Goal: Task Accomplishment & Management: Manage account settings

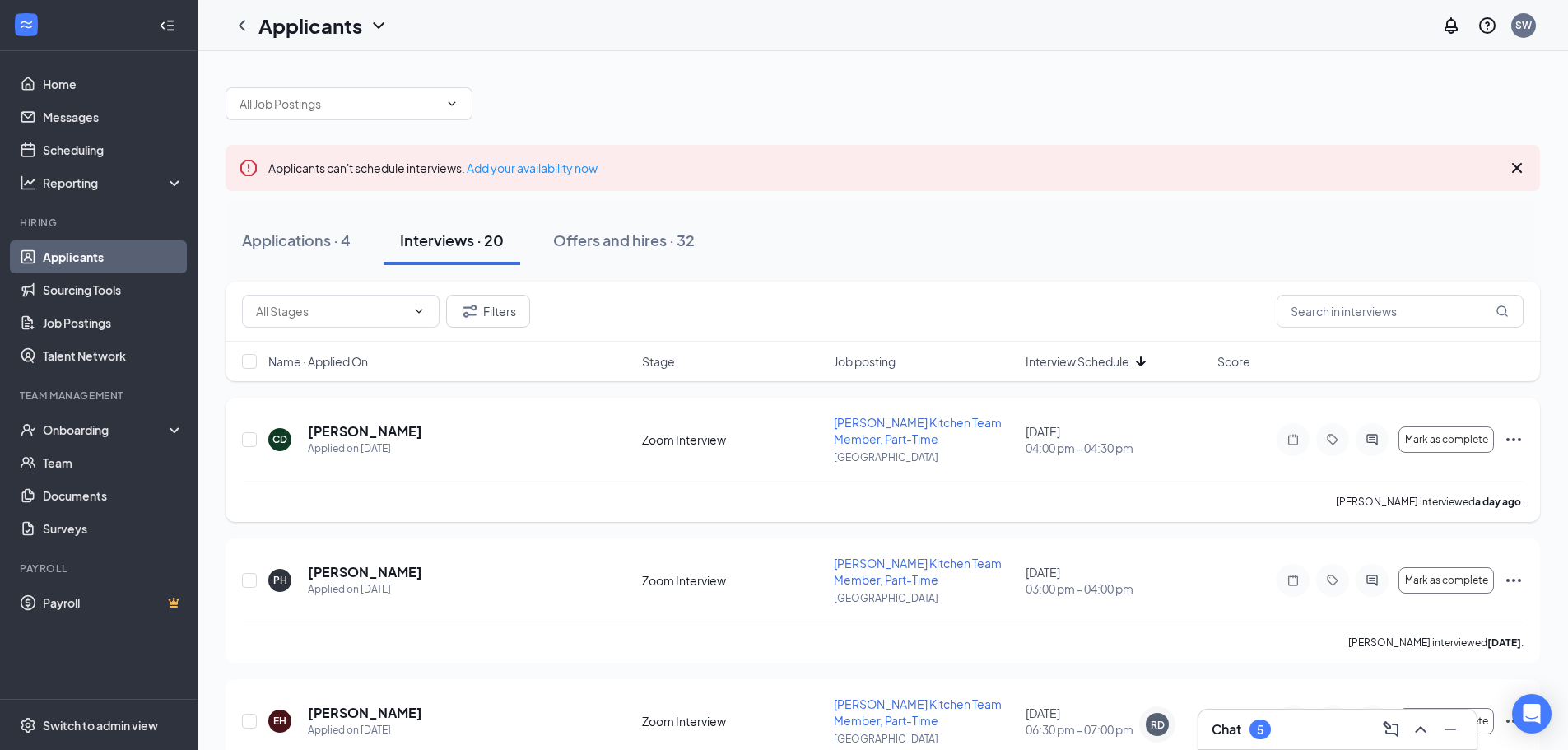
click at [1509, 437] on icon "Ellipses" at bounding box center [1514, 440] width 19 height 19
click at [360, 431] on h5 "[PERSON_NAME]" at bounding box center [366, 431] width 115 height 18
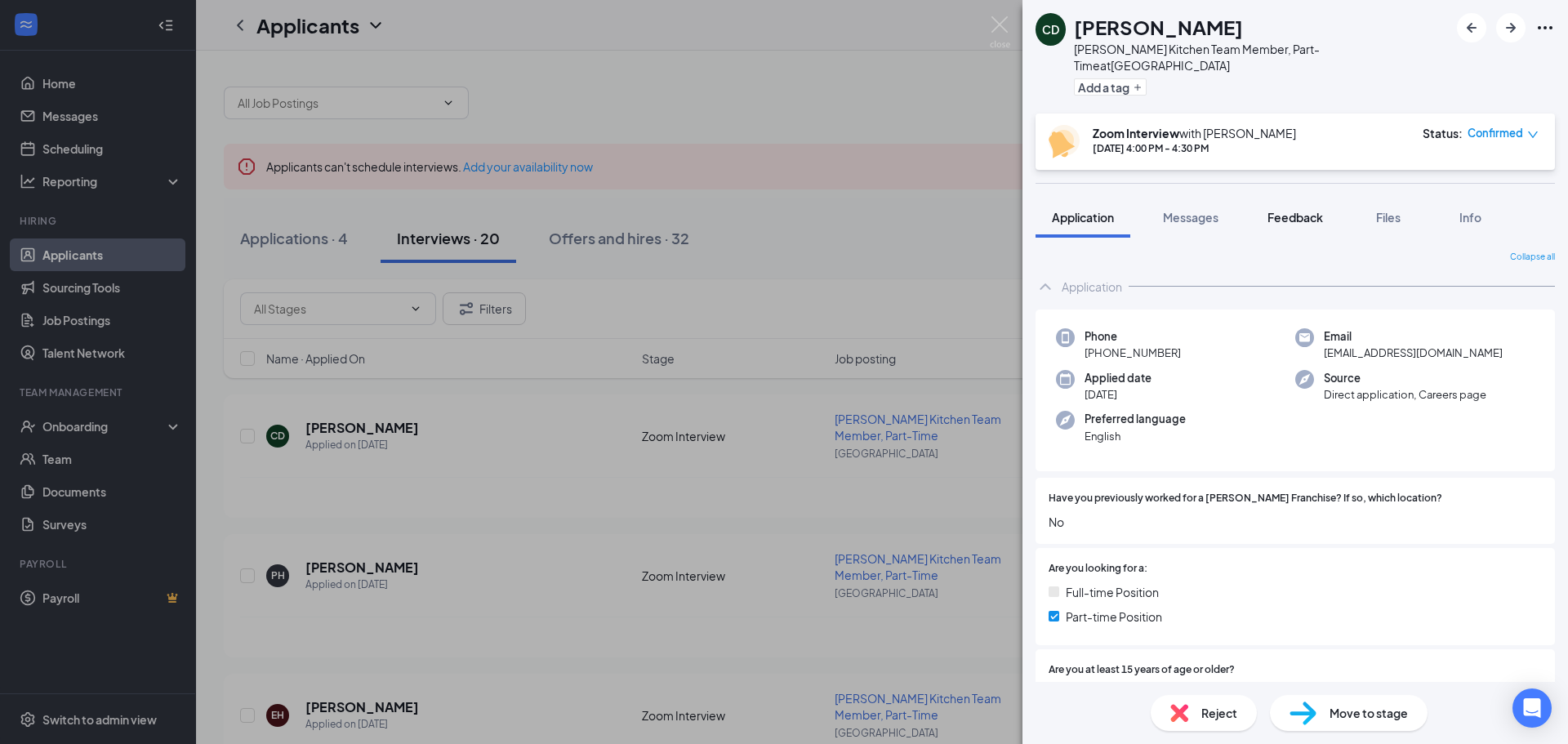
click at [1281, 210] on span "Feedback" at bounding box center [1296, 217] width 56 height 14
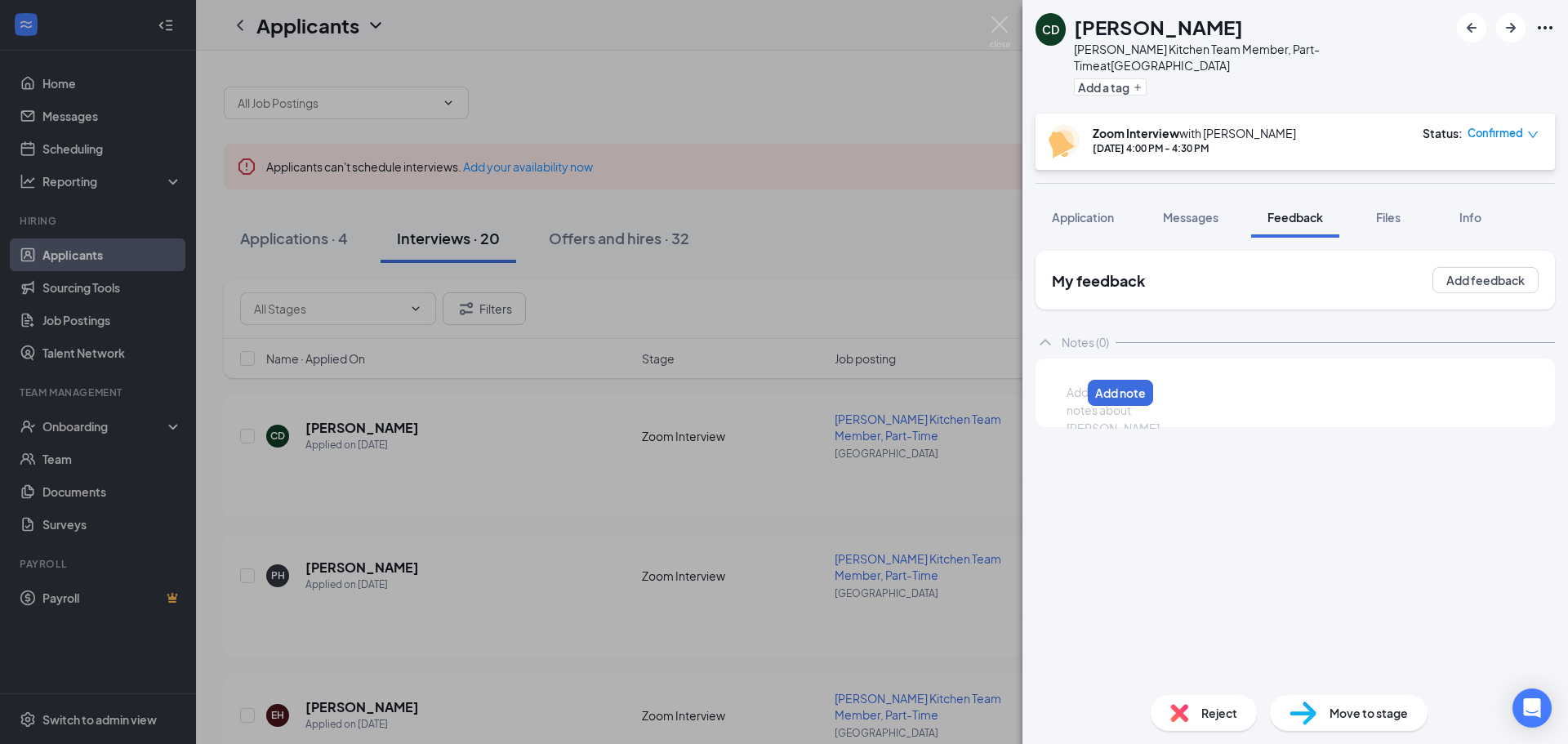
click at [1081, 384] on div at bounding box center [1074, 393] width 14 height 17
click at [1342, 384] on div "Currently works at and looking to leave McDonalds" at bounding box center [1206, 393] width 279 height 17
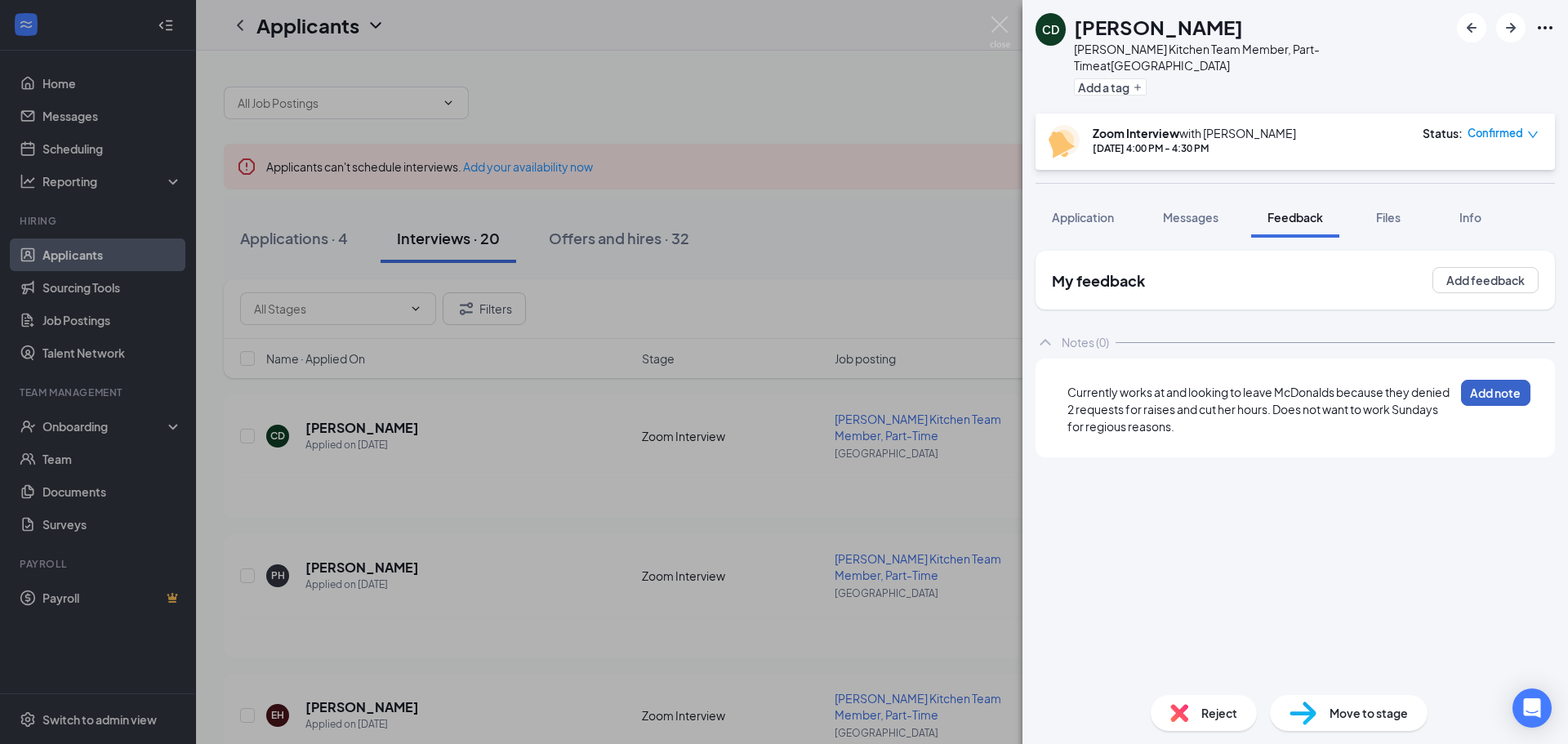
click at [1489, 380] on button "Add note" at bounding box center [1496, 393] width 69 height 26
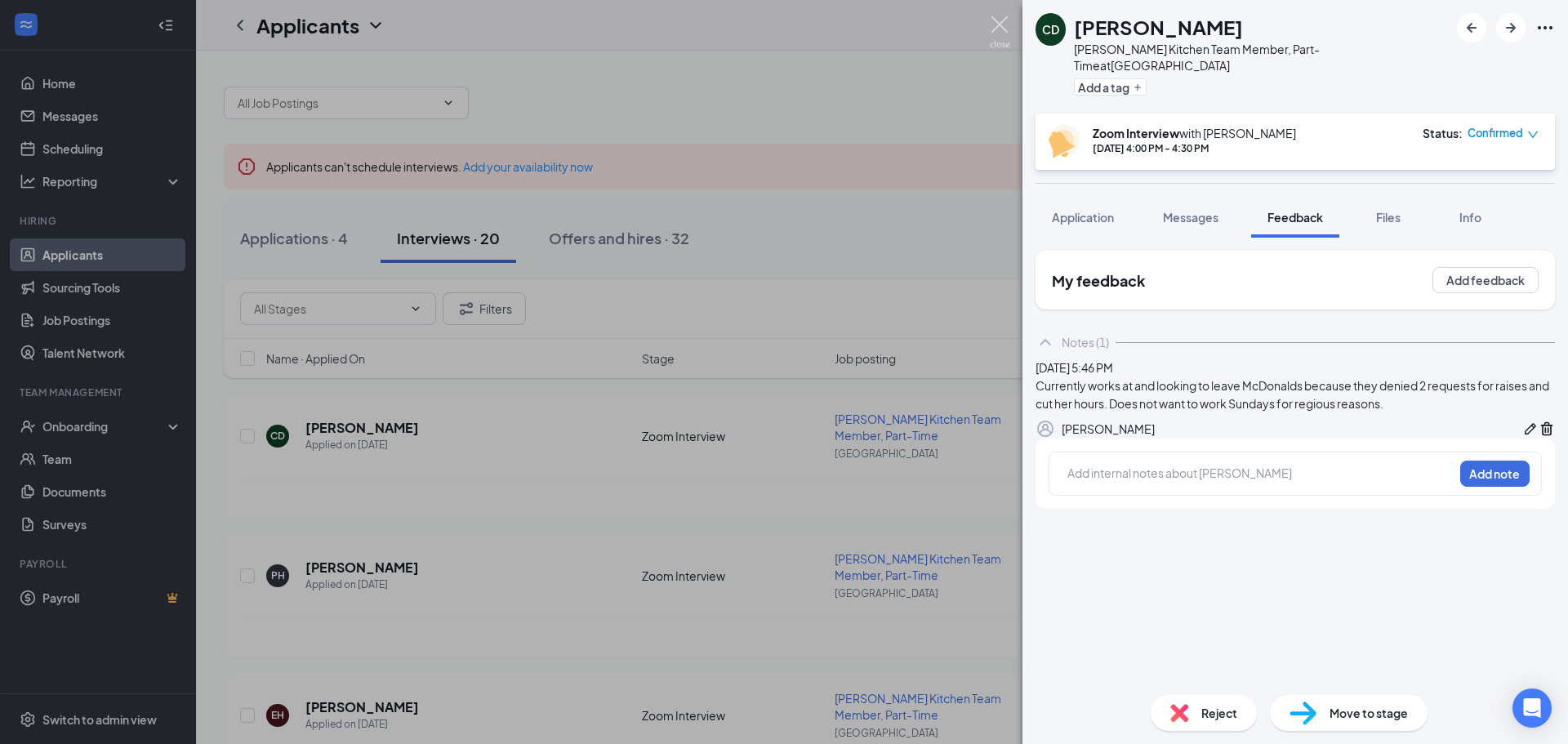
drag, startPoint x: 999, startPoint y: 28, endPoint x: 646, endPoint y: 367, distance: 489.4
click at [1000, 28] on img at bounding box center [1000, 32] width 20 height 32
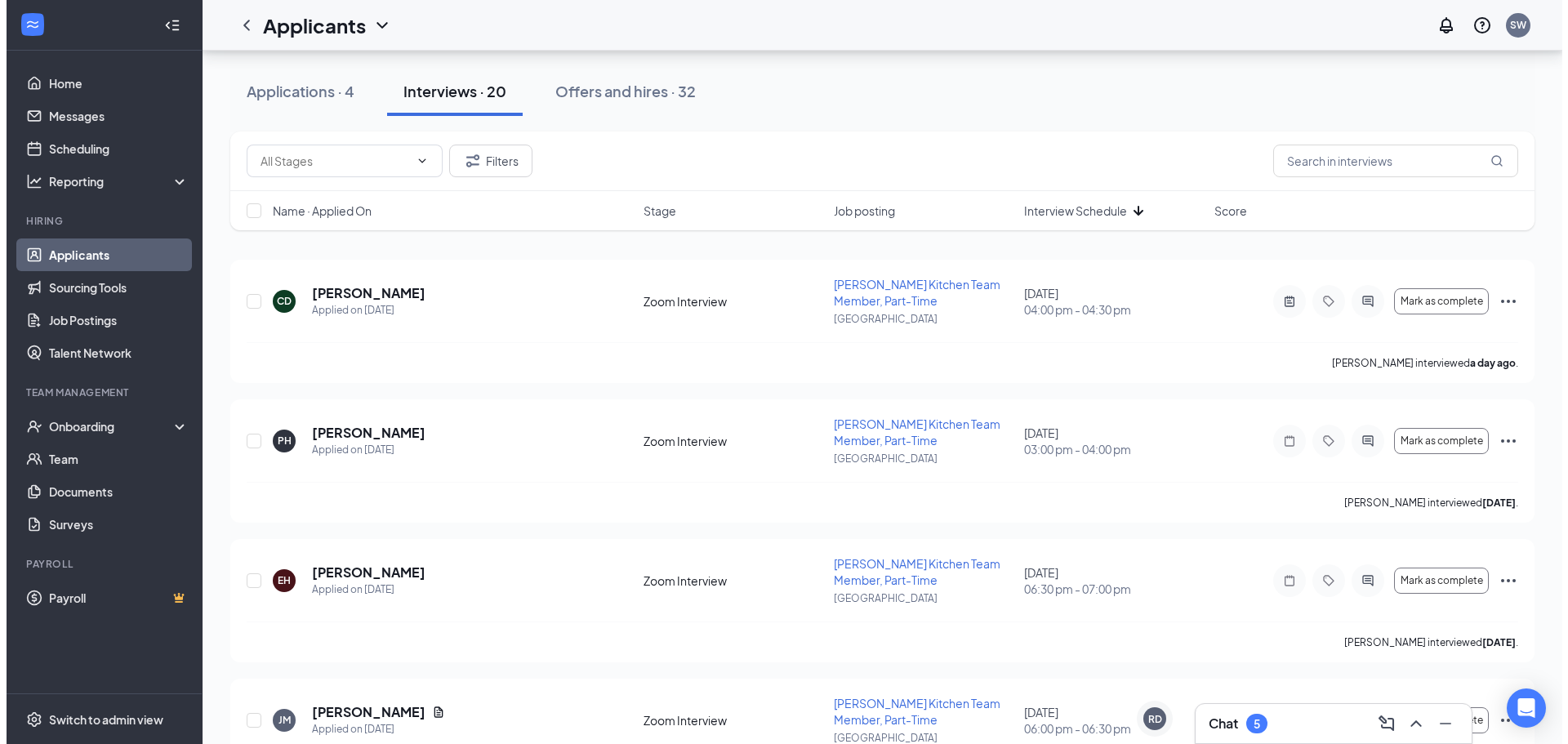
scroll to position [163, 0]
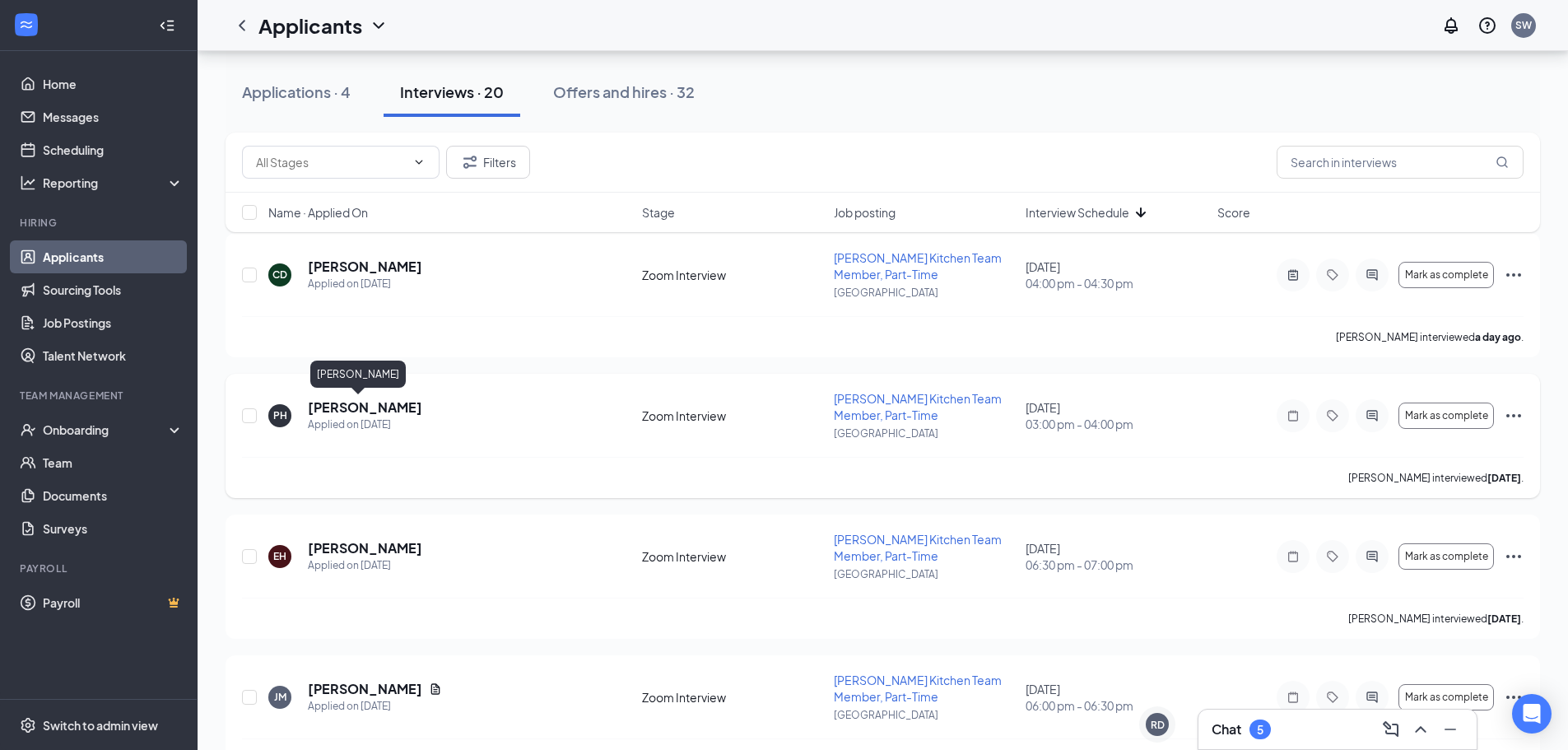
click at [354, 407] on h5 "[PERSON_NAME]" at bounding box center [366, 408] width 115 height 18
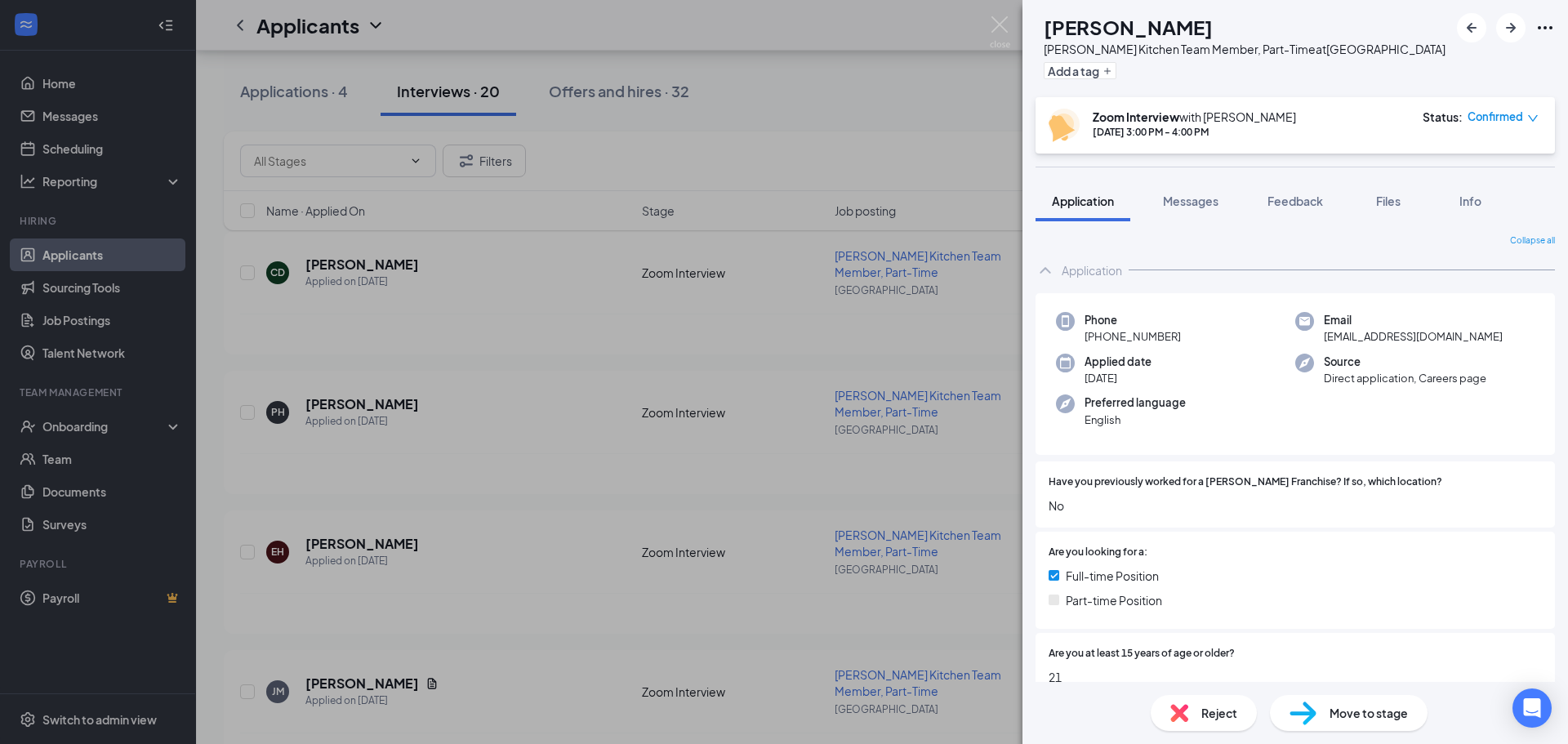
click at [684, 427] on div "PH [PERSON_NAME] Kitchen Team Member, Part-Time at [GEOGRAPHIC_DATA] Add a tag …" at bounding box center [784, 372] width 1568 height 744
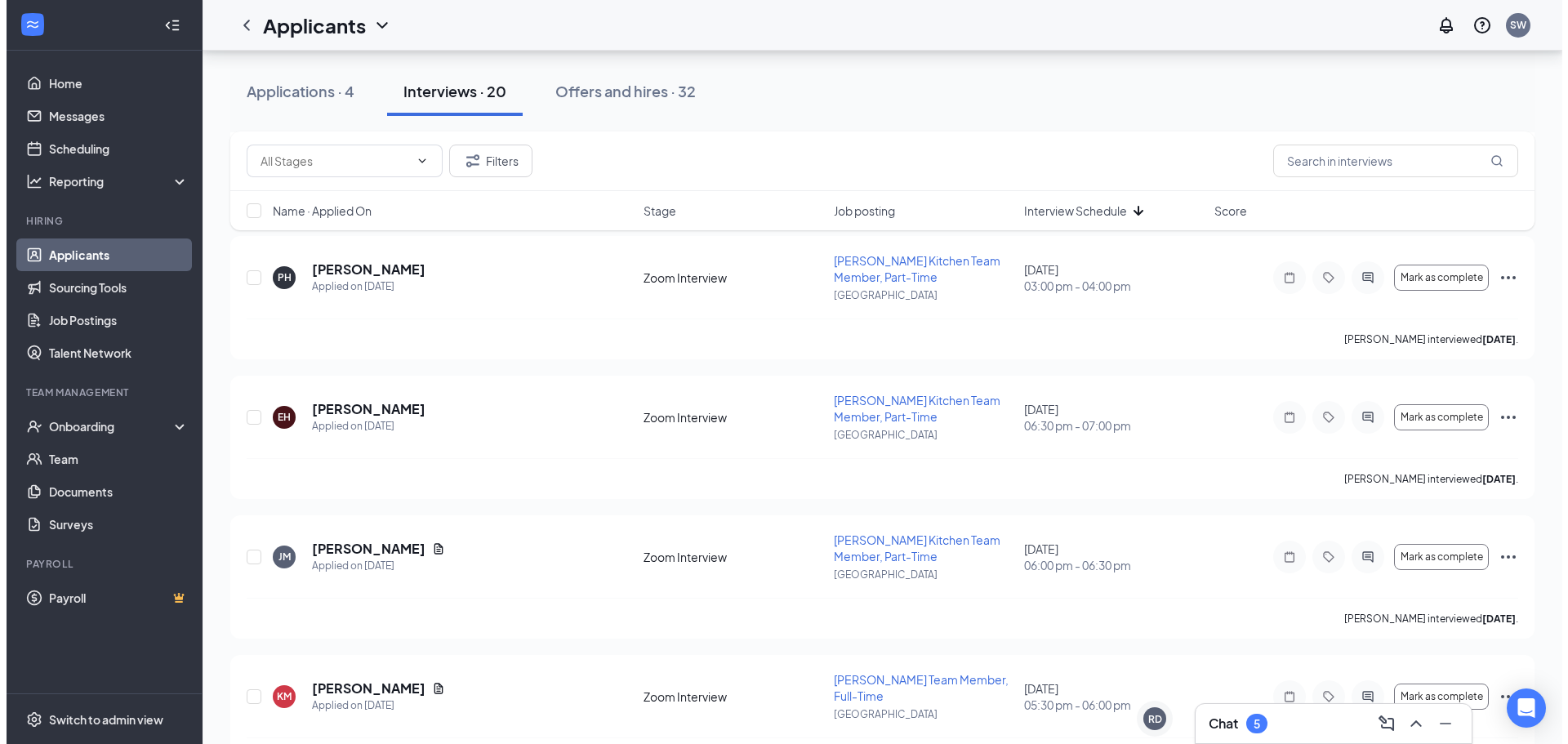
scroll to position [327, 0]
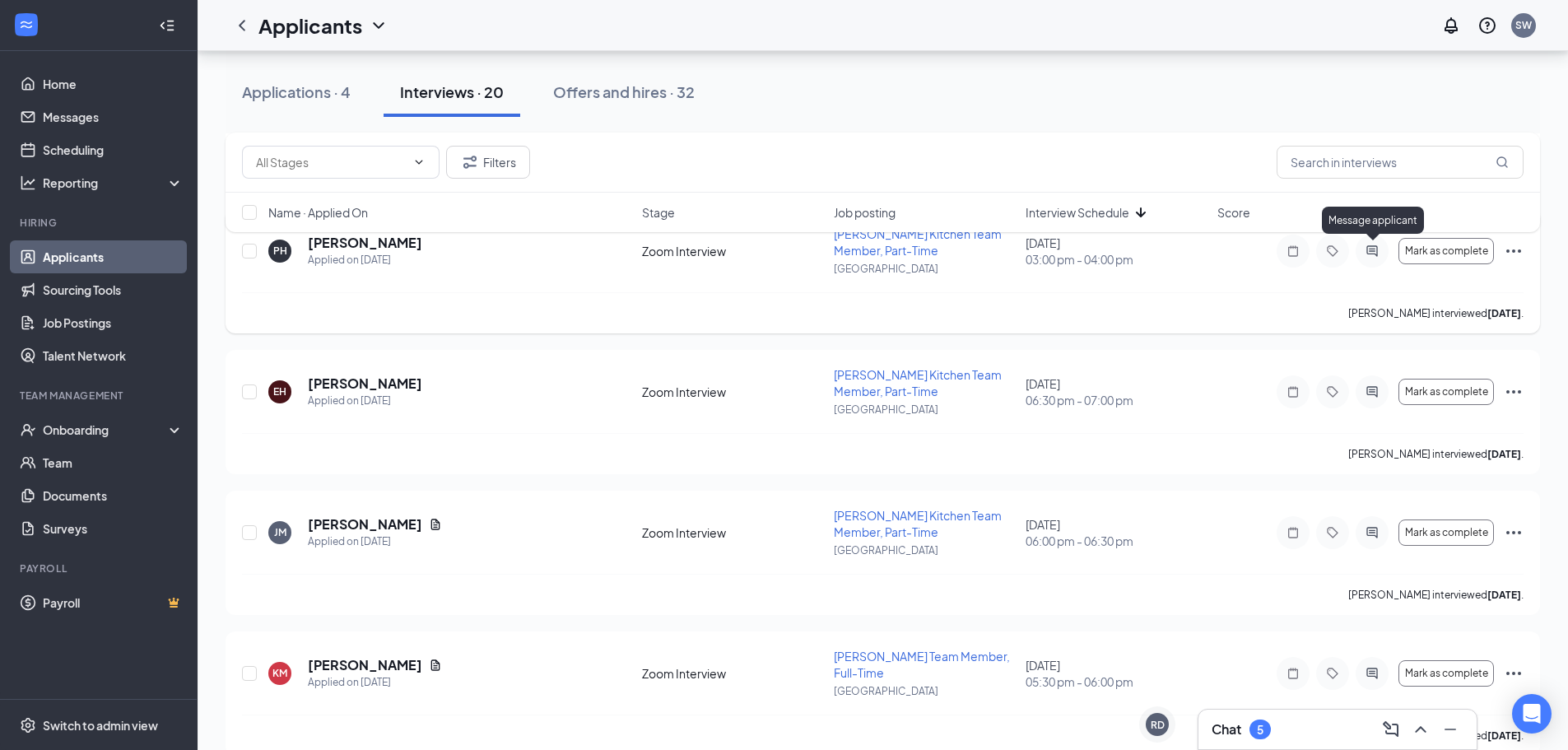
click at [1372, 251] on icon "ActiveChat" at bounding box center [1372, 250] width 11 height 11
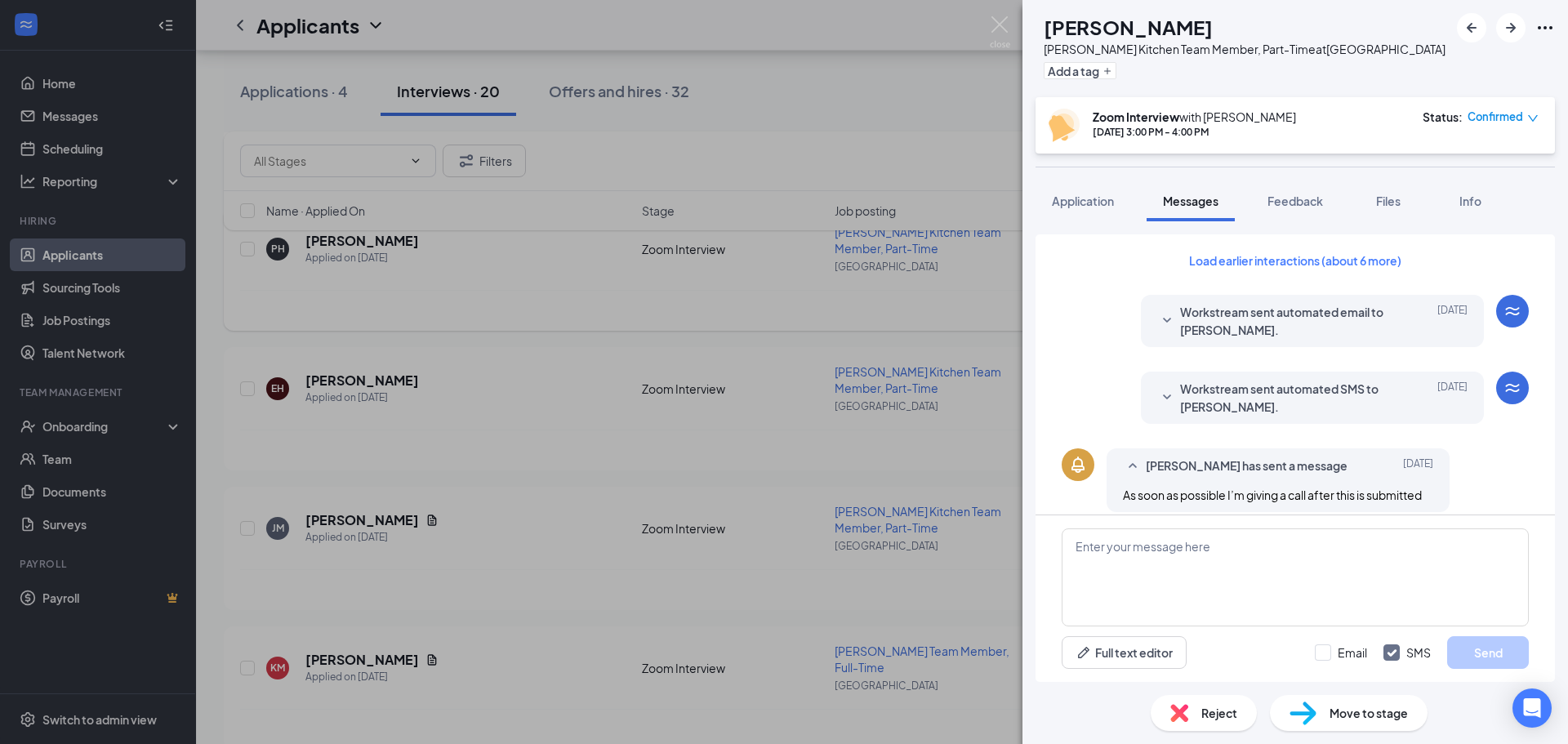
drag, startPoint x: 479, startPoint y: 306, endPoint x: 420, endPoint y: 317, distance: 60.0
click at [481, 305] on div "PH [PERSON_NAME] Kitchen Team Member, Part-Time at [GEOGRAPHIC_DATA] a tag Zoom…" at bounding box center [784, 372] width 1568 height 744
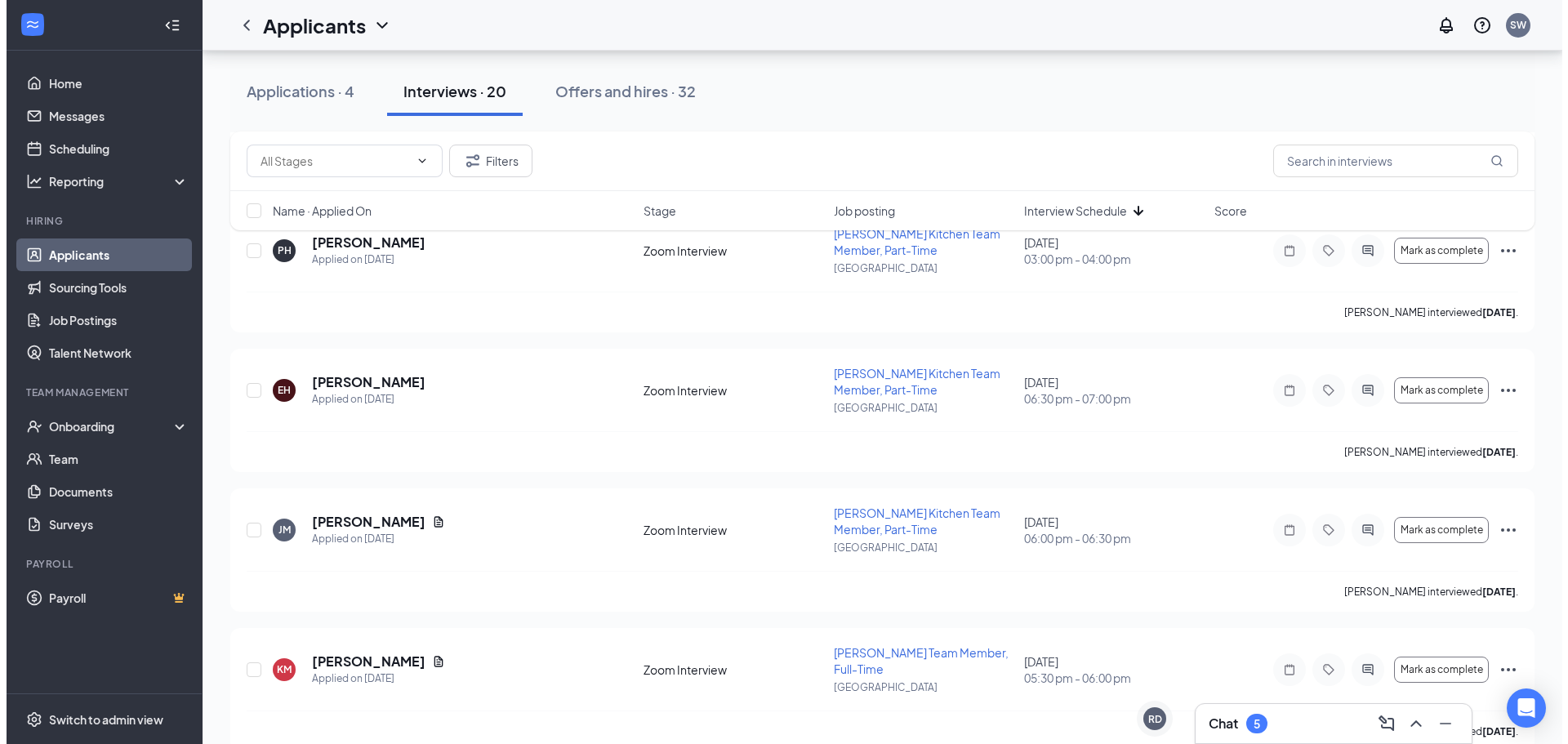
scroll to position [327, 0]
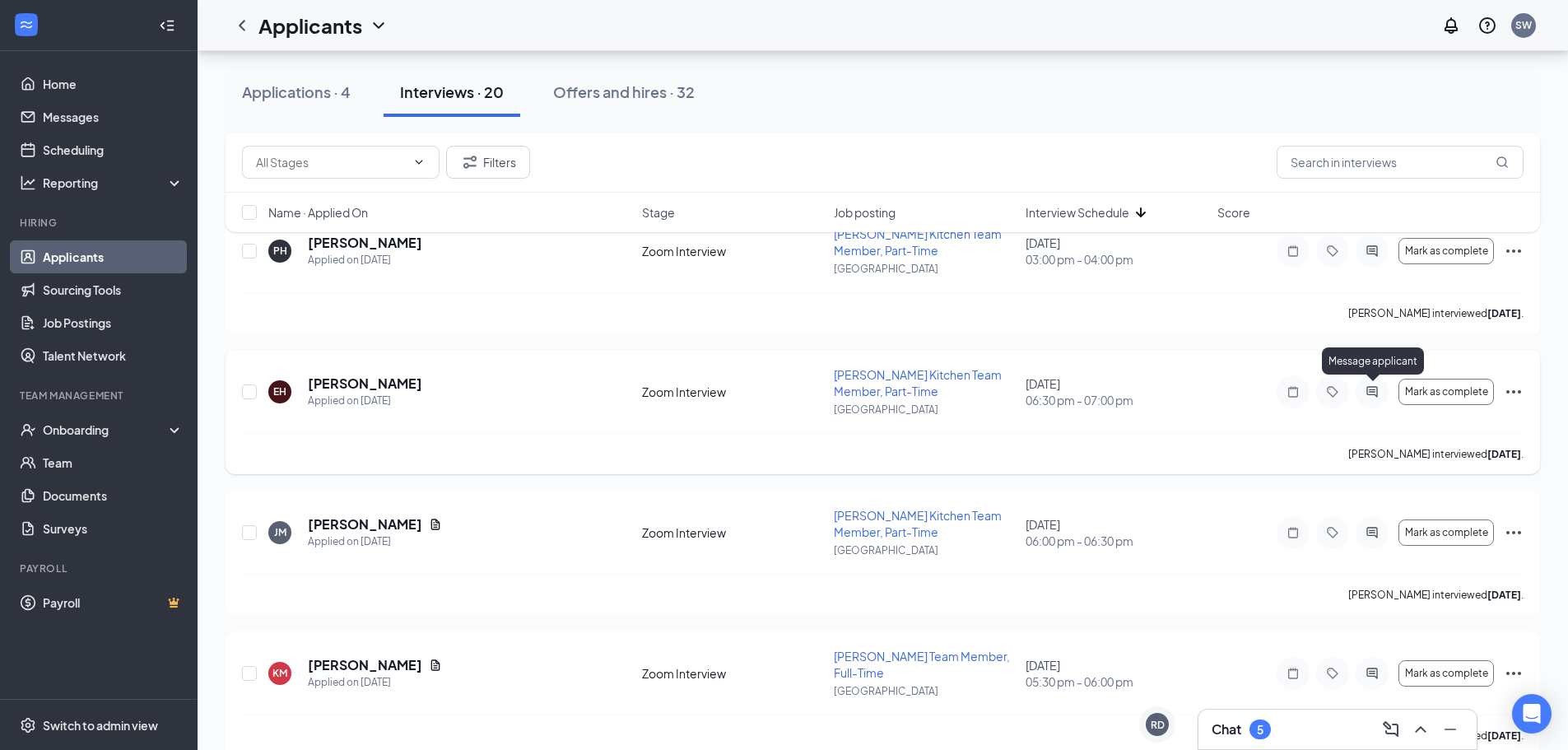
click at [1372, 390] on icon "ActiveChat" at bounding box center [1372, 392] width 19 height 14
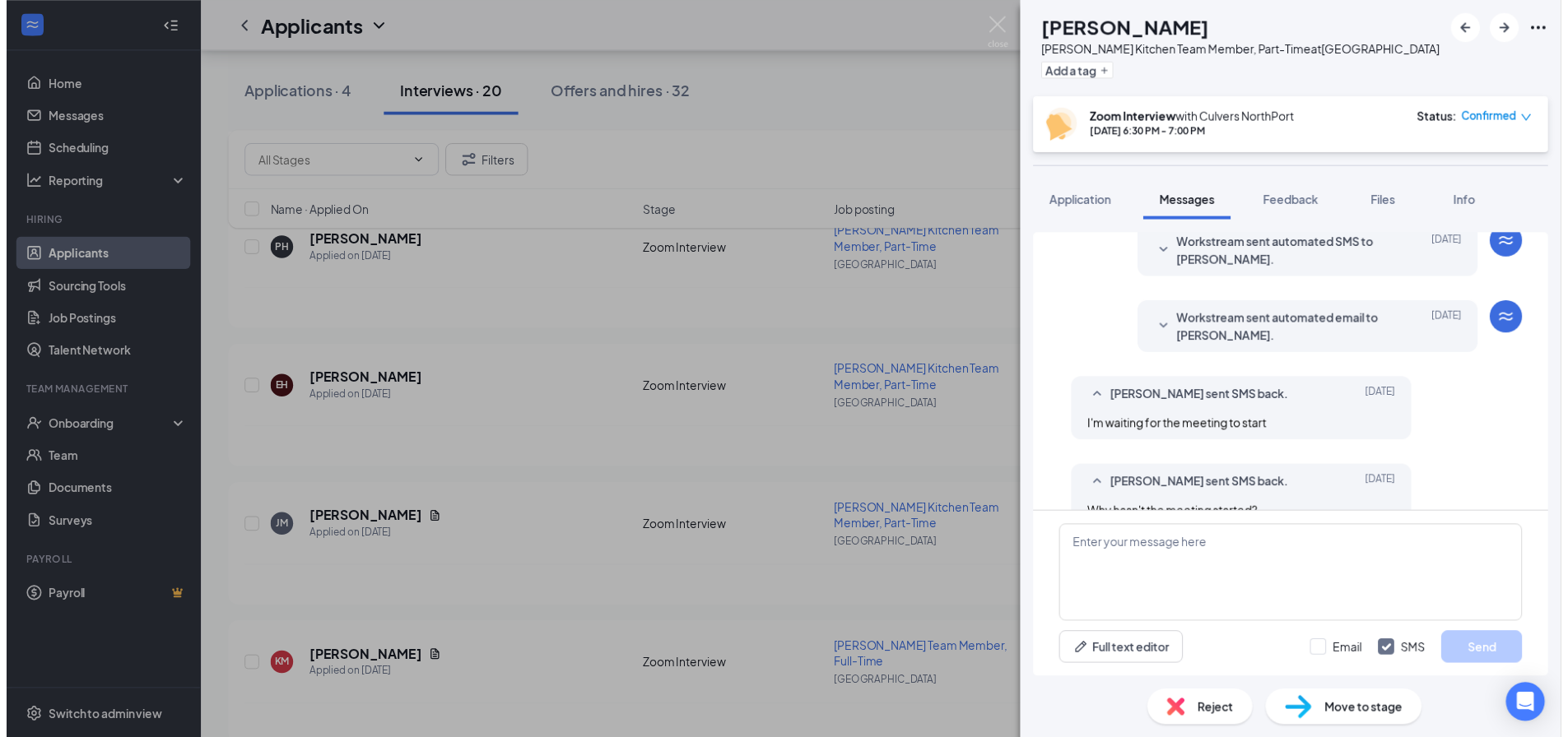
scroll to position [538, 0]
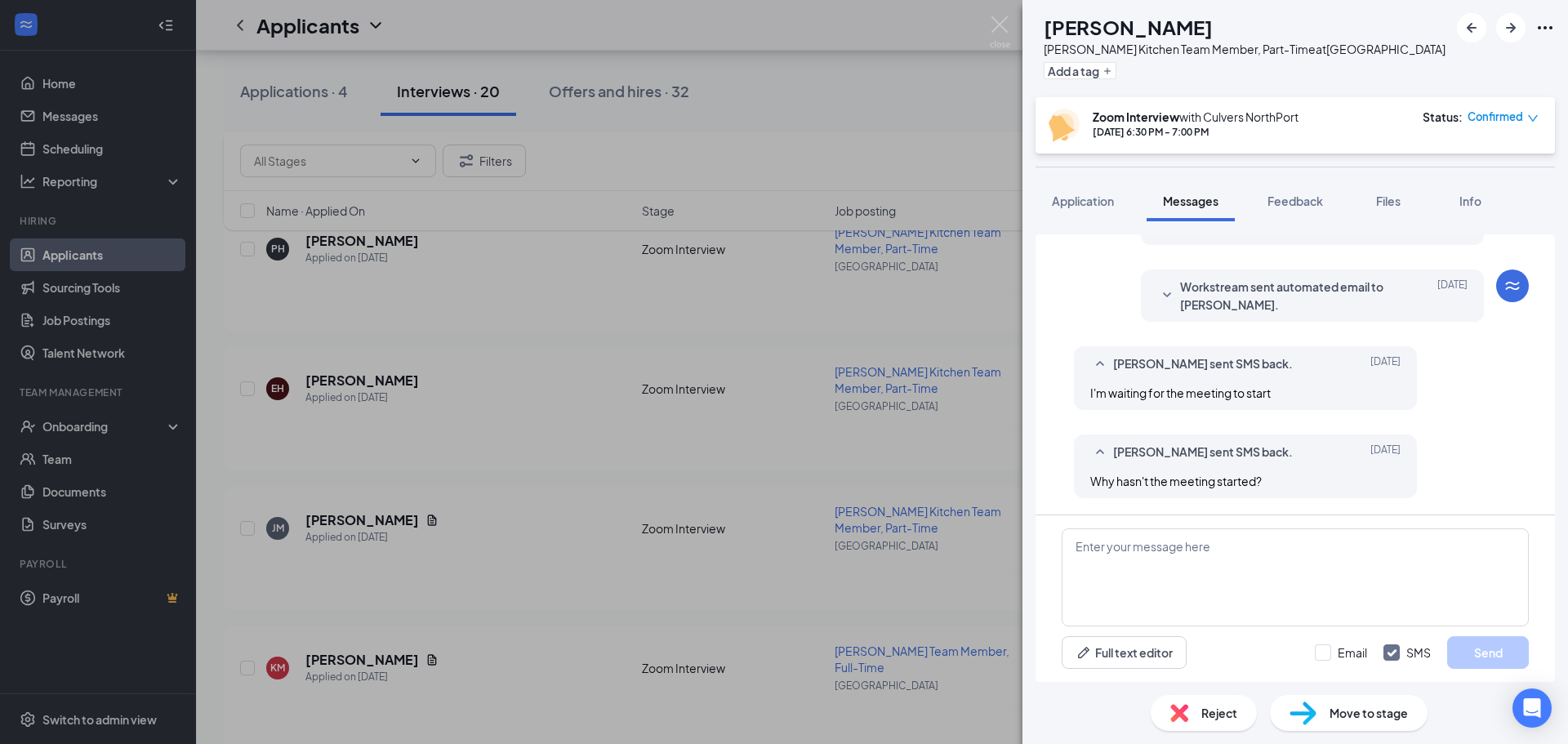
click at [781, 370] on div "EH [PERSON_NAME] Kitchen Team Member, Part-Time at [GEOGRAPHIC_DATA] a tag Zoom…" at bounding box center [784, 372] width 1568 height 744
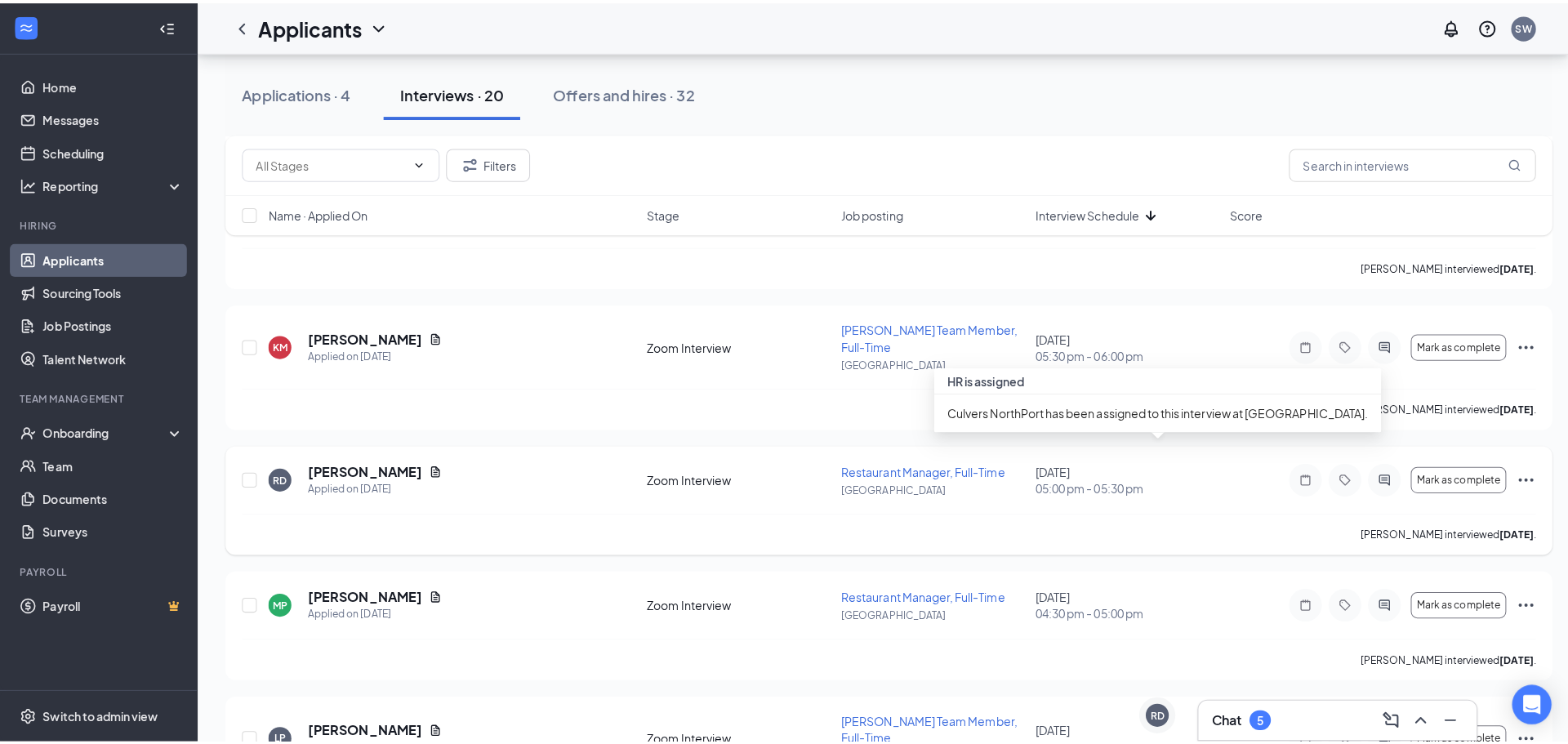
scroll to position [735, 0]
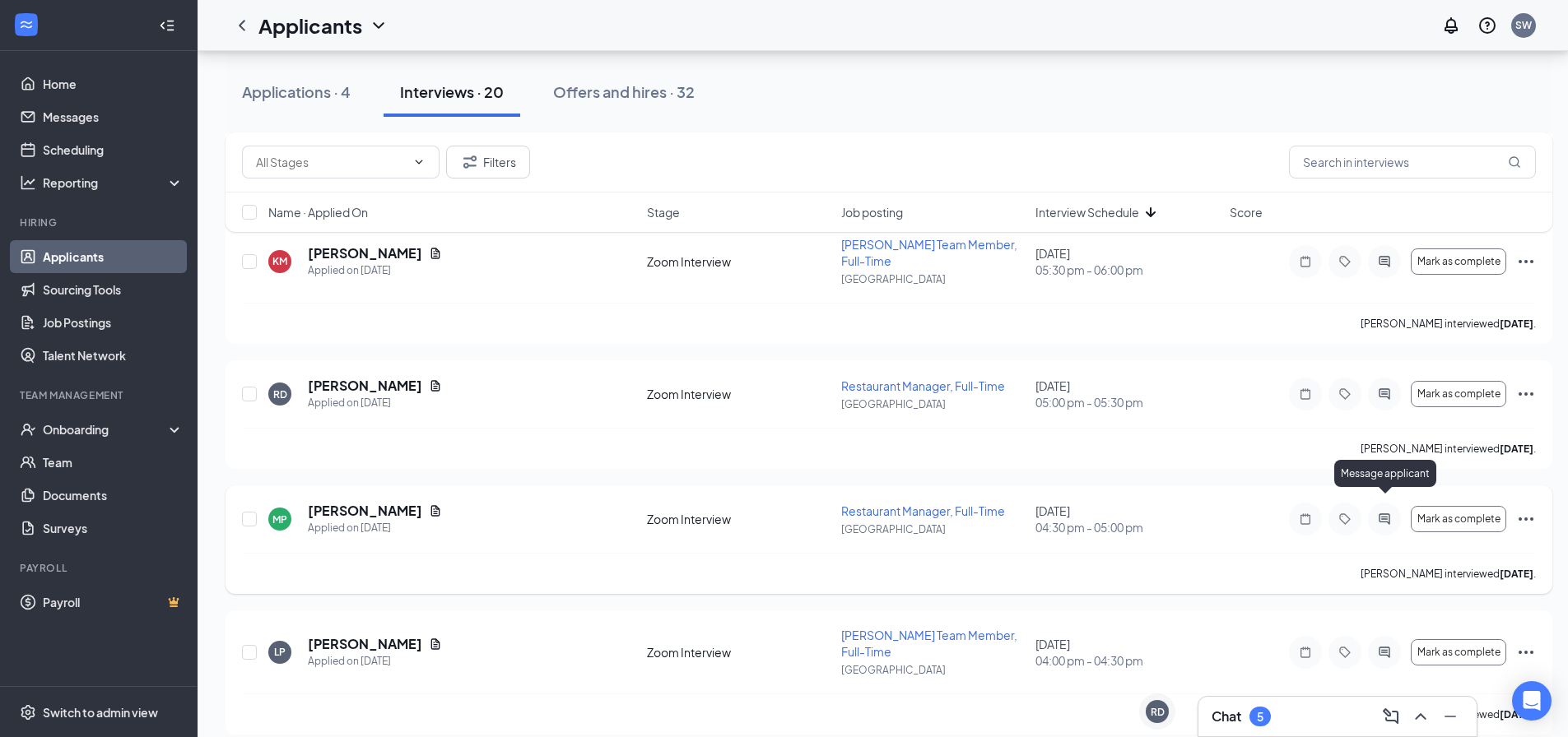
drag, startPoint x: 1380, startPoint y: 502, endPoint x: 1372, endPoint y: 501, distance: 8.1
click at [1380, 512] on icon "ActiveChat" at bounding box center [1384, 519] width 19 height 14
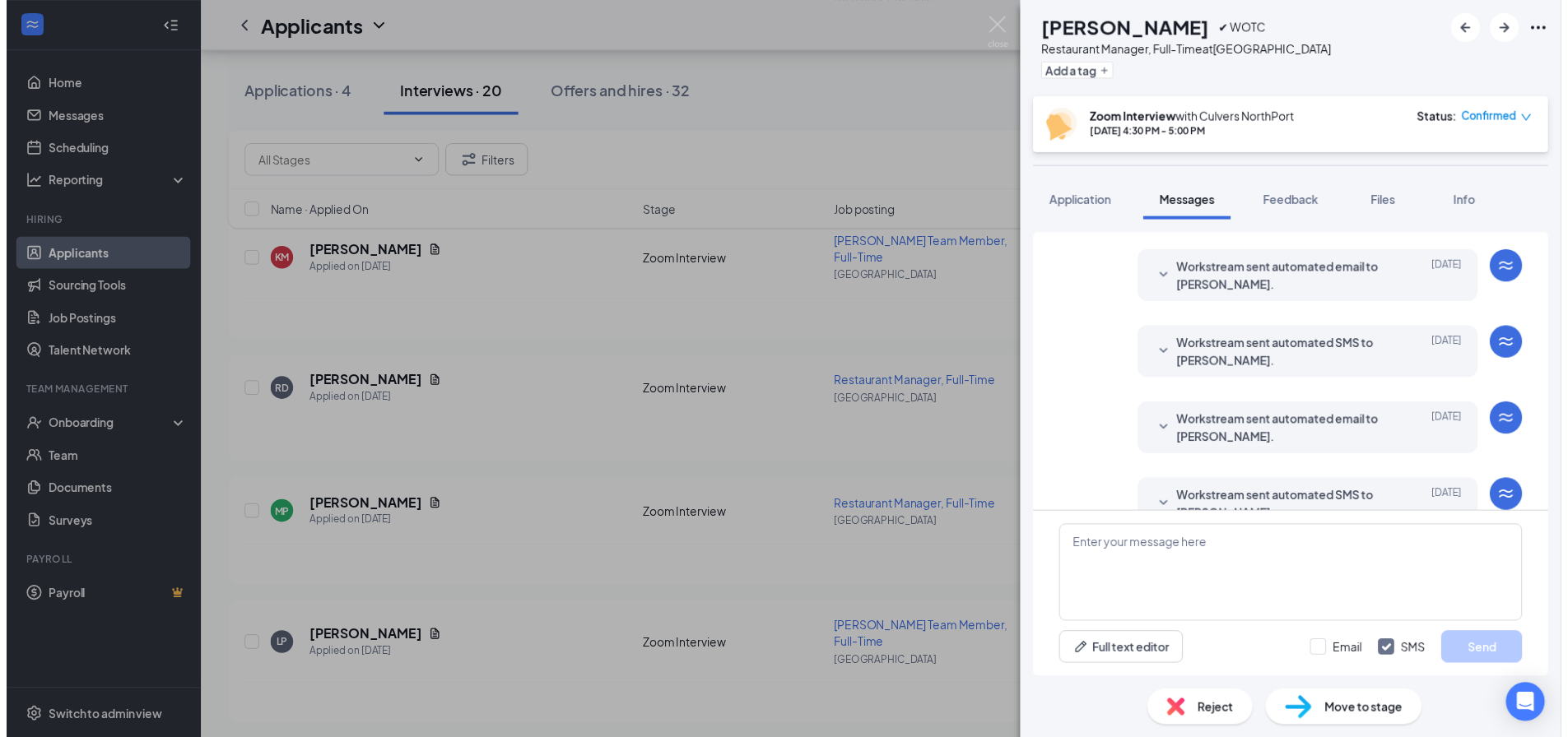
scroll to position [484, 0]
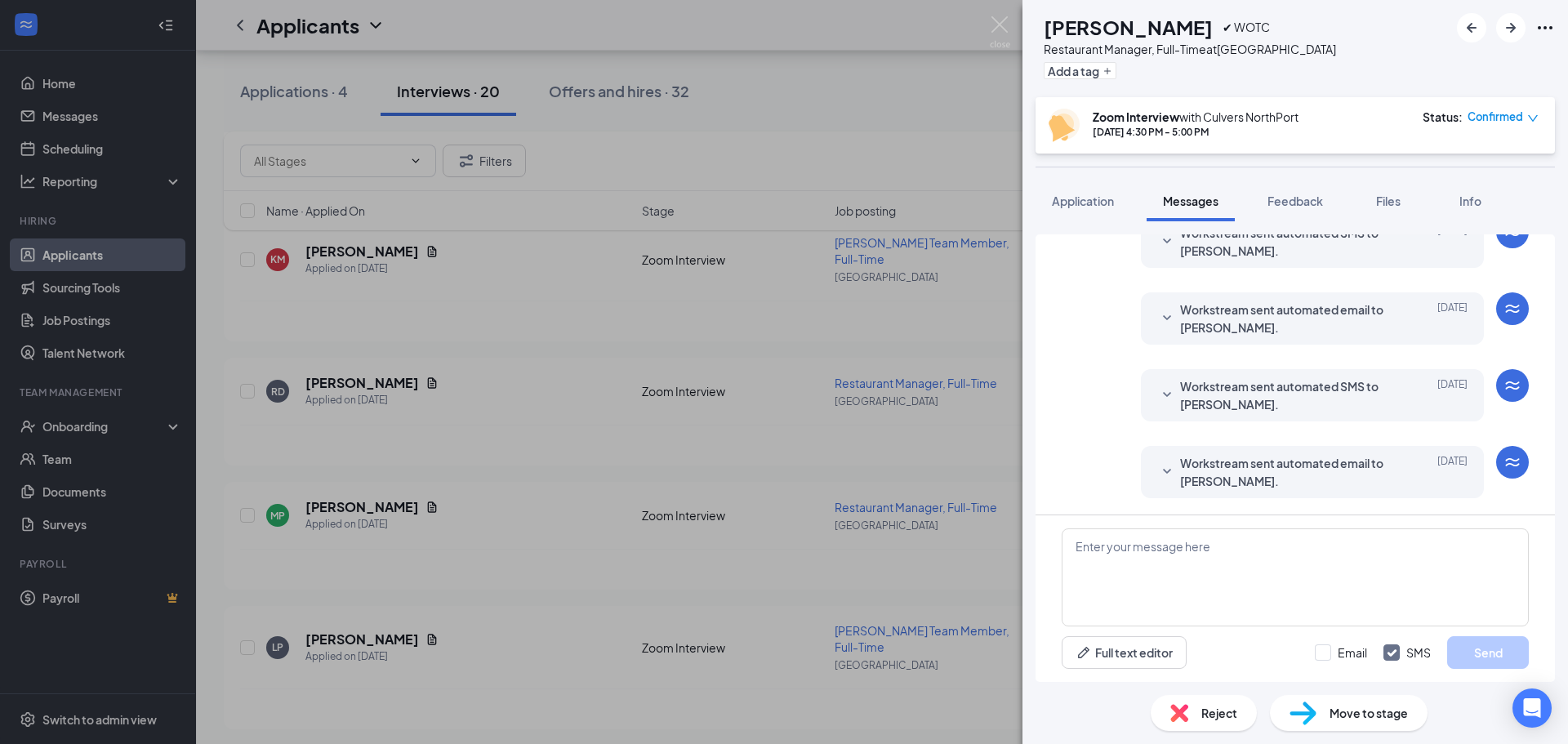
drag, startPoint x: 694, startPoint y: 417, endPoint x: 644, endPoint y: 412, distance: 50.2
click at [693, 418] on div "MP [PERSON_NAME] ✔ WOTC Restaurant Manager, Full-Time at [GEOGRAPHIC_DATA] a ta…" at bounding box center [784, 372] width 1568 height 744
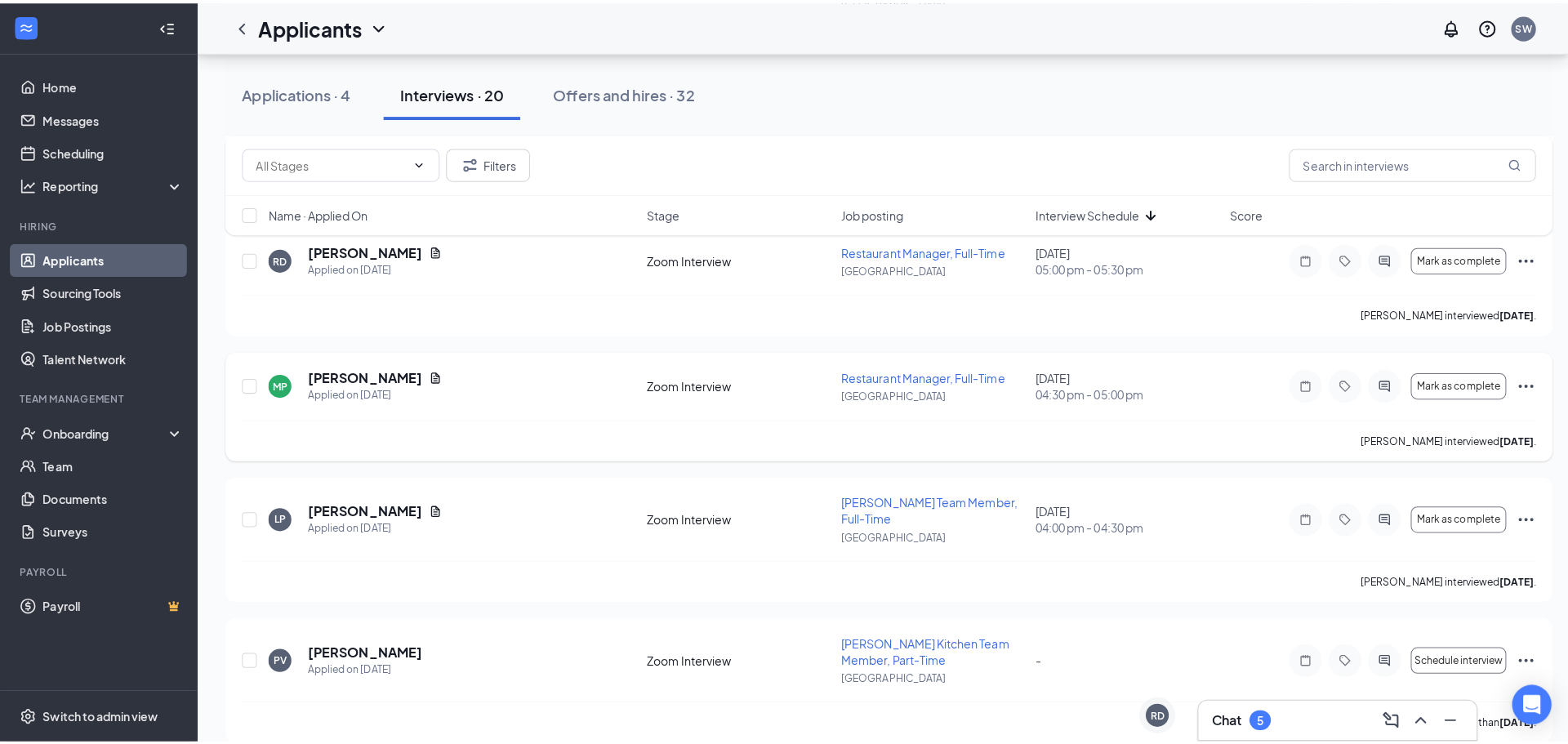
scroll to position [898, 0]
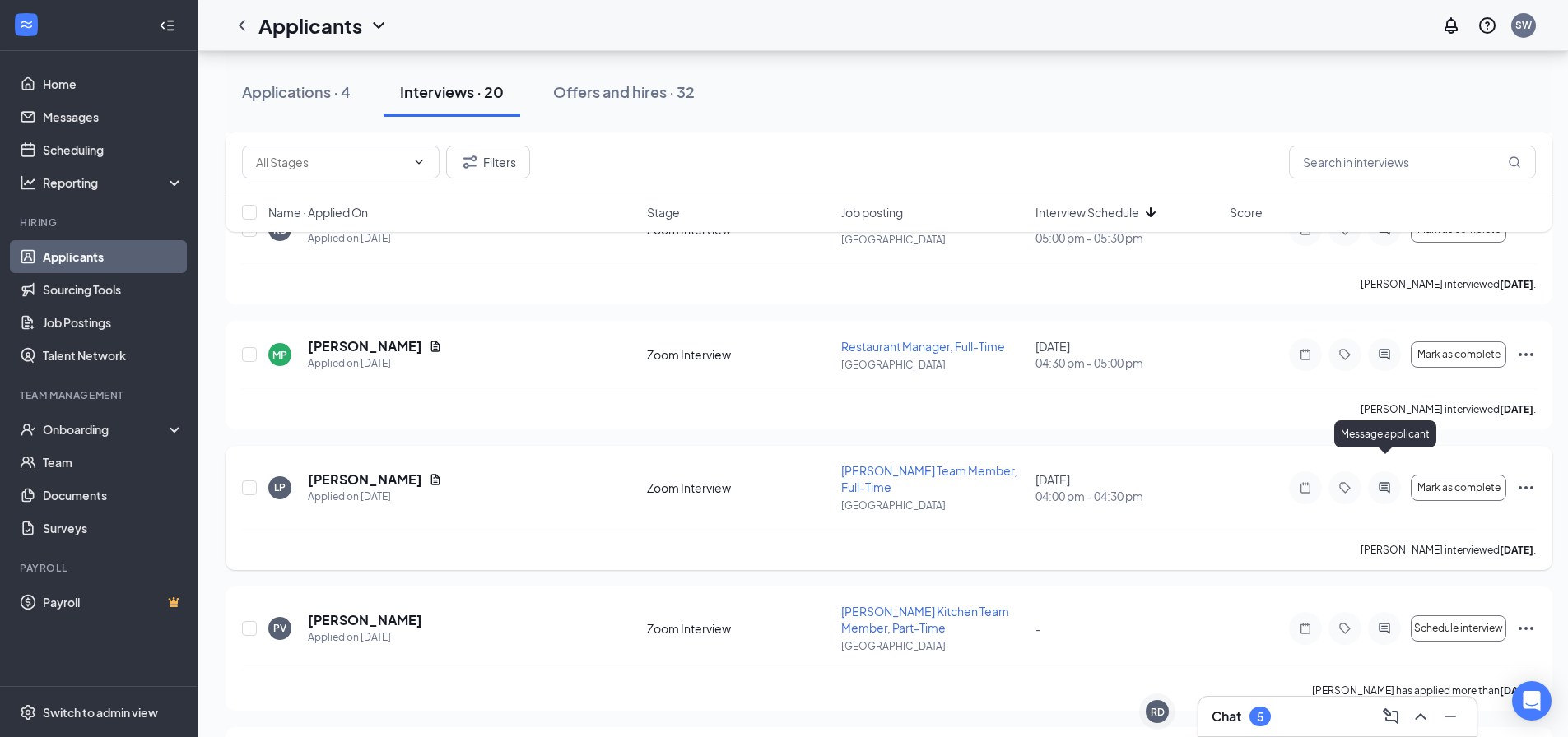
click at [1386, 481] on icon "ActiveChat" at bounding box center [1384, 488] width 19 height 14
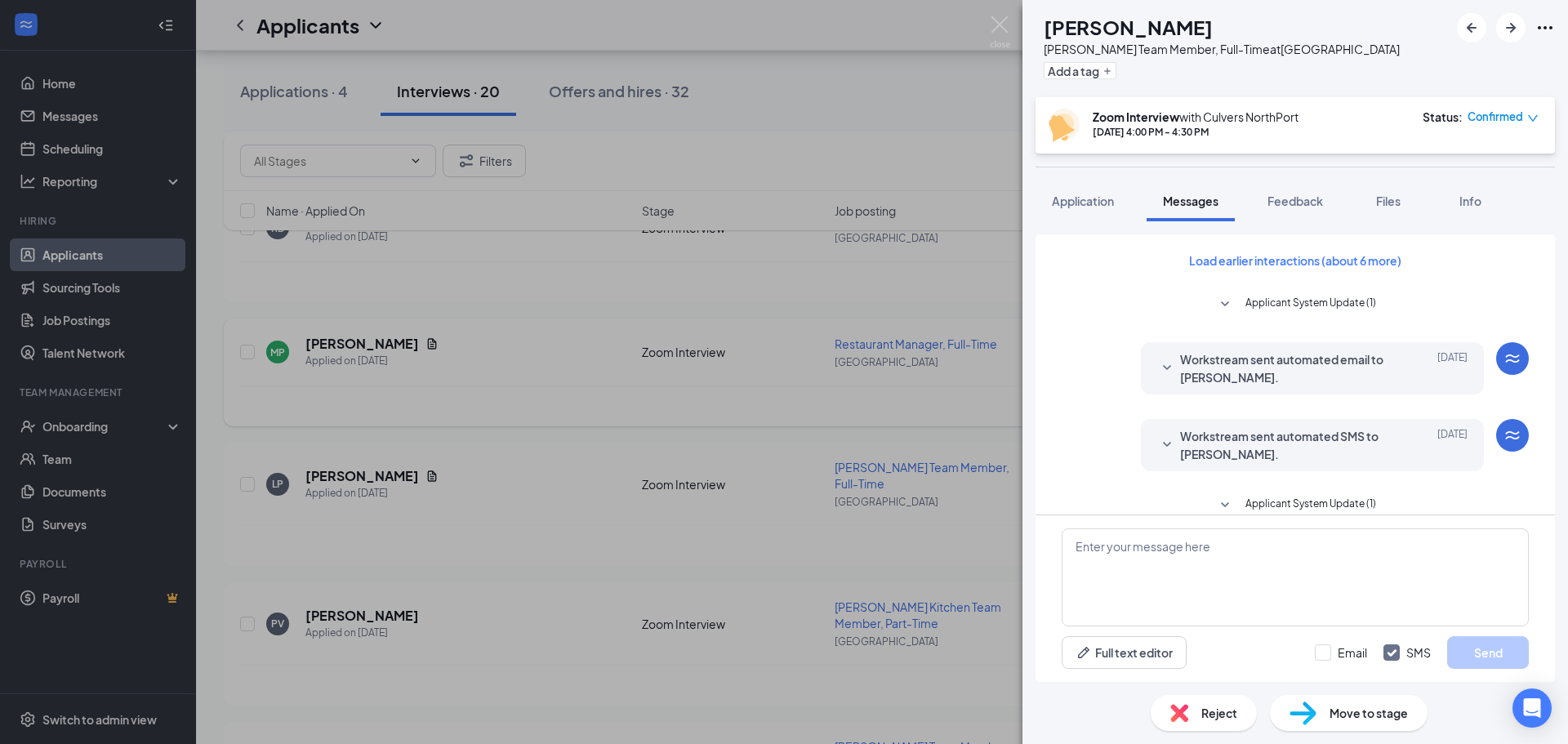
drag, startPoint x: 814, startPoint y: 373, endPoint x: 723, endPoint y: 396, distance: 93.9
click at [815, 373] on div "LP [PERSON_NAME] Team Member, Full-Time at [GEOGRAPHIC_DATA] a tag Zoom Intervi…" at bounding box center [784, 372] width 1568 height 744
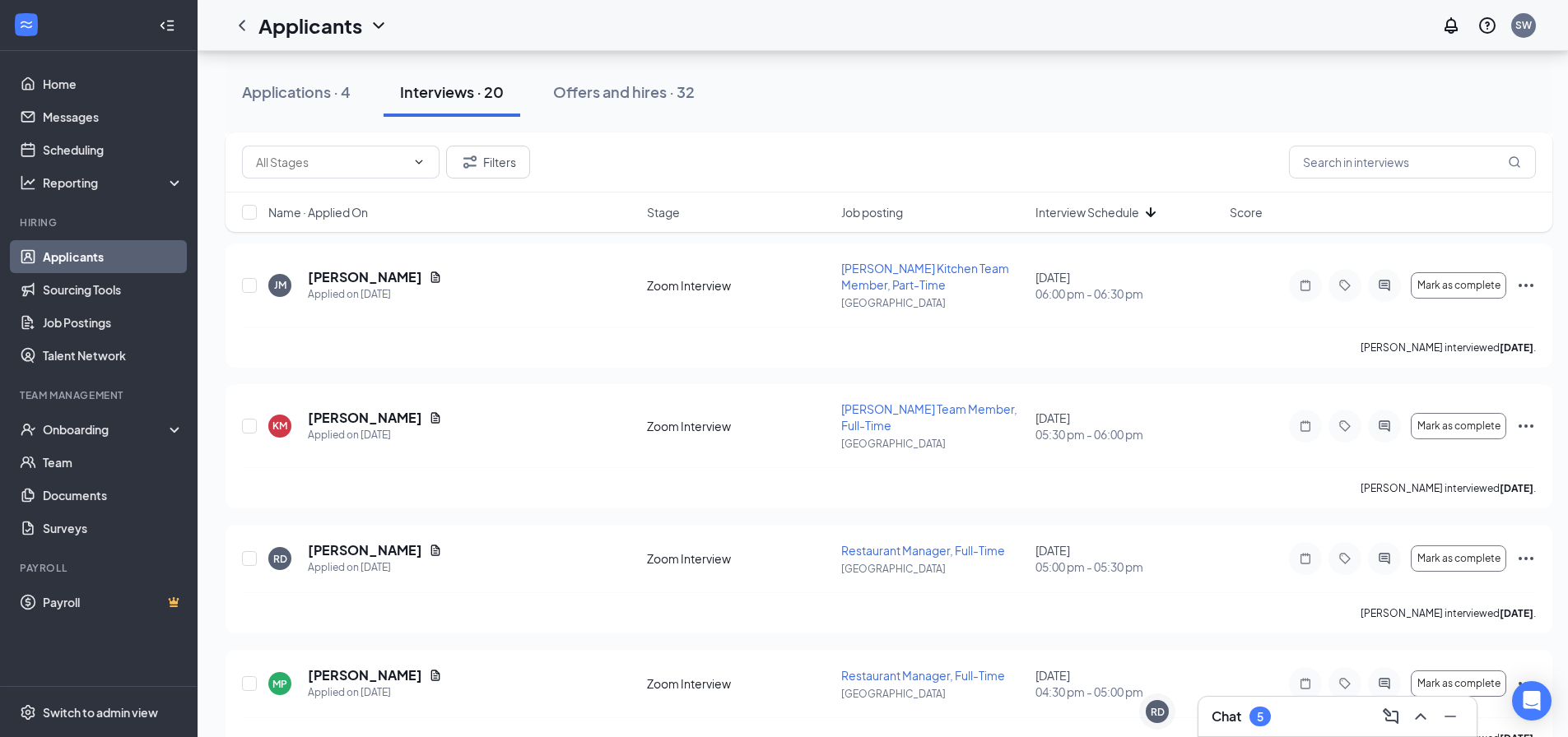
scroll to position [658, 0]
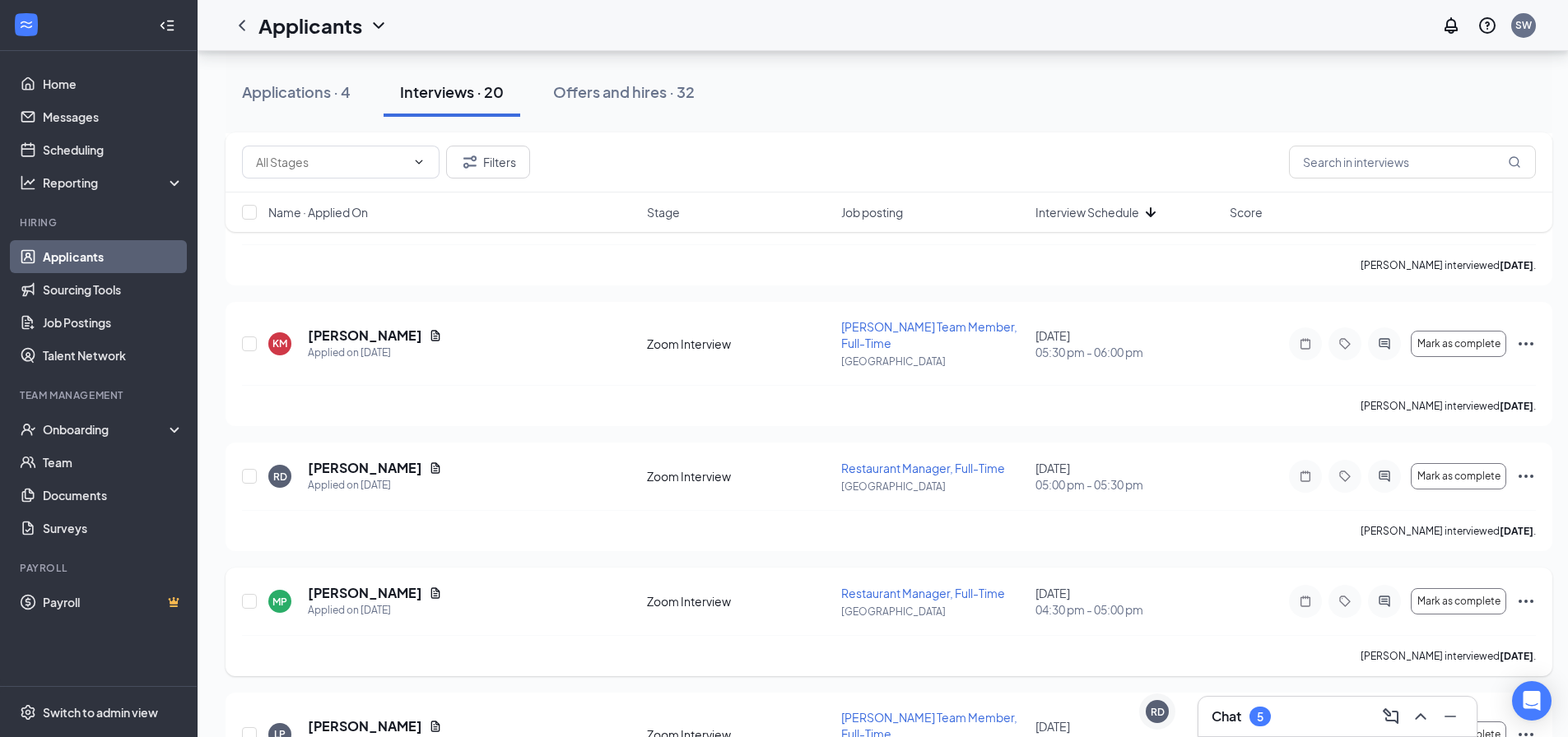
click at [1522, 592] on icon "Ellipses" at bounding box center [1526, 602] width 19 height 19
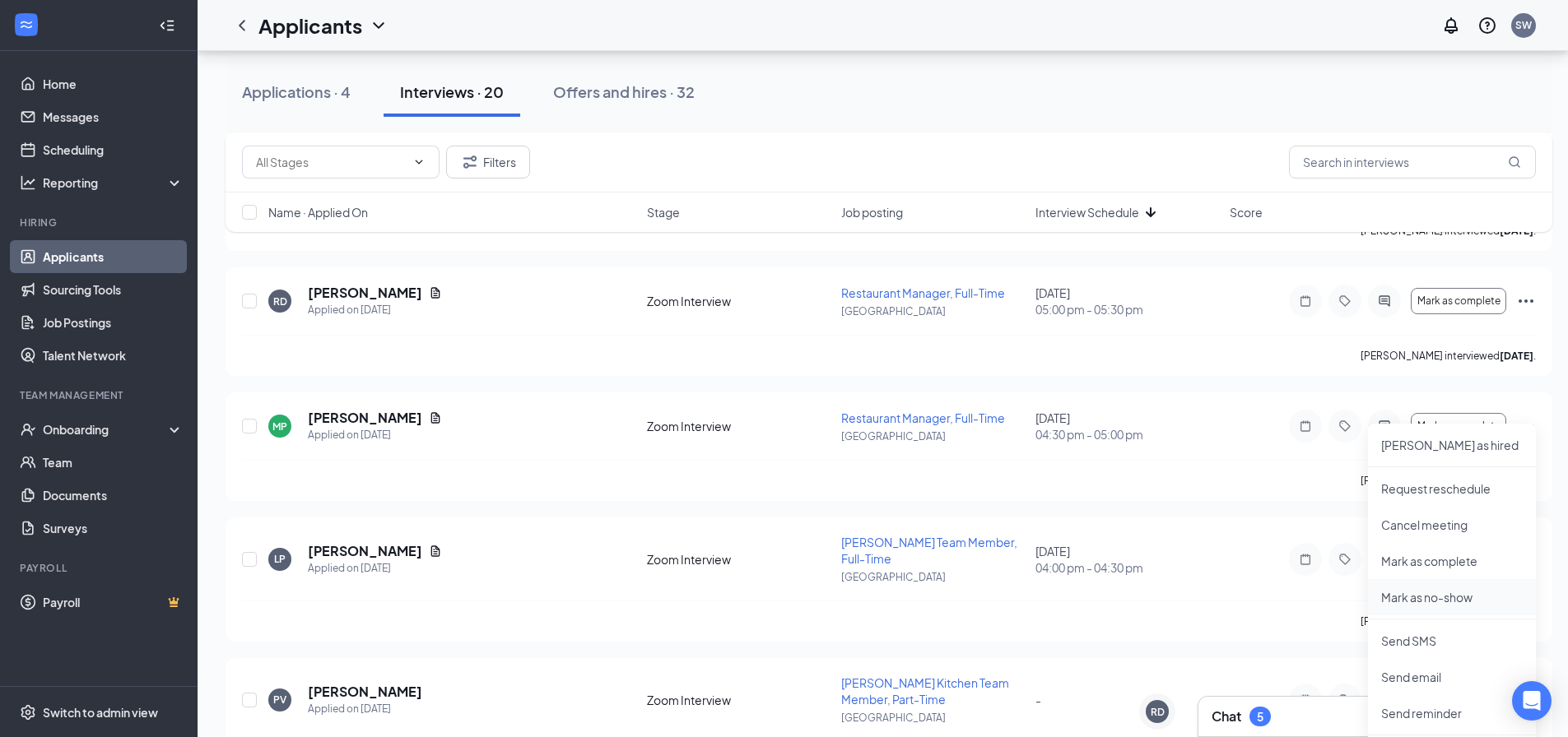
scroll to position [988, 0]
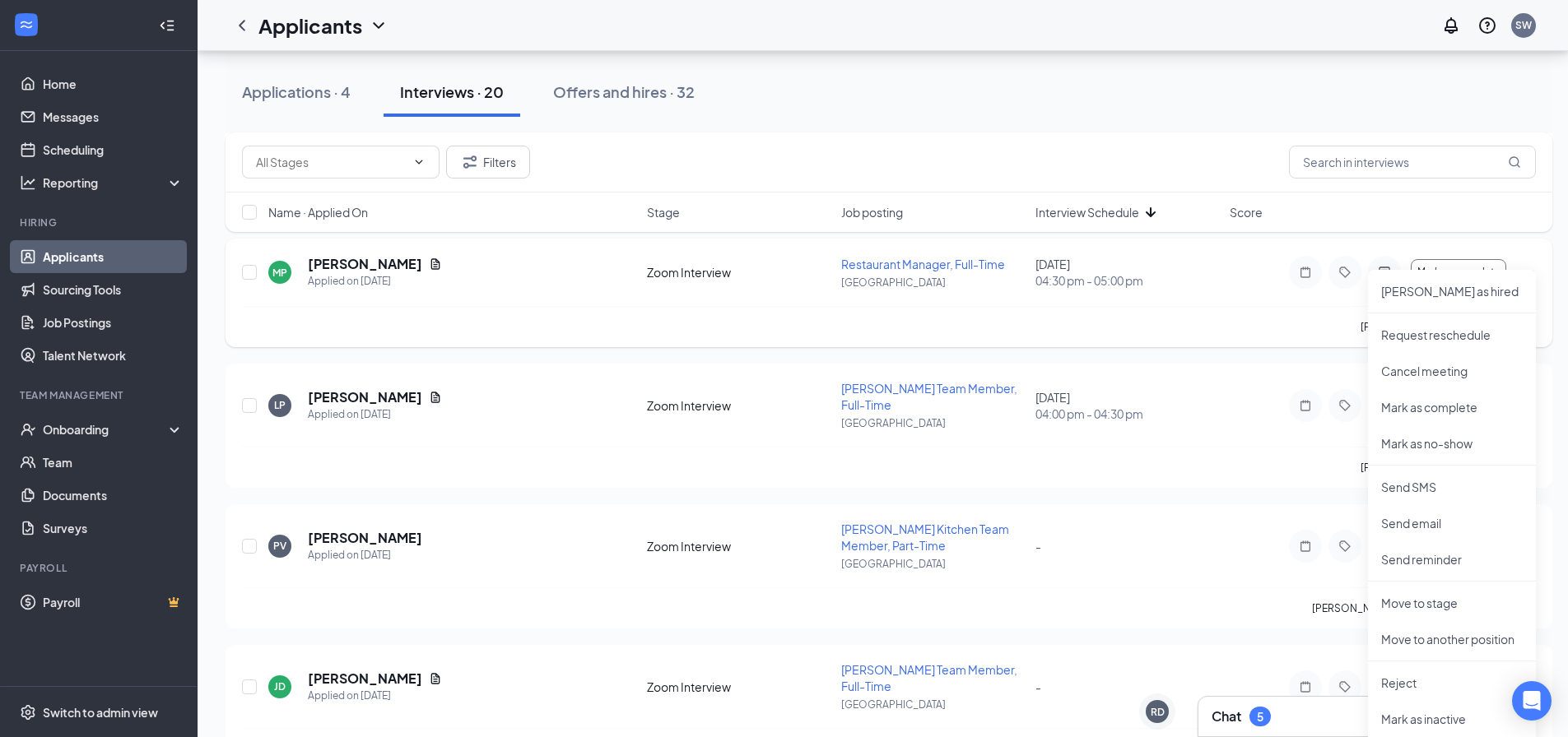
click at [497, 322] on div "[PERSON_NAME] interviewed [DATE] ." at bounding box center [889, 327] width 1294 height 41
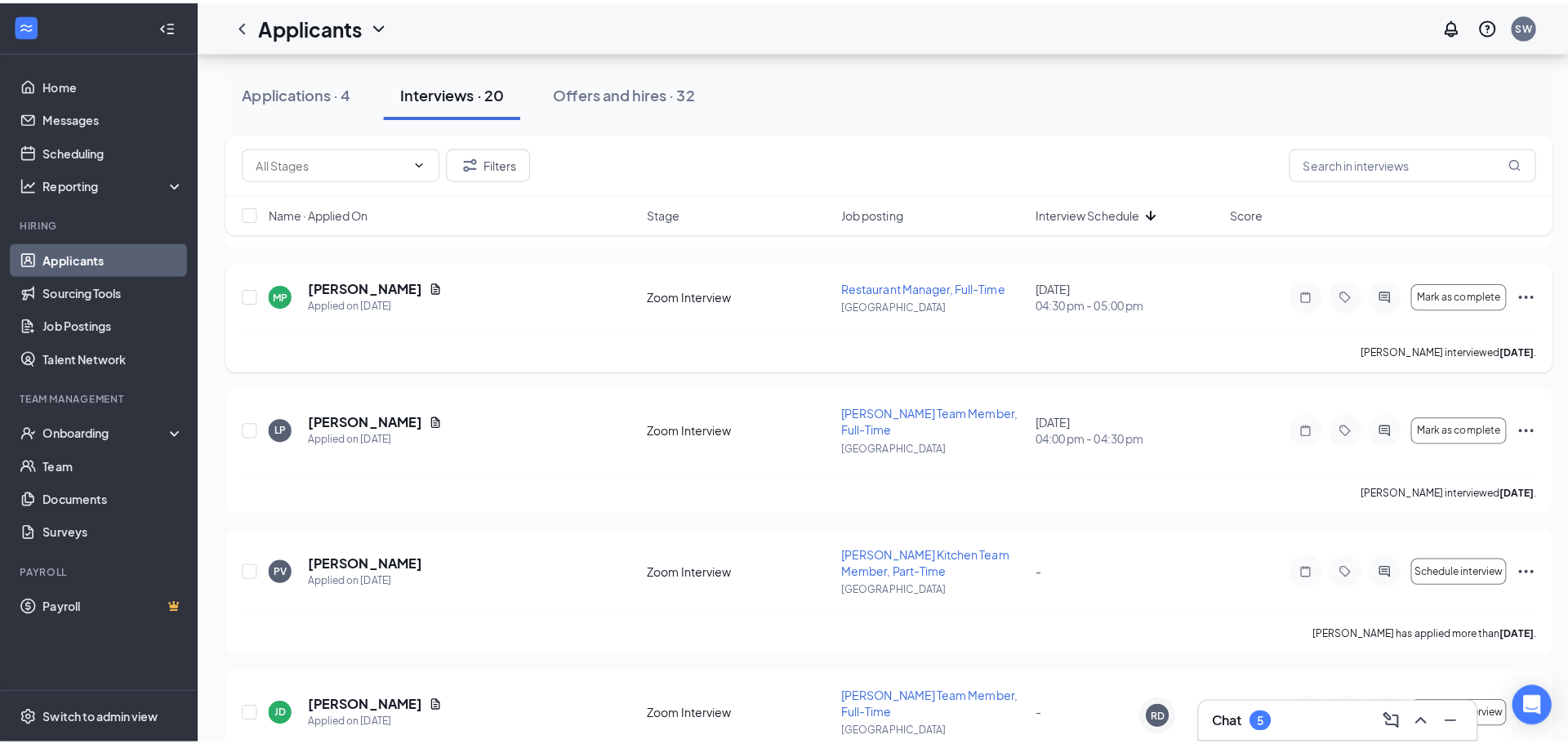
scroll to position [898, 0]
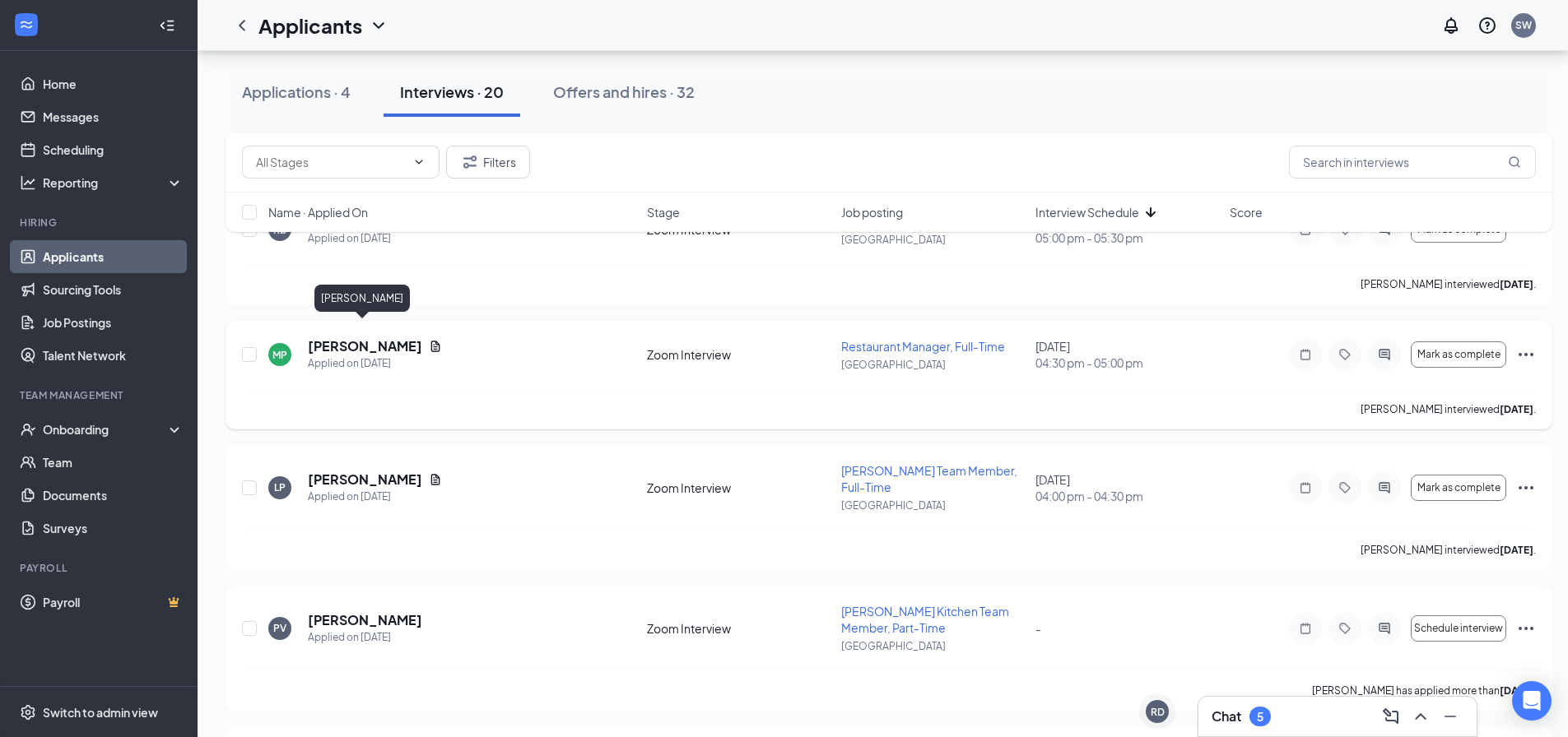
click at [373, 337] on h5 "[PERSON_NAME]" at bounding box center [366, 346] width 115 height 18
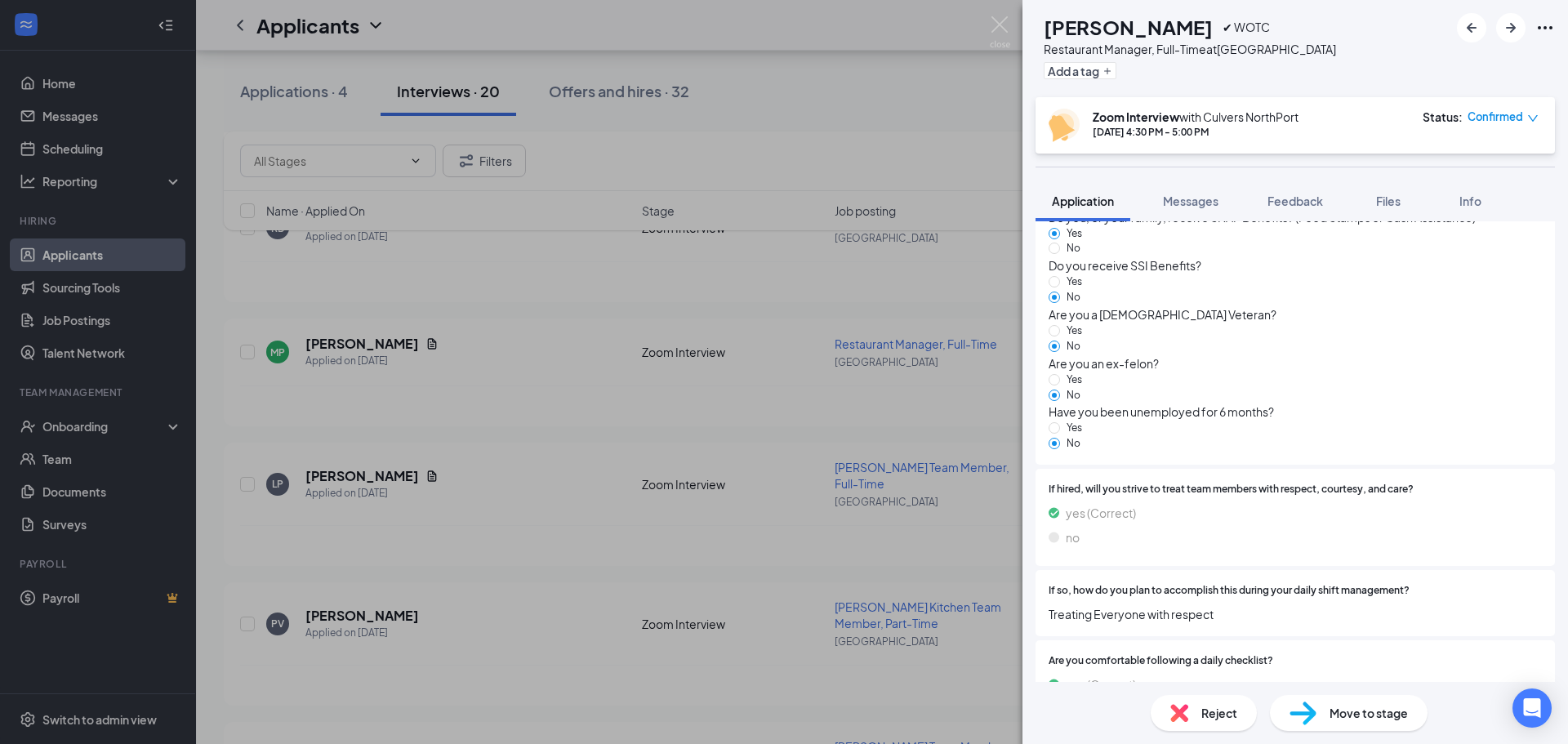
scroll to position [2777, 0]
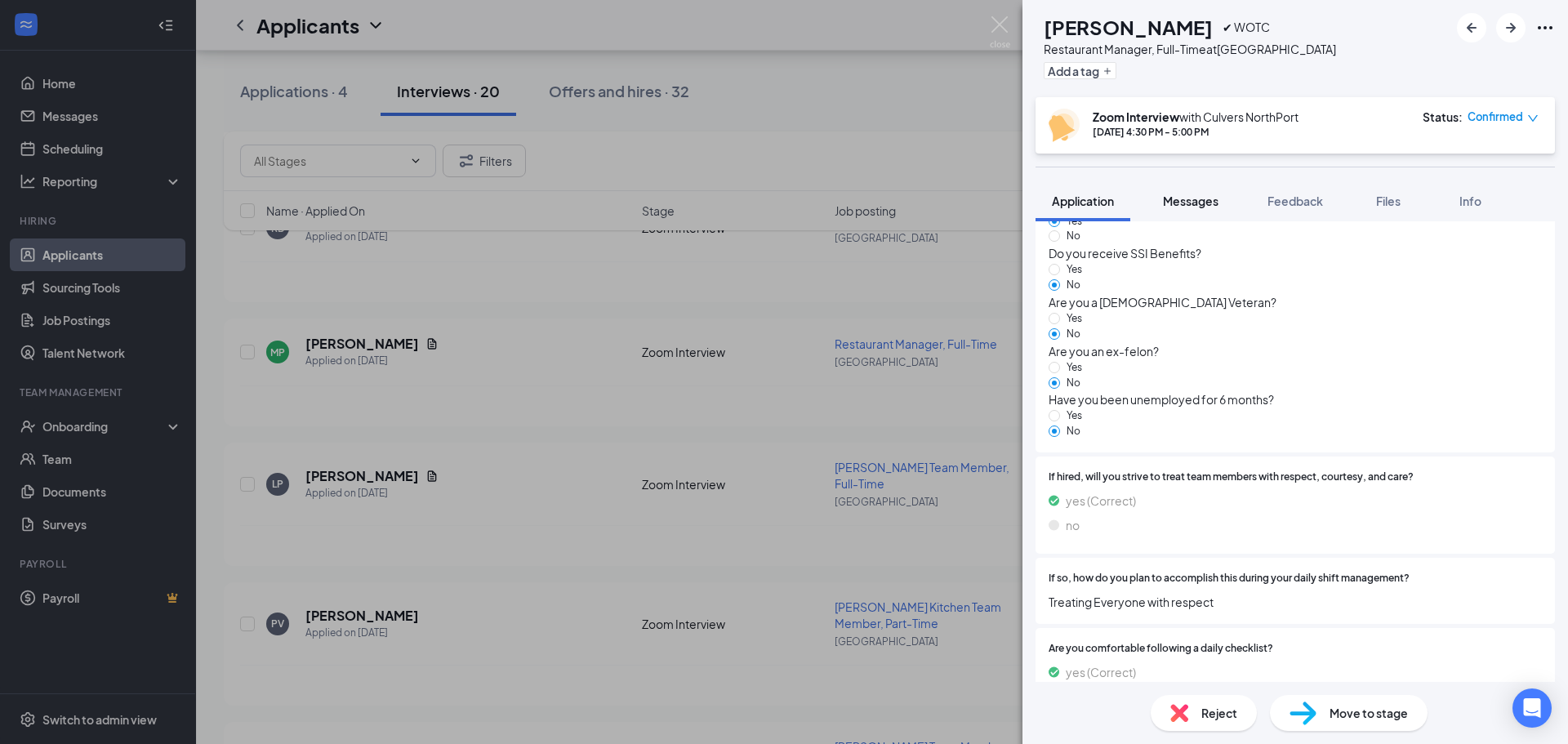
click at [1196, 208] on div "Messages" at bounding box center [1191, 201] width 56 height 16
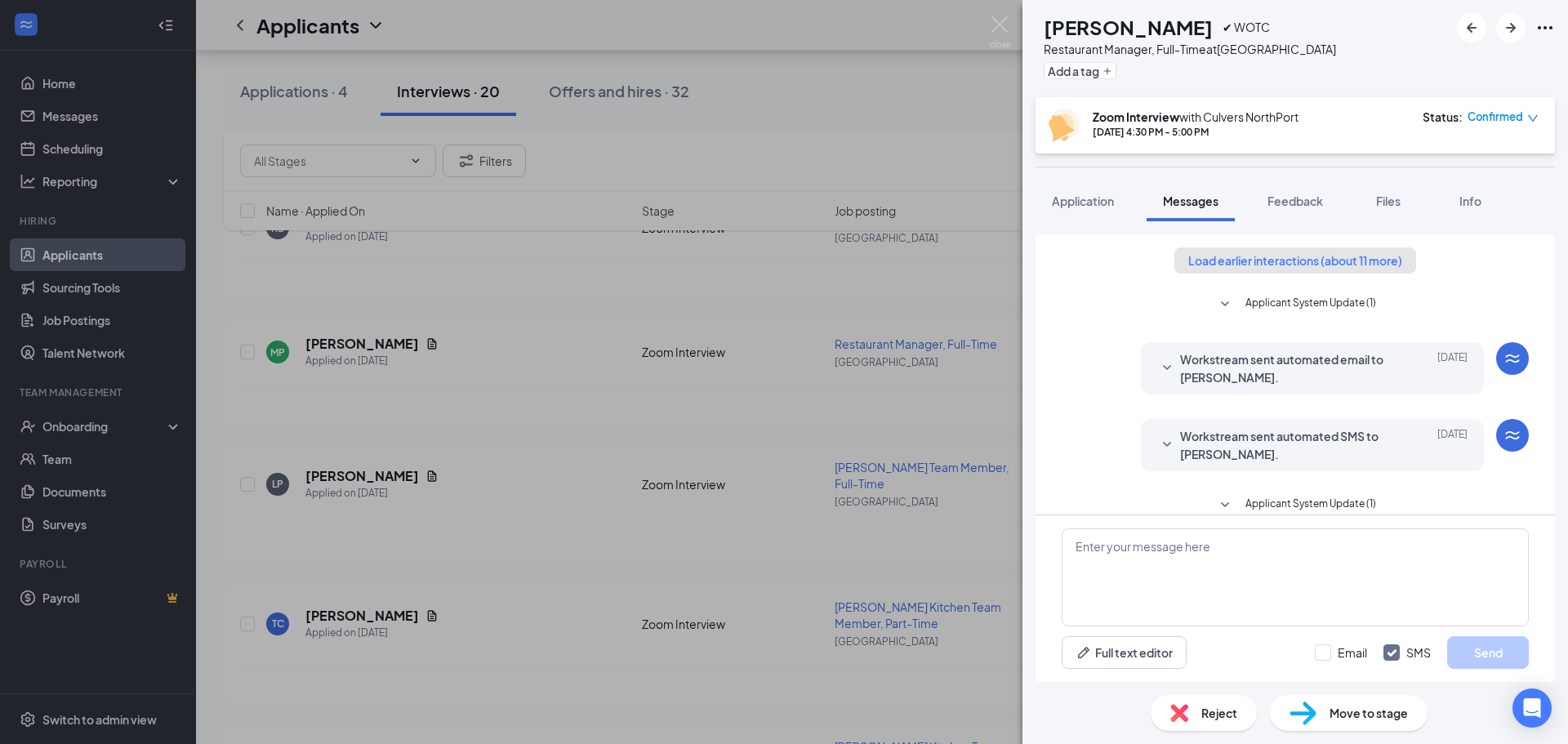
click at [1231, 268] on button "Load earlier interactions (about 11 more)" at bounding box center [1295, 260] width 242 height 26
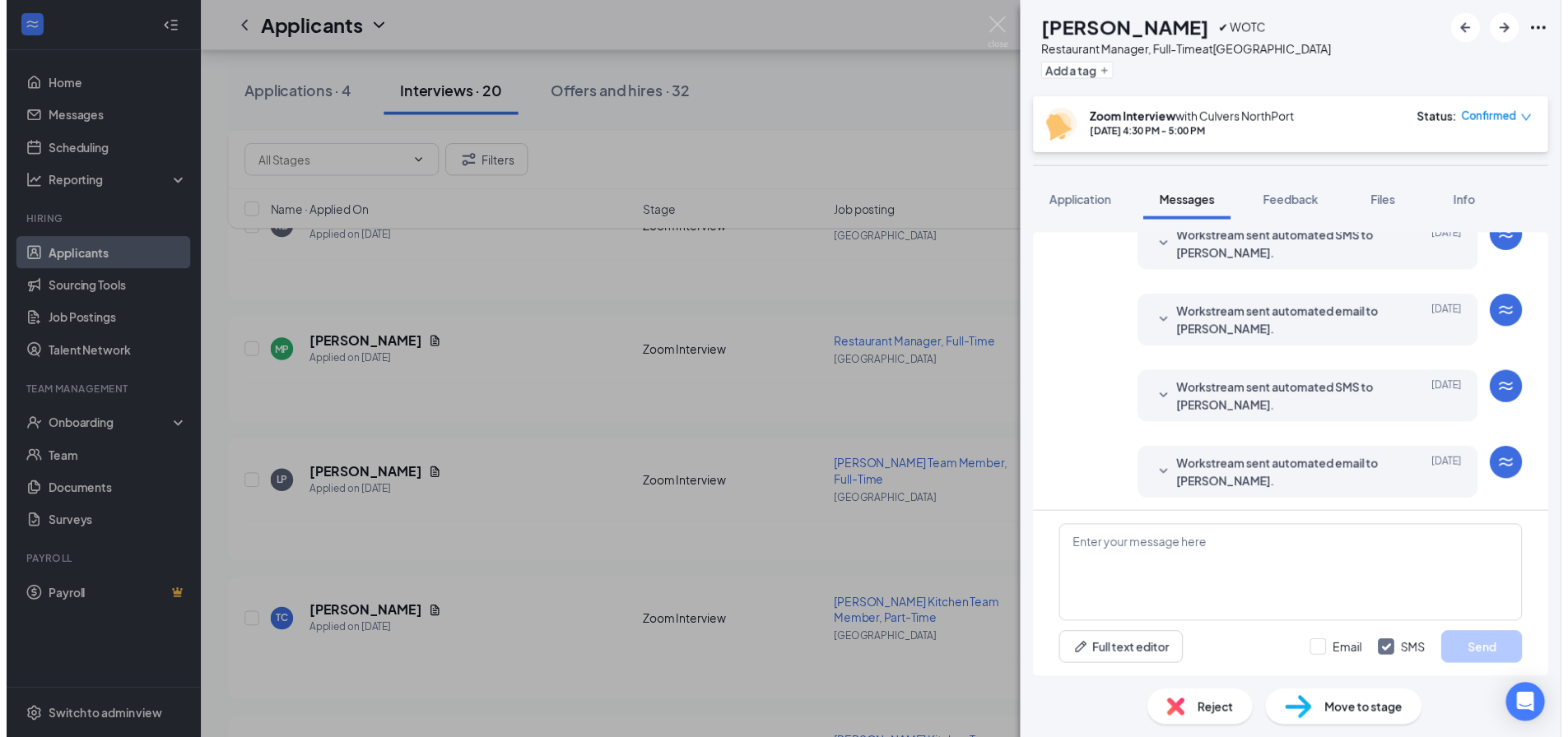
scroll to position [1039, 0]
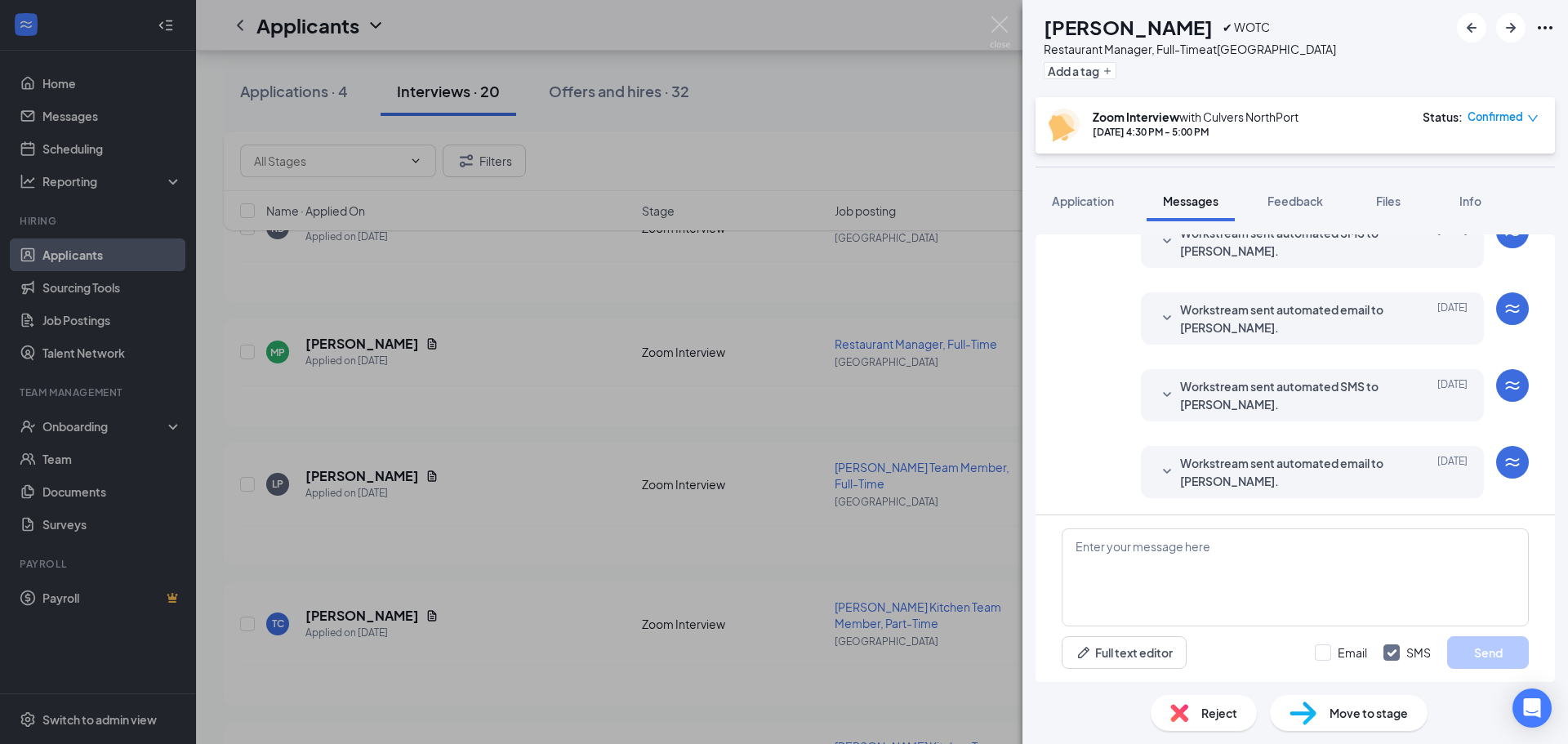
click at [1201, 704] on span "Reject" at bounding box center [1219, 713] width 36 height 18
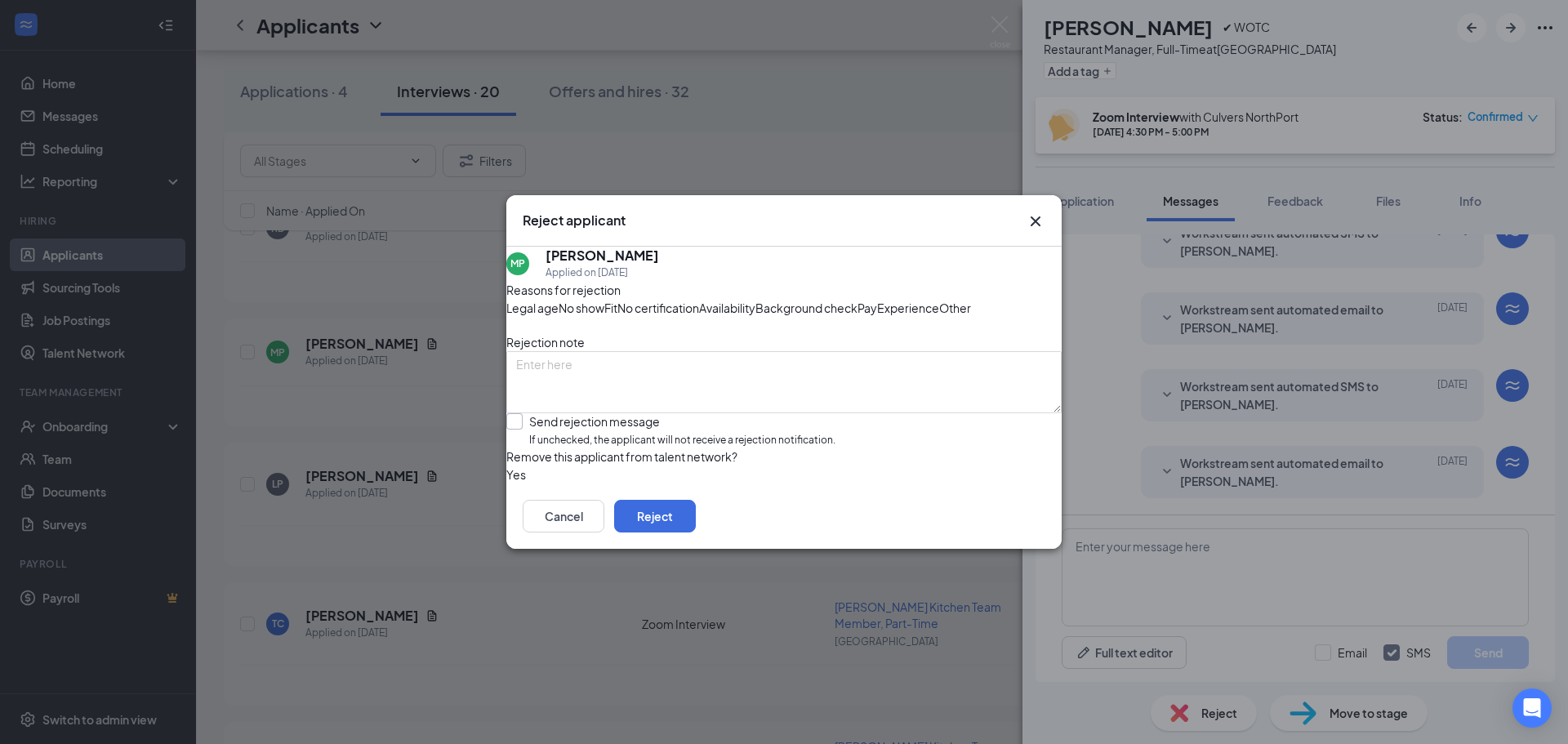
click at [644, 449] on input "Send rejection message If unchecked, the applicant will not receive a rejection…" at bounding box center [671, 430] width 329 height 35
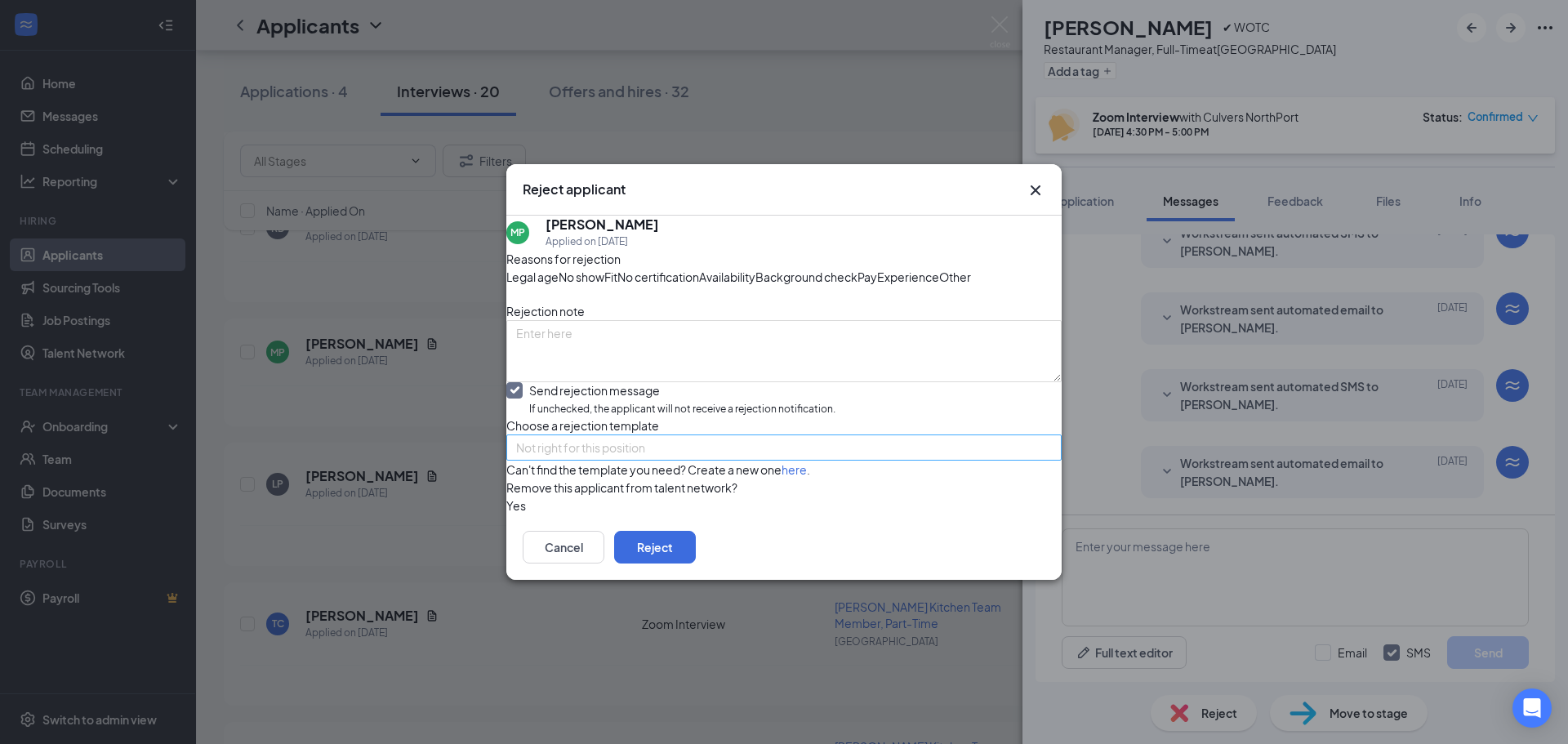
click at [601, 459] on span "Not right for this position" at bounding box center [581, 447] width 129 height 24
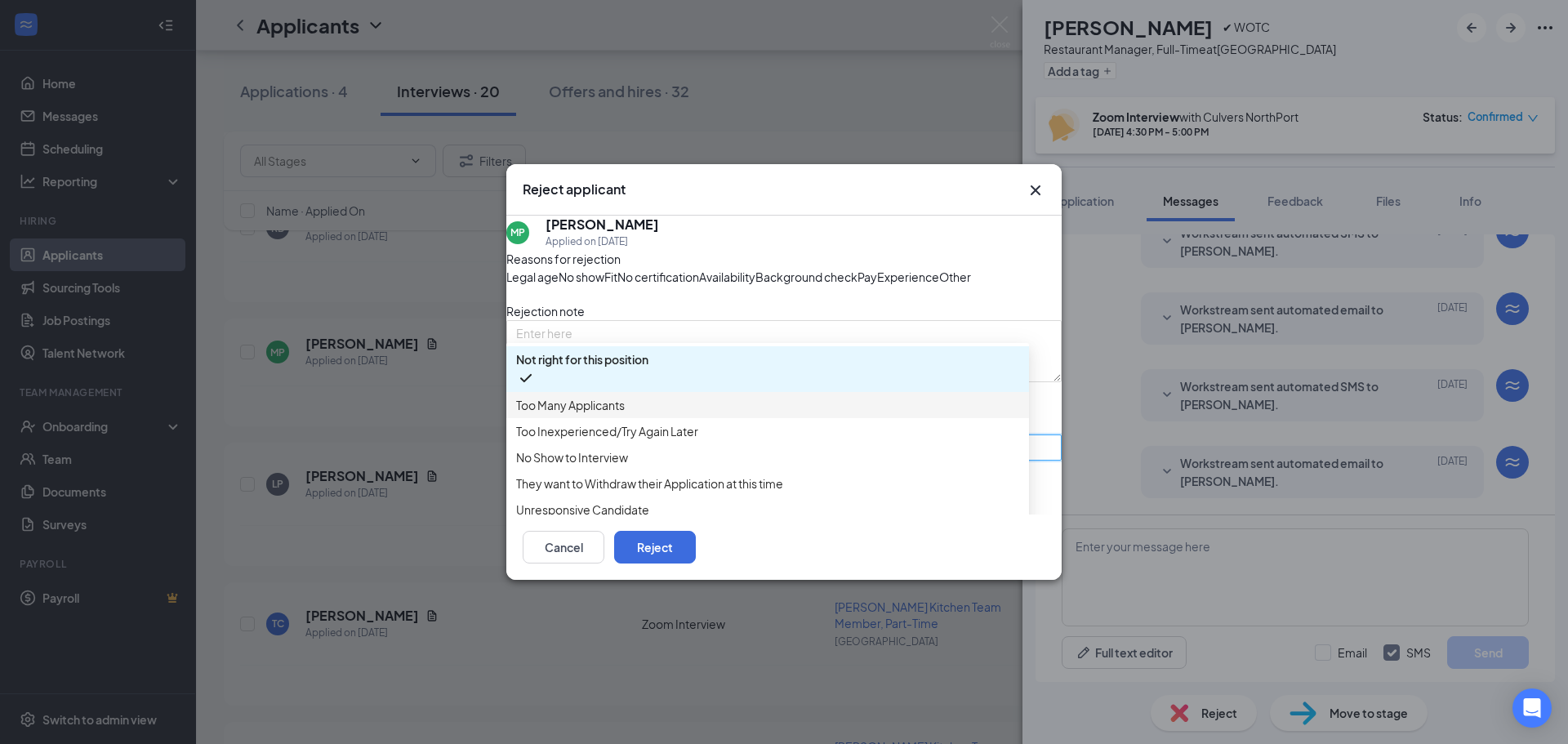
click at [624, 396] on span "Too Many Applicants" at bounding box center [570, 404] width 109 height 18
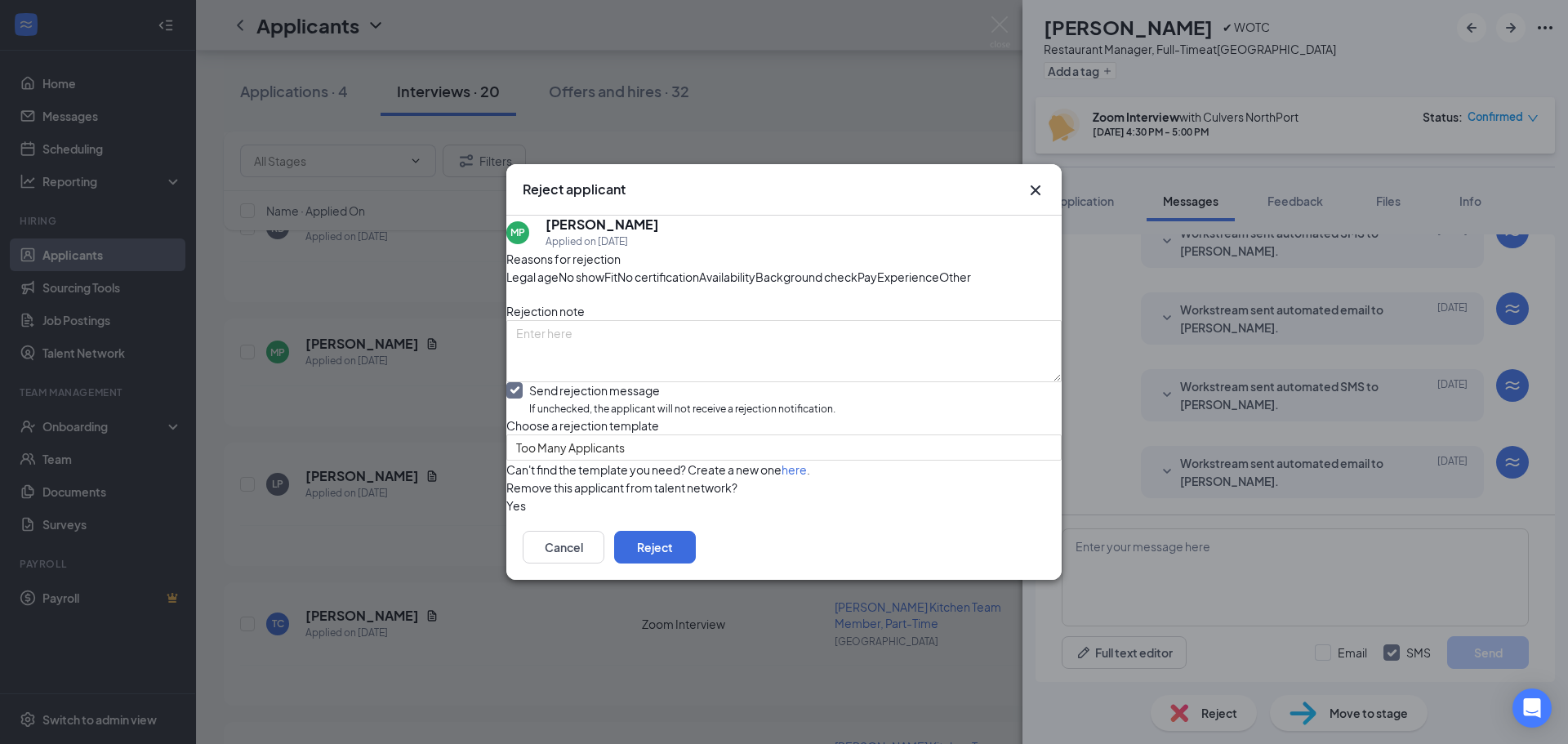
click at [632, 400] on input "Send rejection message If unchecked, the applicant will not receive a rejection…" at bounding box center [671, 400] width 329 height 35
checkbox input "false"
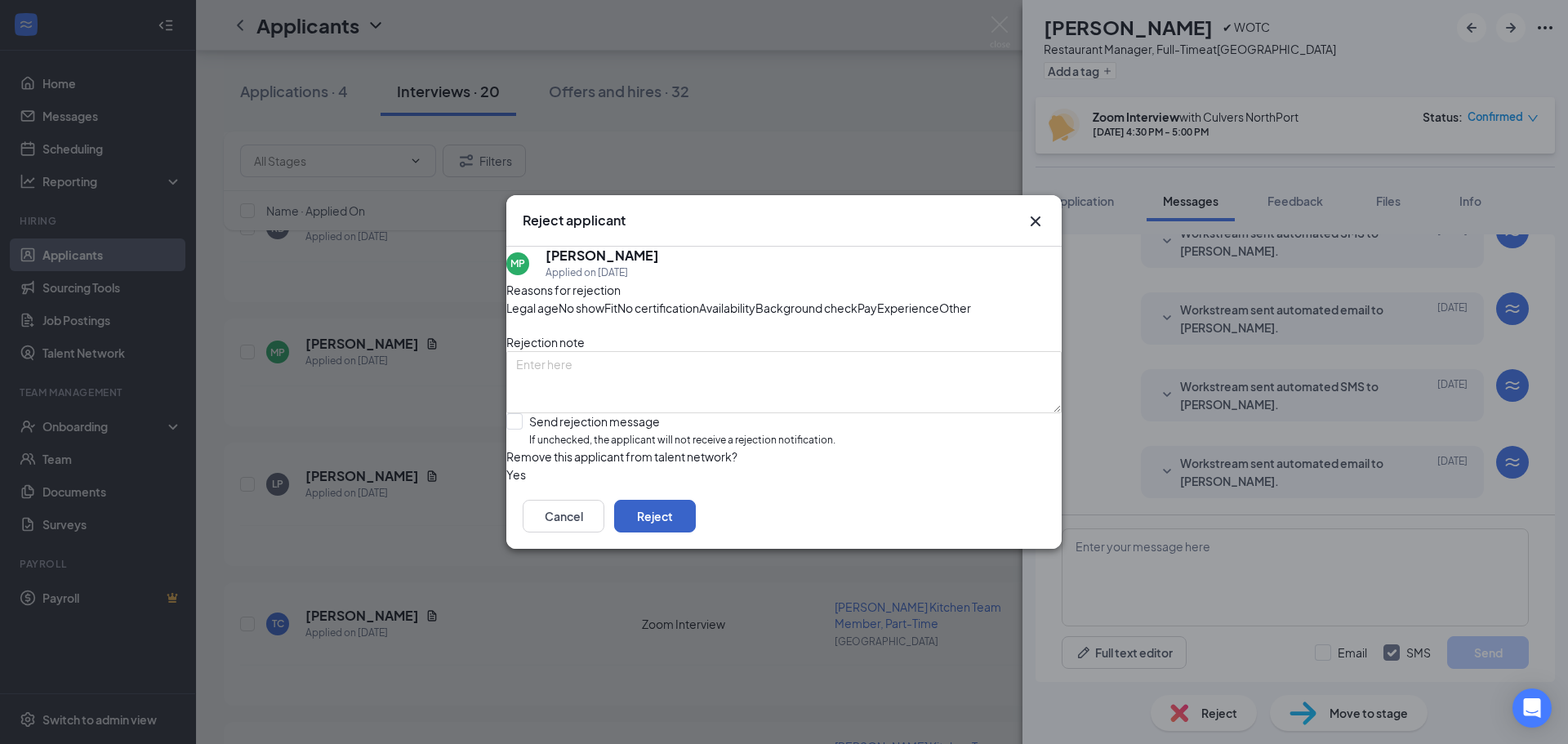
click at [696, 533] on button "Reject" at bounding box center [654, 516] width 82 height 33
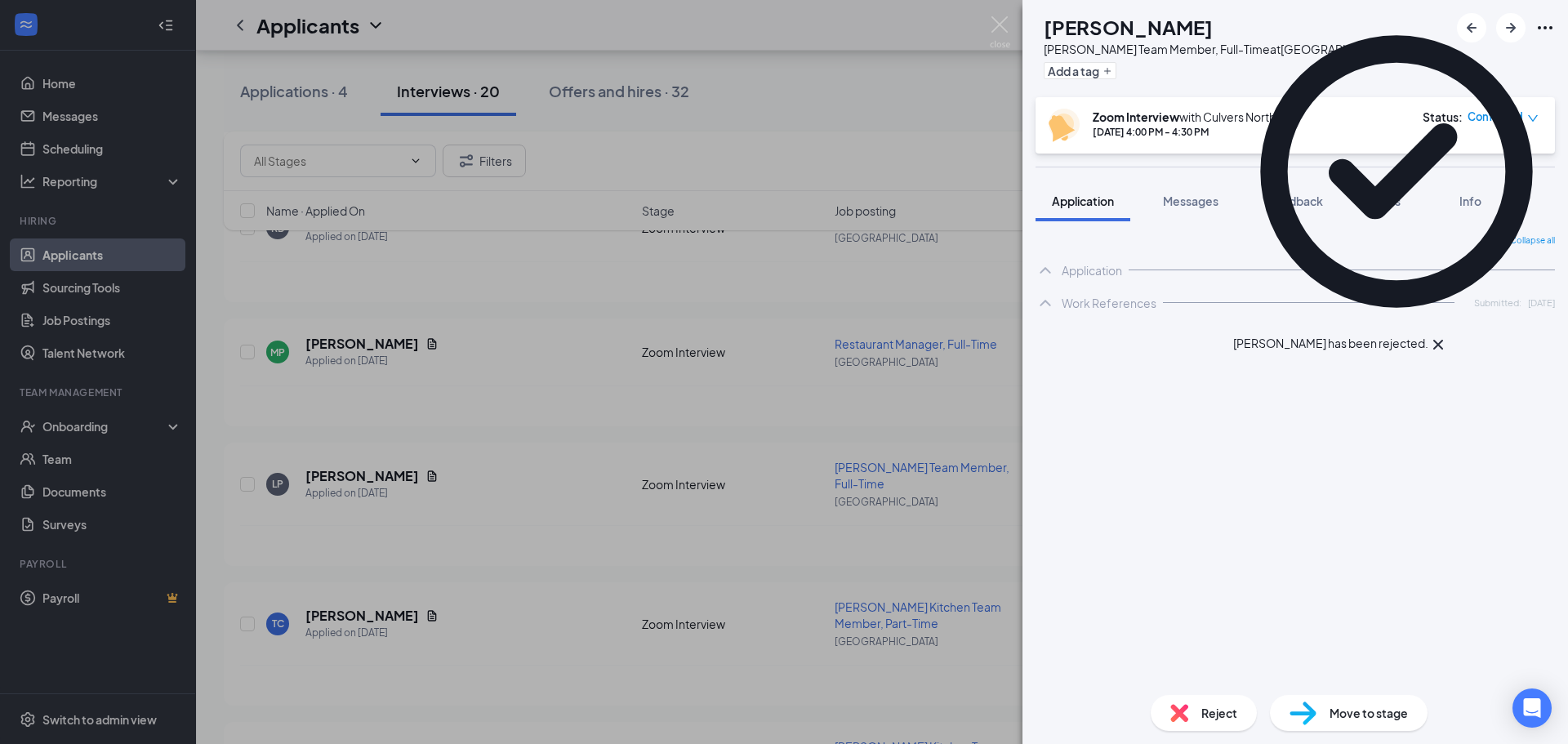
click at [947, 527] on div "LP [PERSON_NAME] Team Member, Full-Time at [GEOGRAPHIC_DATA] Add a tag Zoom Int…" at bounding box center [784, 372] width 1568 height 744
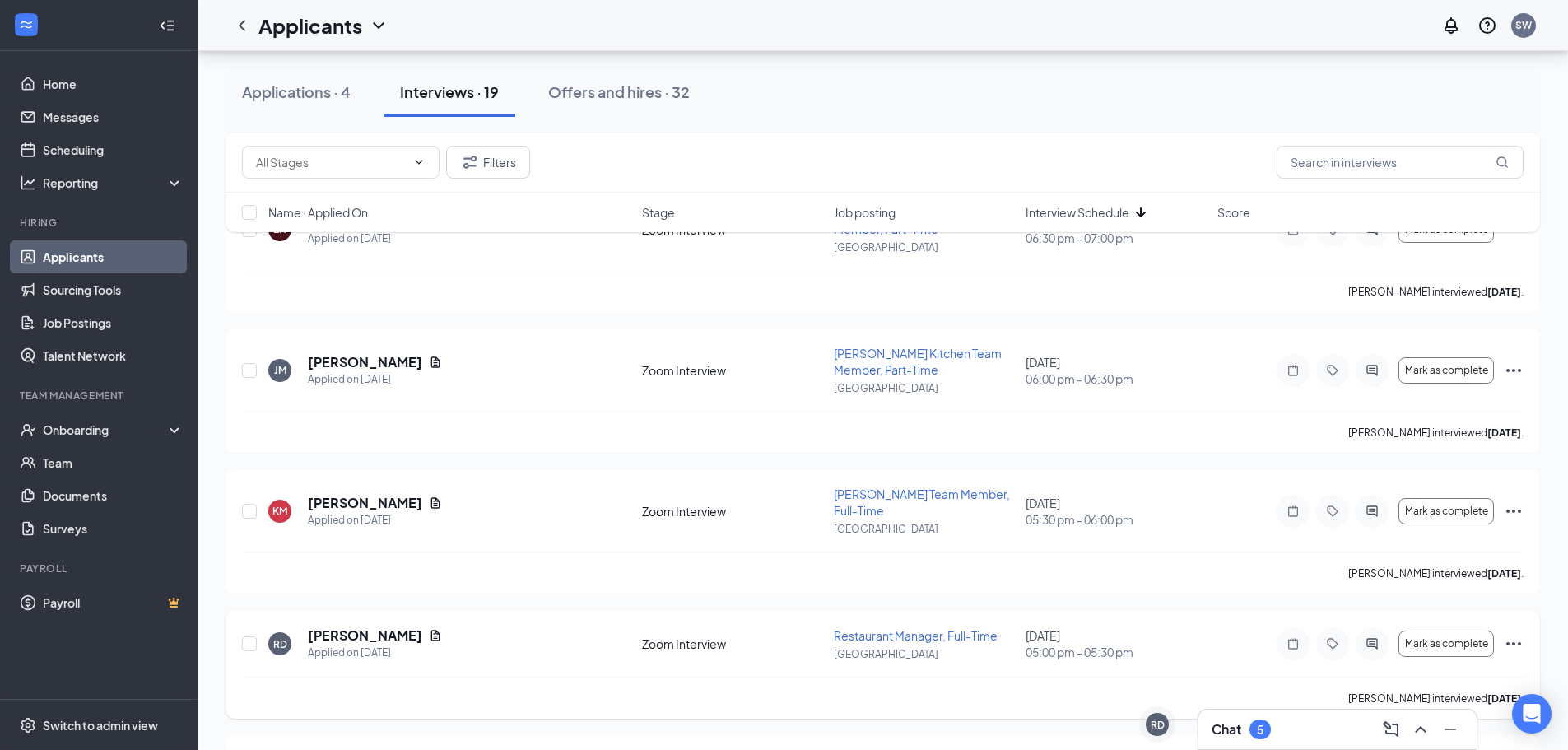
scroll to position [576, 0]
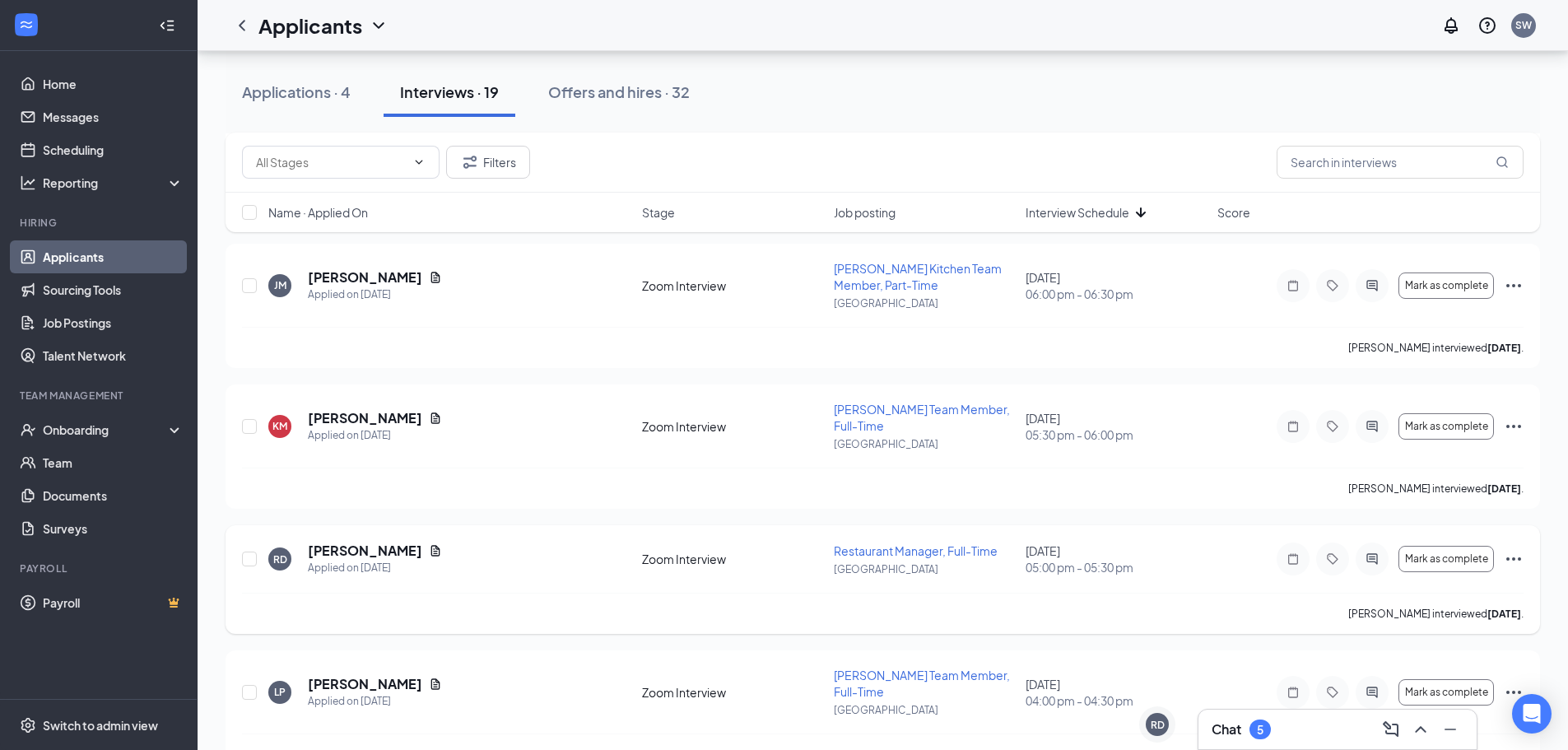
drag, startPoint x: 1514, startPoint y: 544, endPoint x: 1505, endPoint y: 545, distance: 9.1
click at [1510, 550] on icon "Ellipses" at bounding box center [1514, 559] width 19 height 19
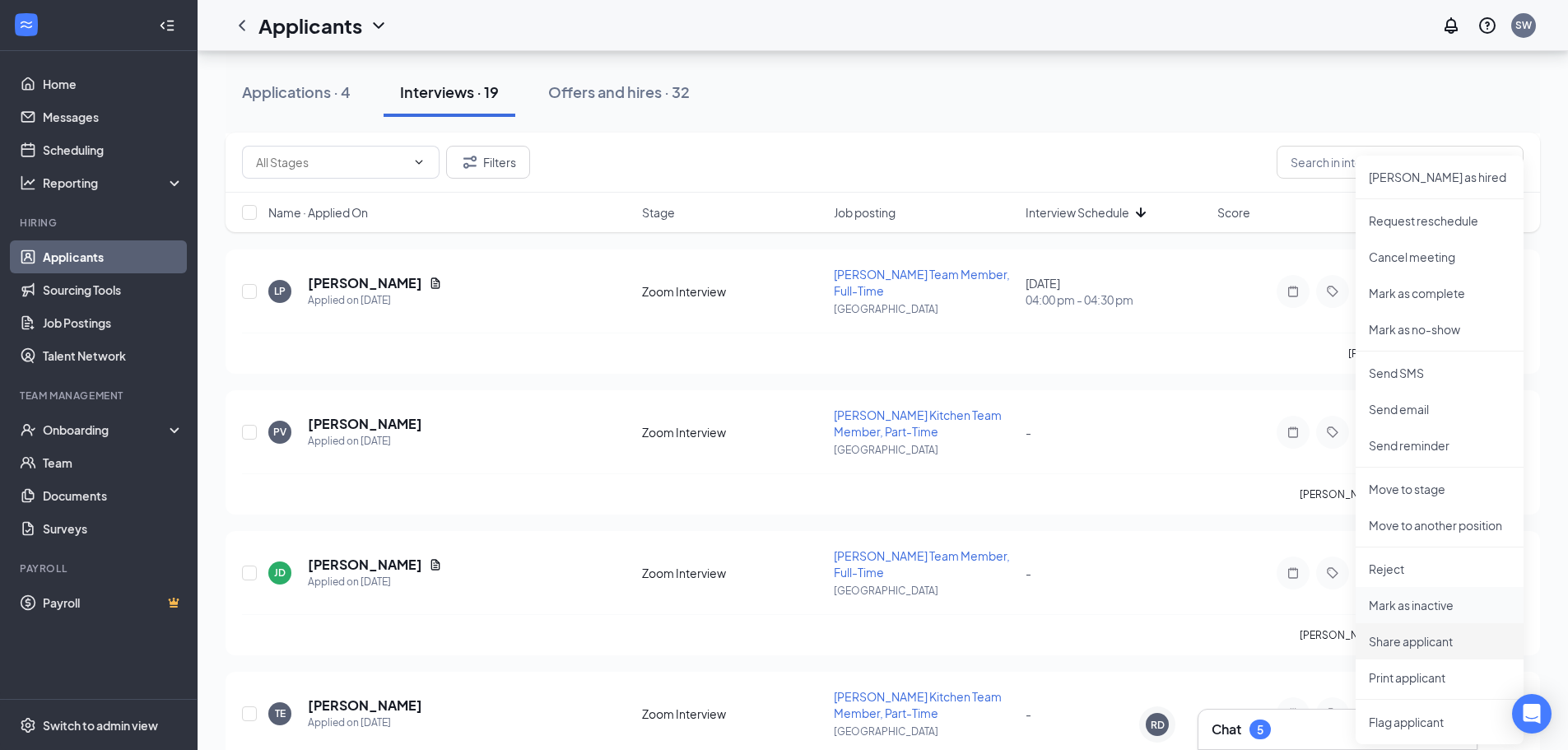
scroll to position [988, 0]
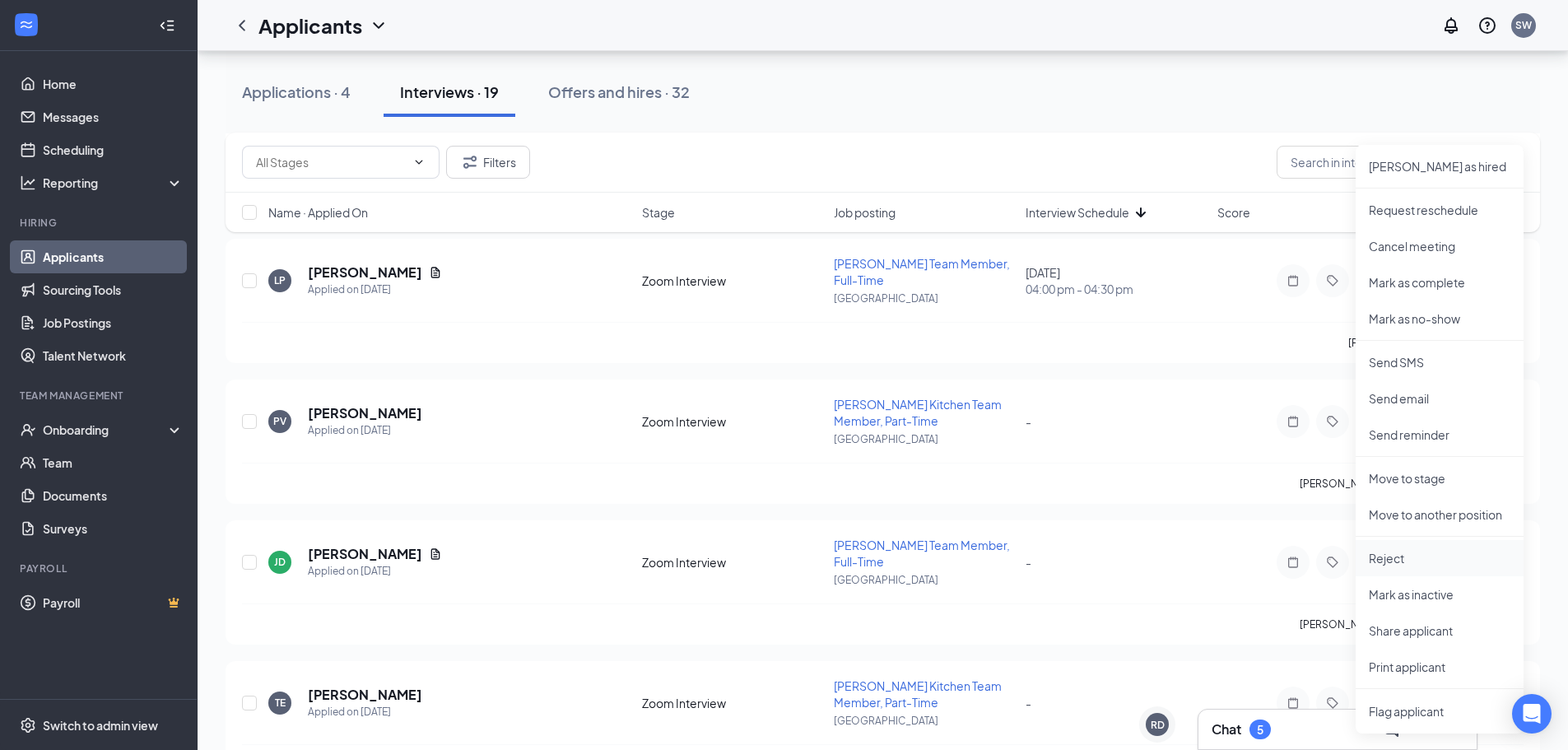
click at [1414, 561] on p "Reject" at bounding box center [1440, 557] width 142 height 17
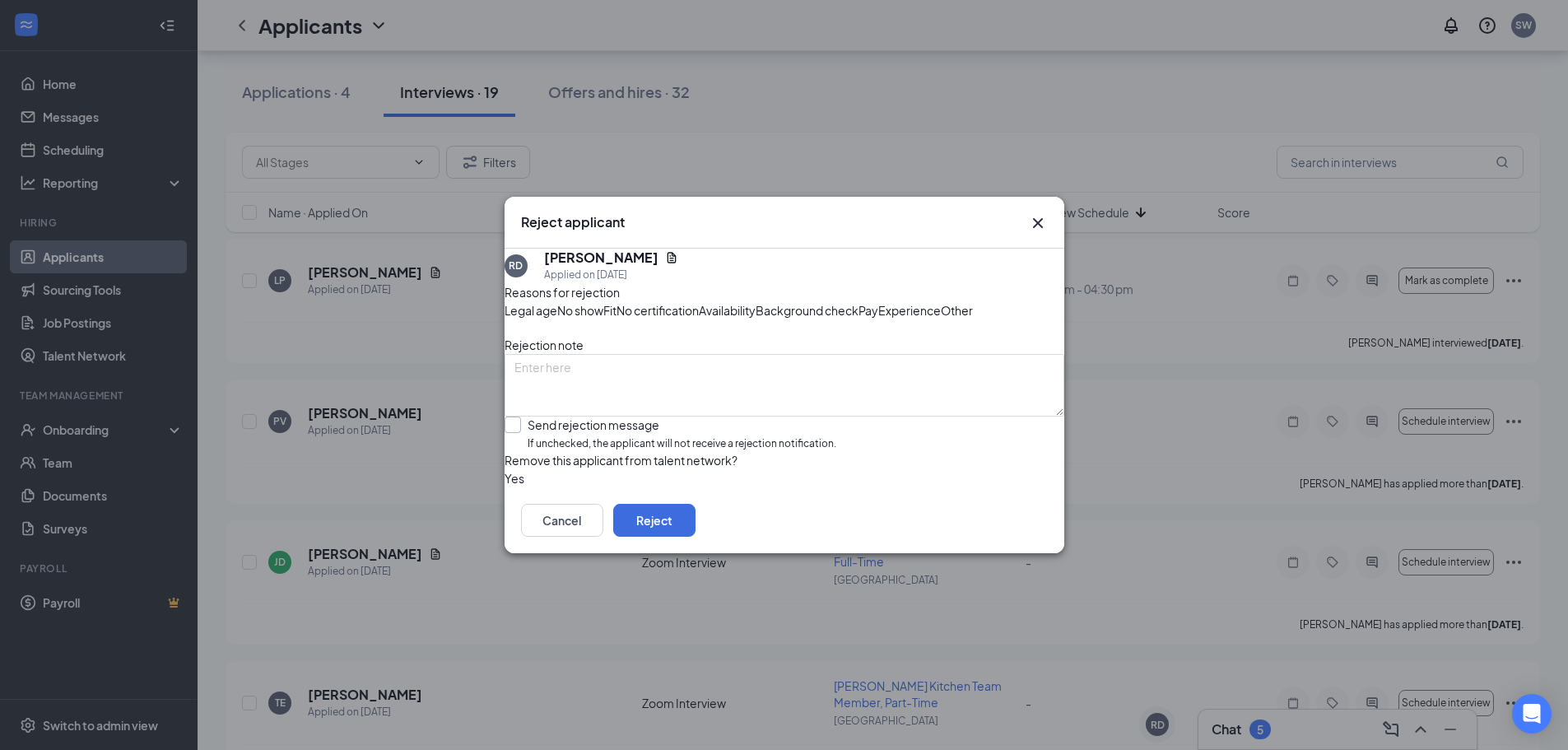
click at [603, 452] on input "Send rejection message If unchecked, the applicant will not receive a rejection…" at bounding box center [670, 434] width 332 height 35
checkbox input "true"
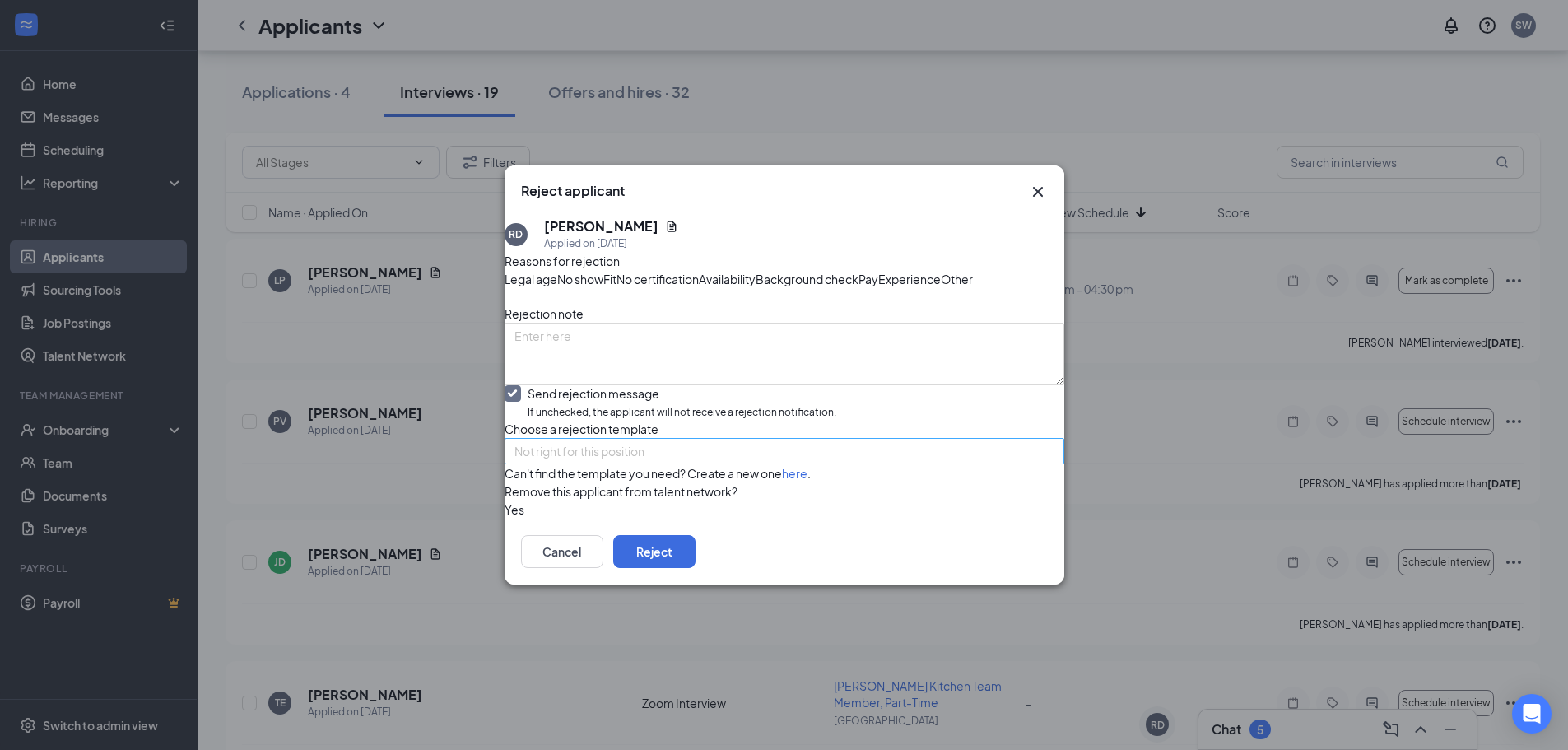
click at [613, 463] on span "Not right for this position" at bounding box center [580, 450] width 130 height 24
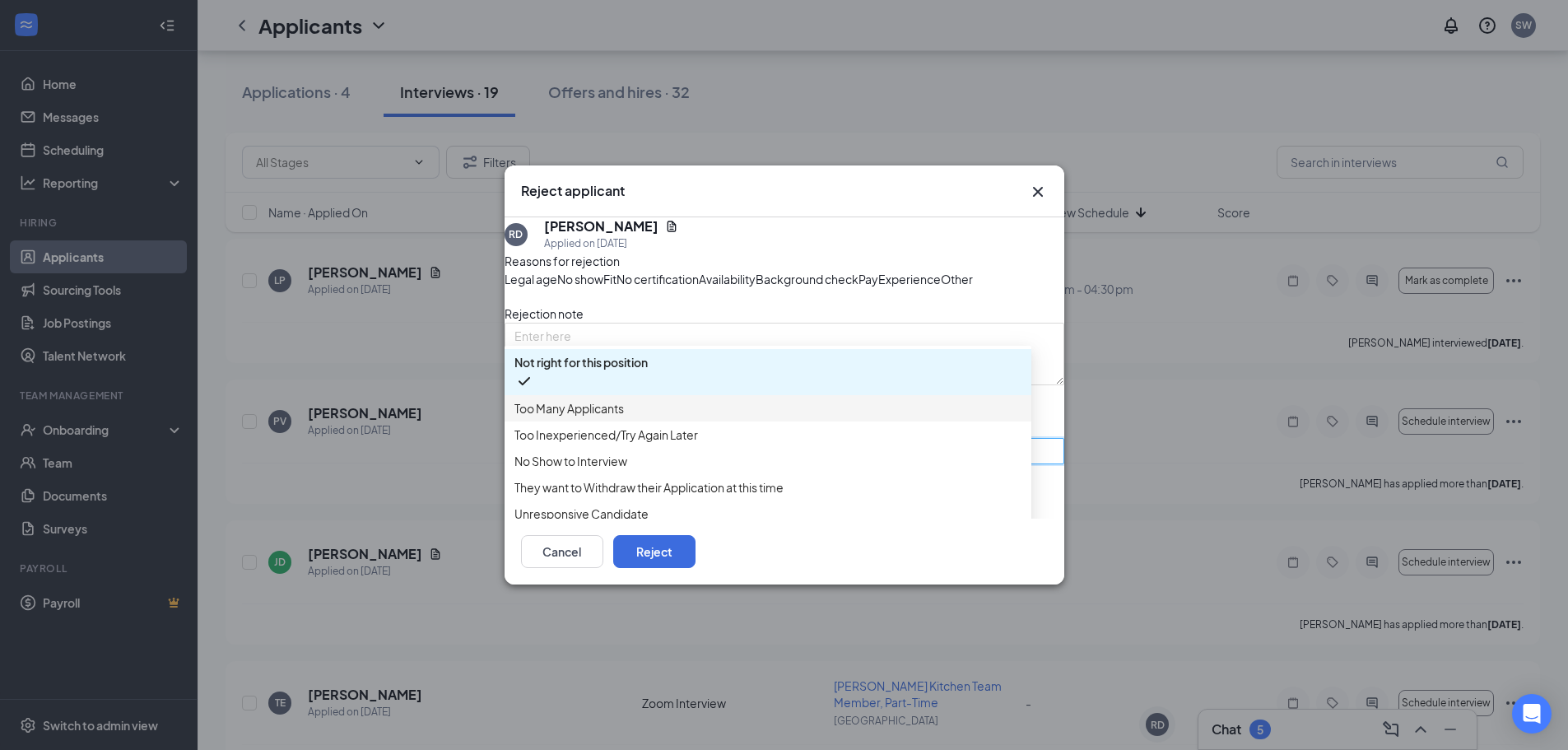
click at [587, 399] on span "Too Many Applicants" at bounding box center [569, 408] width 110 height 18
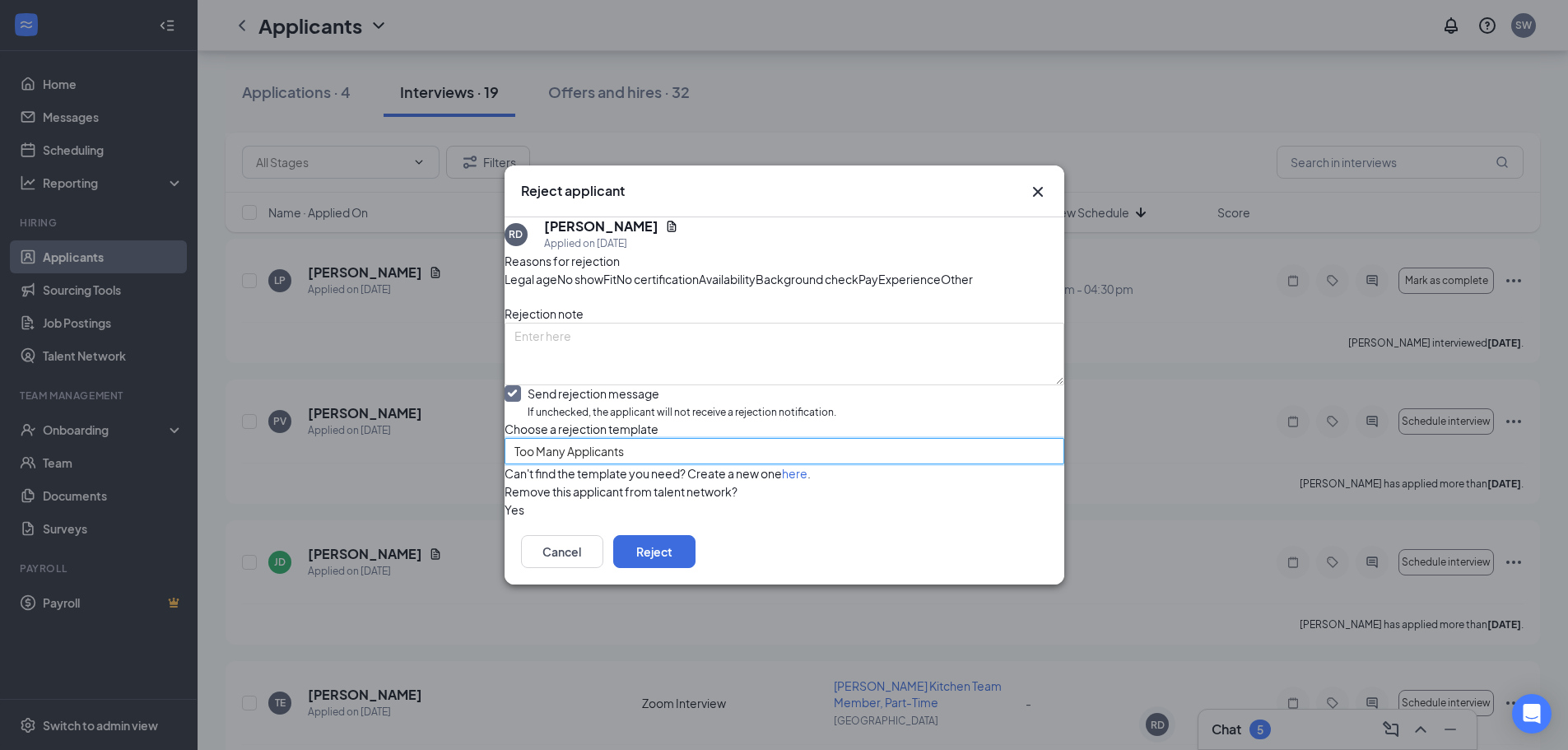
click at [616, 463] on span "Too Many Applicants" at bounding box center [569, 450] width 110 height 24
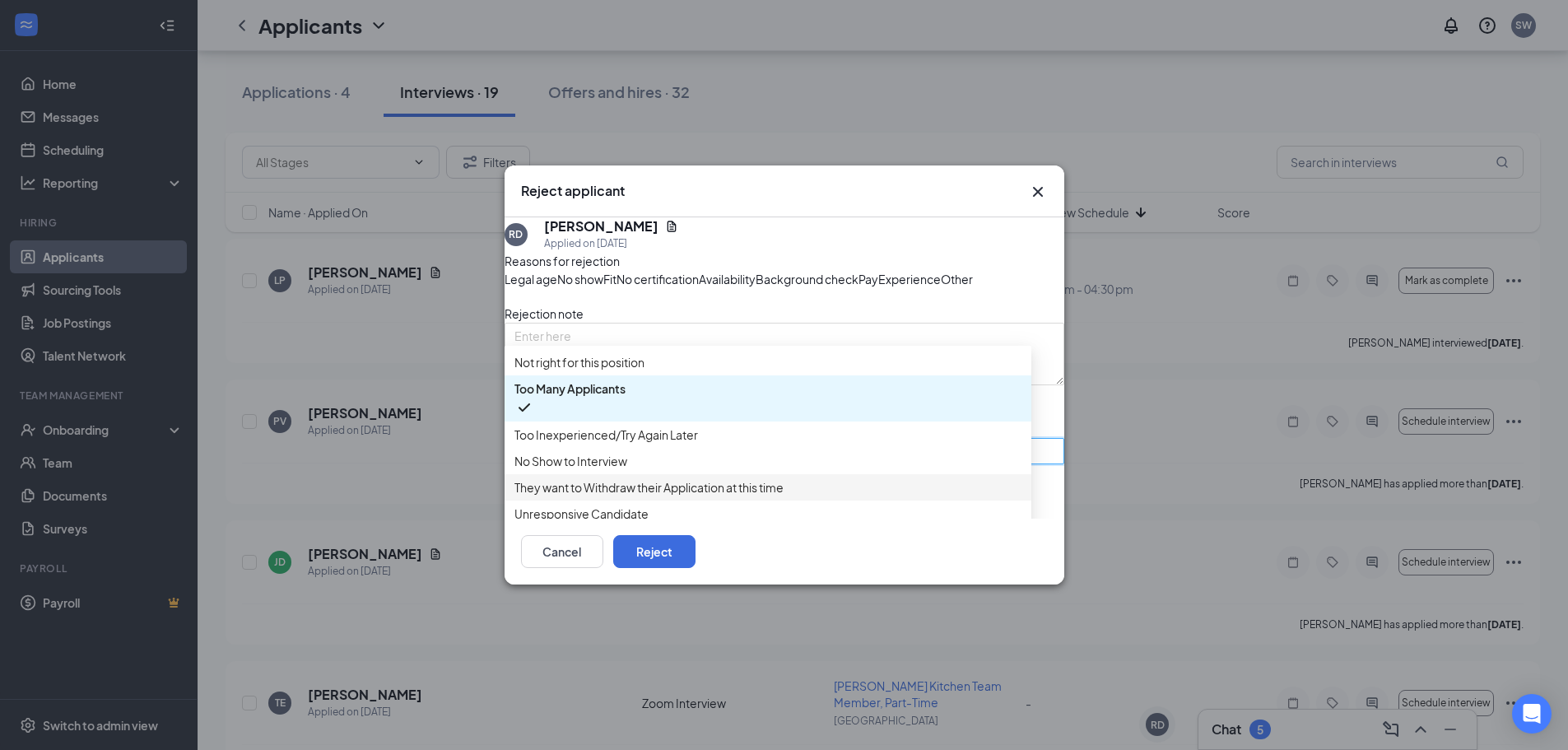
scroll to position [18, 0]
click at [691, 483] on span "Too Many Applicants" at bounding box center [777, 461] width 525 height 45
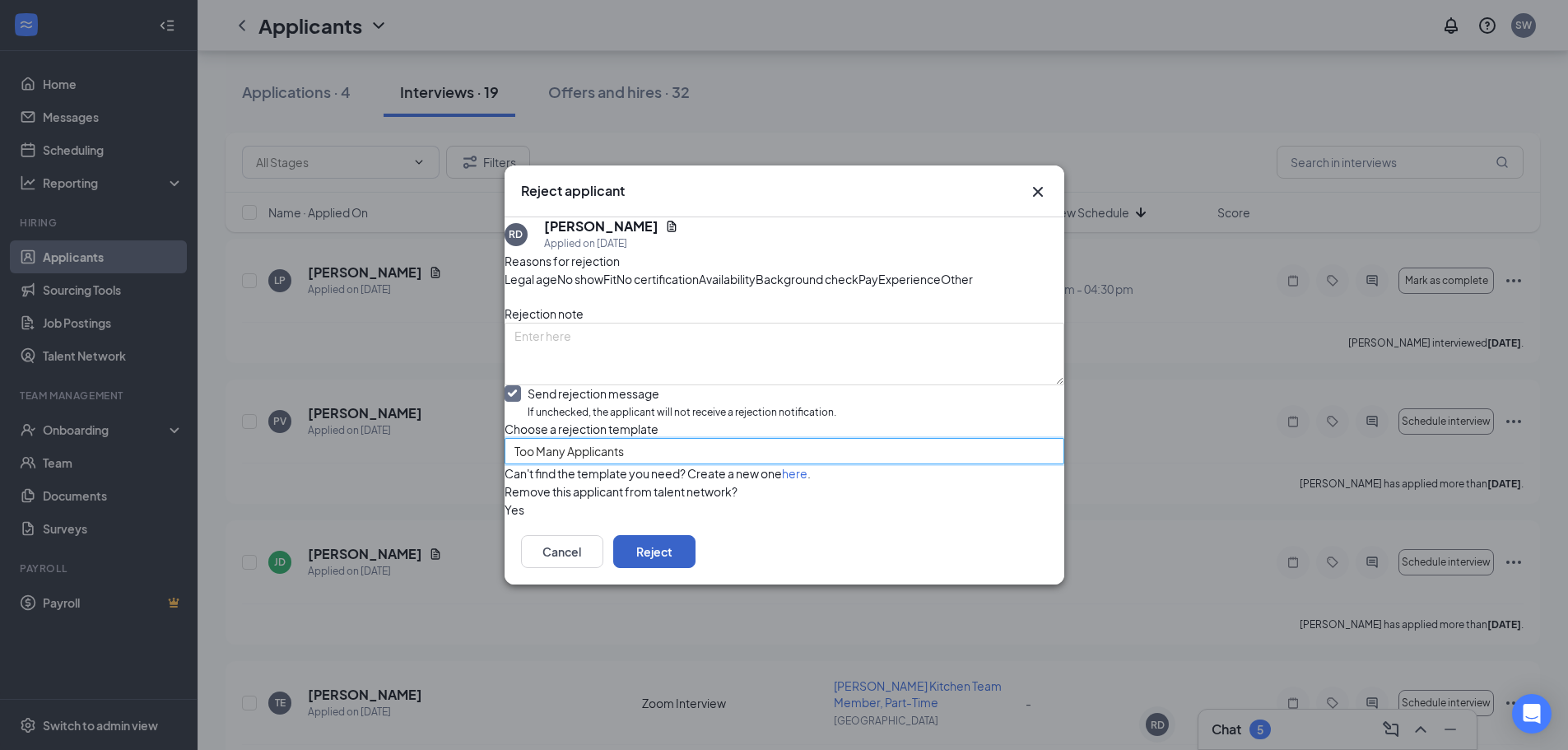
click at [695, 568] on button "Reject" at bounding box center [655, 552] width 83 height 33
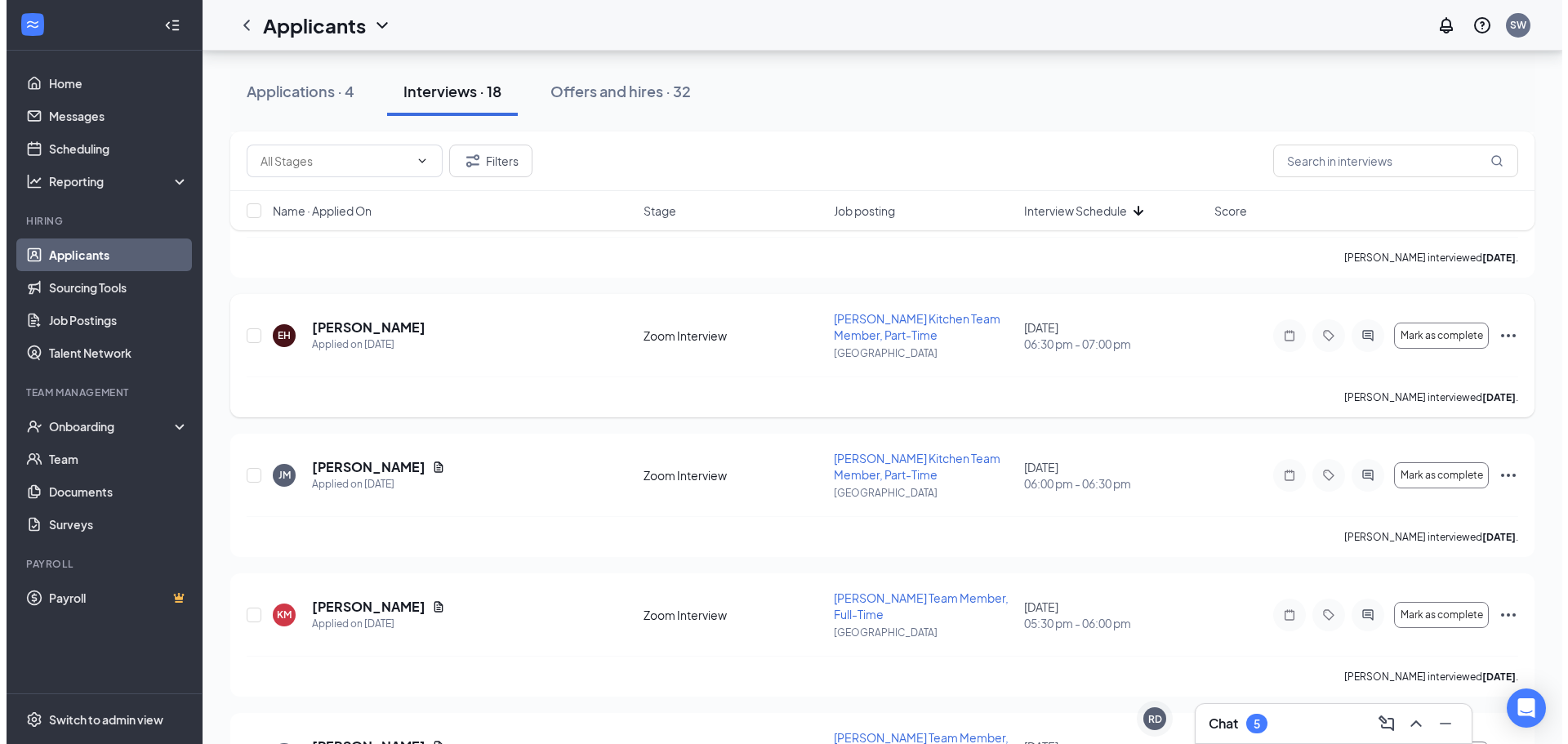
scroll to position [408, 0]
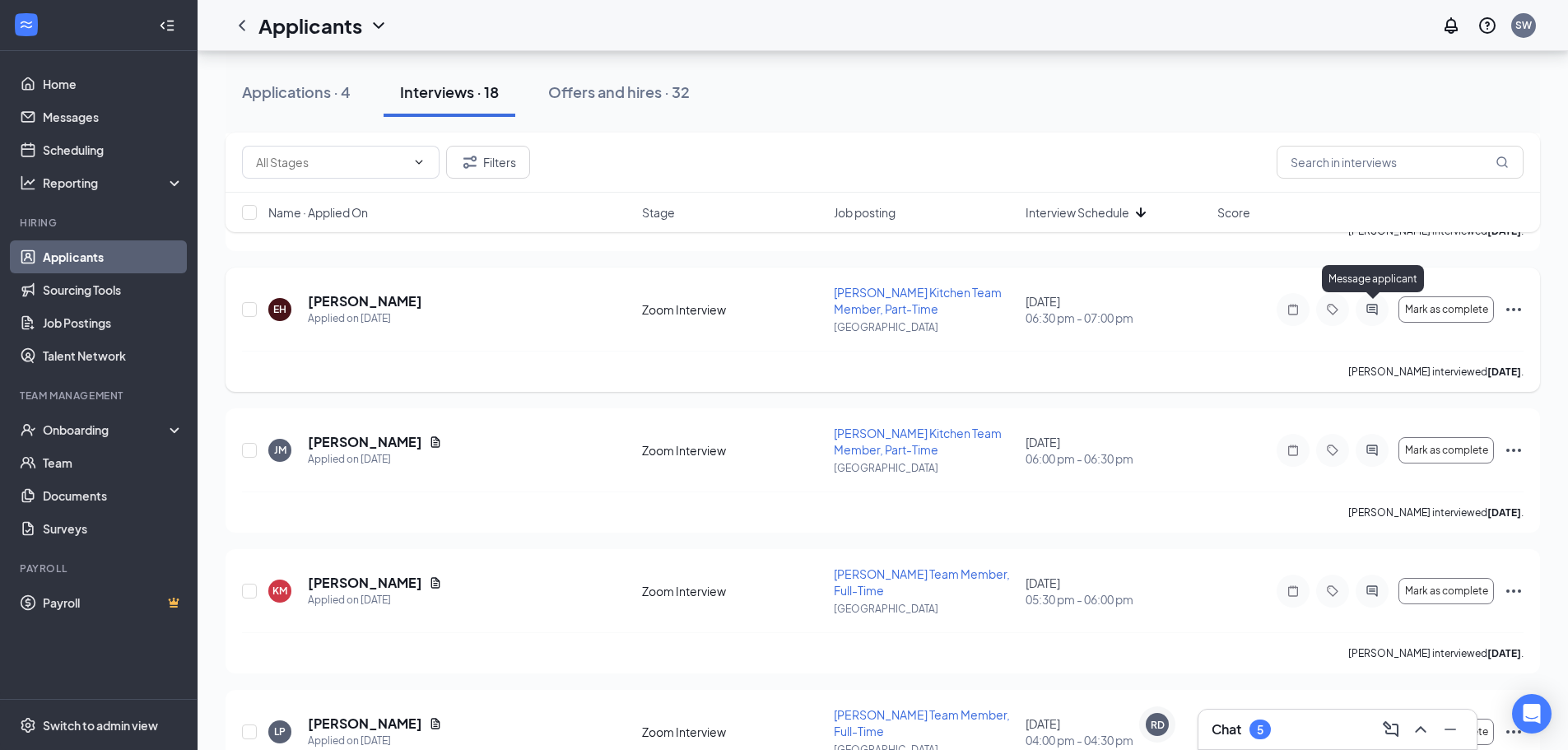
click at [1363, 308] on icon "ActiveChat" at bounding box center [1372, 309] width 19 height 14
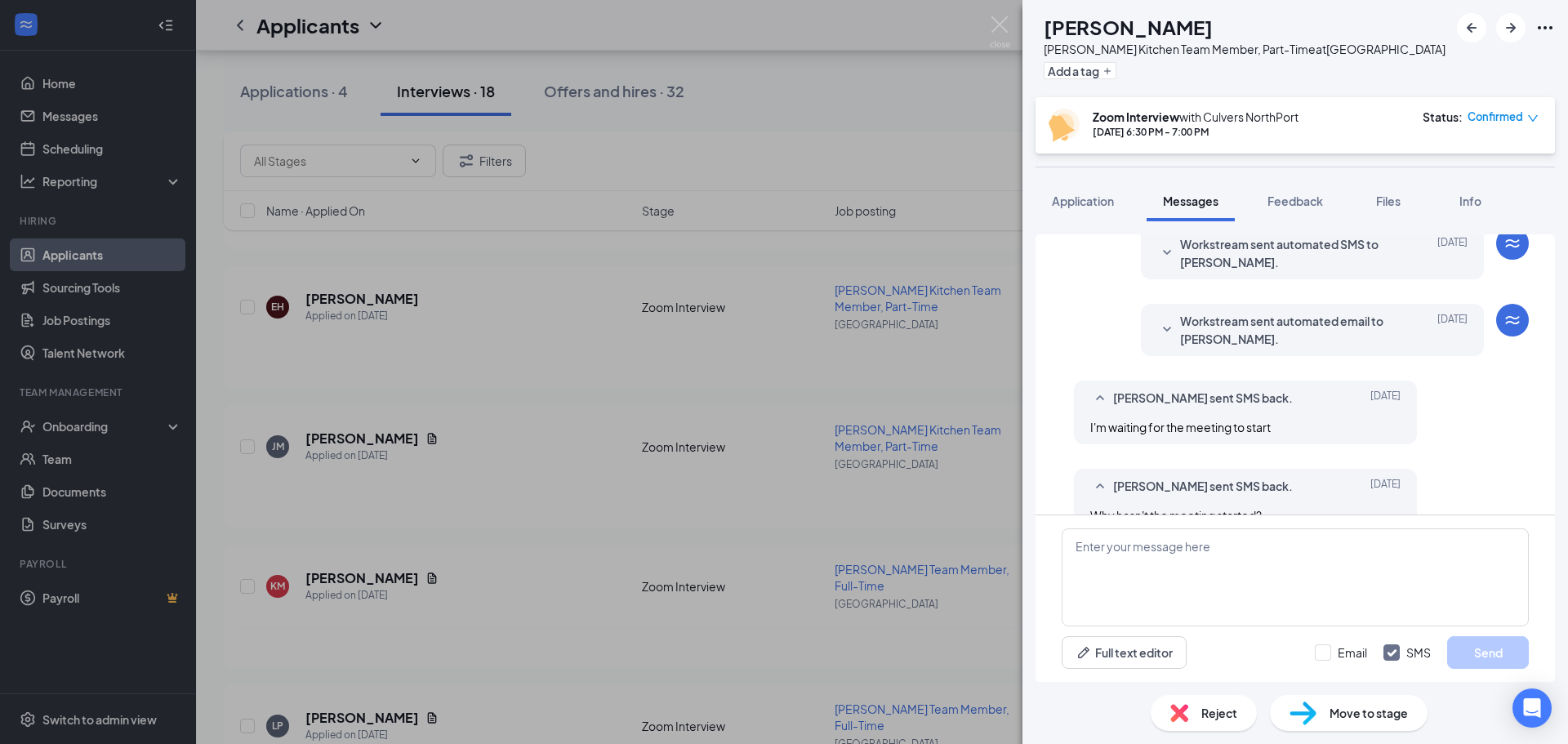
scroll to position [534, 0]
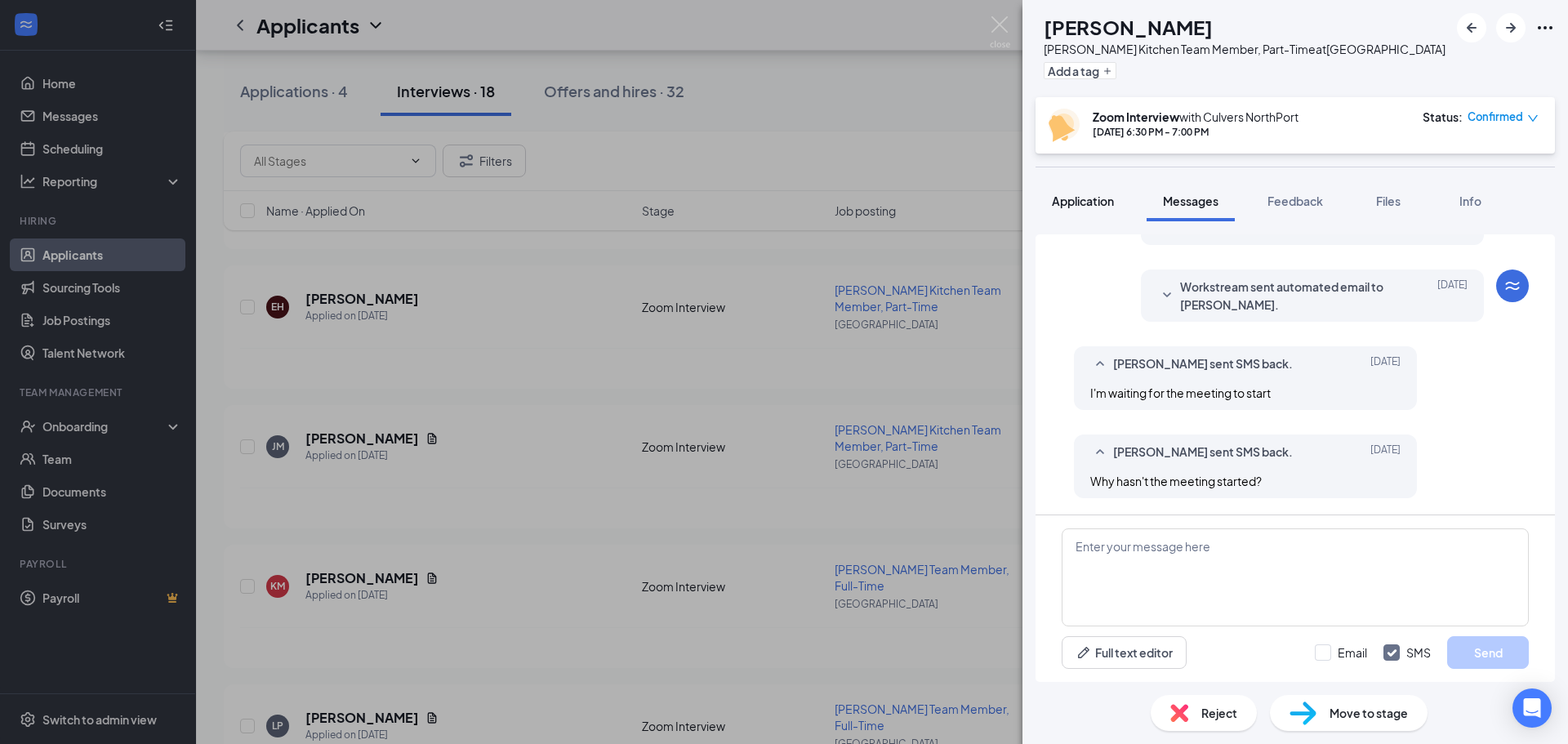
click at [1057, 204] on span "Application" at bounding box center [1083, 201] width 62 height 14
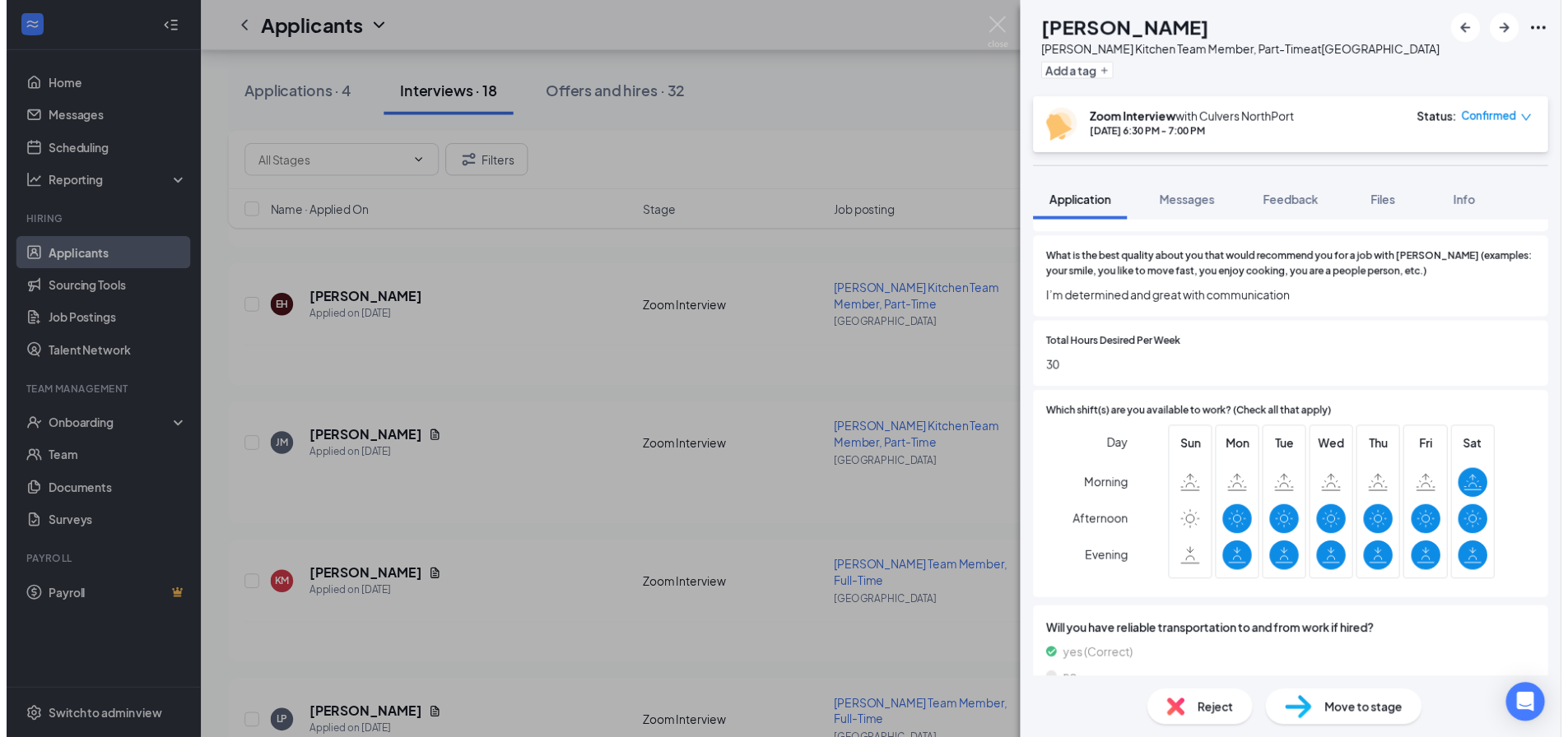
scroll to position [668, 0]
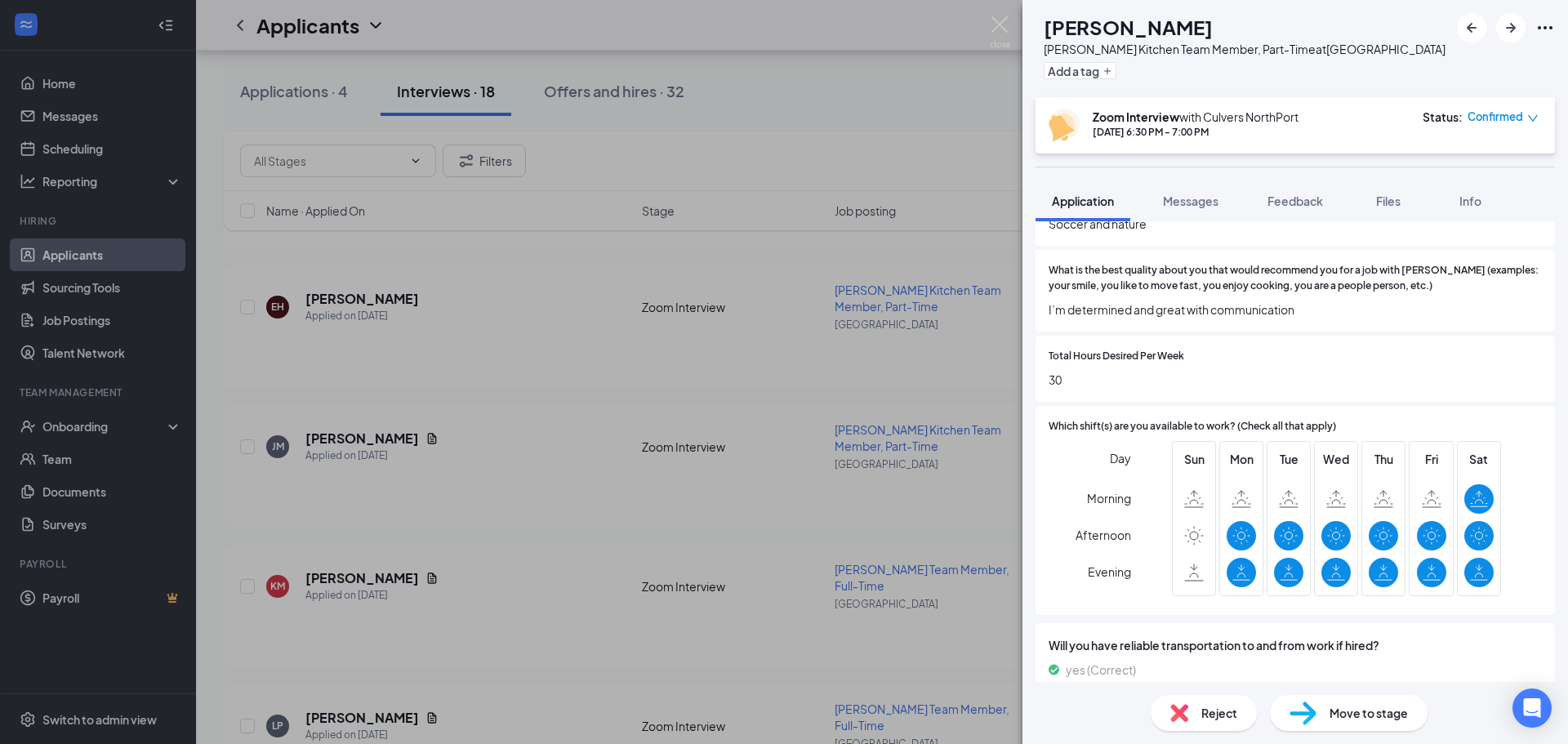
click at [885, 355] on div "EH [PERSON_NAME] Kitchen Team Member, Part-Time at [GEOGRAPHIC_DATA] Add a tag …" at bounding box center [784, 372] width 1568 height 744
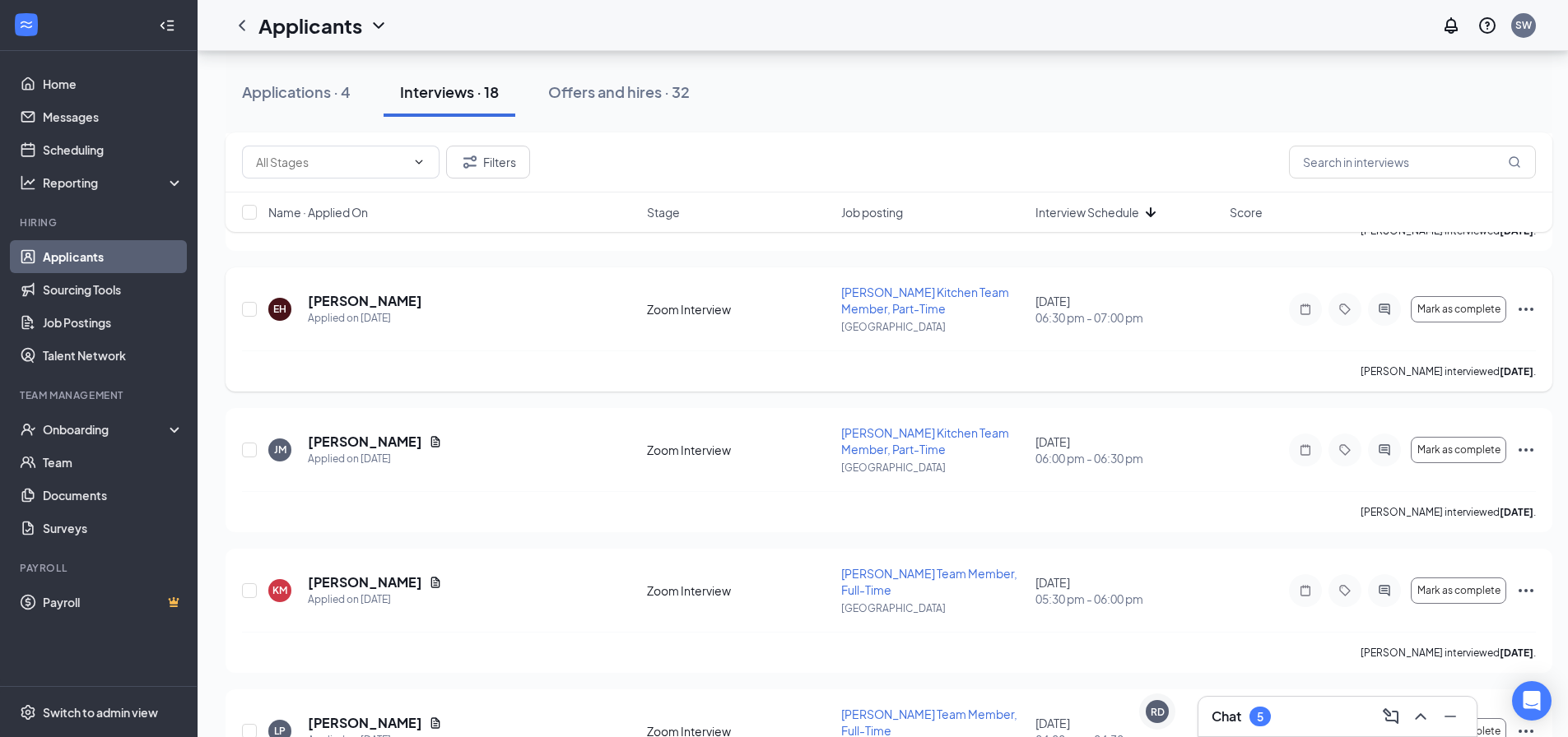
click at [1526, 309] on icon "Ellipses" at bounding box center [1525, 309] width 15 height 3
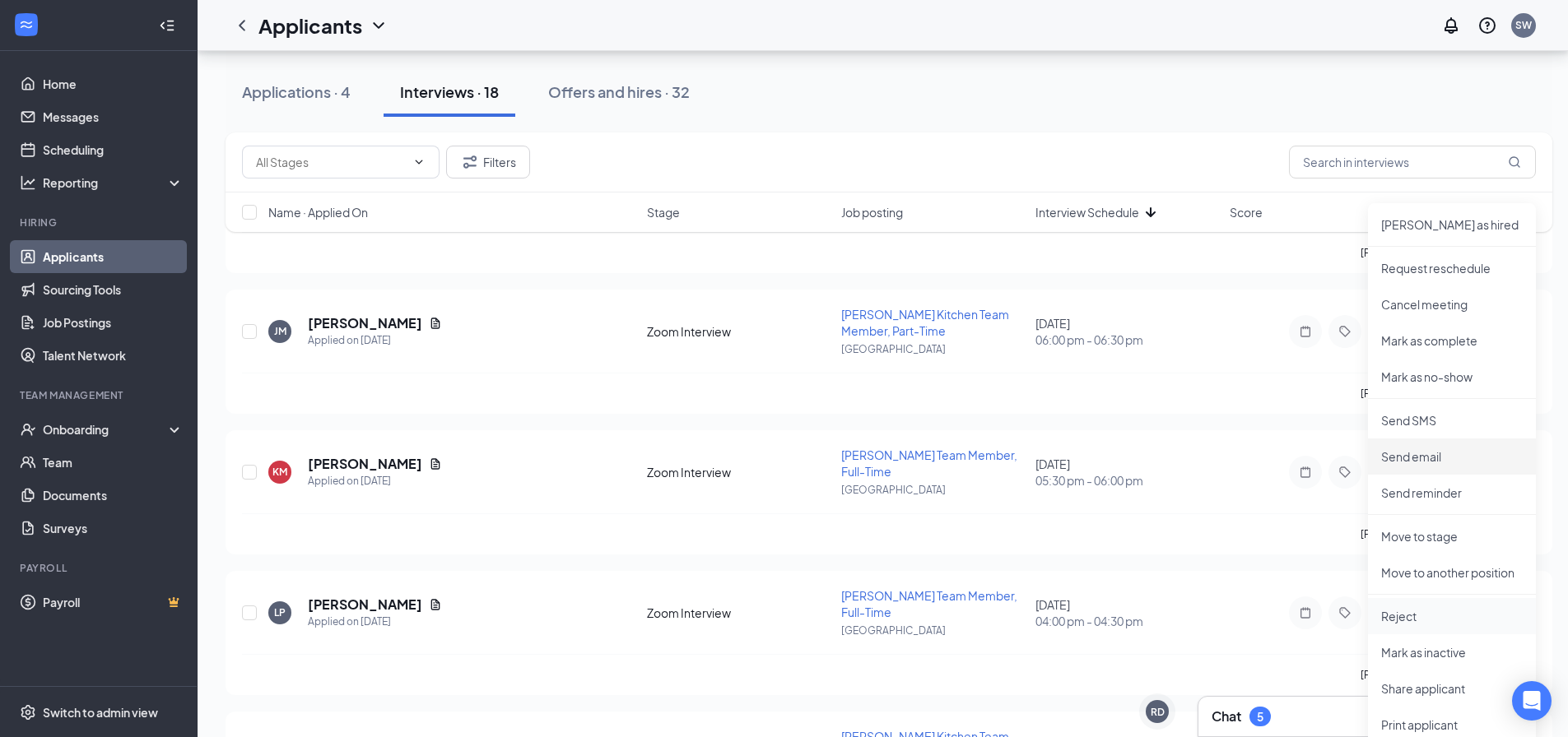
scroll to position [576, 0]
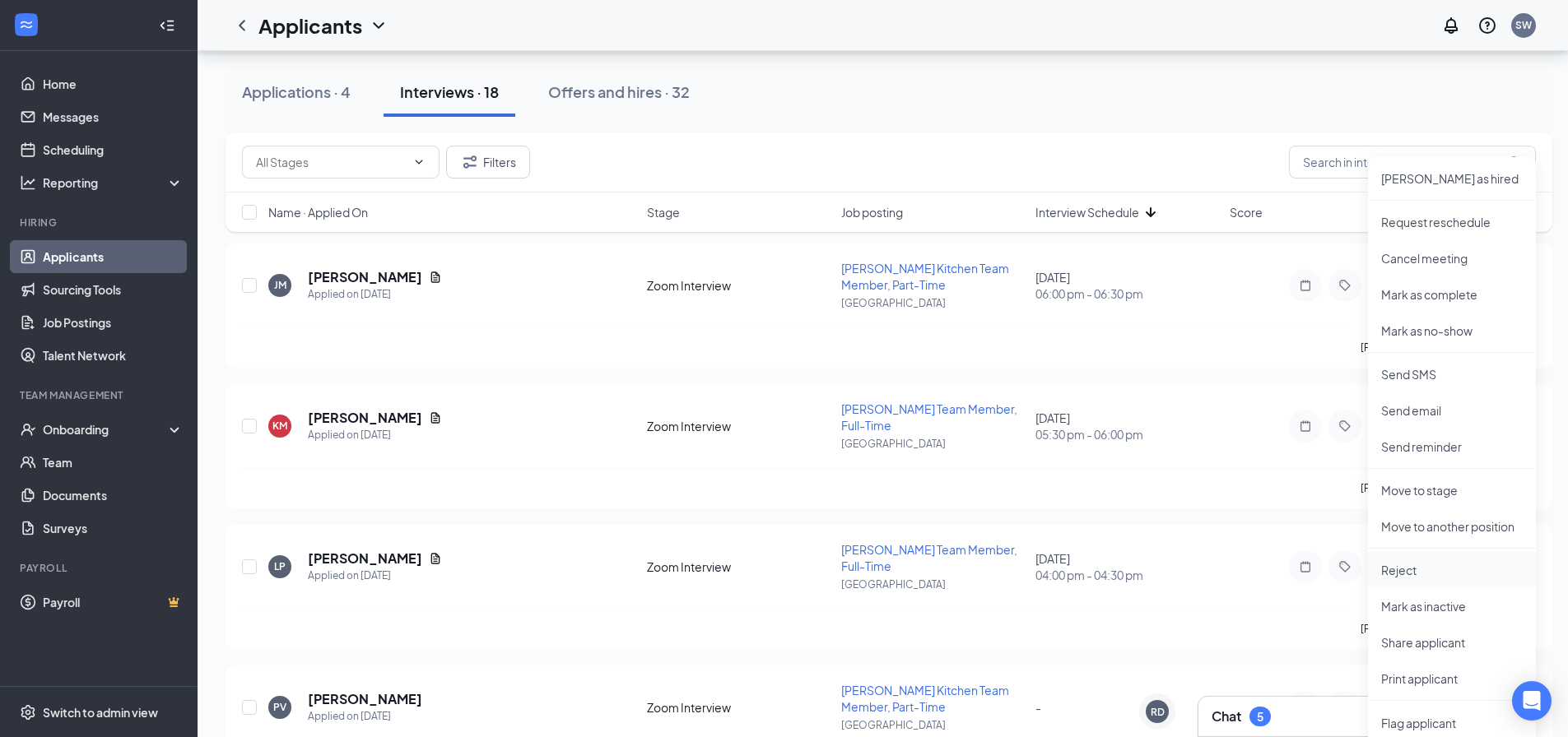
click at [1400, 572] on p "Reject" at bounding box center [1452, 570] width 142 height 17
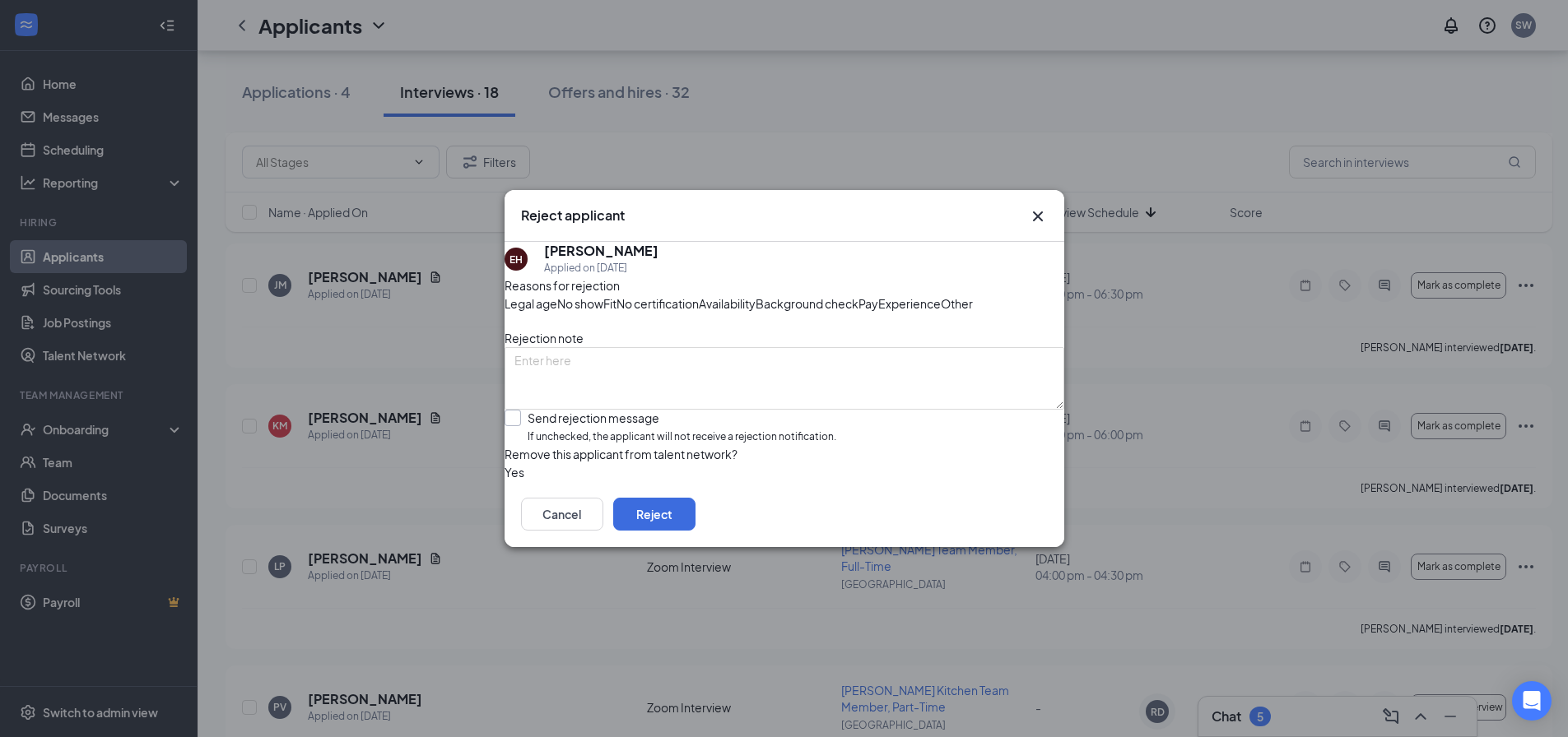
click at [630, 445] on input "Send rejection message If unchecked, the applicant will not receive a rejection…" at bounding box center [670, 427] width 332 height 35
checkbox input "true"
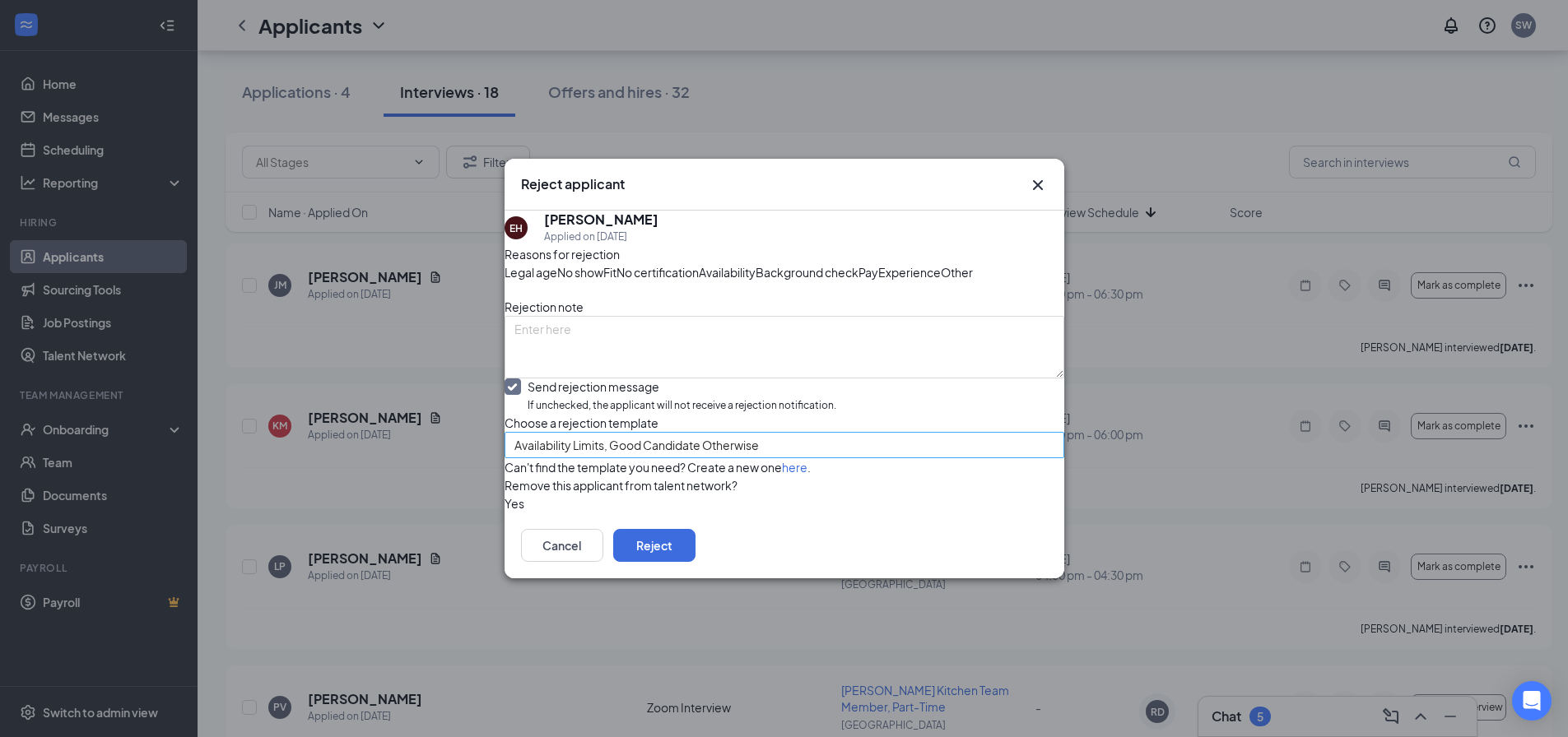
click at [614, 458] on span "Availability Limits, Good Candidate Otherwise" at bounding box center [636, 444] width 244 height 24
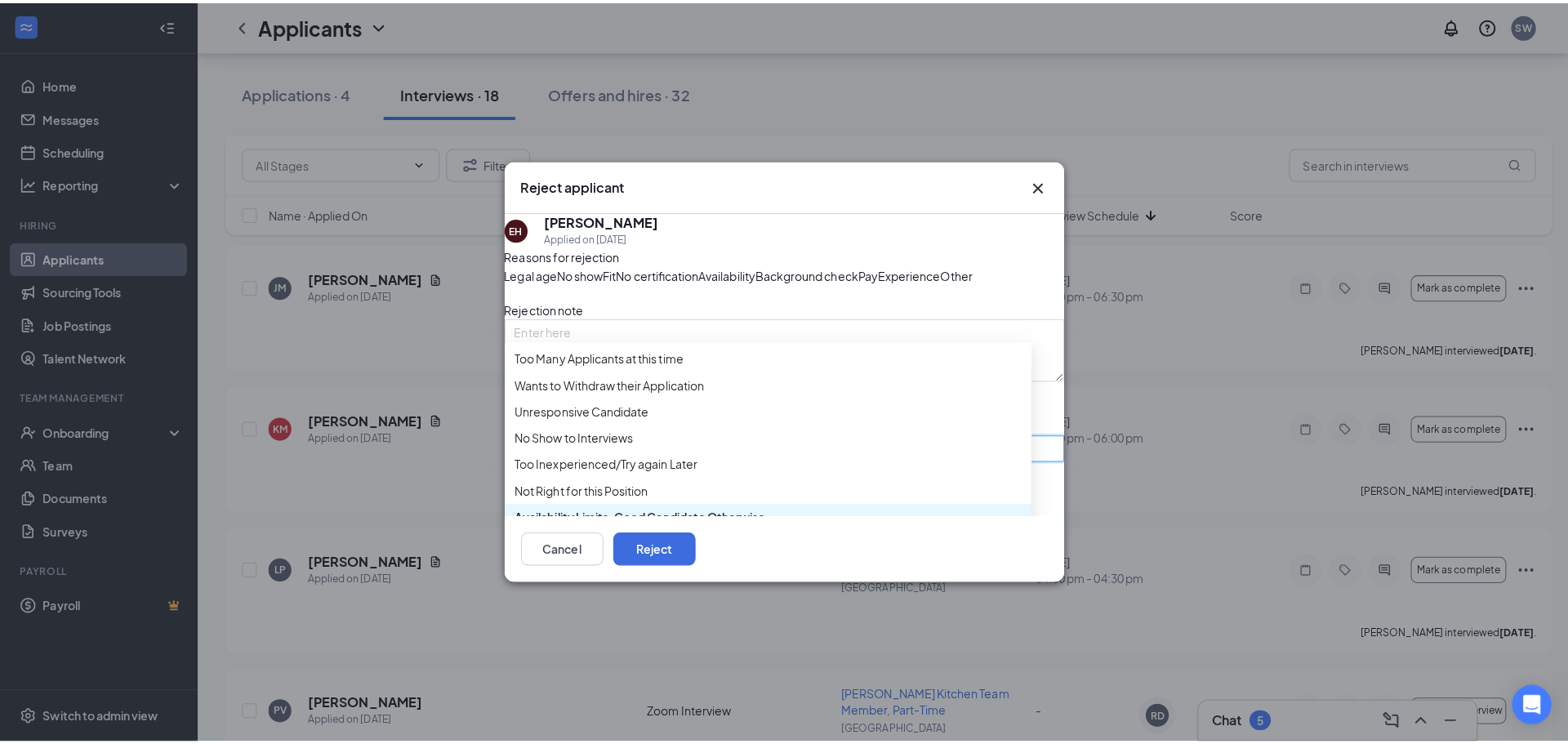
scroll to position [56, 0]
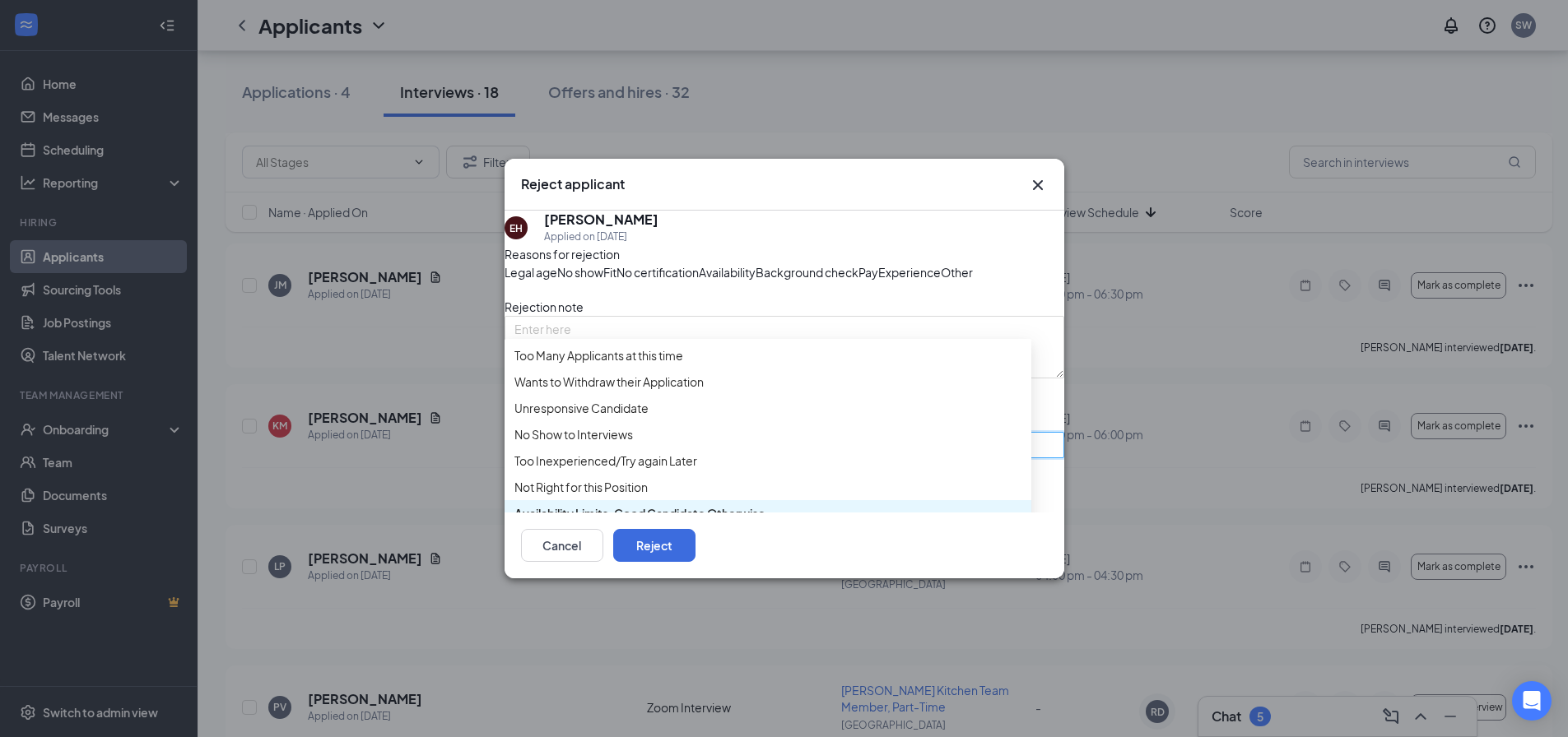
click at [734, 512] on div "Reasons for rejection Legal age No show Fit No certification Availability Backg…" at bounding box center [785, 378] width 560 height 267
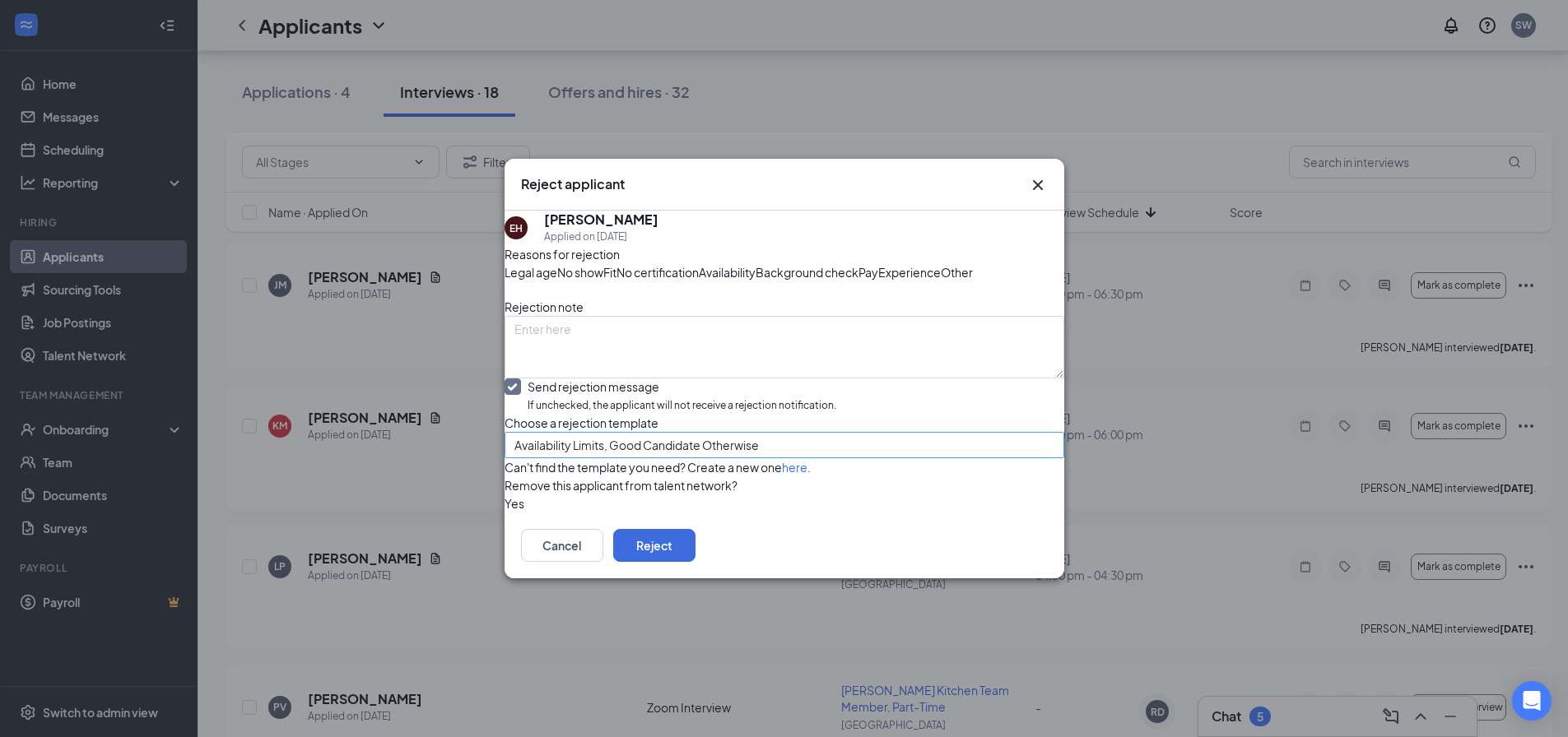
click at [792, 477] on span "Availability Limits, Good Candidate Otherwise" at bounding box center [777, 455] width 525 height 45
click at [796, 477] on span "Availability Limits, Good Candidate Otherwise" at bounding box center [777, 455] width 525 height 45
click at [695, 562] on button "Reject" at bounding box center [655, 545] width 83 height 33
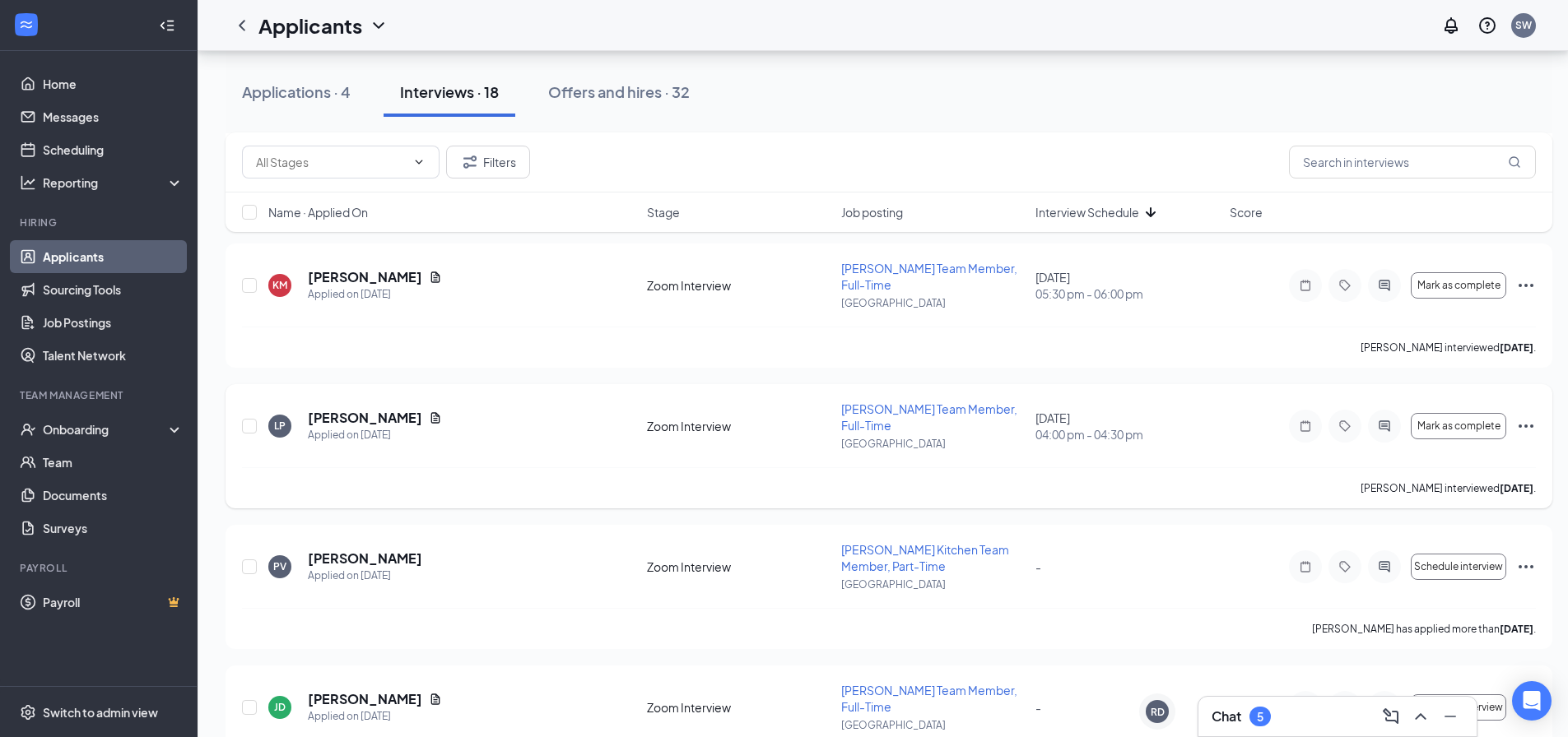
click at [431, 412] on icon "Document" at bounding box center [435, 417] width 9 height 11
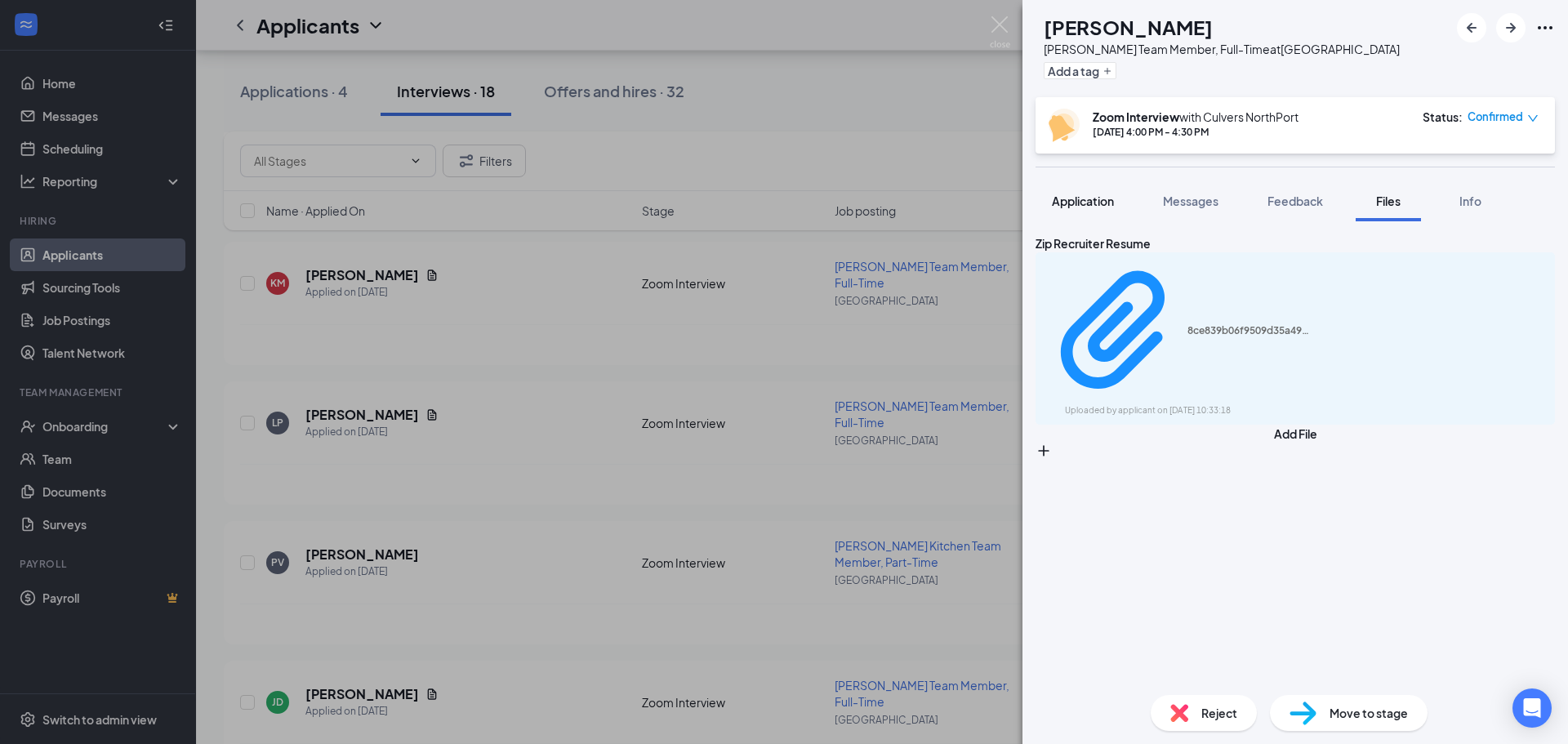
click at [1090, 194] on div "Application" at bounding box center [1083, 201] width 62 height 16
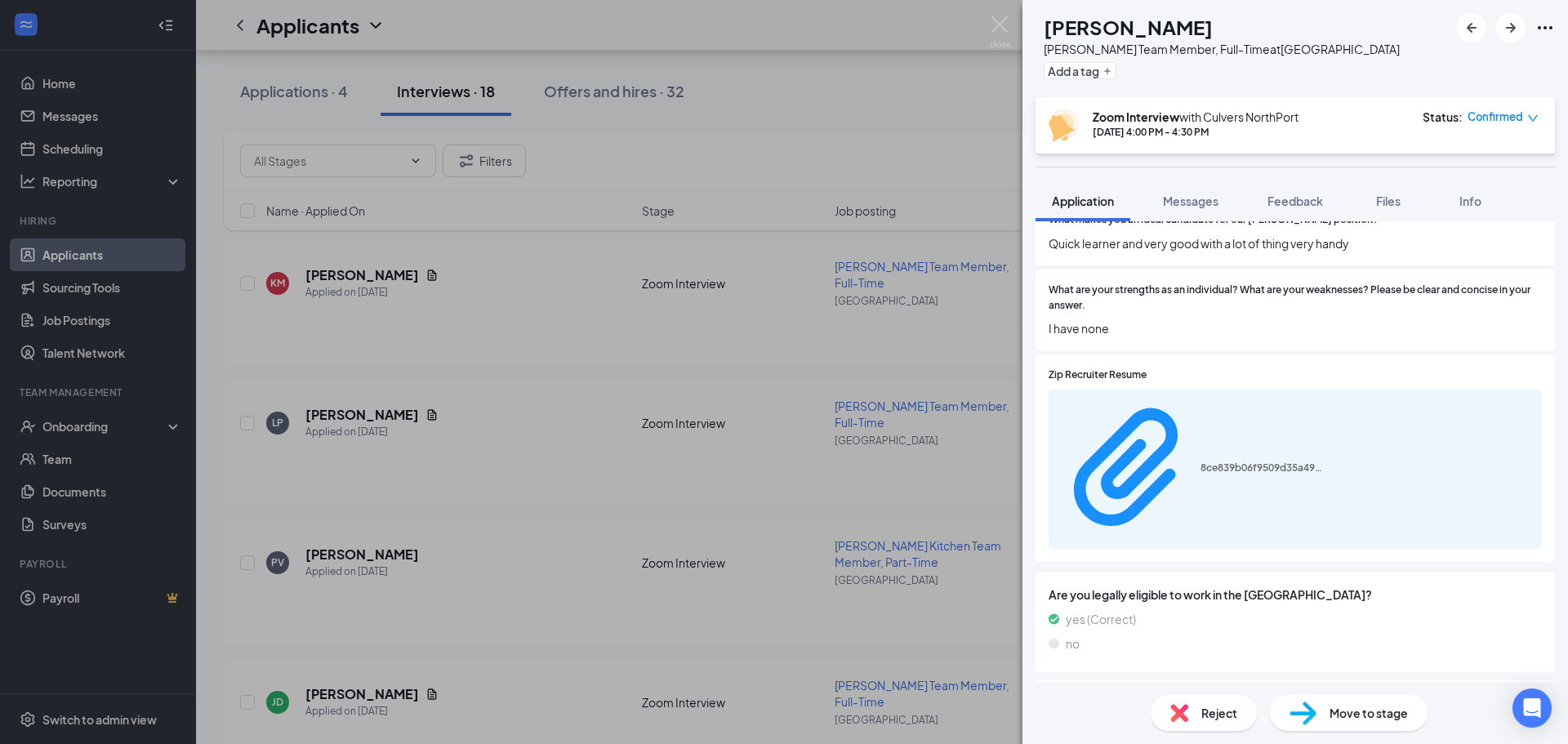
scroll to position [1144, 0]
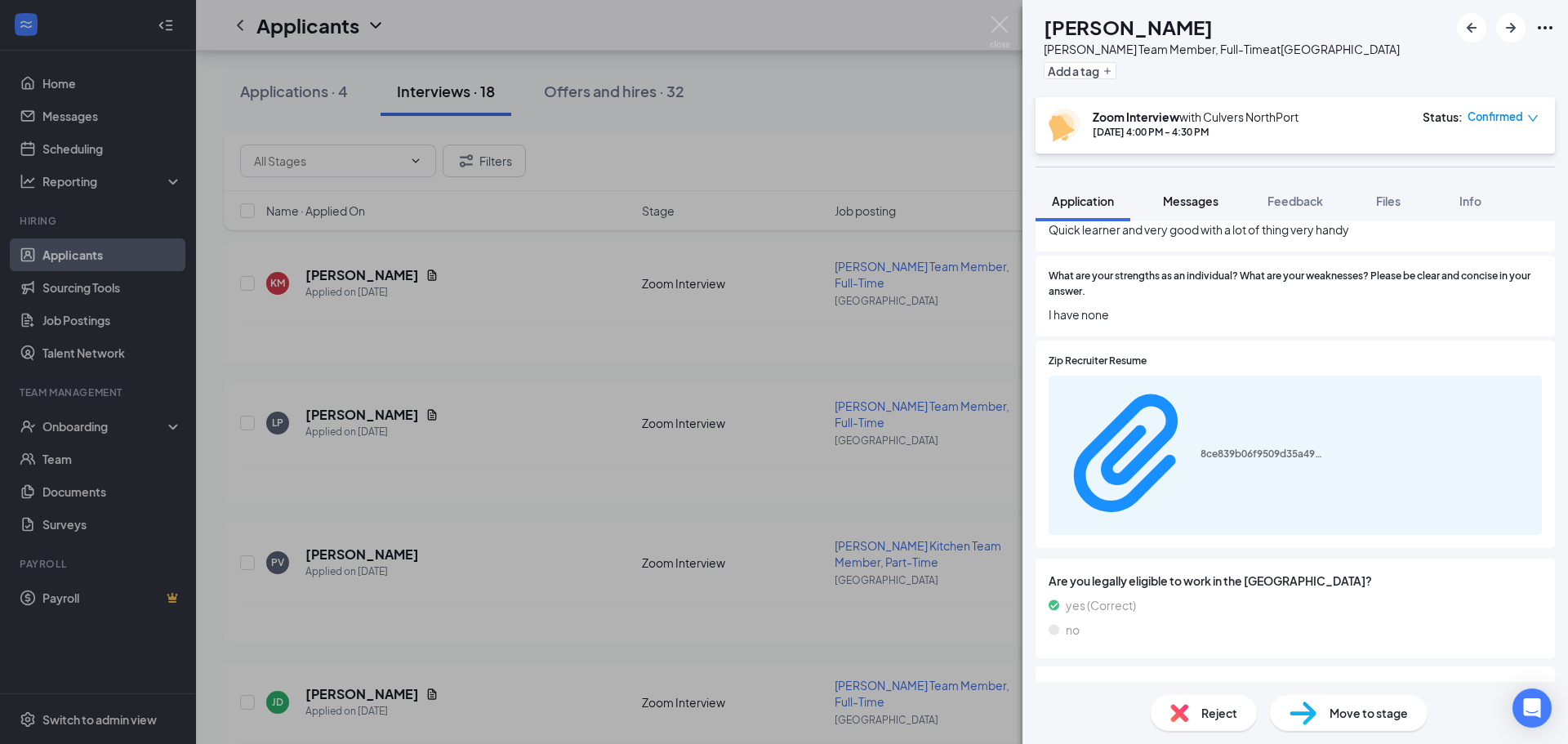
click at [1220, 207] on button "Messages" at bounding box center [1190, 201] width 88 height 41
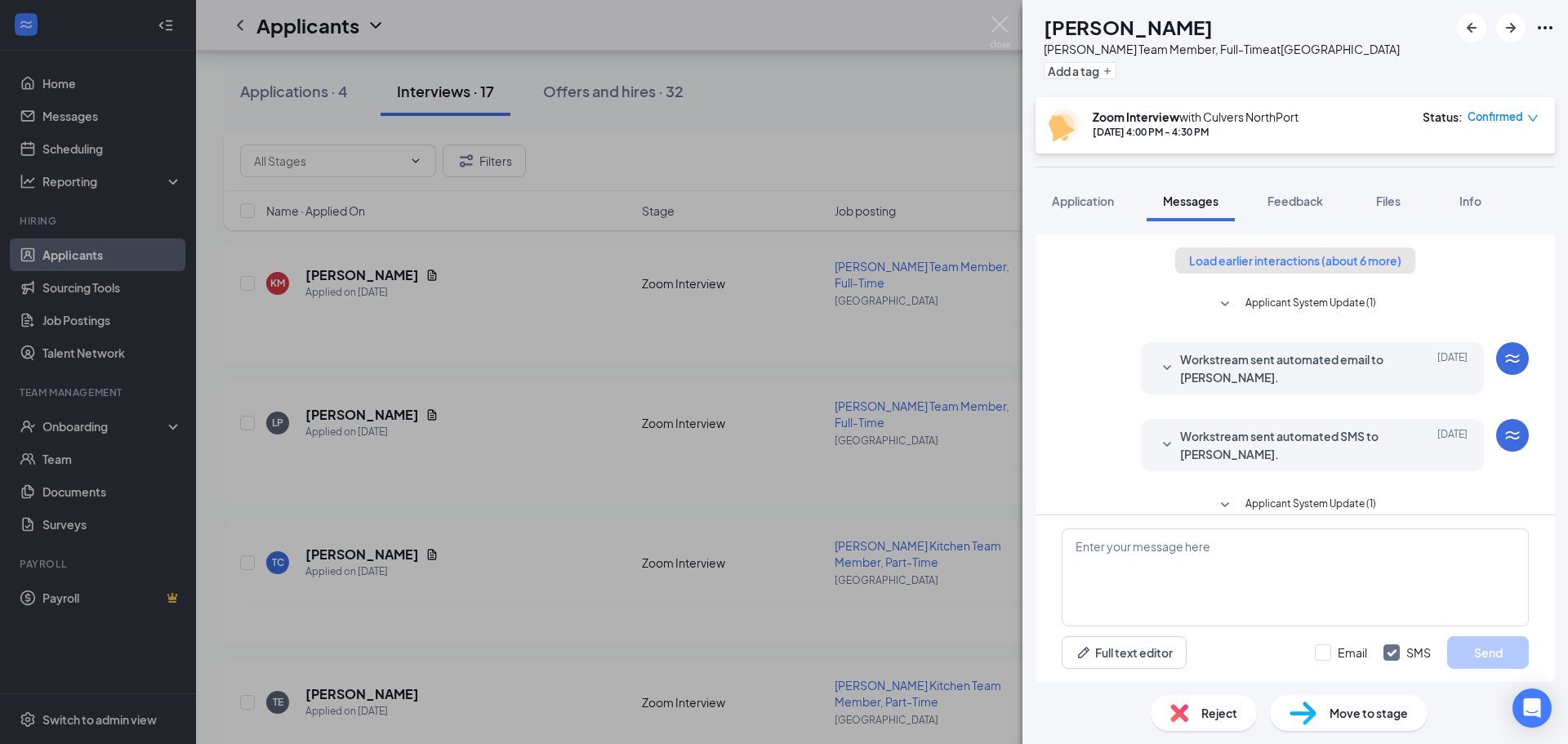
click at [1265, 259] on button "Load earlier interactions (about 6 more)" at bounding box center [1295, 260] width 240 height 26
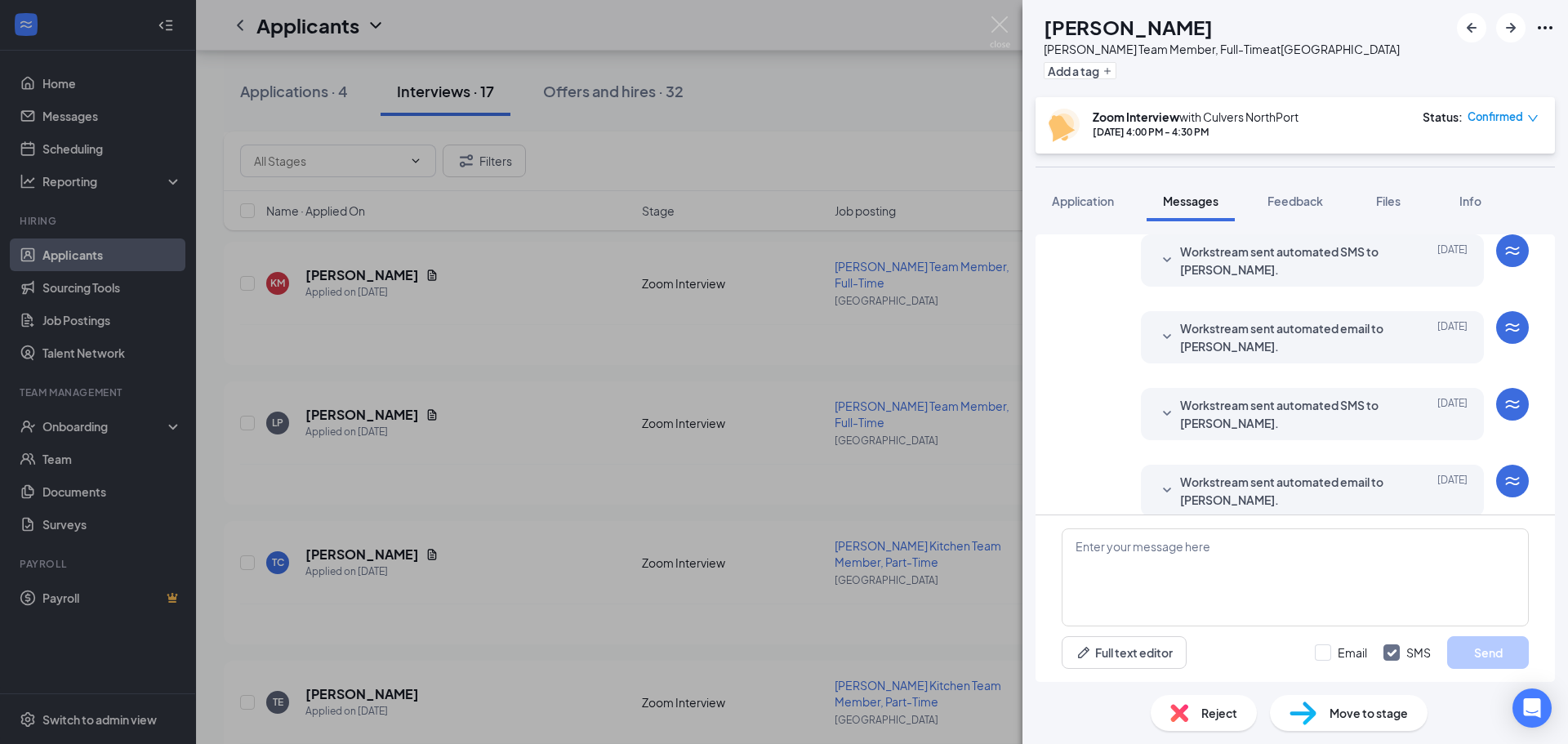
scroll to position [706, 0]
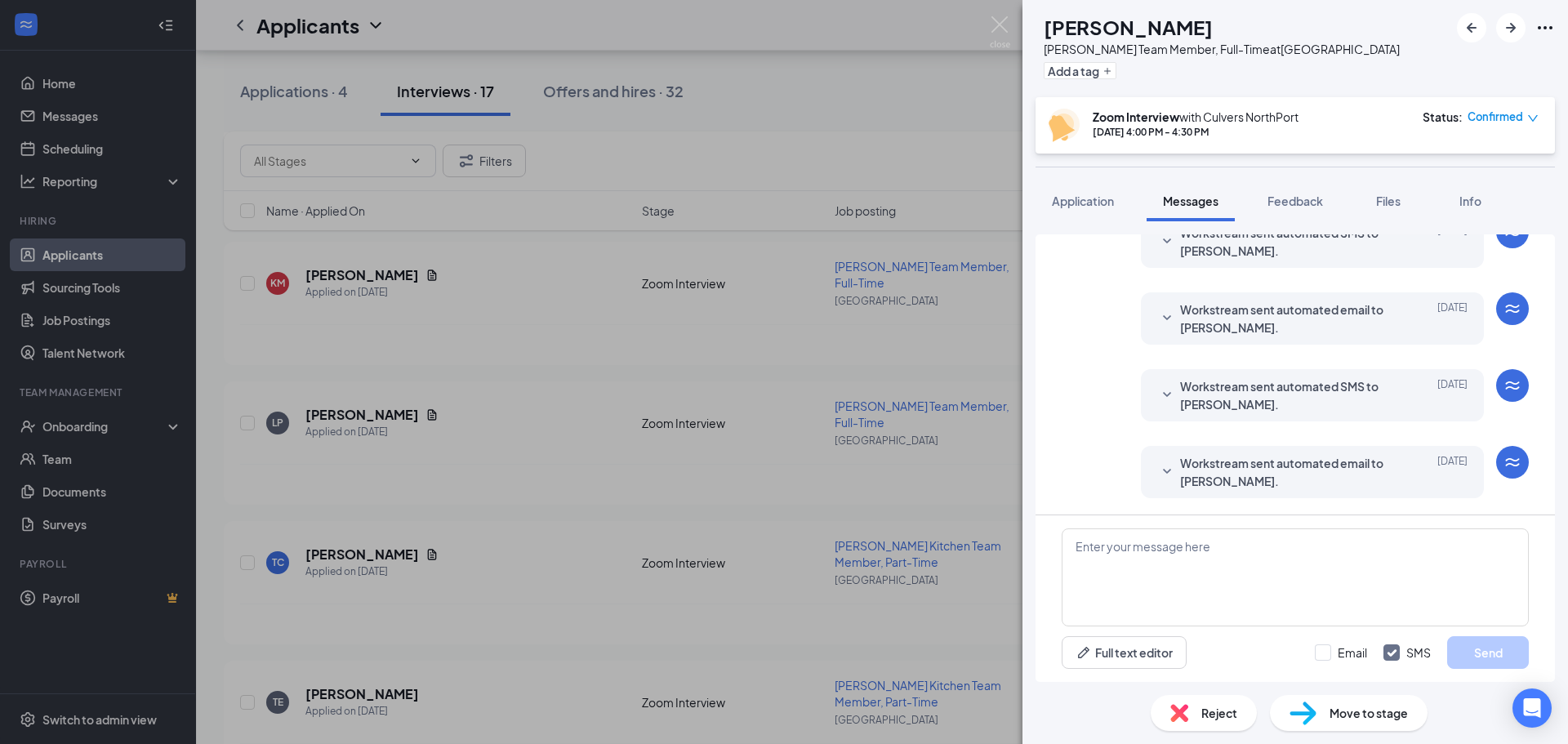
click at [808, 370] on div "LP [PERSON_NAME] Team Member, Full-Time at [GEOGRAPHIC_DATA] a tag Zoom Intervi…" at bounding box center [784, 372] width 1568 height 744
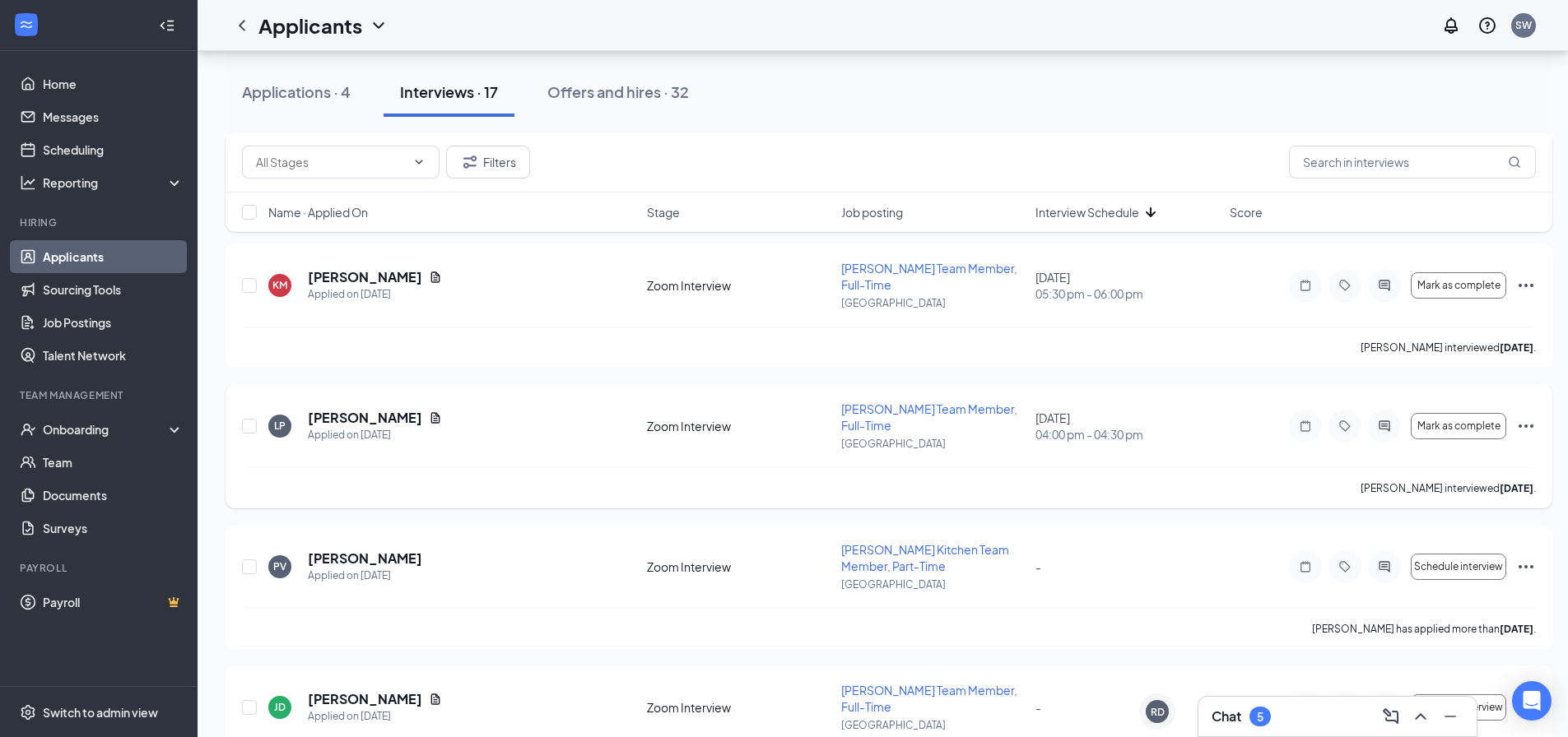
click at [1378, 420] on icon "ActiveChat" at bounding box center [1384, 427] width 19 height 14
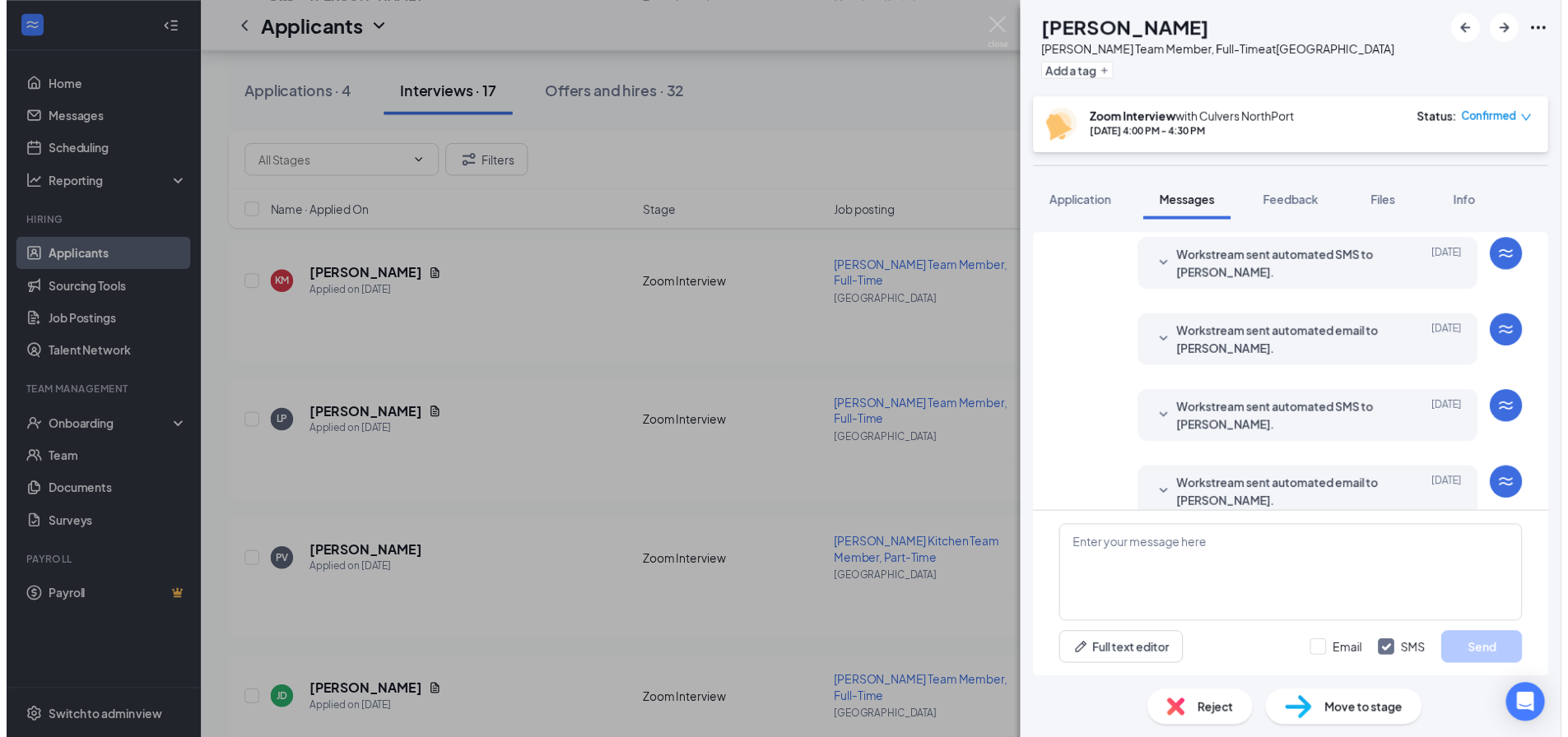
scroll to position [468, 0]
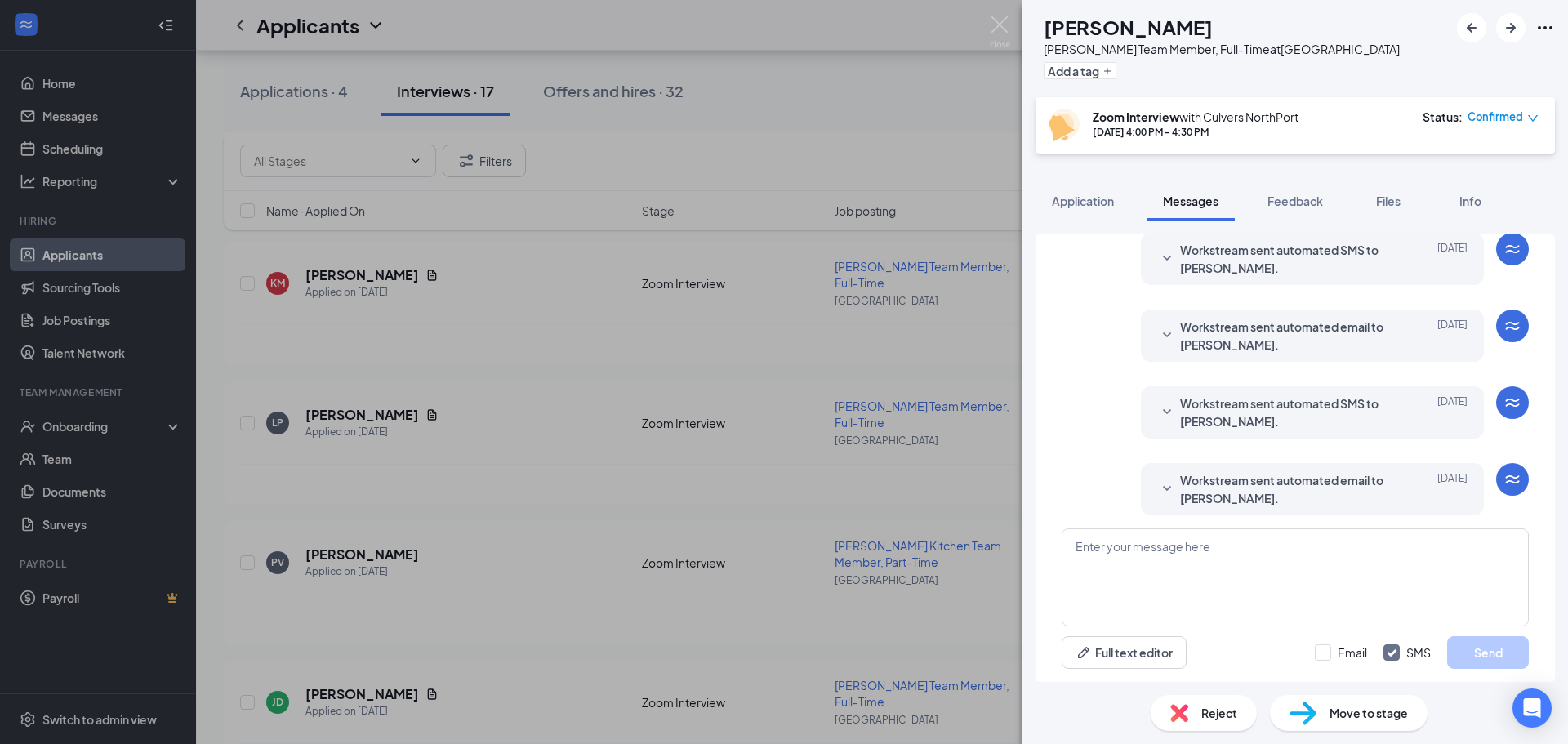
click at [721, 423] on div "LP [PERSON_NAME] Team Member, Full-Time at [GEOGRAPHIC_DATA] a tag Zoom Intervi…" at bounding box center [784, 372] width 1568 height 744
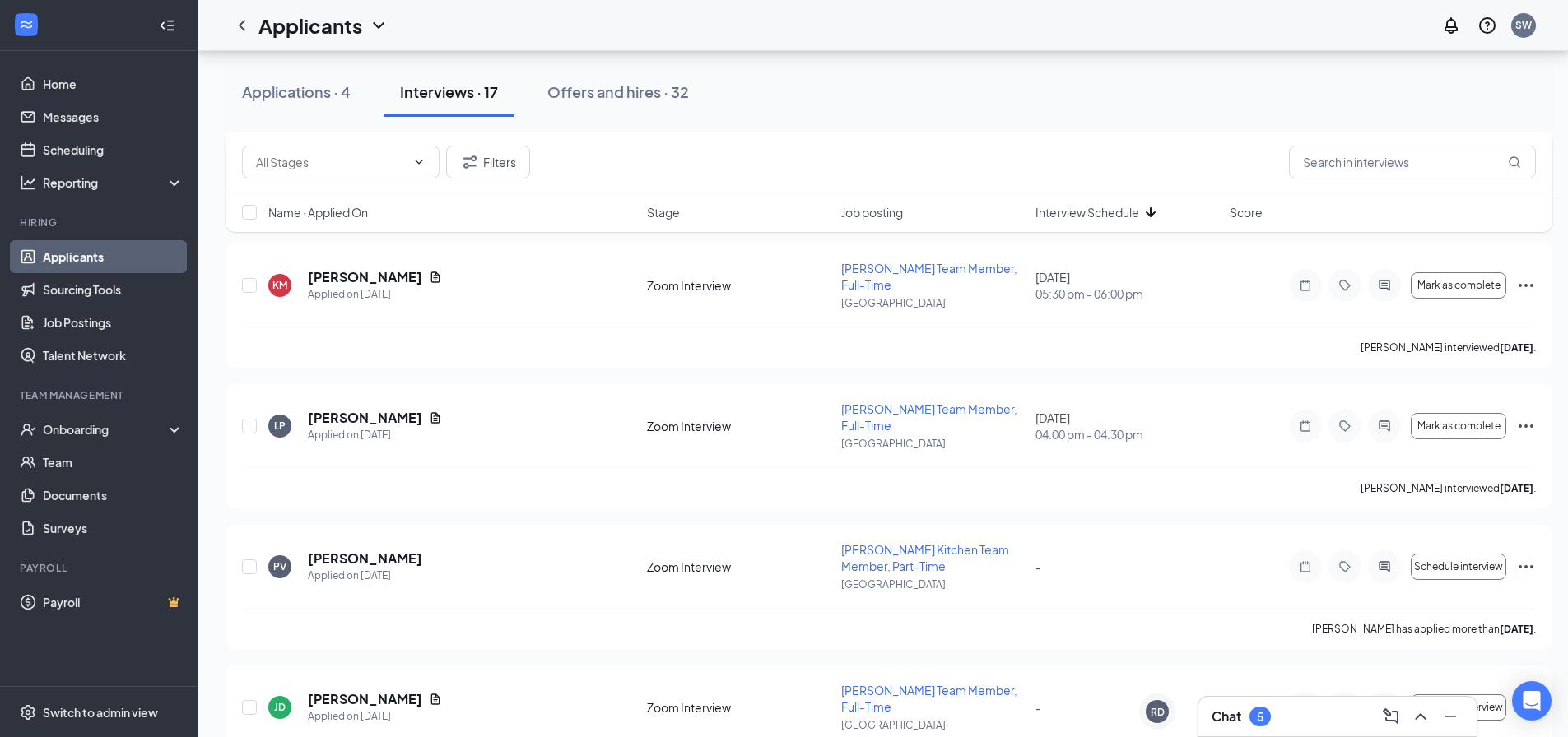
click at [727, 426] on div "LP [PERSON_NAME] Applied on [DATE] Zoom Interview [PERSON_NAME] Team Member, Fu…" at bounding box center [889, 434] width 1294 height 67
click at [1534, 416] on icon "Ellipses" at bounding box center [1526, 426] width 19 height 19
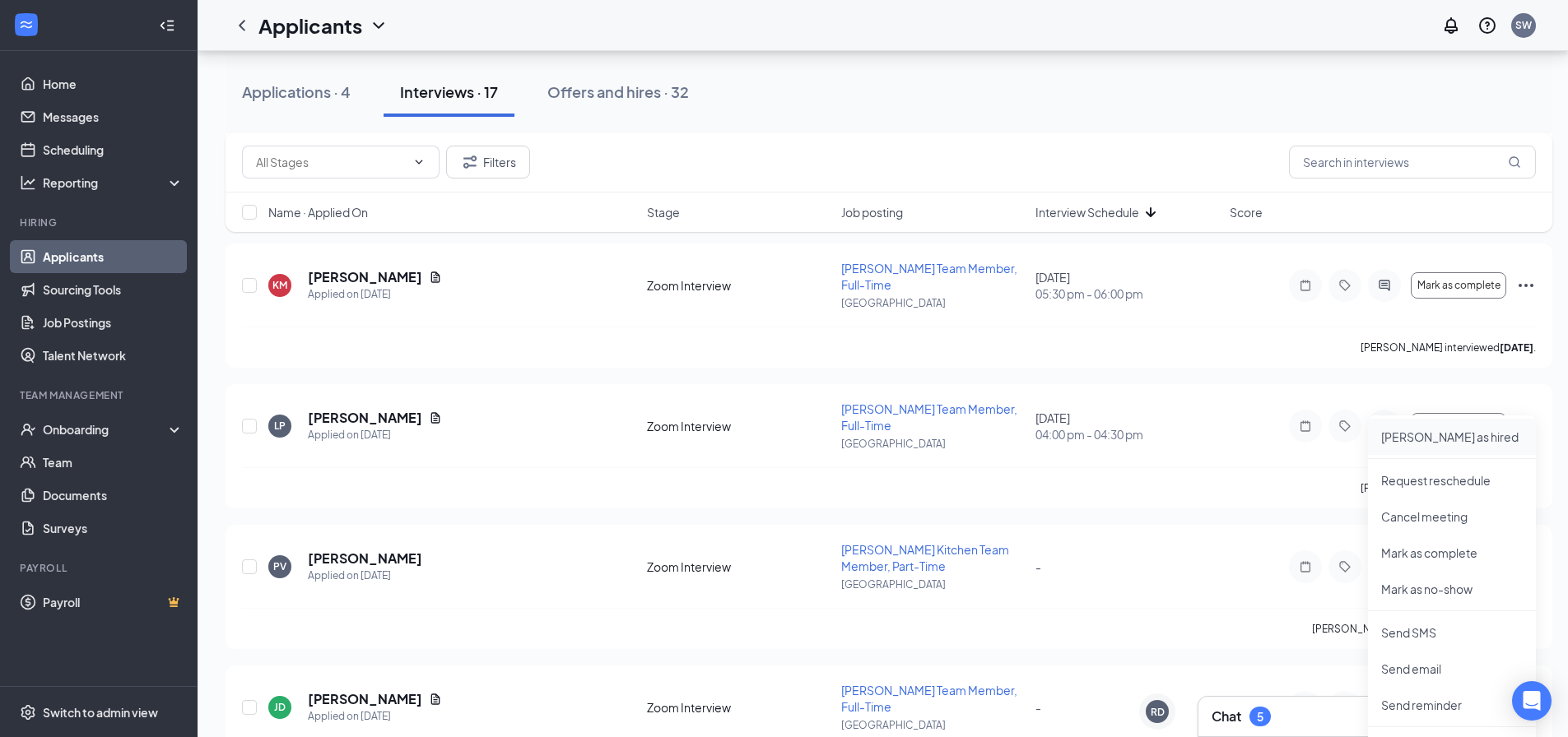
click at [1465, 441] on p "[PERSON_NAME] as hired" at bounding box center [1452, 437] width 142 height 17
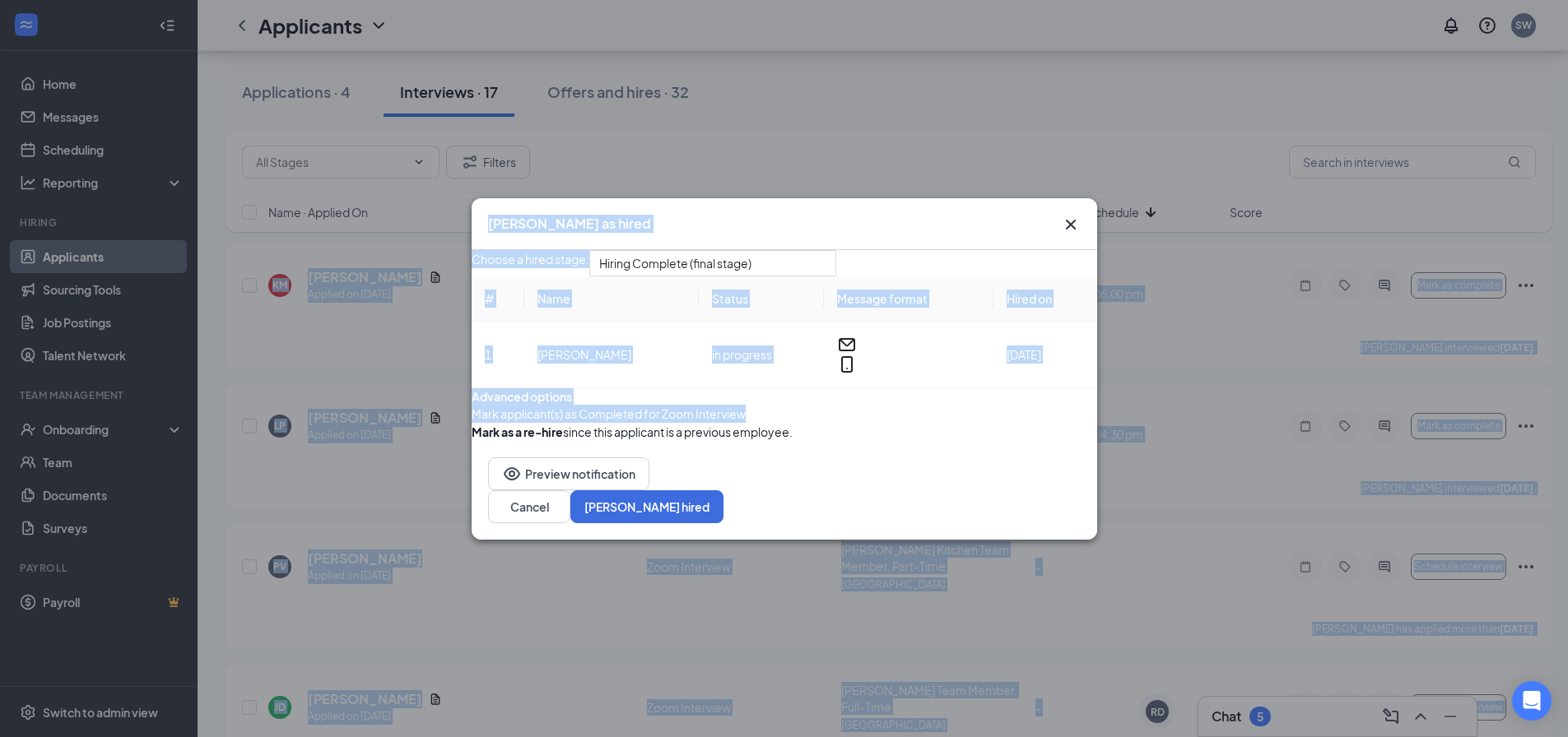
click at [571, 523] on button "Cancel" at bounding box center [529, 507] width 83 height 33
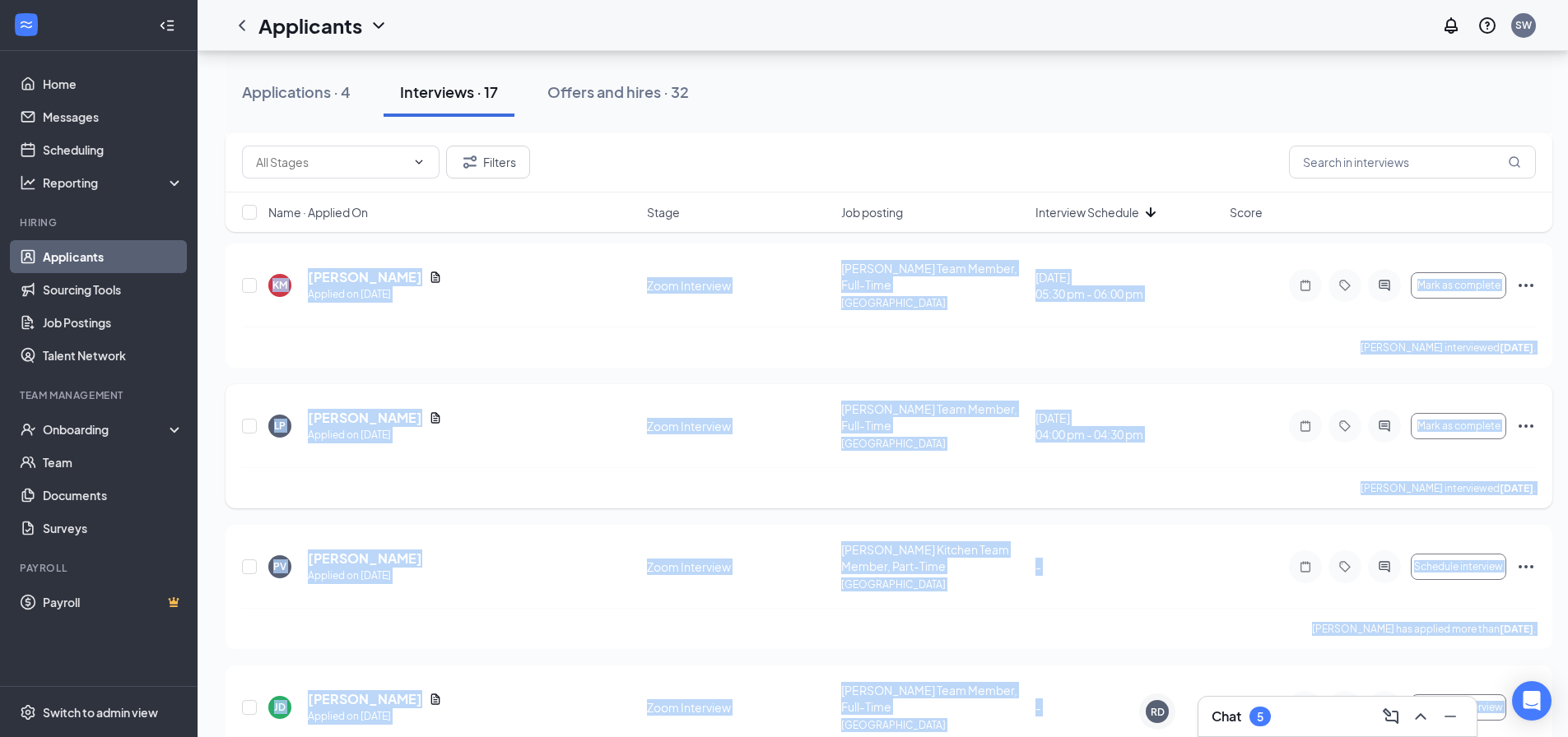
click at [1529, 416] on icon "Ellipses" at bounding box center [1526, 426] width 19 height 19
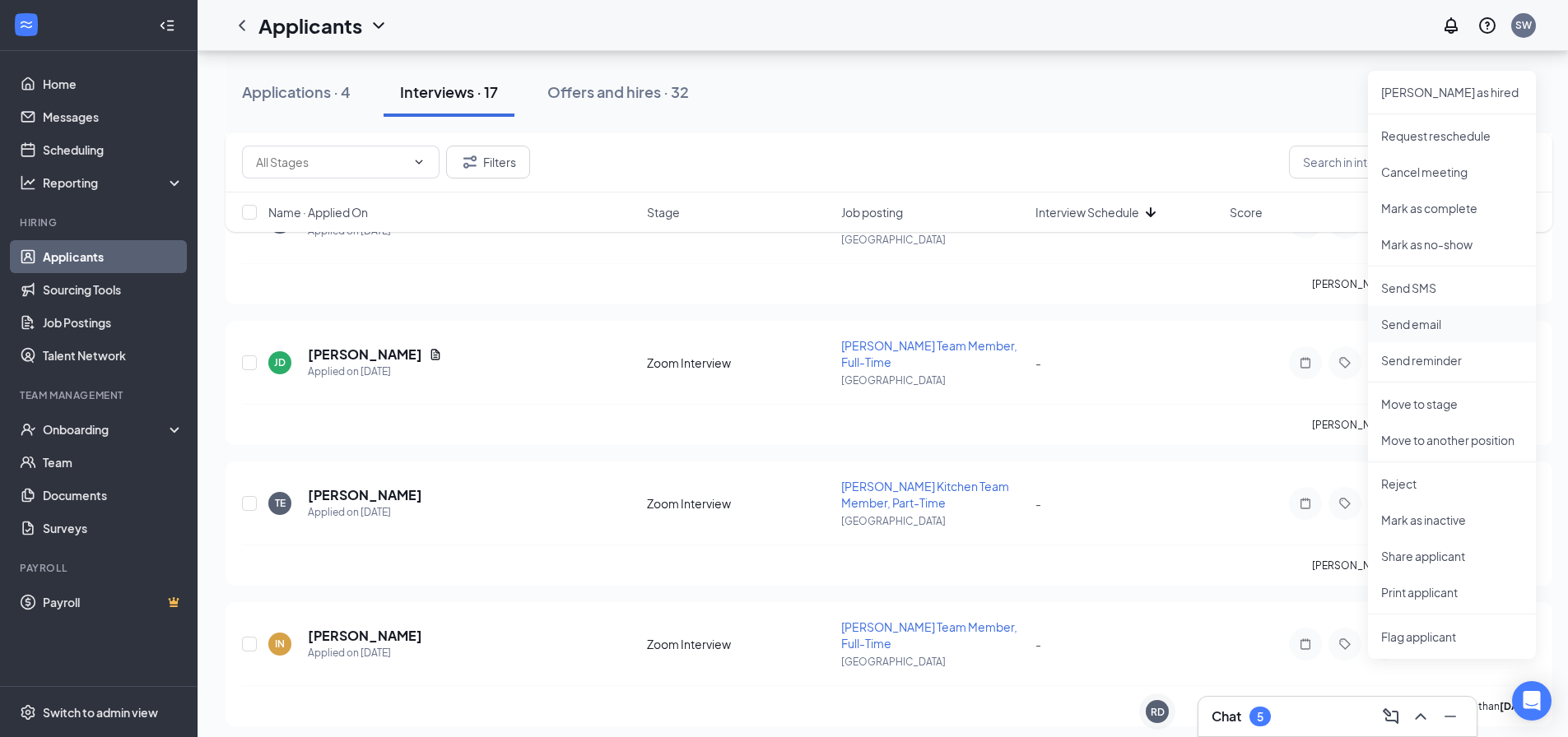
scroll to position [988, 0]
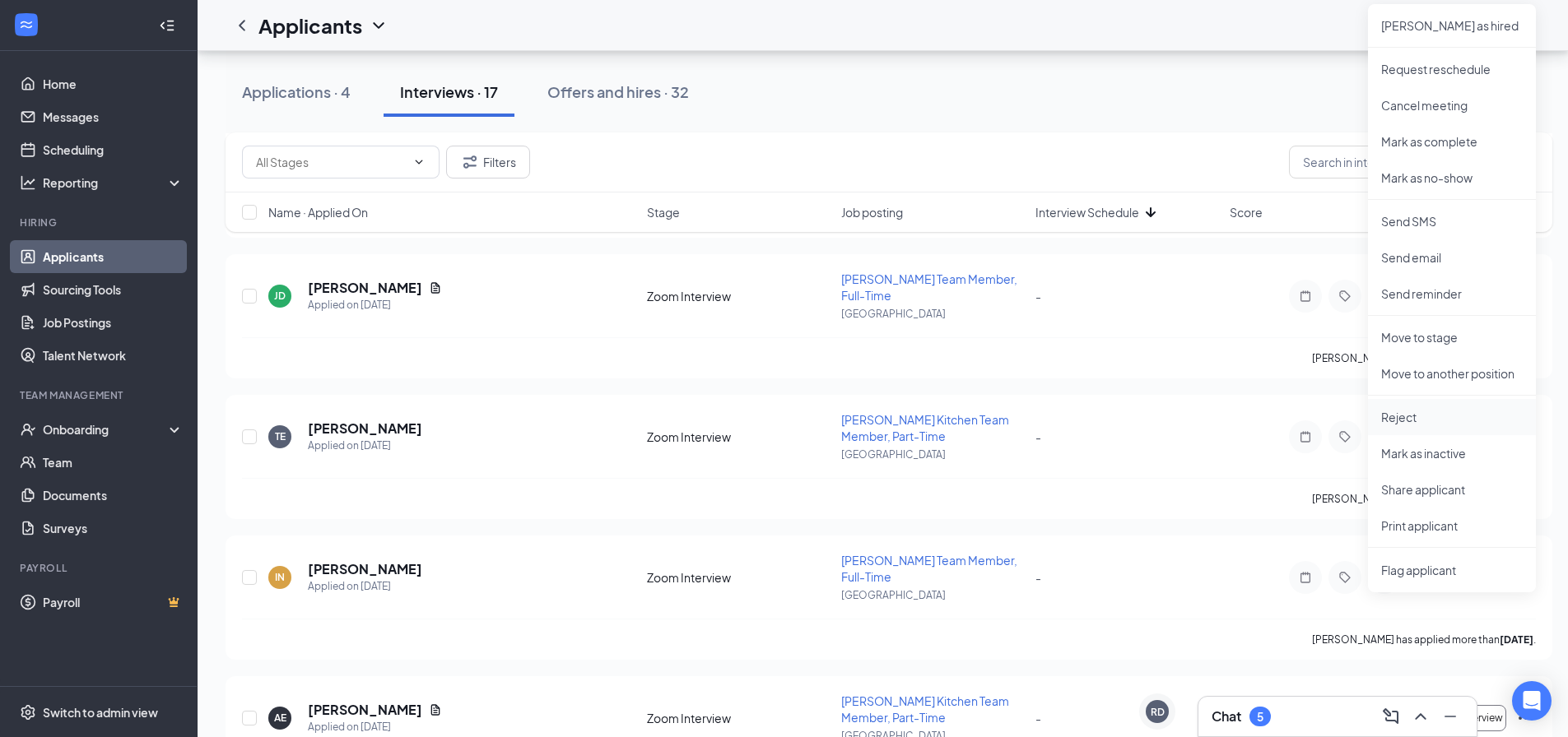
click at [1409, 416] on p "Reject" at bounding box center [1452, 417] width 142 height 17
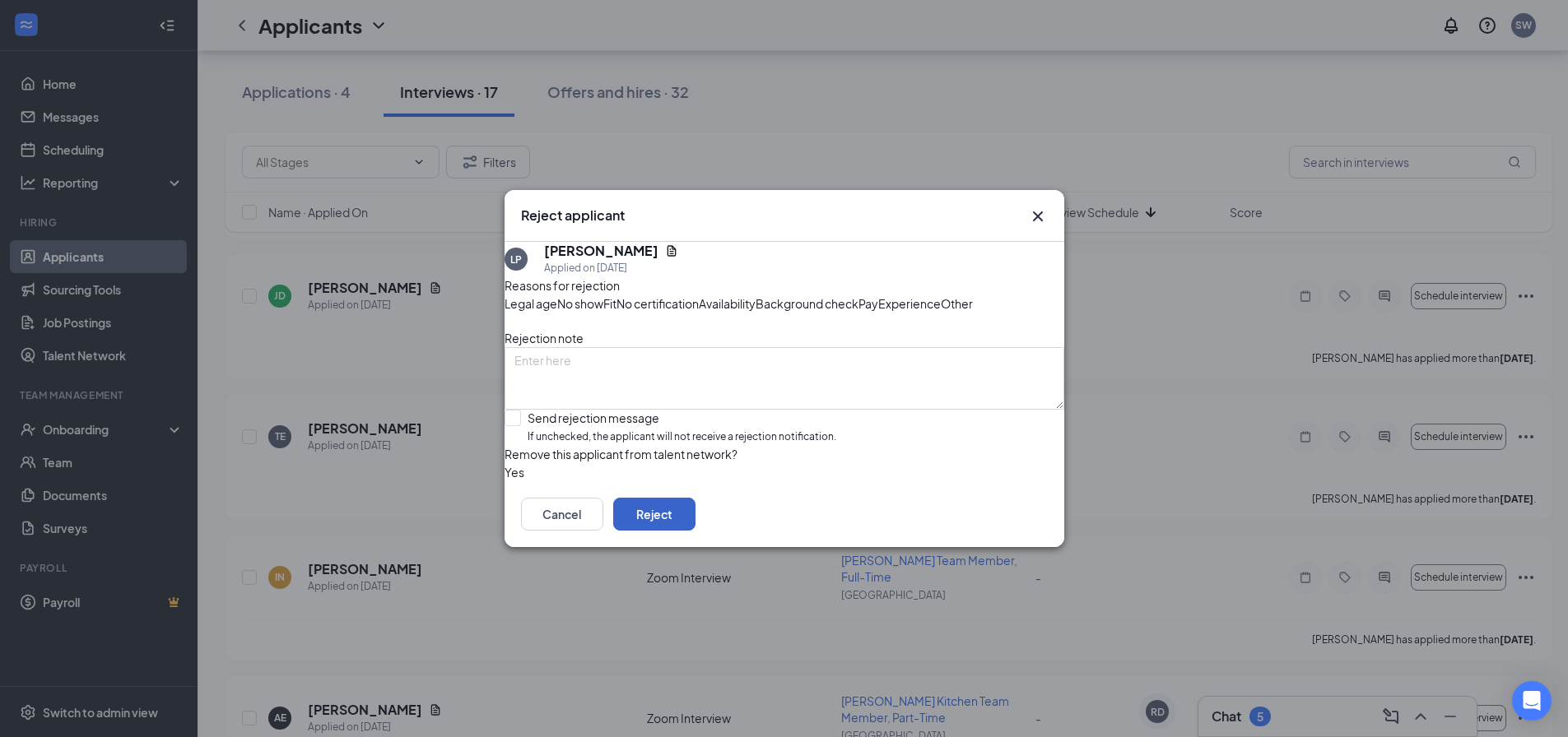
click at [695, 531] on button "Reject" at bounding box center [655, 514] width 83 height 33
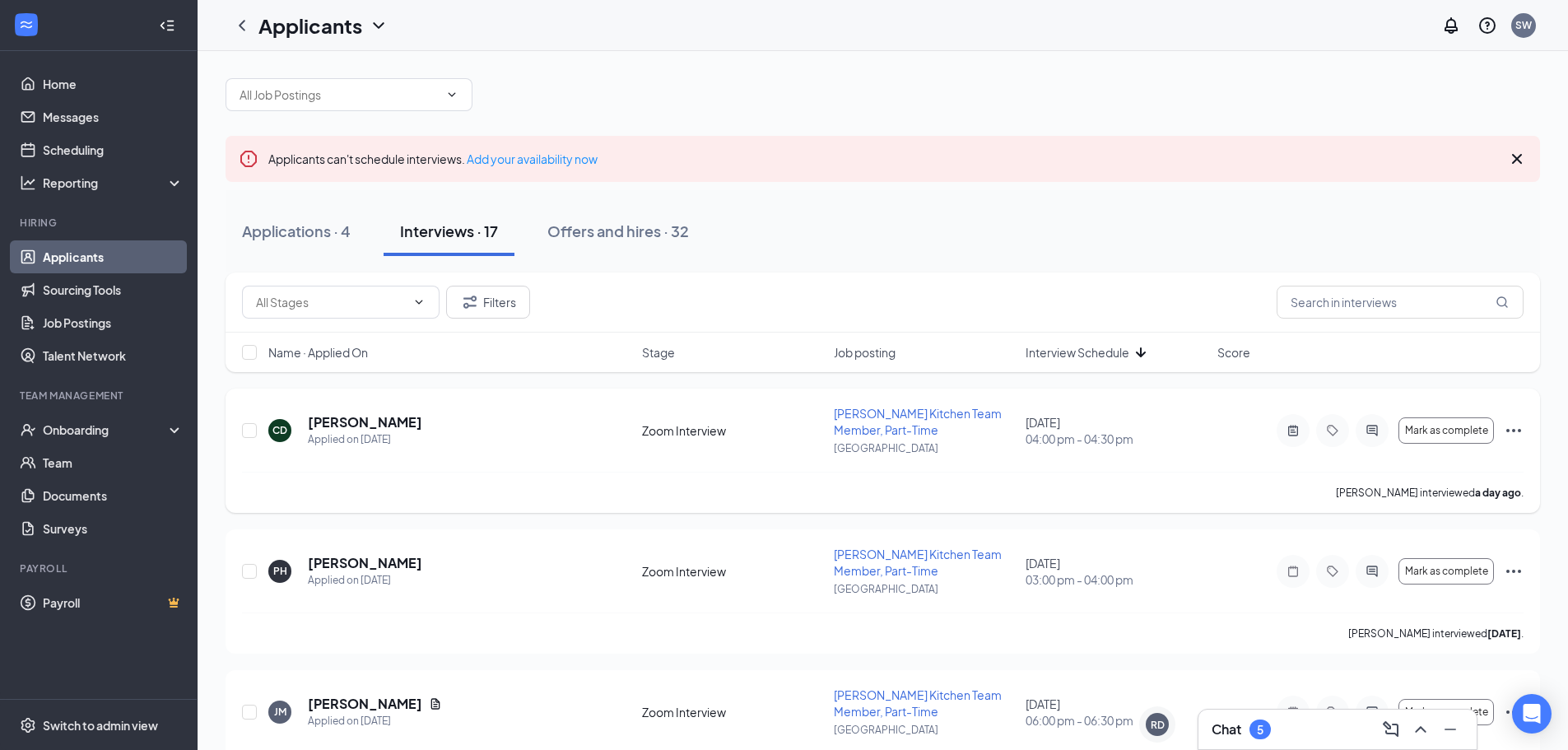
scroll to position [0, 0]
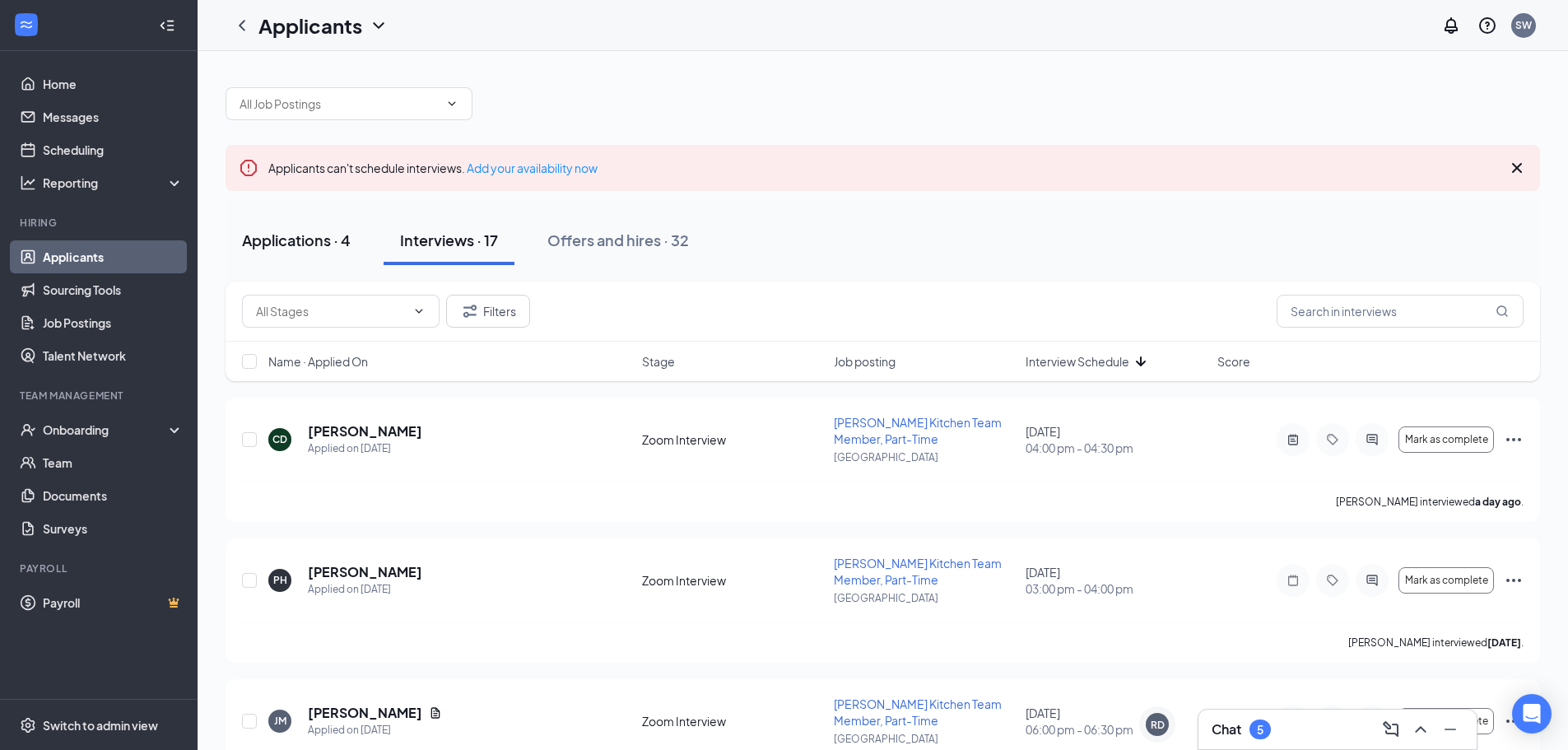
click at [285, 240] on div "Applications · 4" at bounding box center [297, 239] width 109 height 20
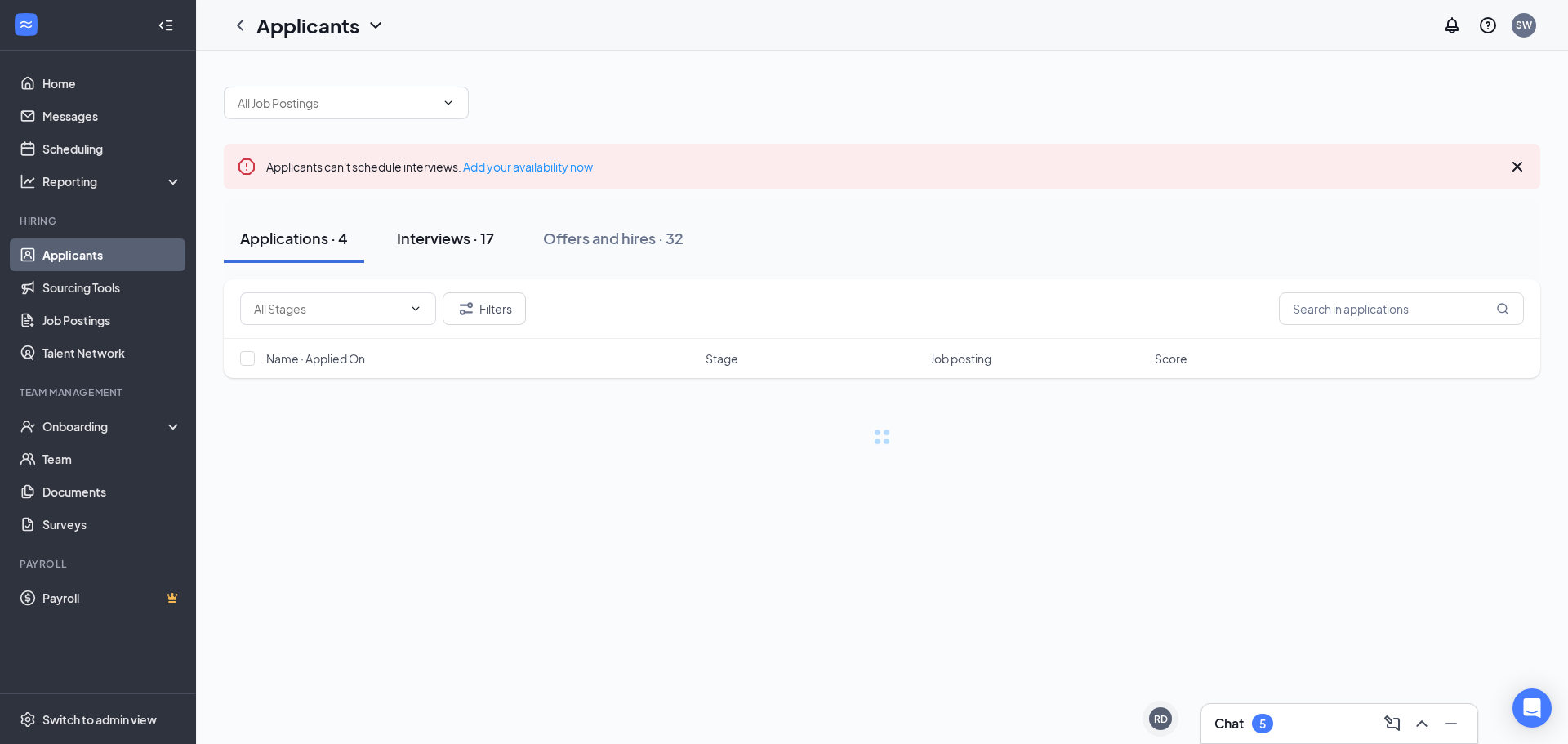
click at [435, 233] on div "Interviews · 17" at bounding box center [445, 237] width 97 height 20
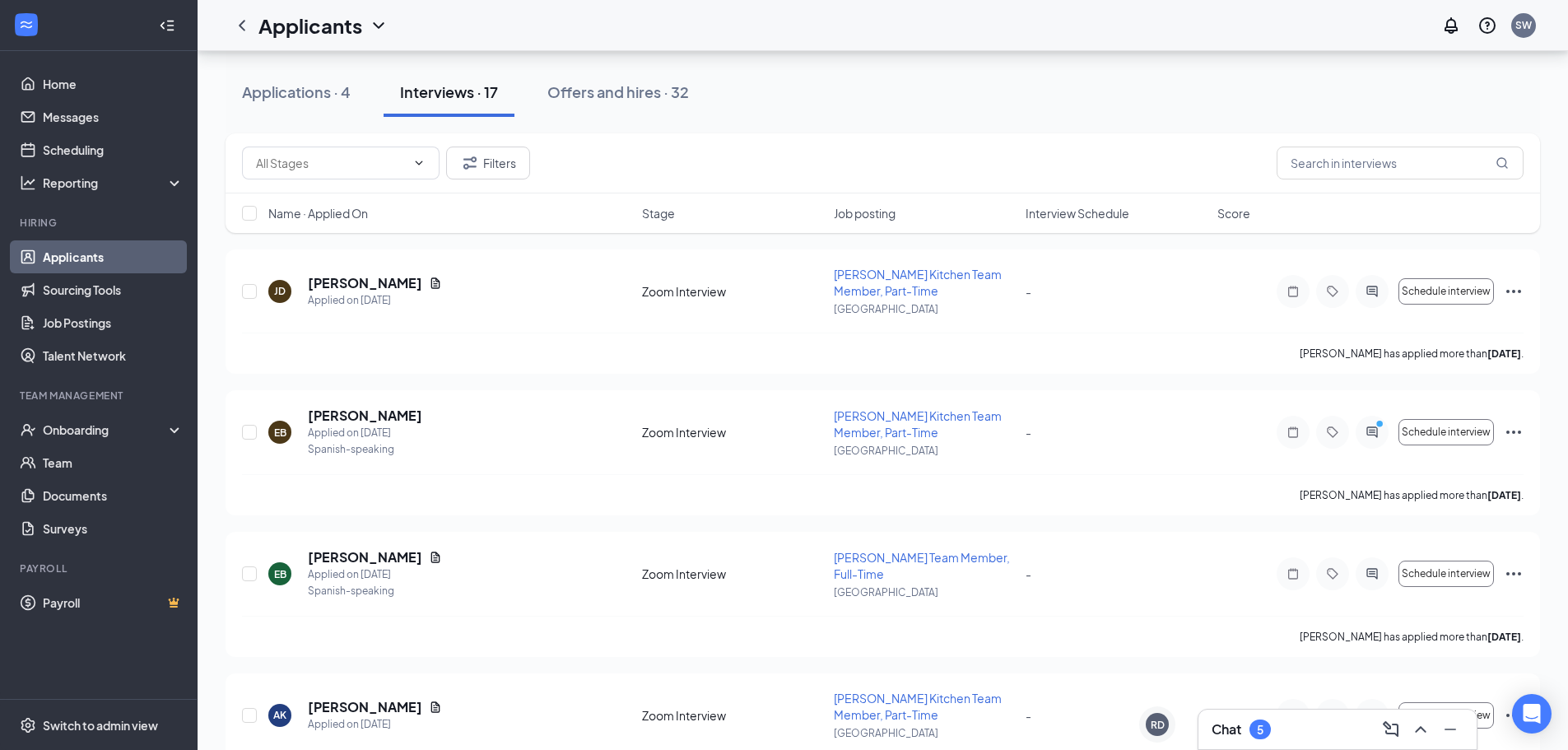
scroll to position [164, 0]
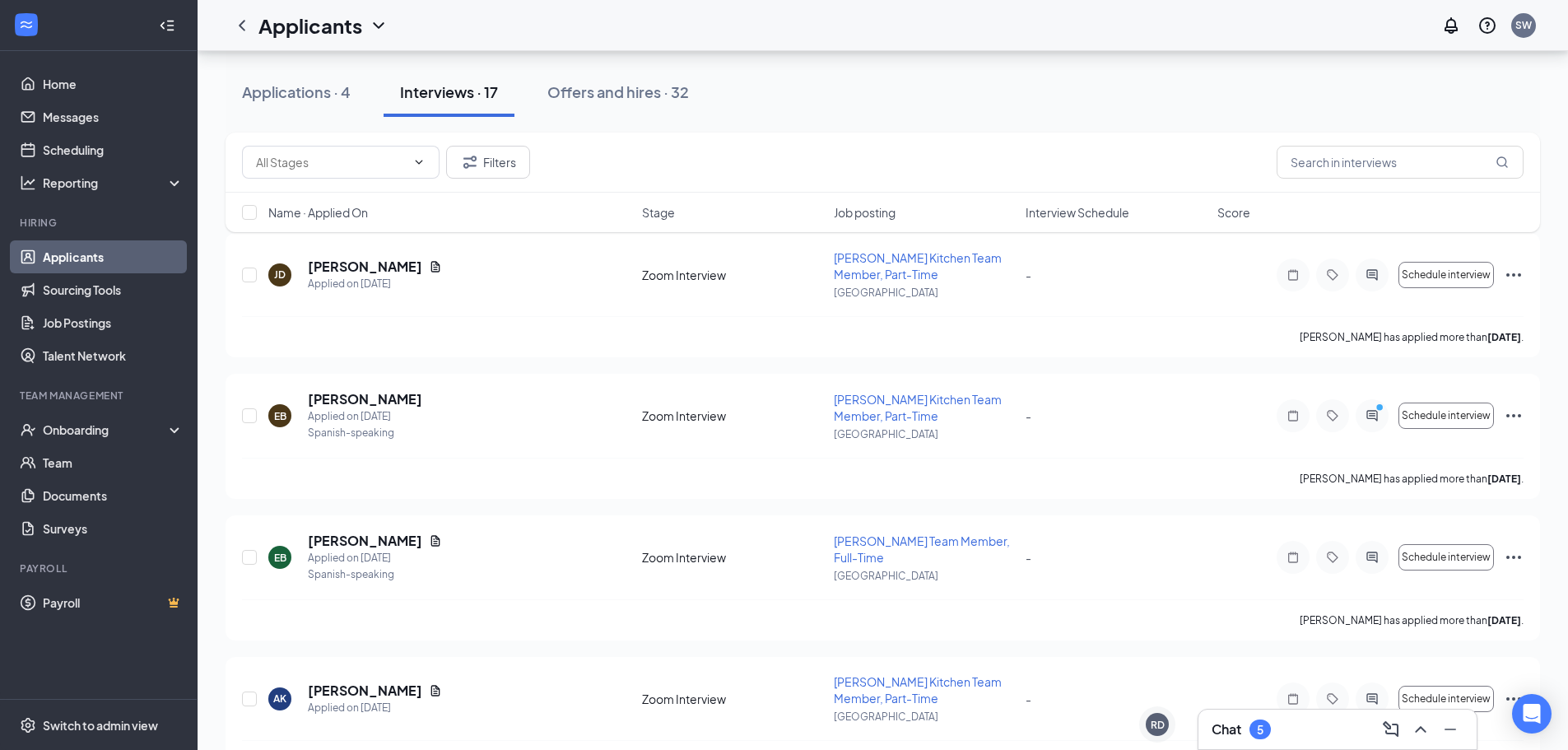
click at [1102, 206] on span "Interview Schedule" at bounding box center [1078, 212] width 104 height 17
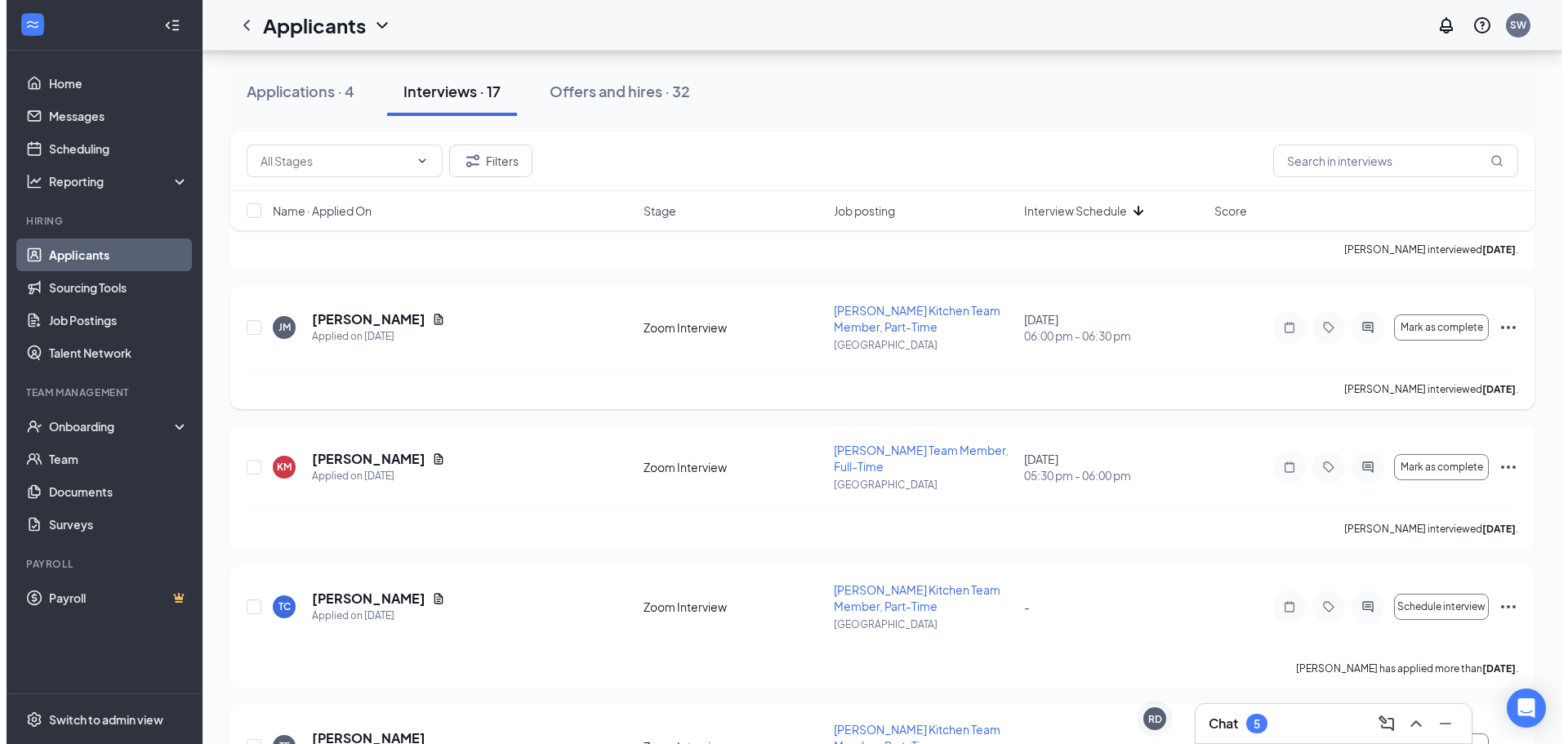
scroll to position [408, 0]
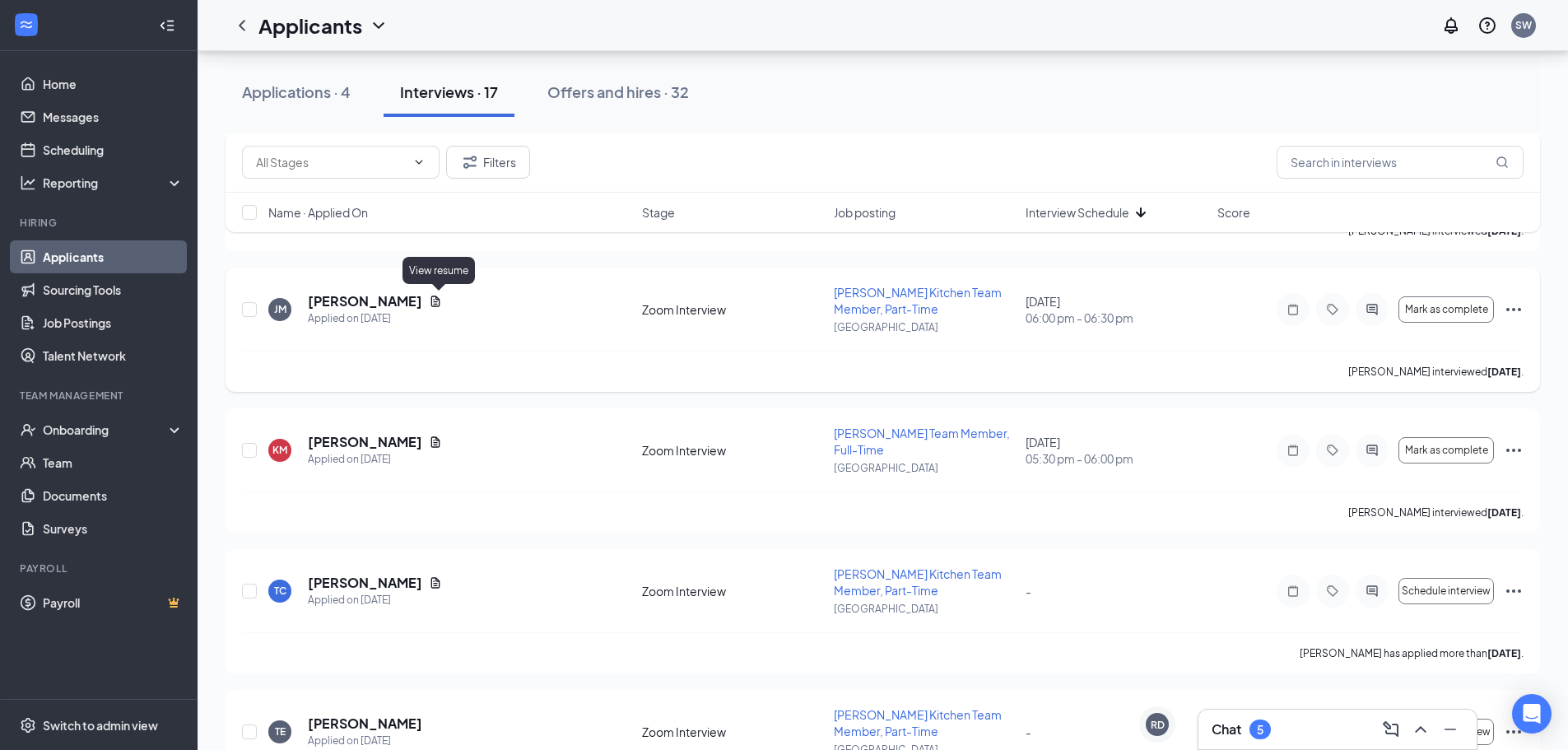
click at [437, 302] on icon "Document" at bounding box center [435, 301] width 9 height 11
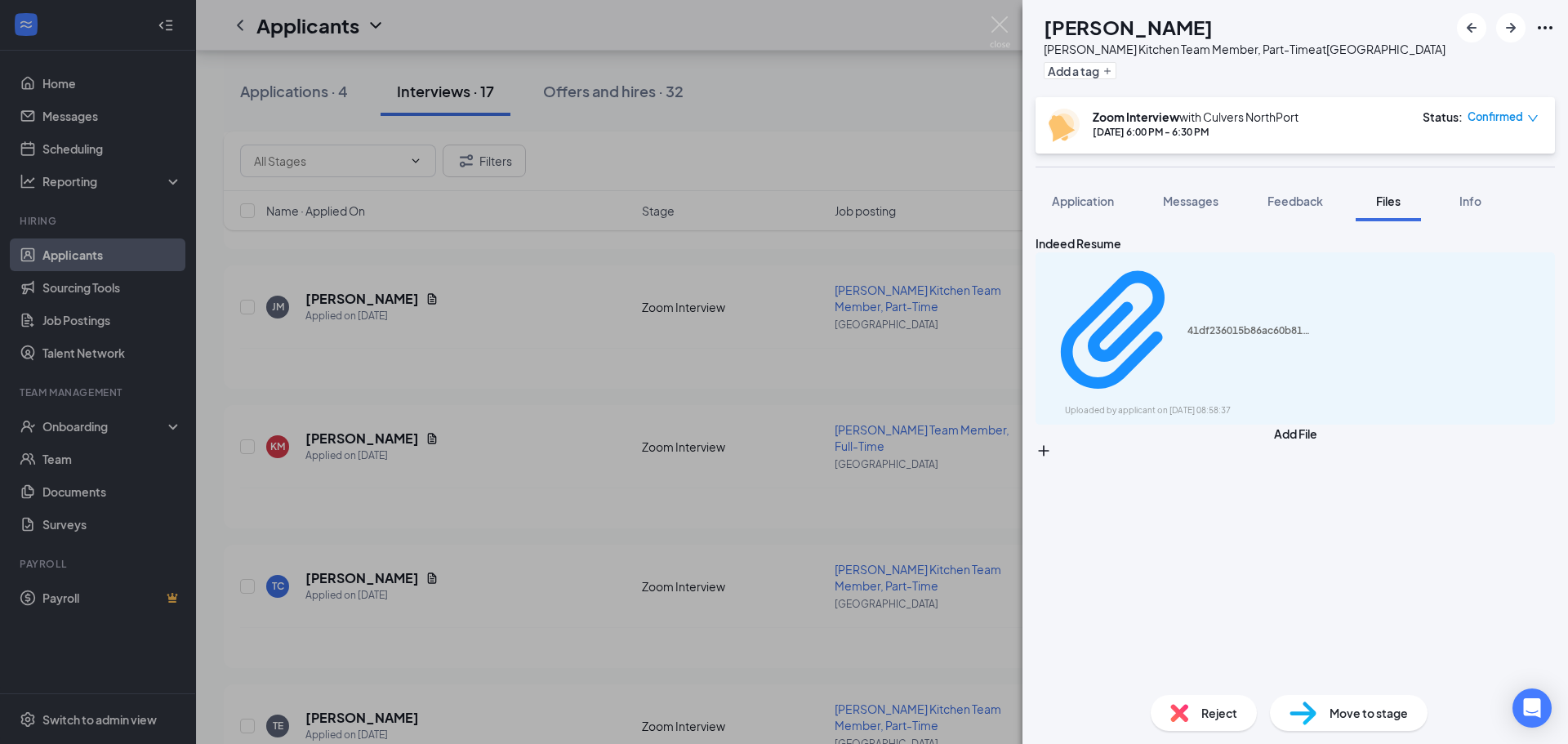
click at [1103, 196] on span "Application" at bounding box center [1083, 201] width 62 height 14
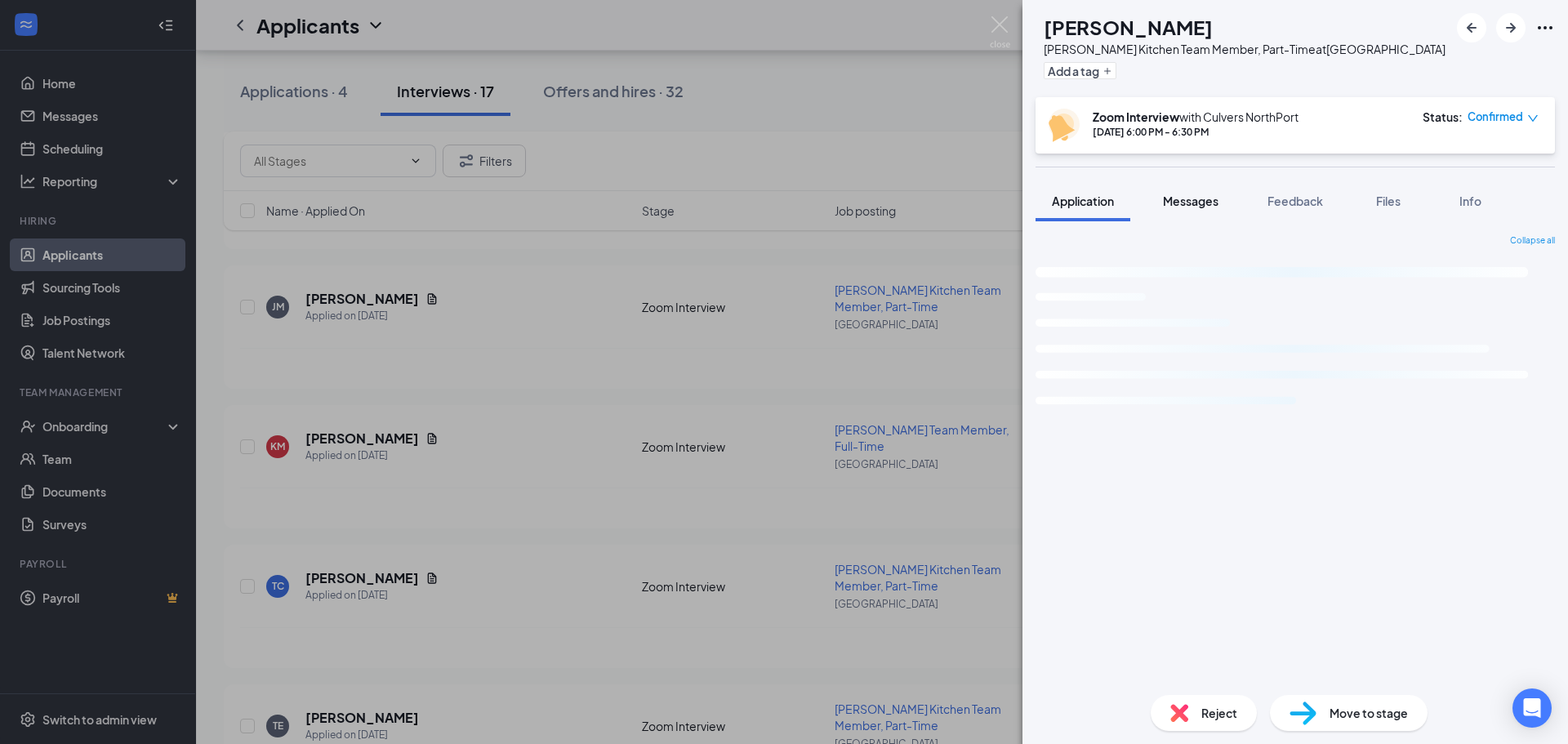
click at [1206, 200] on span "Messages" at bounding box center [1191, 201] width 56 height 14
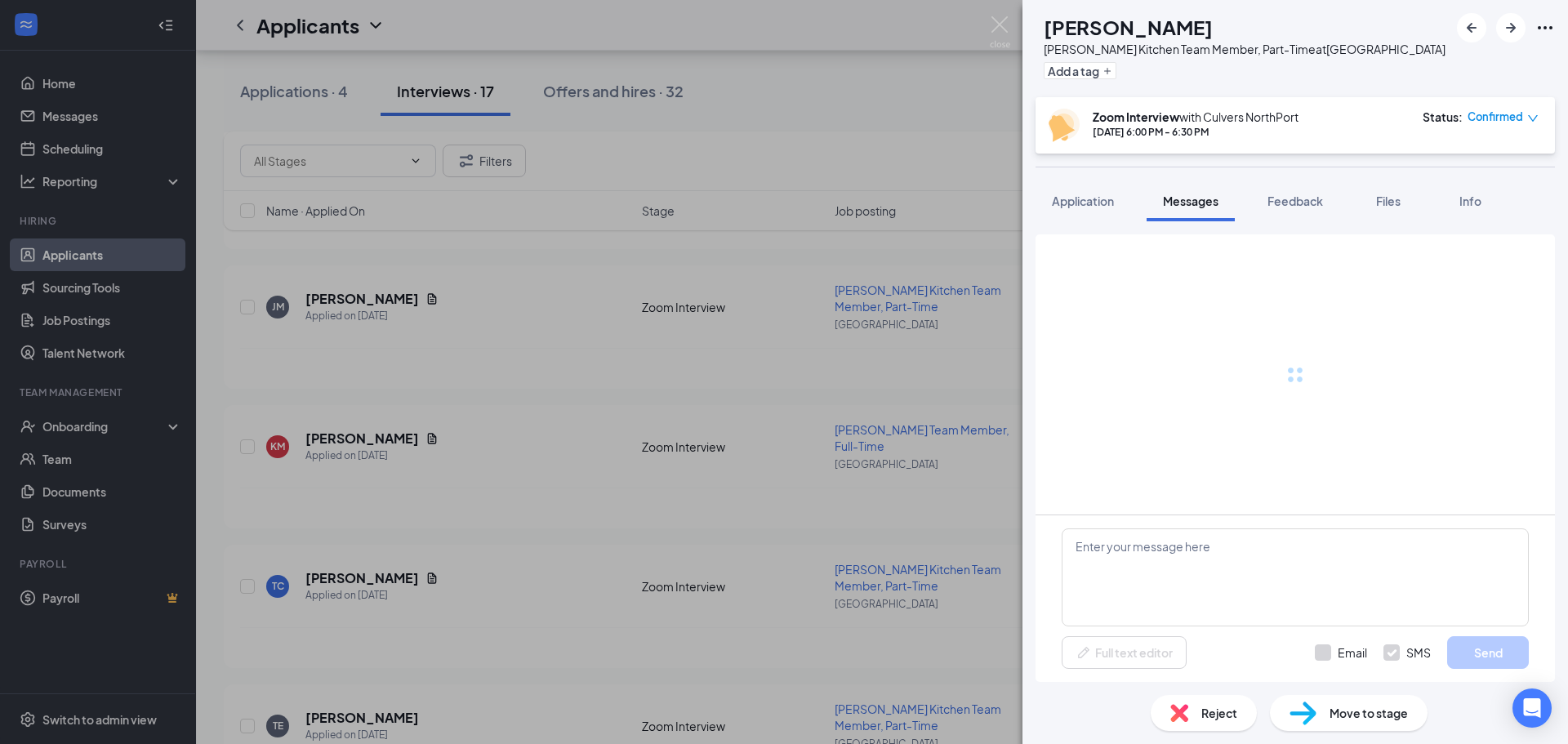
click at [1206, 200] on span "Messages" at bounding box center [1191, 201] width 56 height 14
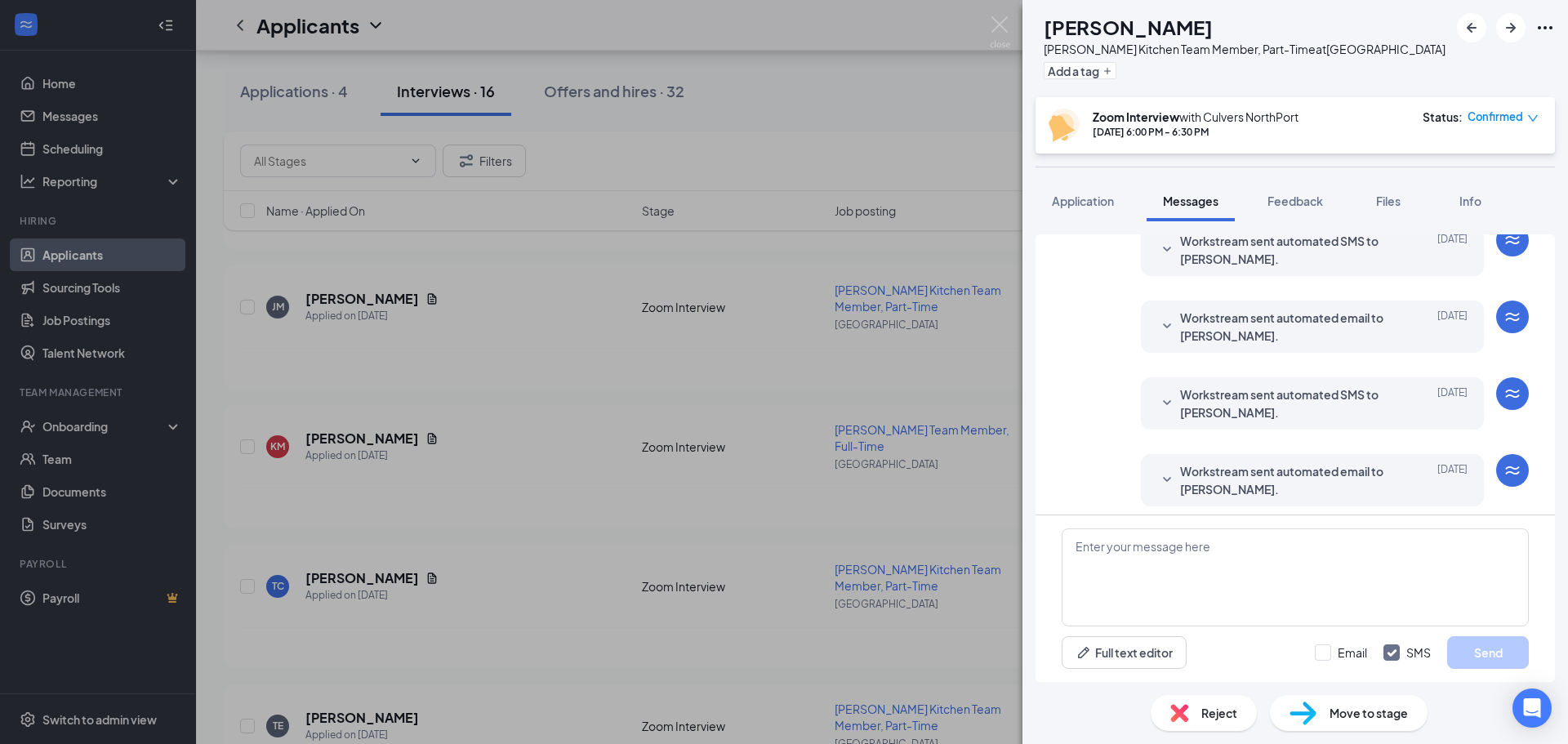
scroll to position [593, 0]
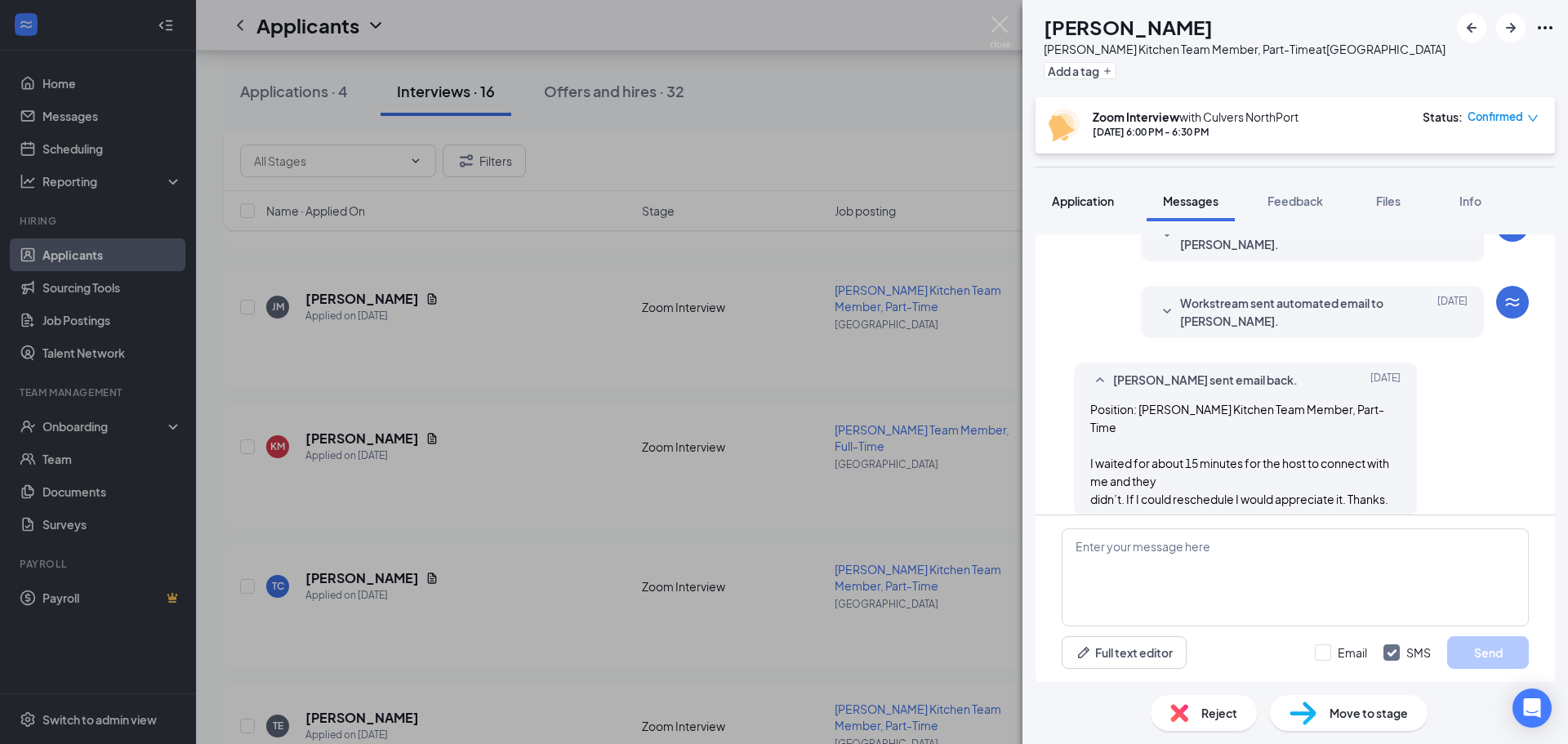
click at [1093, 202] on span "Application" at bounding box center [1083, 201] width 62 height 14
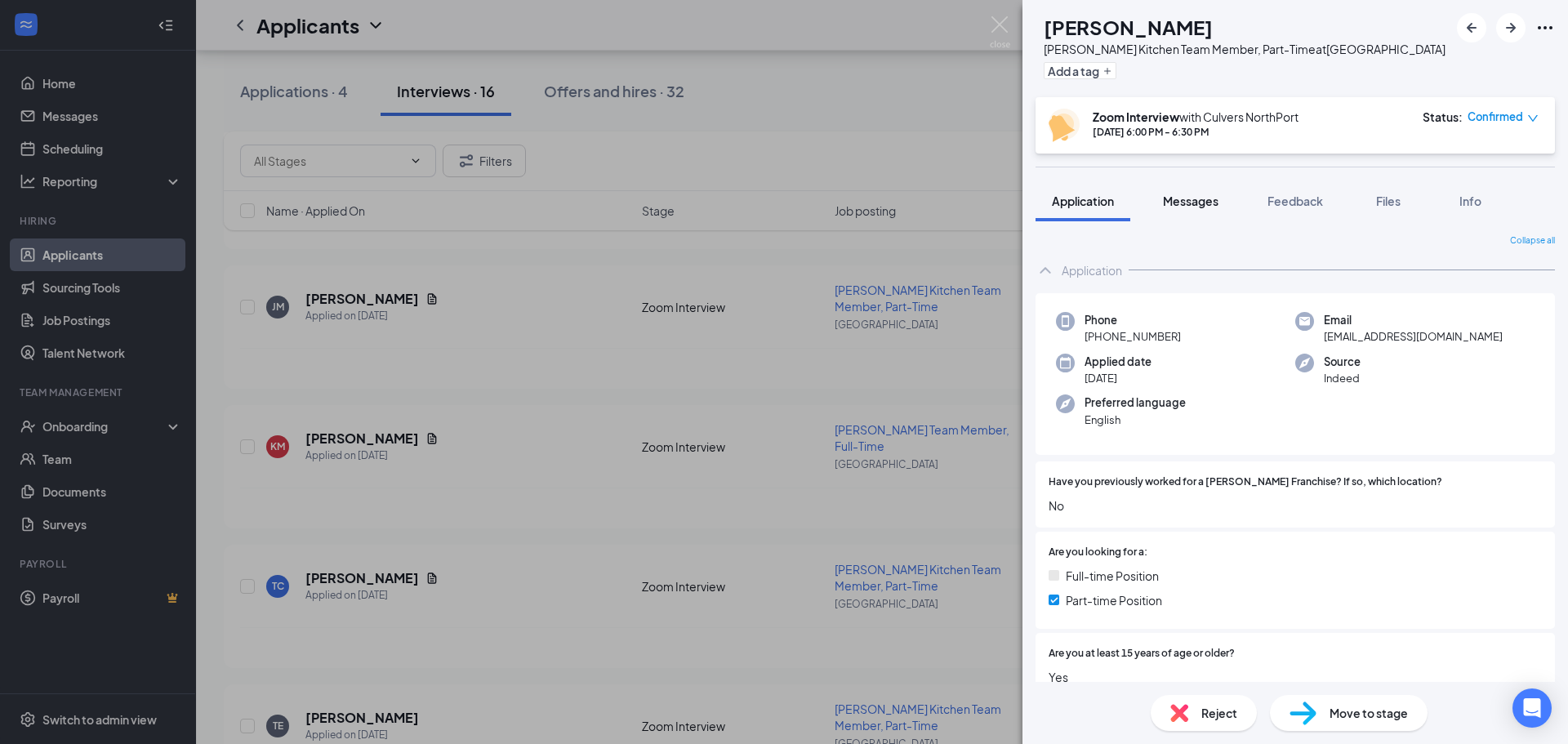
click at [1210, 199] on span "Messages" at bounding box center [1191, 201] width 56 height 14
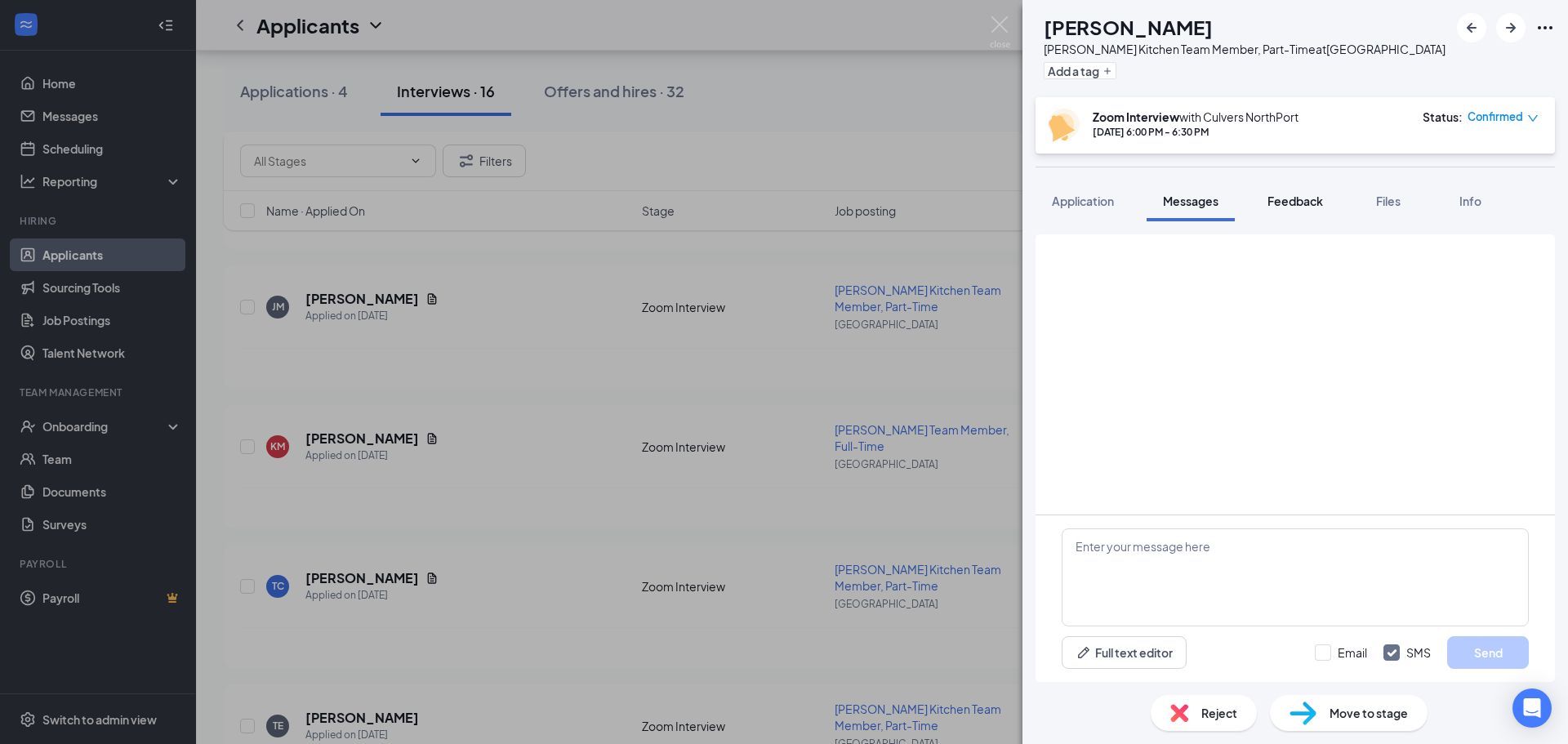
click at [1310, 208] on div "Feedback" at bounding box center [1296, 201] width 56 height 16
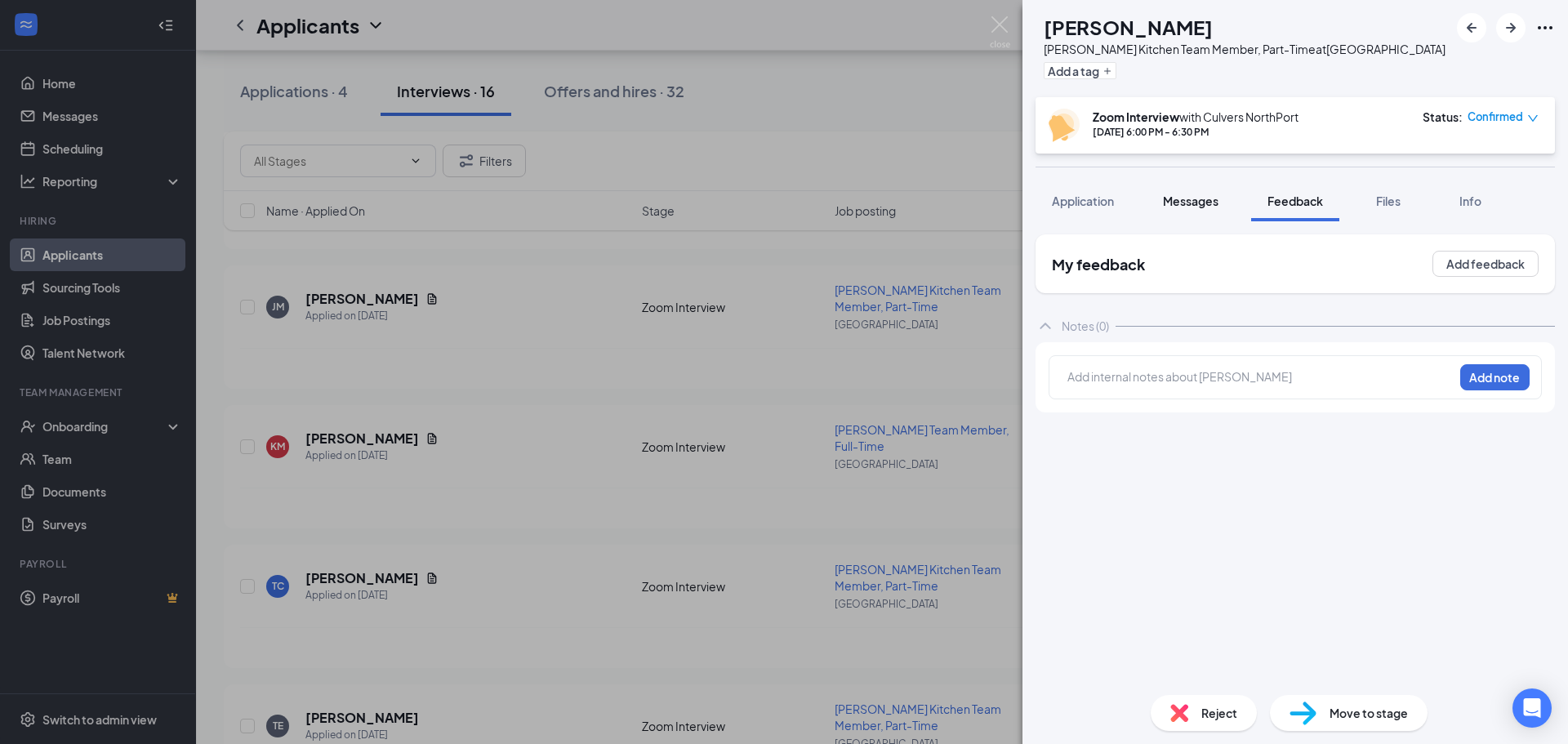
click at [1215, 199] on span "Messages" at bounding box center [1191, 201] width 56 height 14
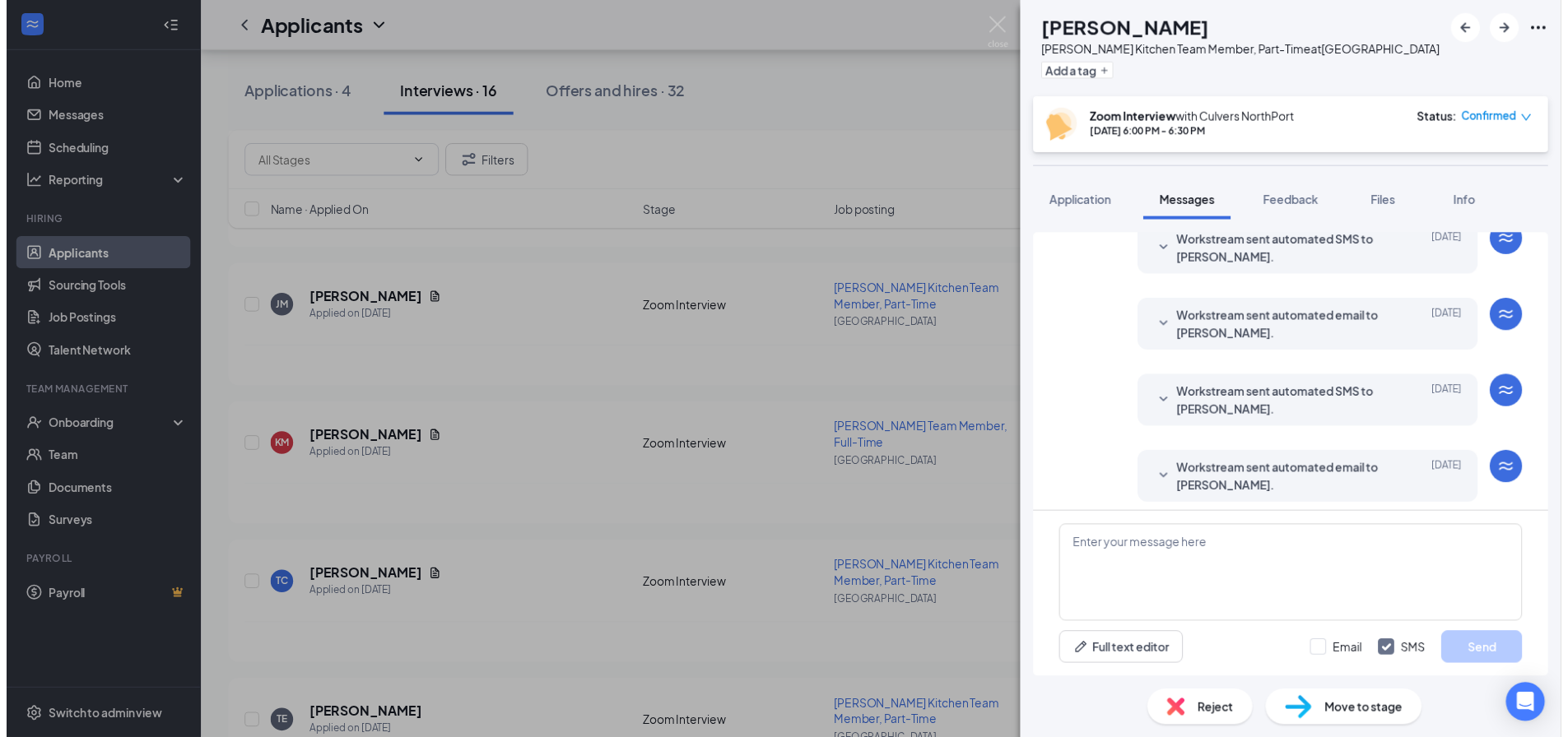
scroll to position [598, 0]
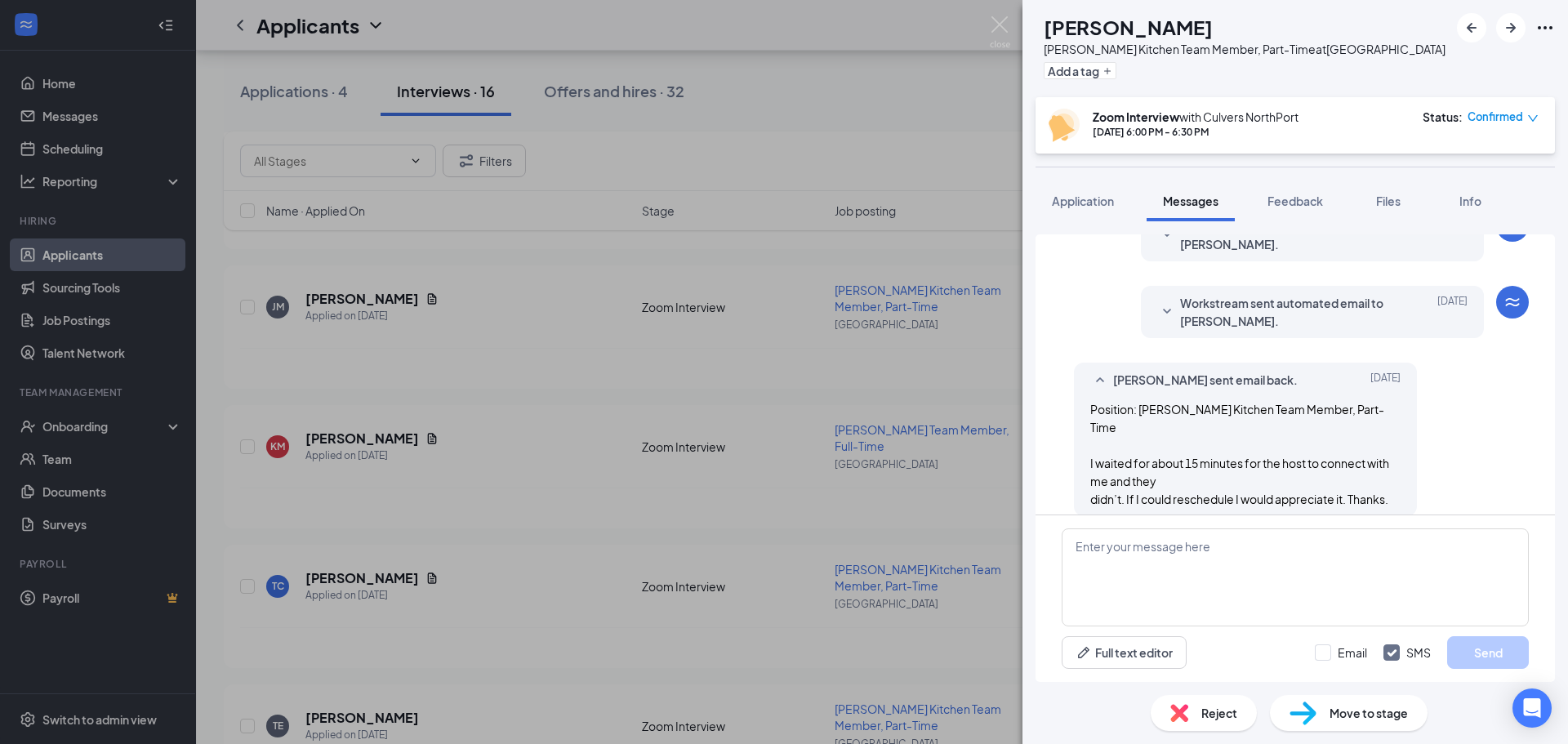
click at [882, 252] on div "[PERSON_NAME] [PERSON_NAME] Kitchen Team Member, Part-Time at [GEOGRAPHIC_DATA]…" at bounding box center [784, 372] width 1568 height 744
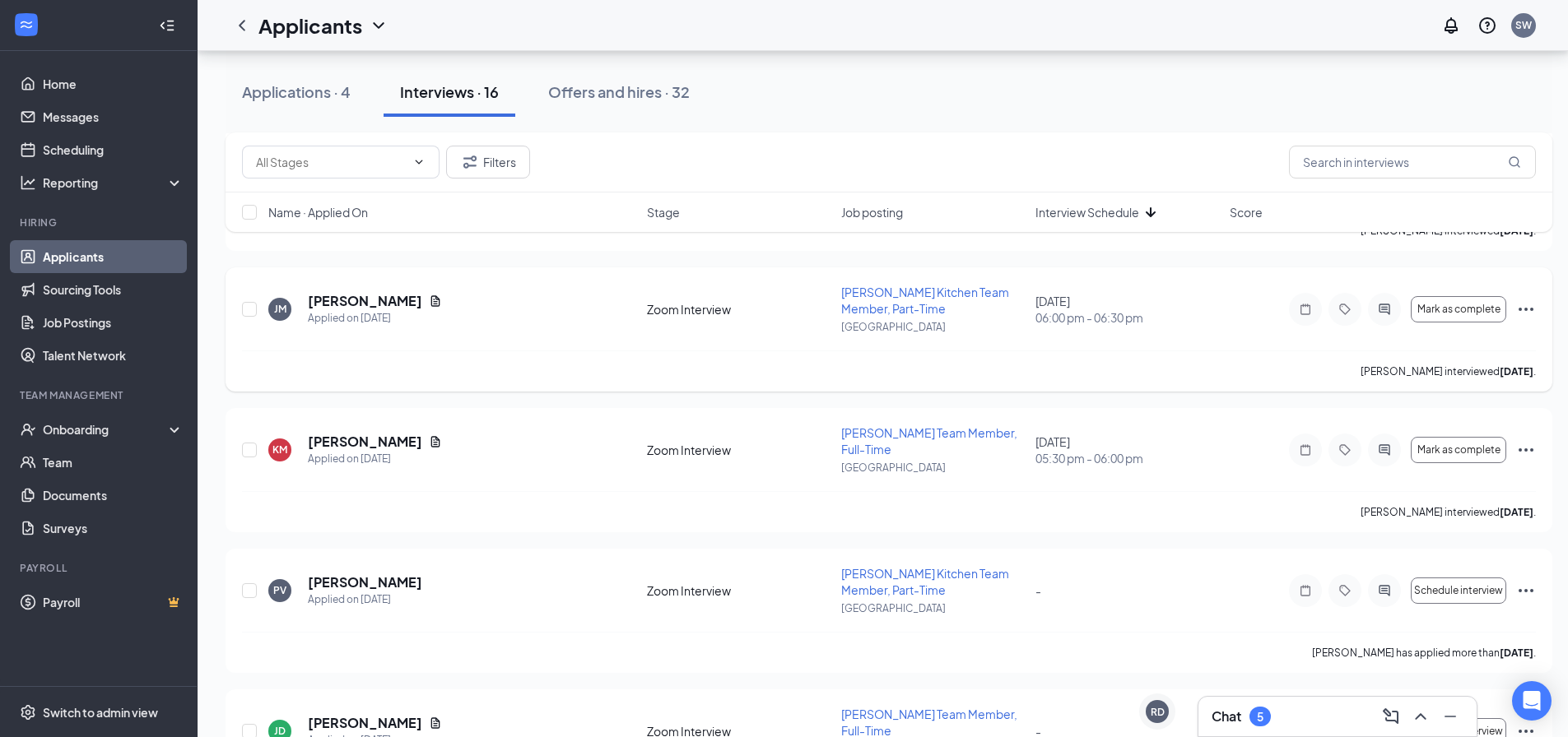
click at [1521, 308] on icon "Ellipses" at bounding box center [1526, 309] width 19 height 19
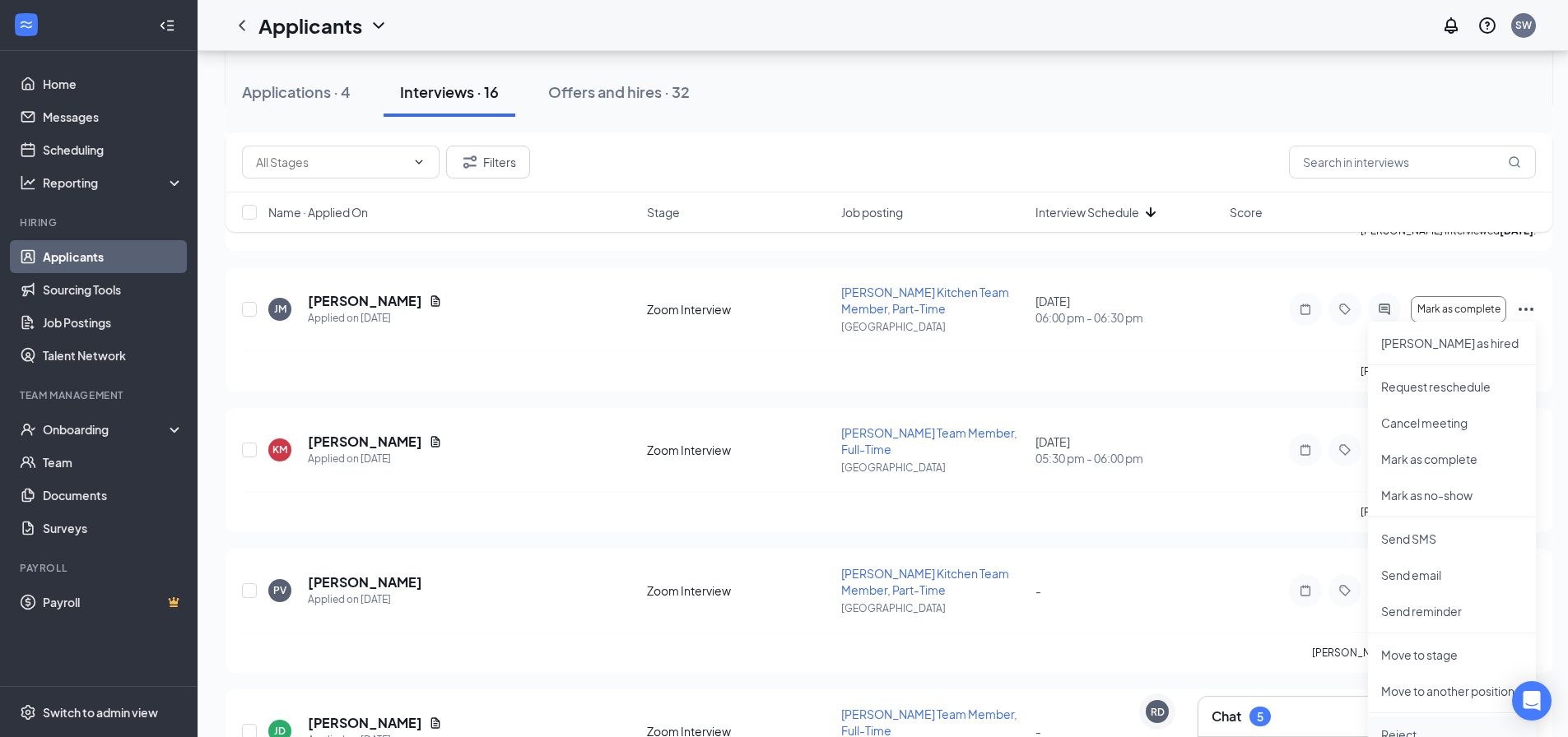
click at [1403, 730] on p "Reject" at bounding box center [1452, 734] width 142 height 17
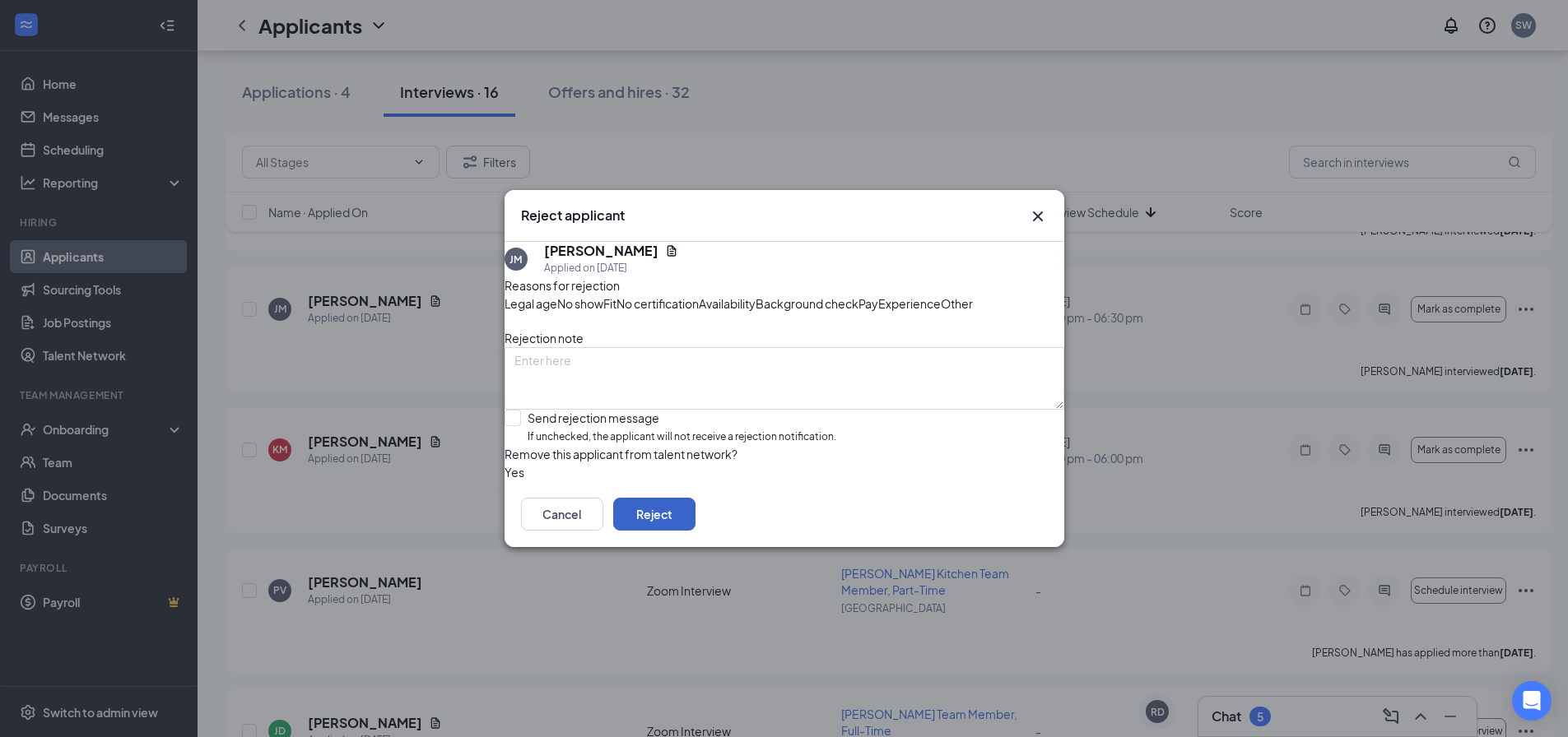
click at [695, 531] on button "Reject" at bounding box center [655, 514] width 83 height 33
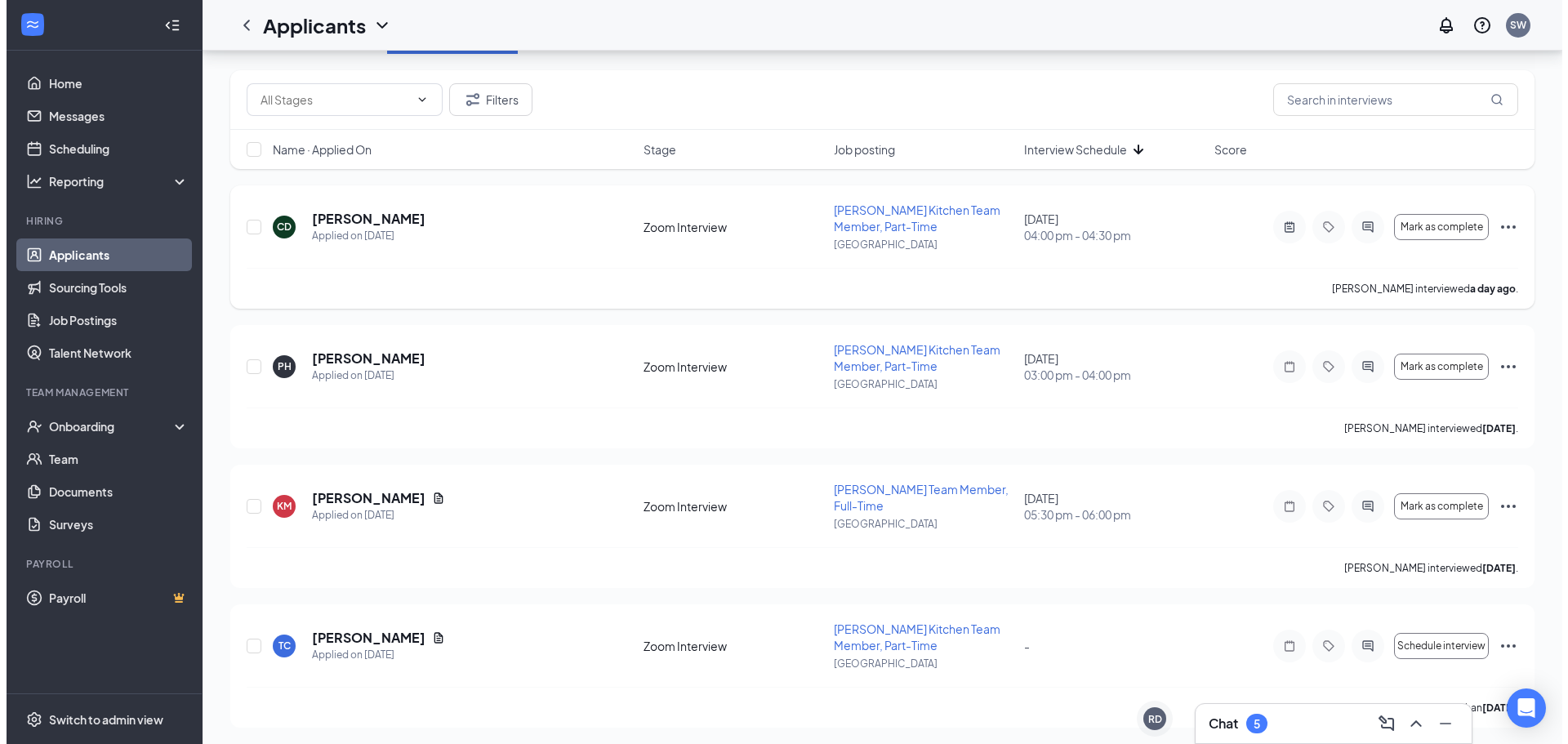
scroll to position [245, 0]
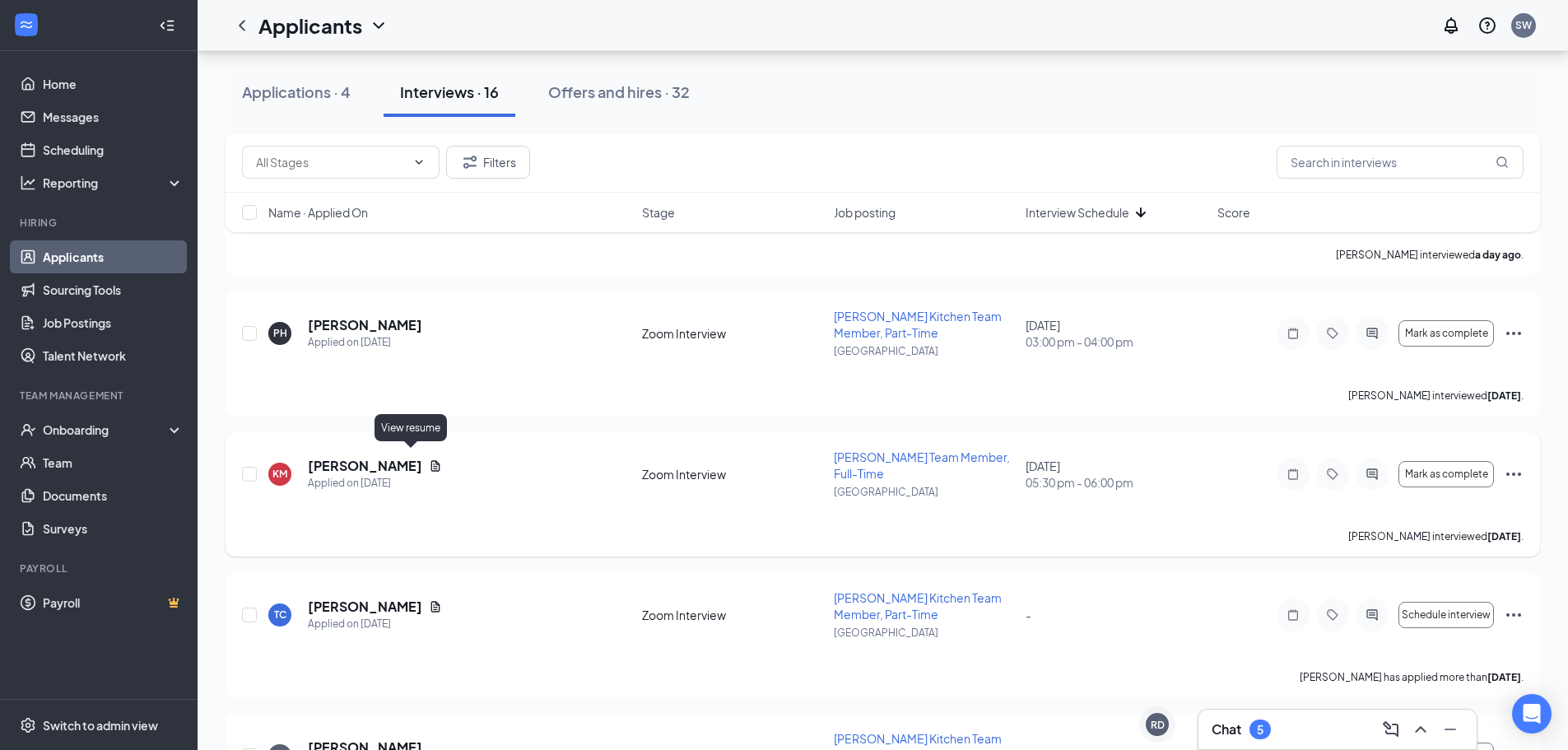
click at [429, 459] on icon "Document" at bounding box center [436, 466] width 14 height 14
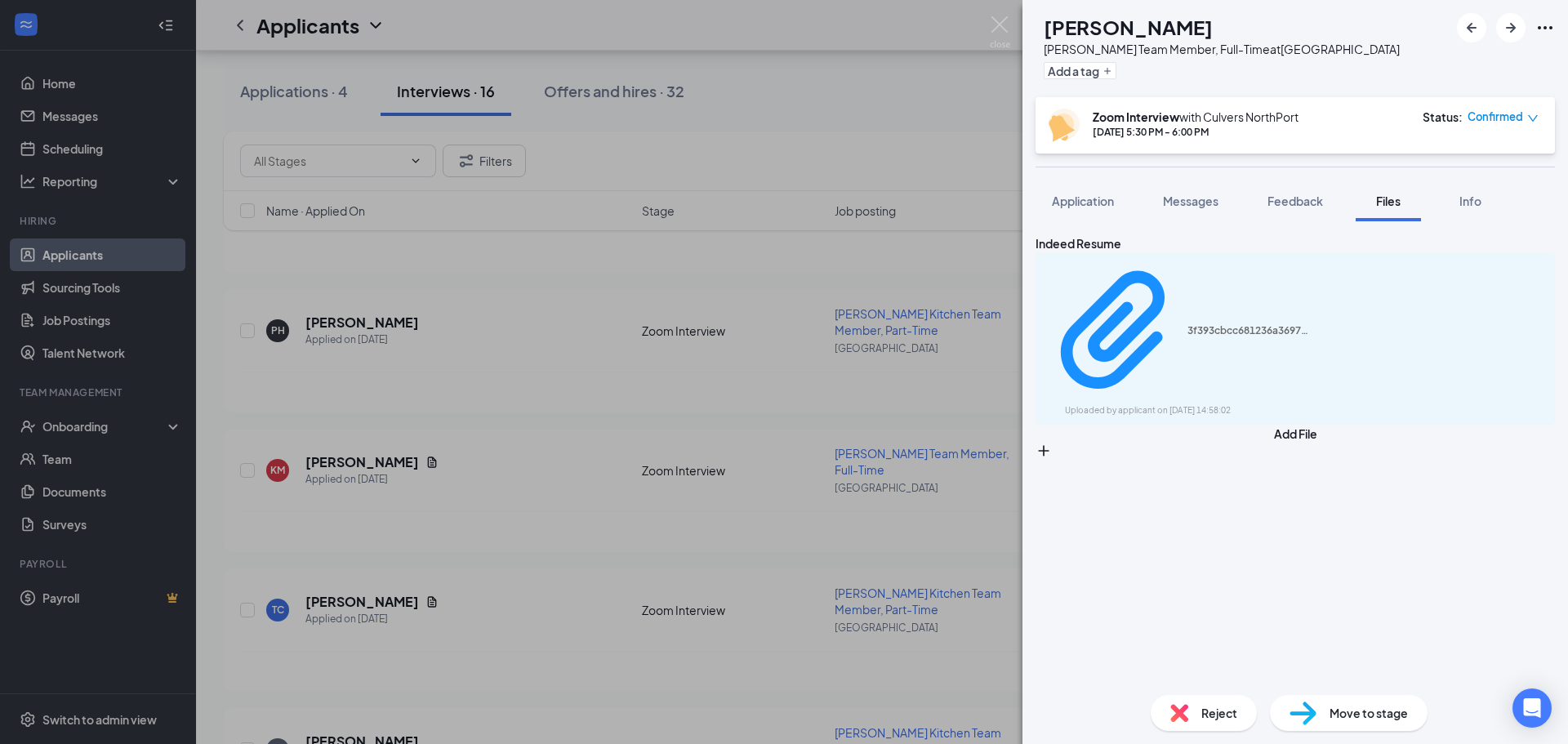
click at [1033, 200] on div "Application Messages Feedback Files Info" at bounding box center [1295, 201] width 545 height 41
drag, startPoint x: 1327, startPoint y: 200, endPoint x: 1288, endPoint y: 205, distance: 39.3
click at [1326, 202] on button "Feedback" at bounding box center [1295, 201] width 88 height 41
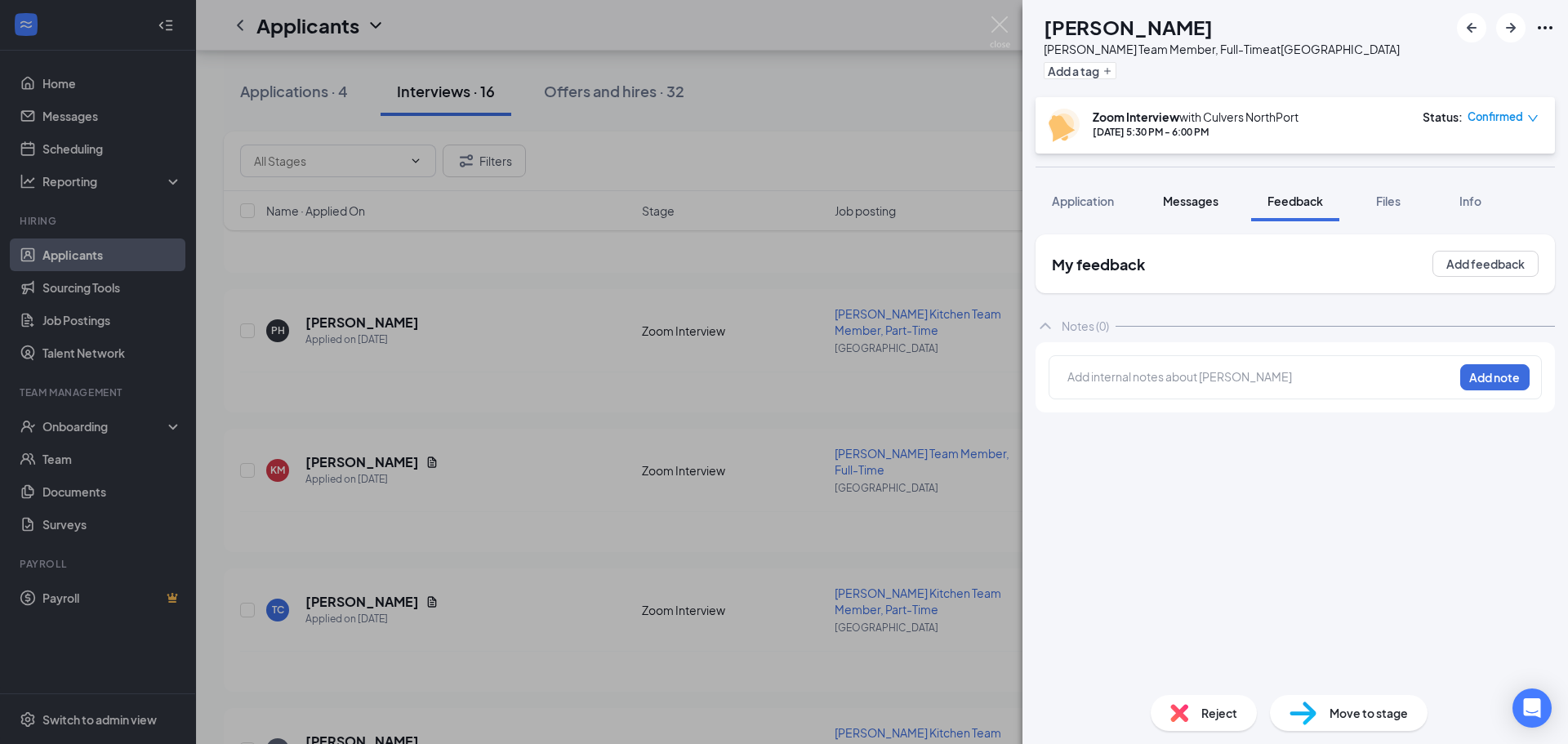
click at [1219, 204] on span "Messages" at bounding box center [1191, 201] width 56 height 14
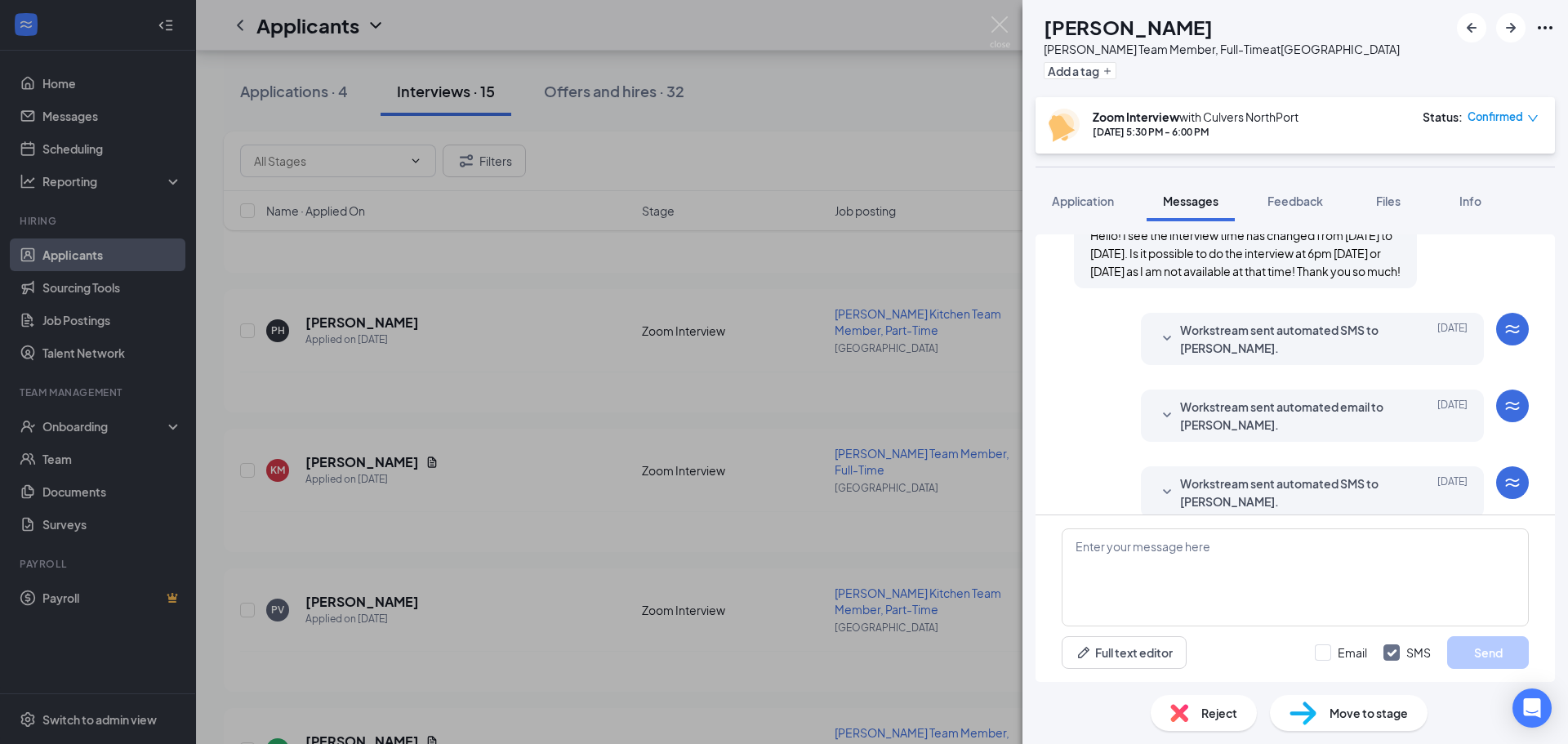
scroll to position [270, 0]
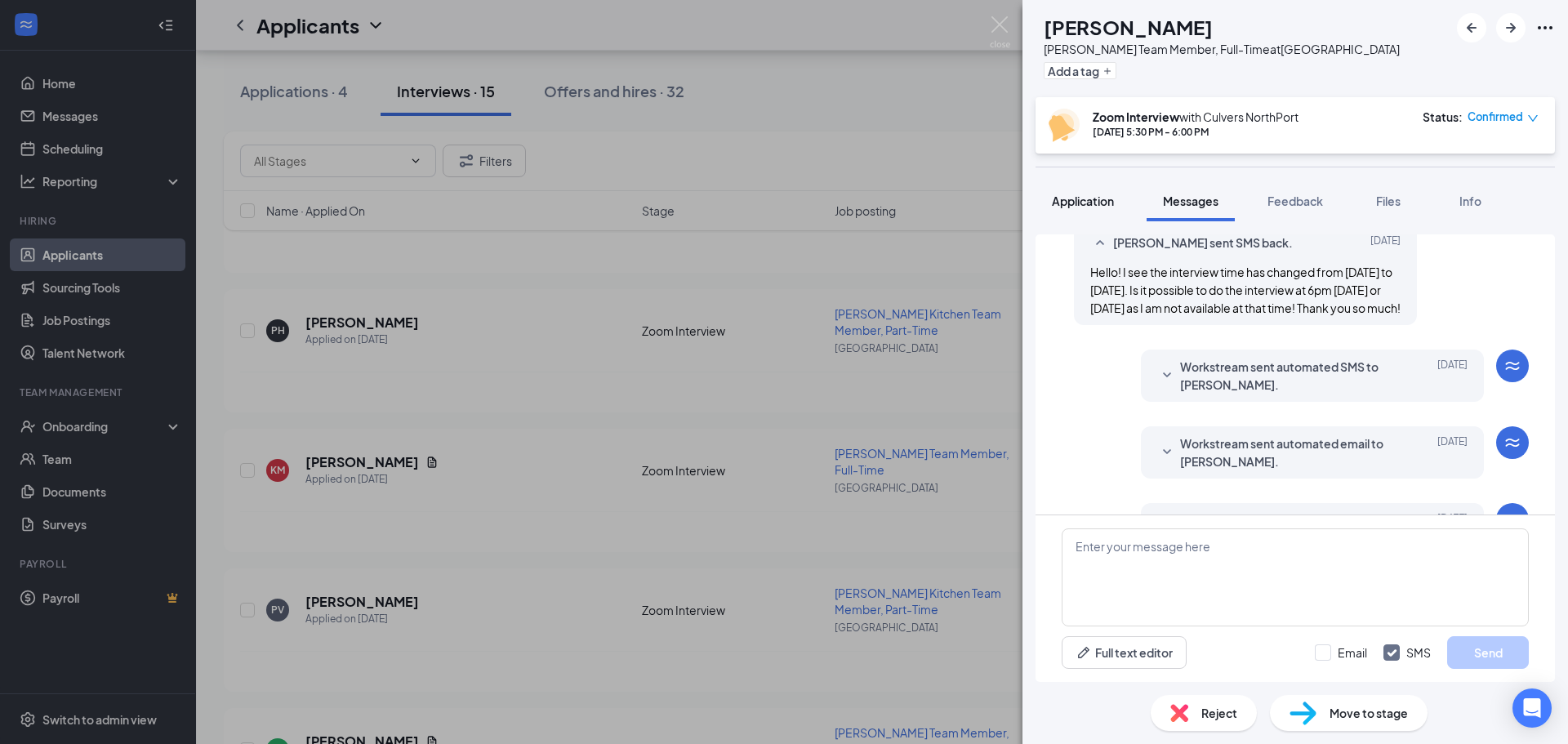
click at [1063, 197] on span "Application" at bounding box center [1083, 201] width 62 height 14
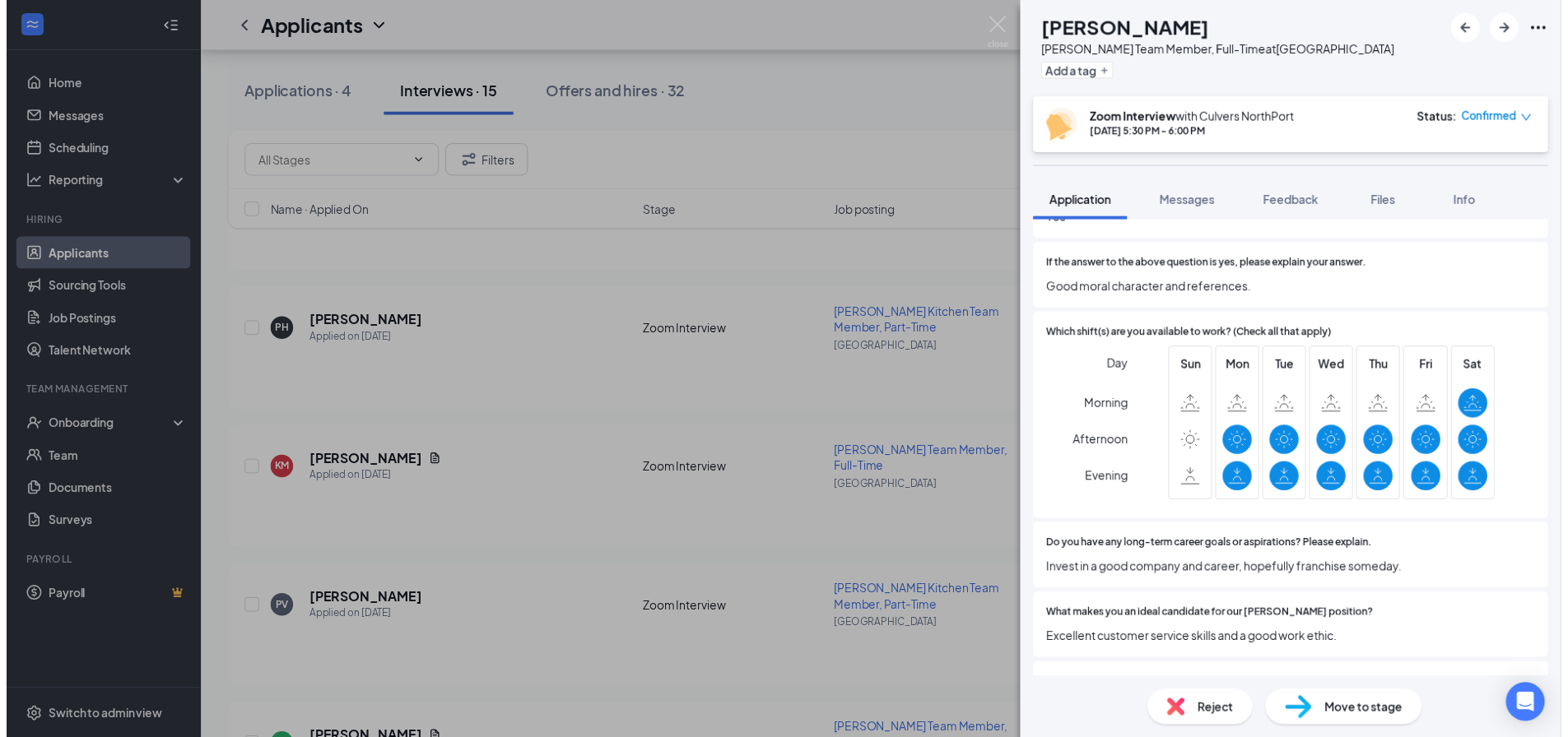
scroll to position [741, 0]
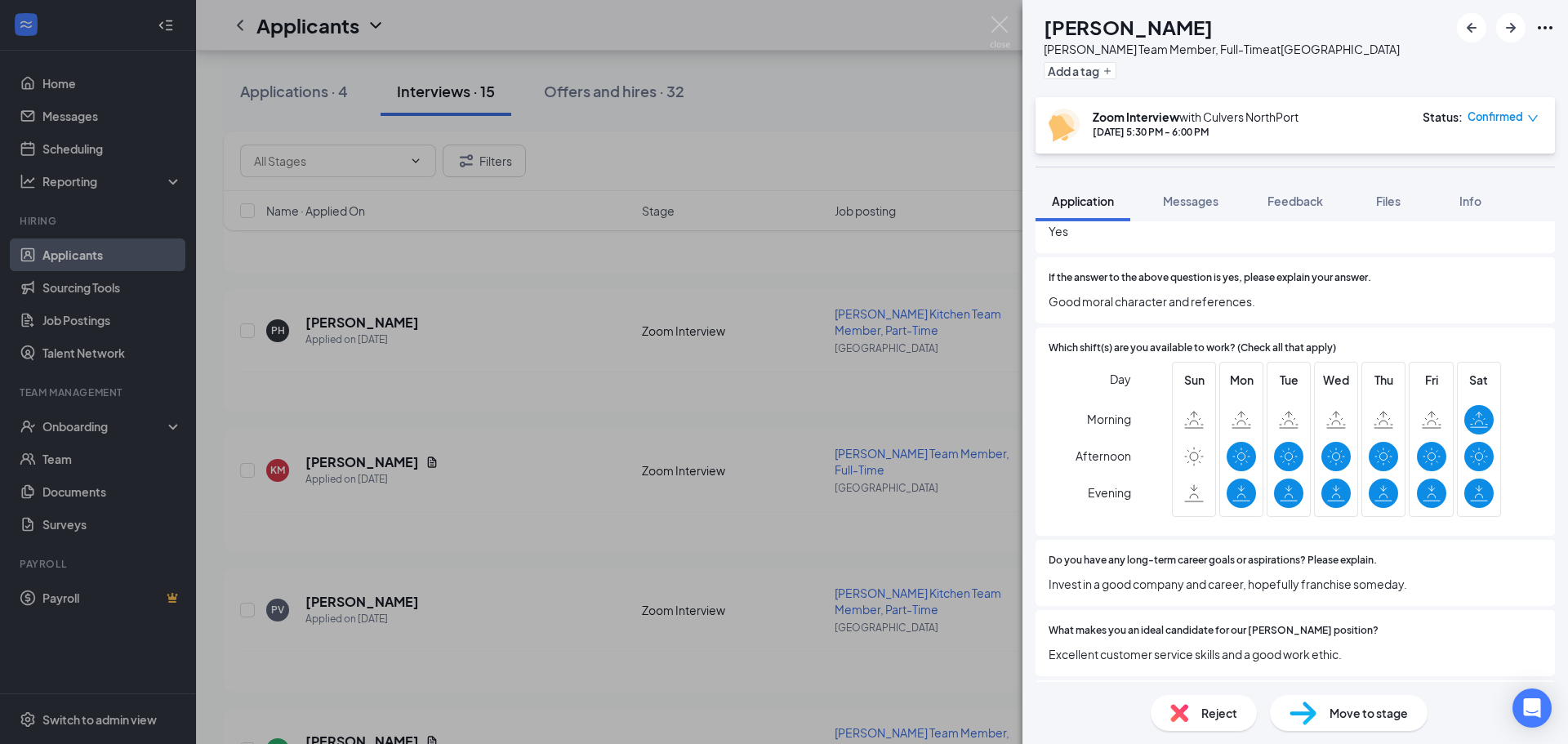
click at [979, 272] on div "KM [PERSON_NAME] Team Member, Full-Time at [GEOGRAPHIC_DATA] Add a tag Zoom Int…" at bounding box center [784, 372] width 1568 height 744
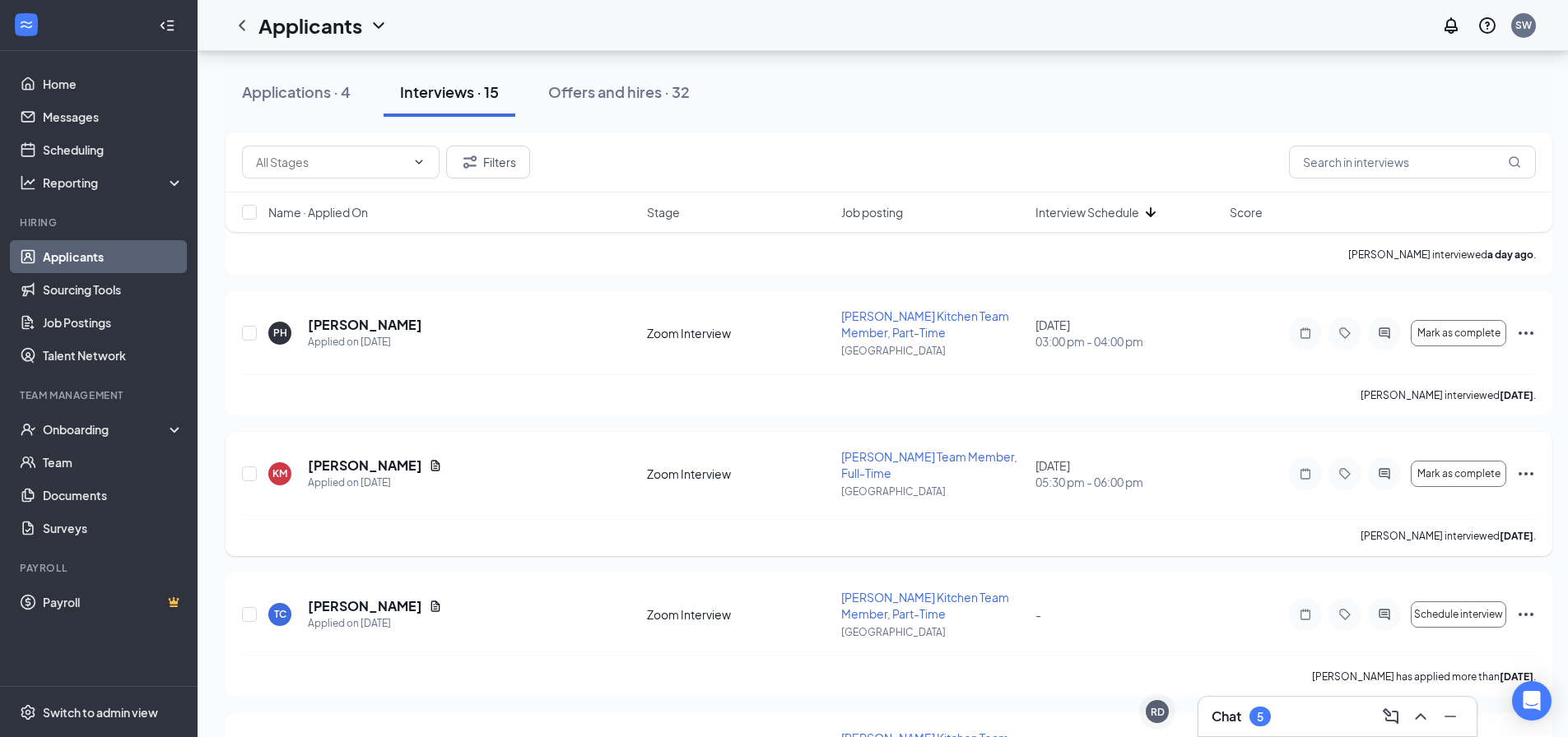
click at [1525, 473] on icon "Ellipses" at bounding box center [1525, 474] width 15 height 3
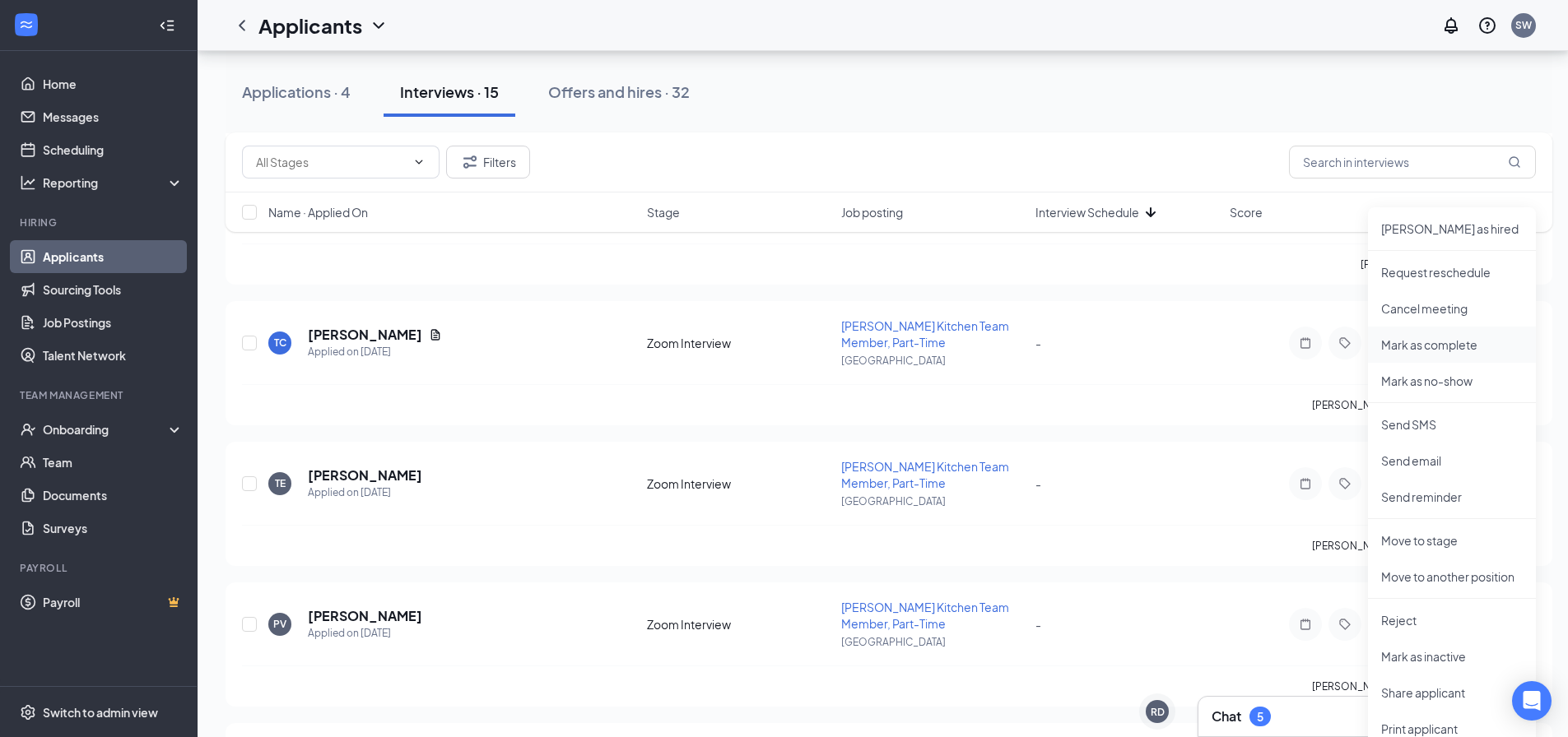
scroll to position [576, 0]
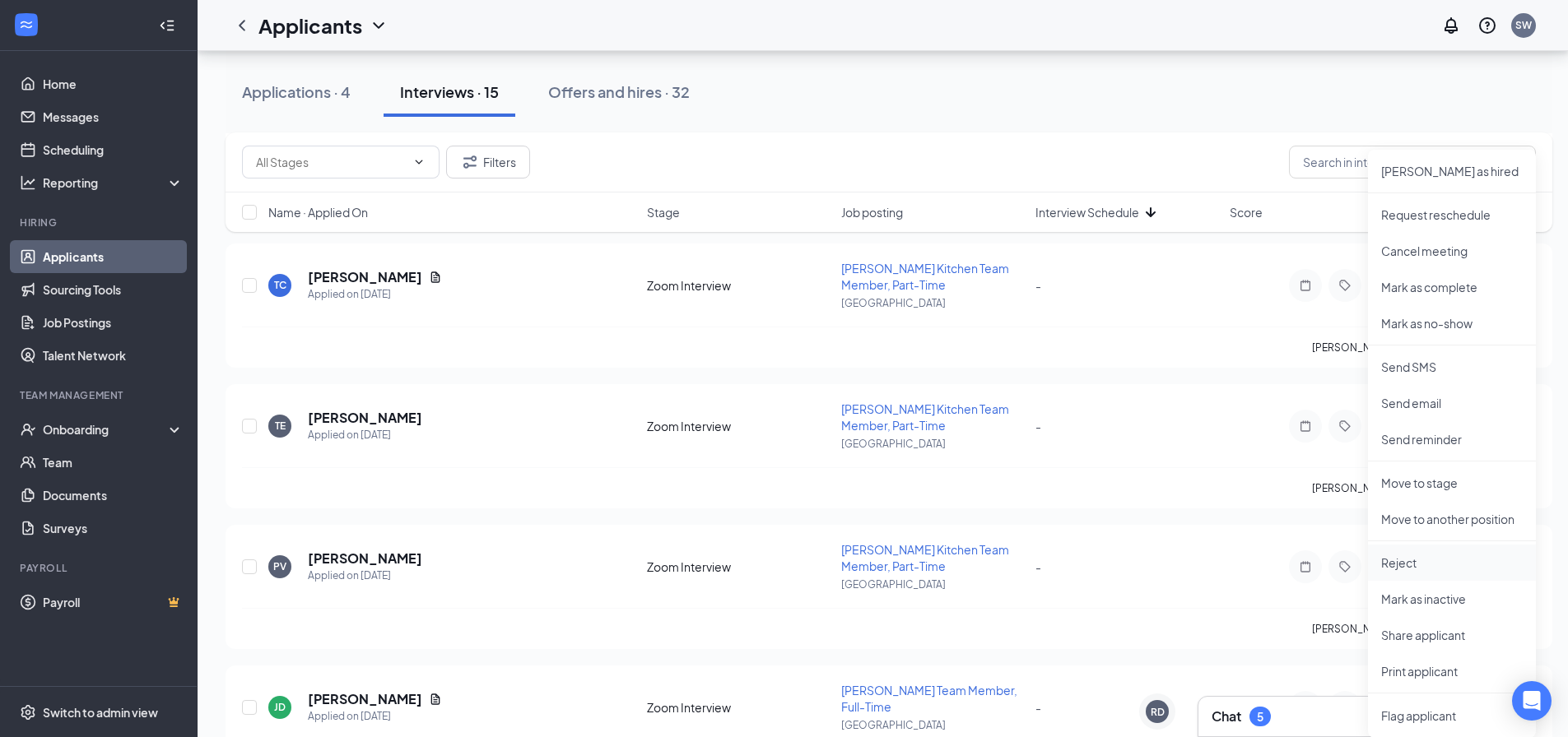
click at [1408, 560] on p "Reject" at bounding box center [1452, 562] width 142 height 17
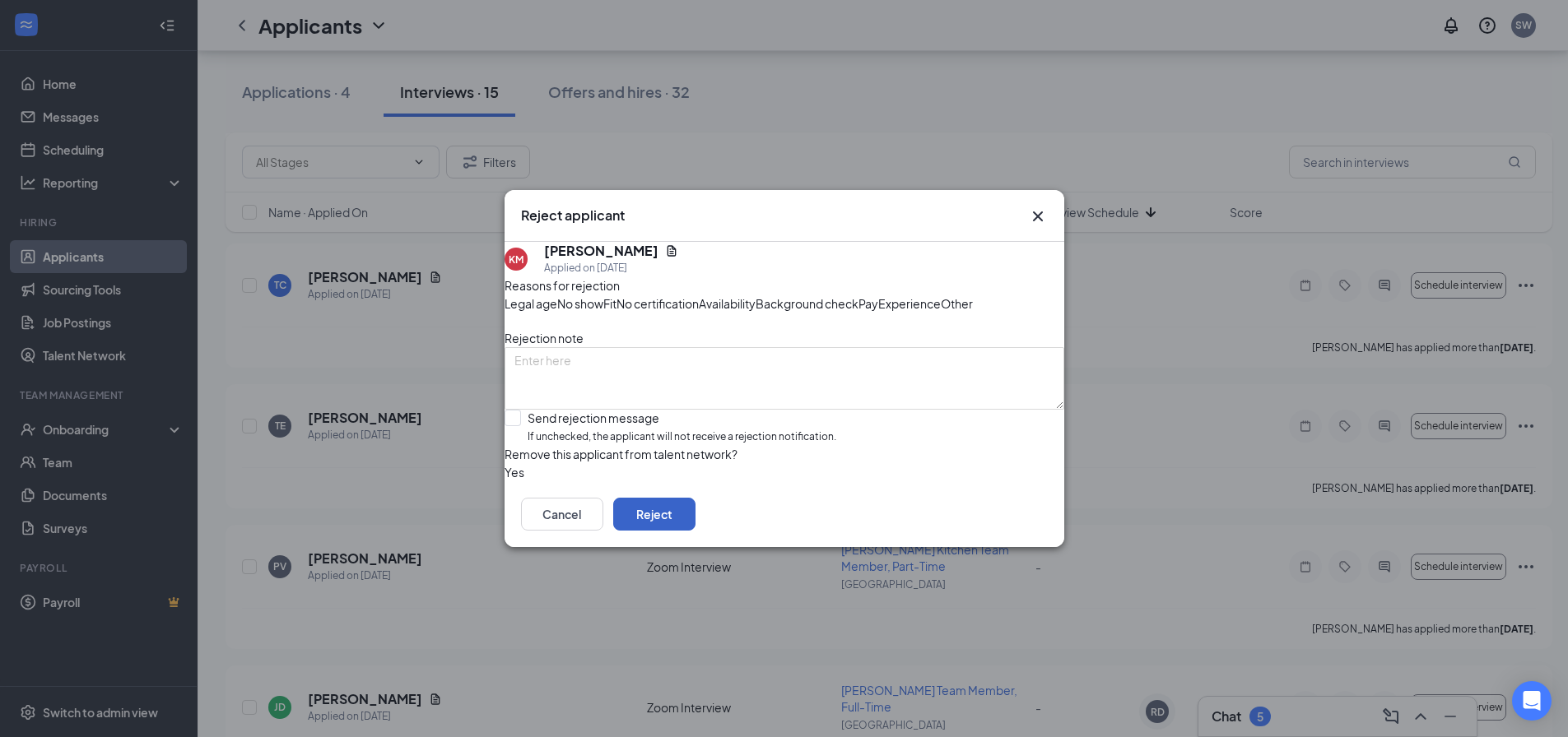
click at [695, 531] on button "Reject" at bounding box center [655, 514] width 83 height 33
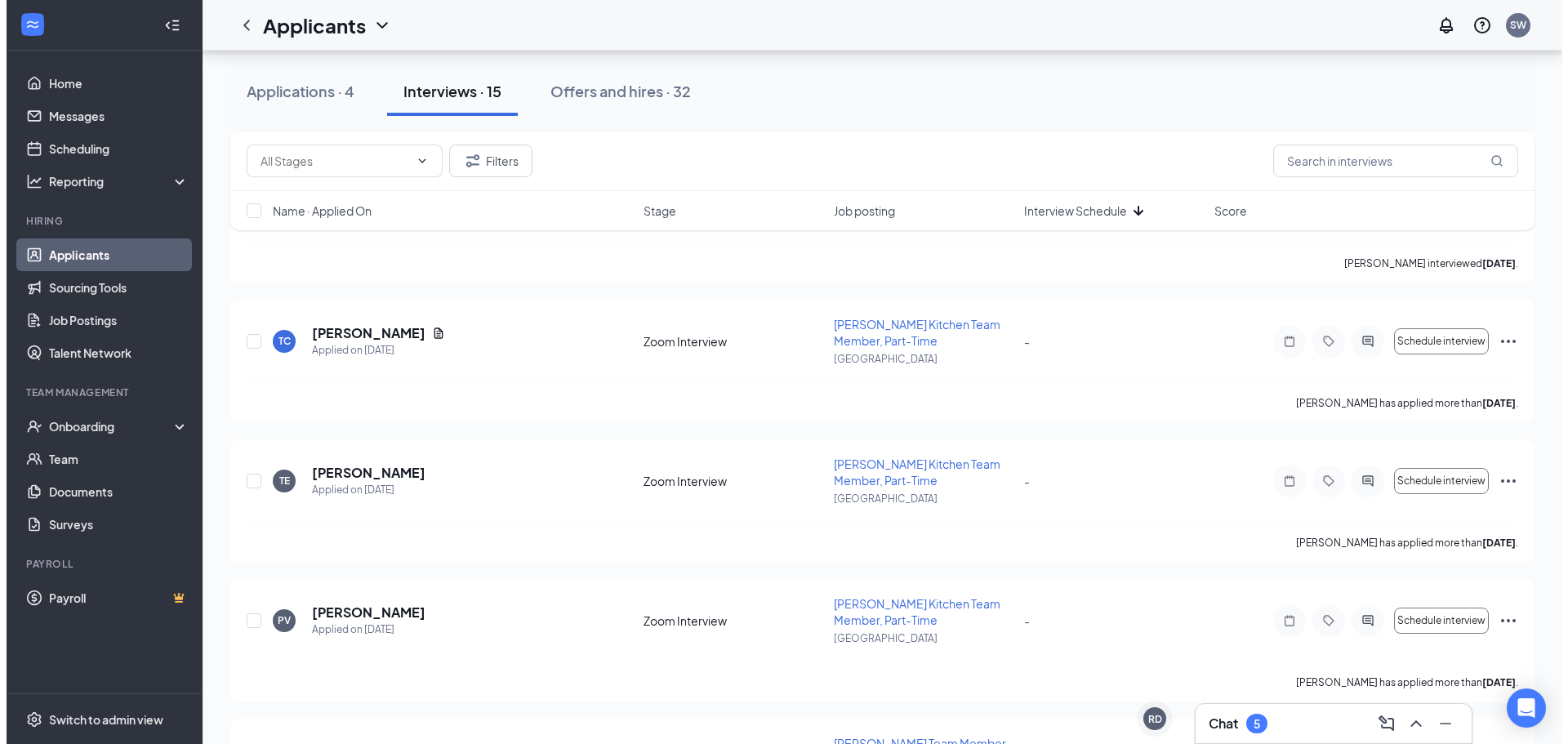
scroll to position [408, 0]
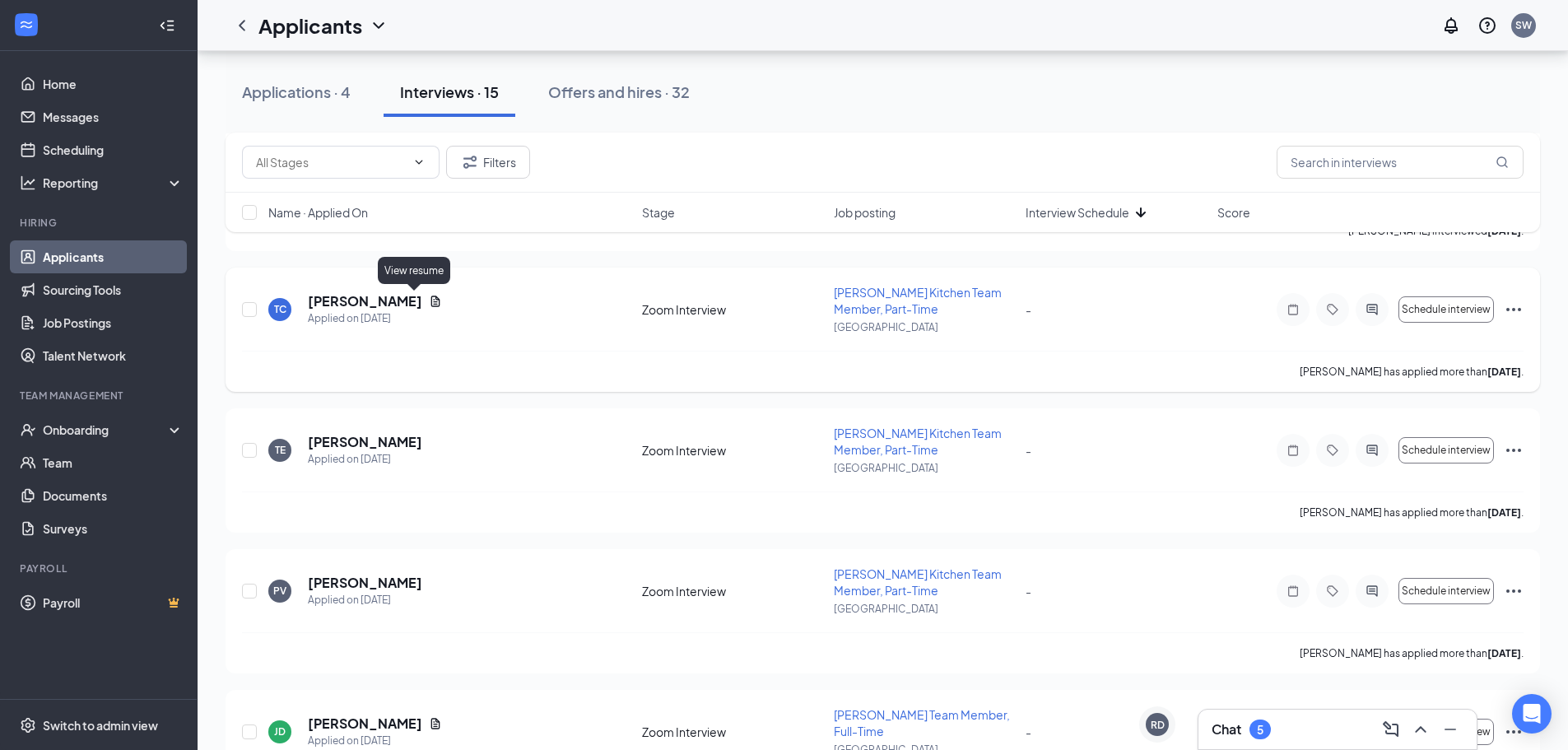
click at [429, 298] on icon "Document" at bounding box center [436, 302] width 14 height 14
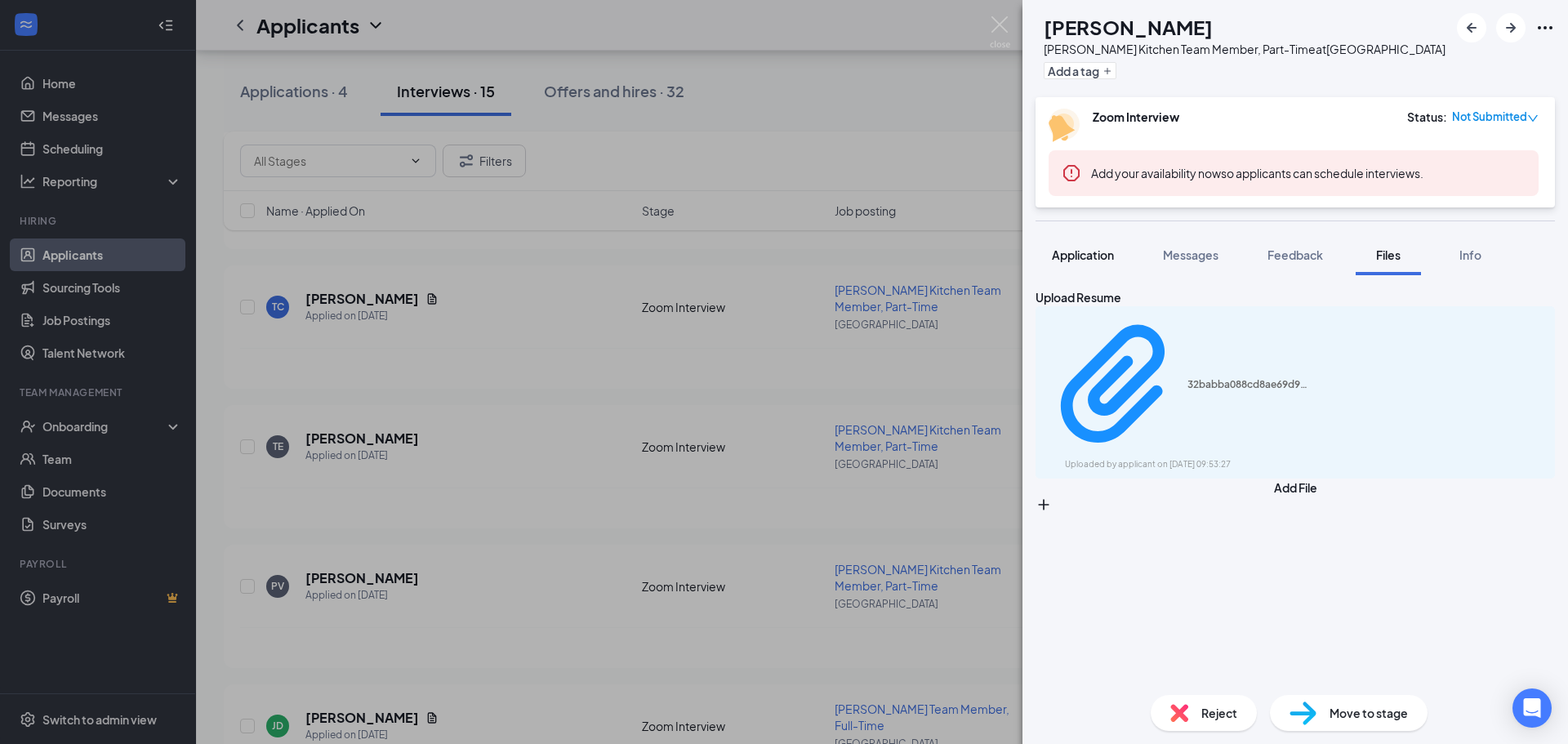
click at [1117, 256] on button "Application" at bounding box center [1083, 255] width 95 height 41
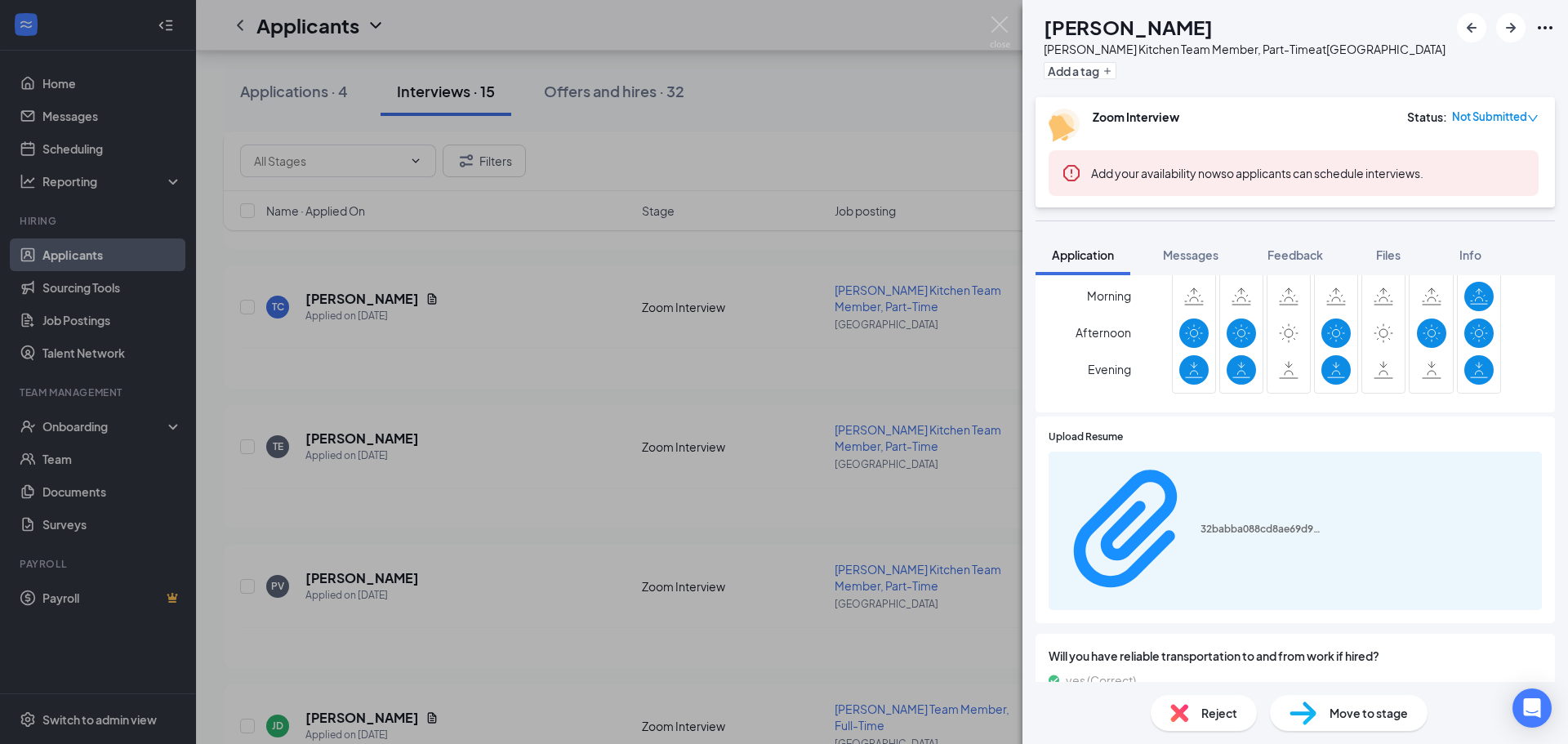
scroll to position [891, 0]
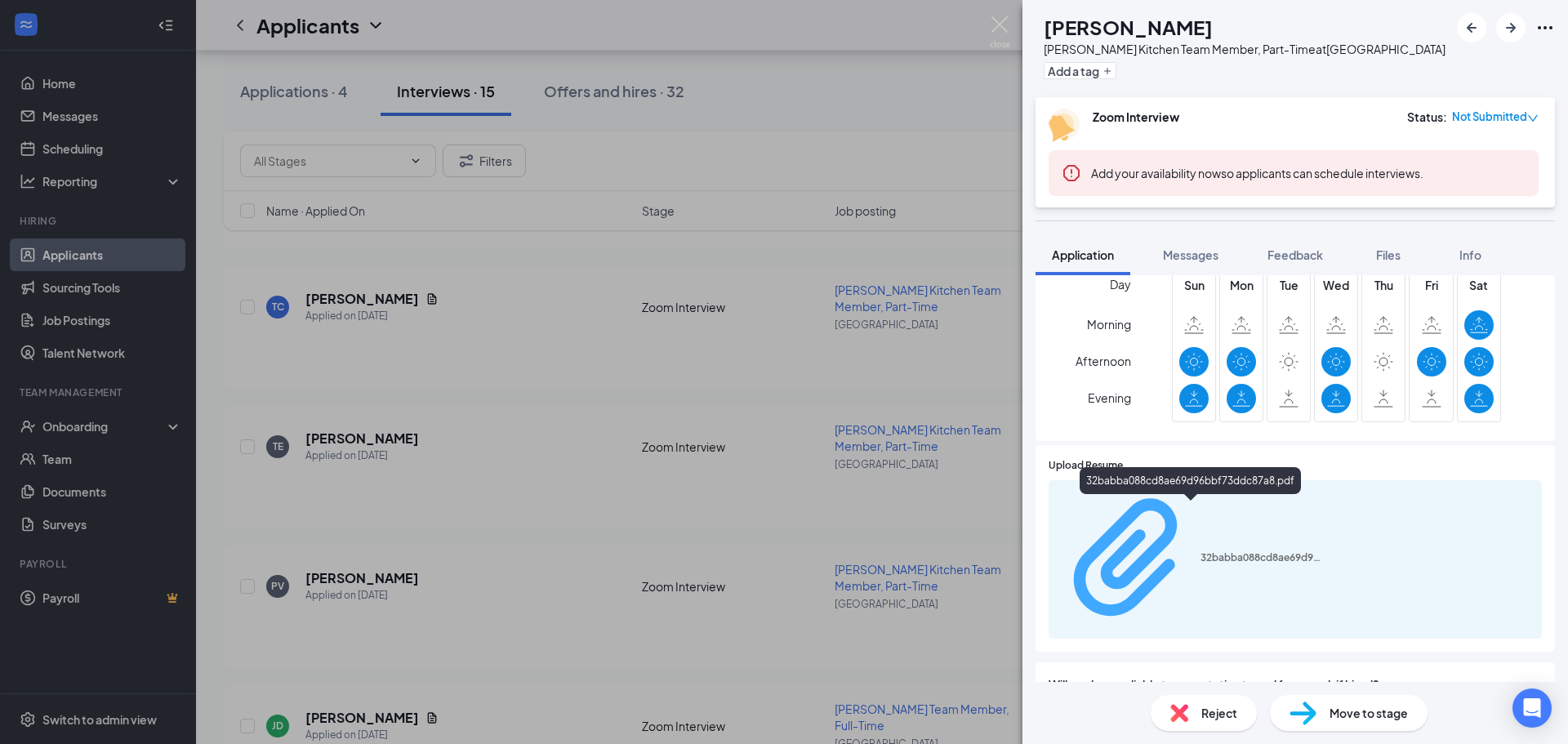
click at [1200, 551] on div "32babba088cd8ae69d96bbf73ddc87a8.pdf" at bounding box center [1261, 558] width 123 height 14
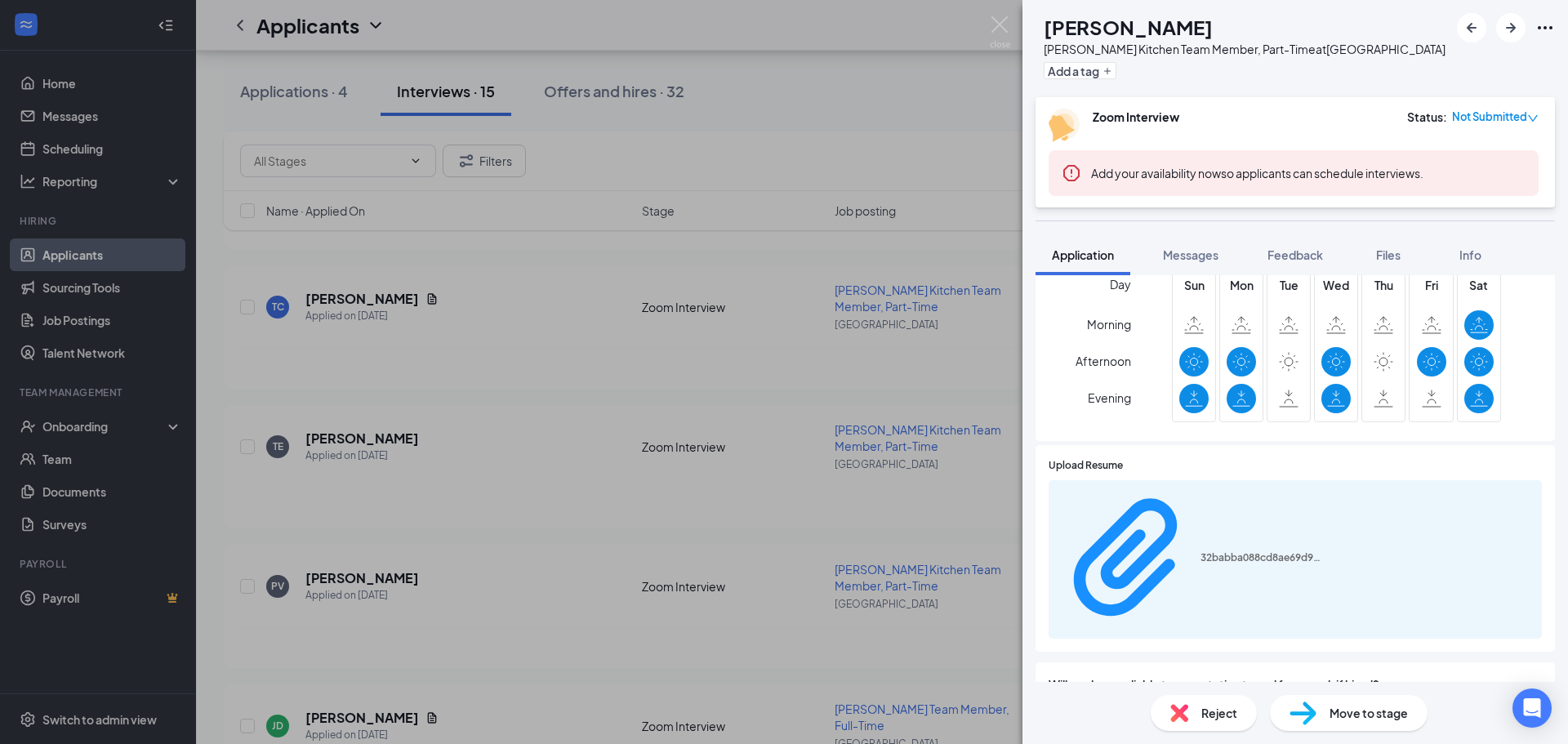
click at [607, 415] on div "TC [PERSON_NAME] Kitchen Team Member, Part-Time at [GEOGRAPHIC_DATA] Add a tag …" at bounding box center [784, 372] width 1568 height 744
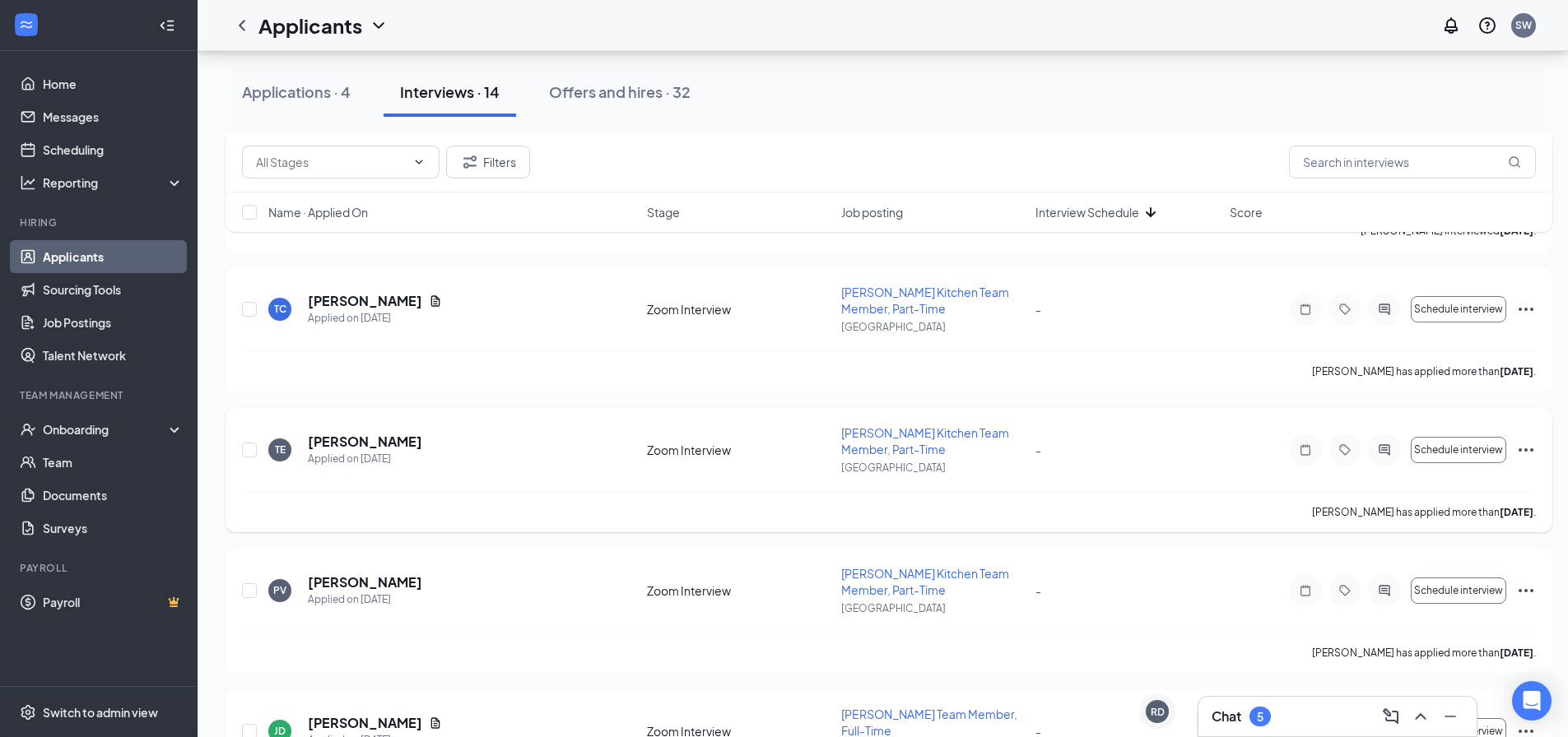
click at [336, 443] on h5 "[PERSON_NAME]" at bounding box center [366, 441] width 115 height 18
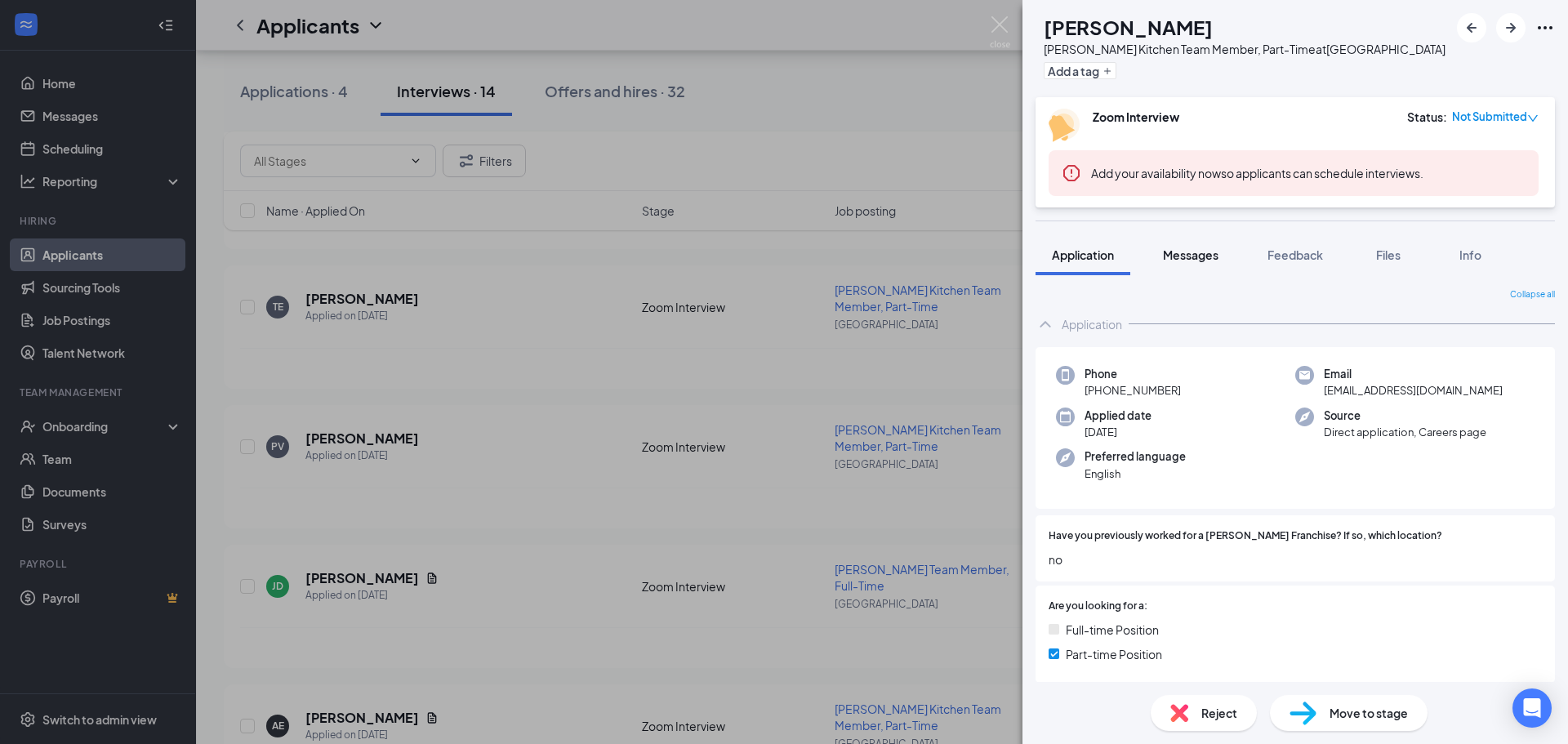
click at [1188, 263] on button "Messages" at bounding box center [1190, 255] width 88 height 41
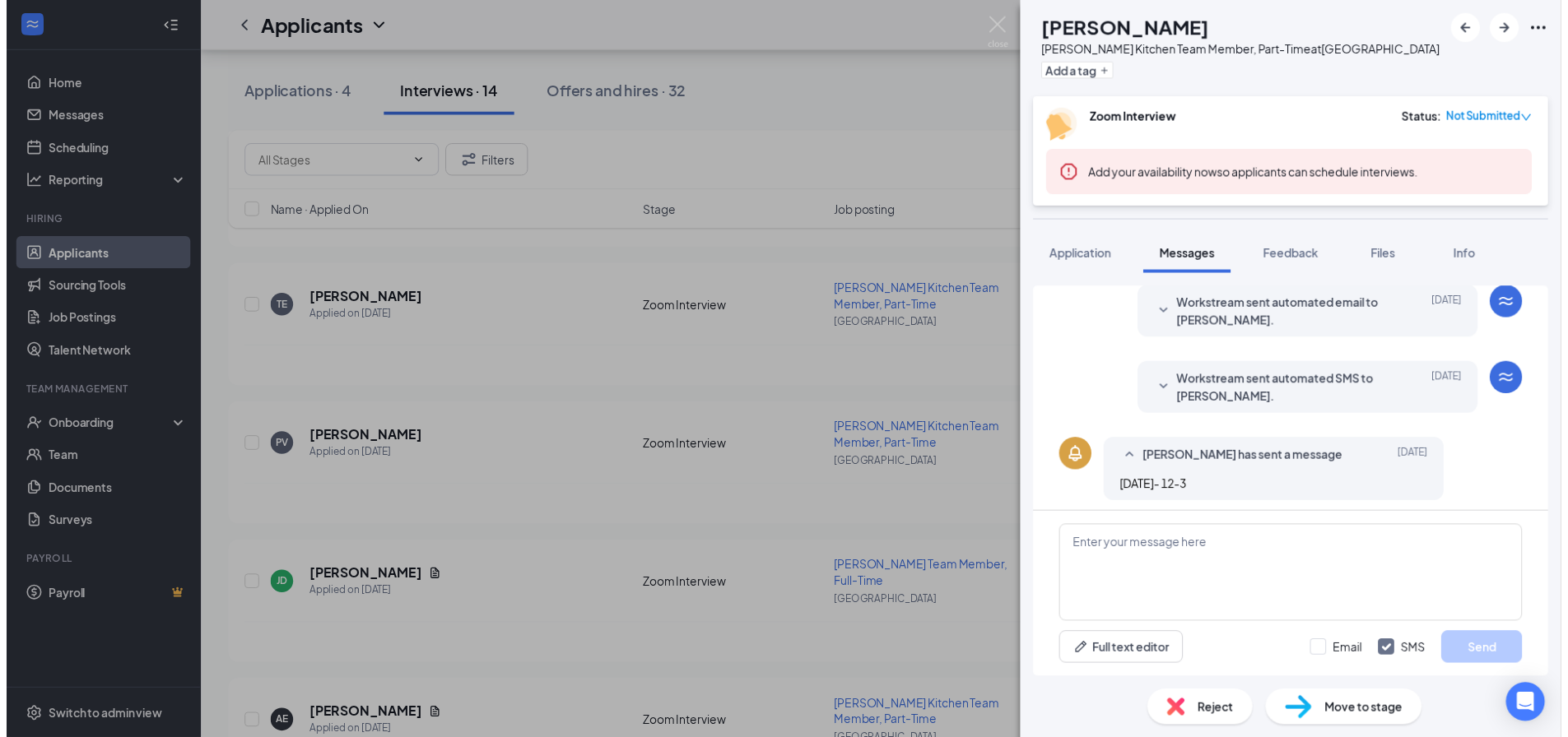
scroll to position [265, 0]
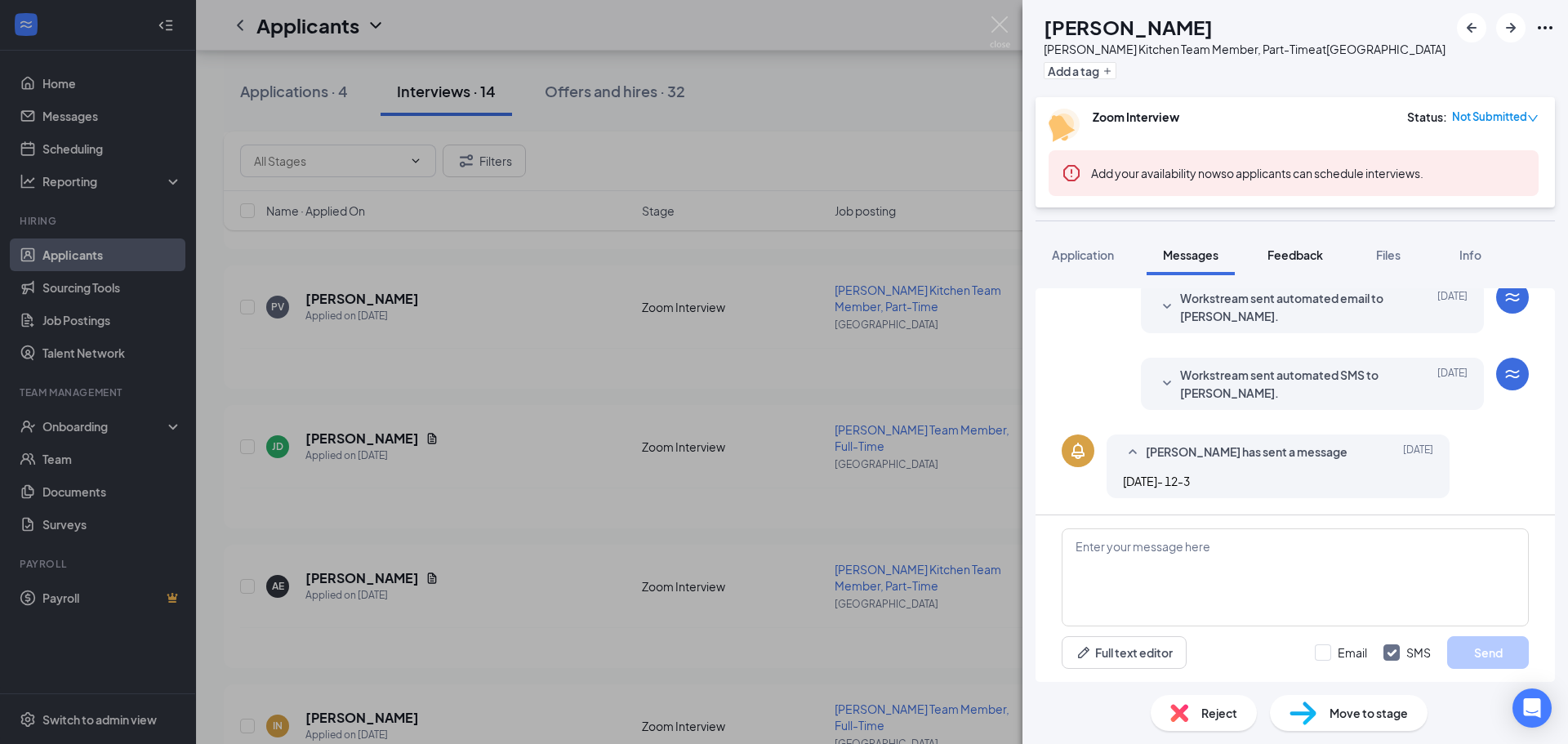
click at [1313, 249] on span "Feedback" at bounding box center [1296, 254] width 56 height 14
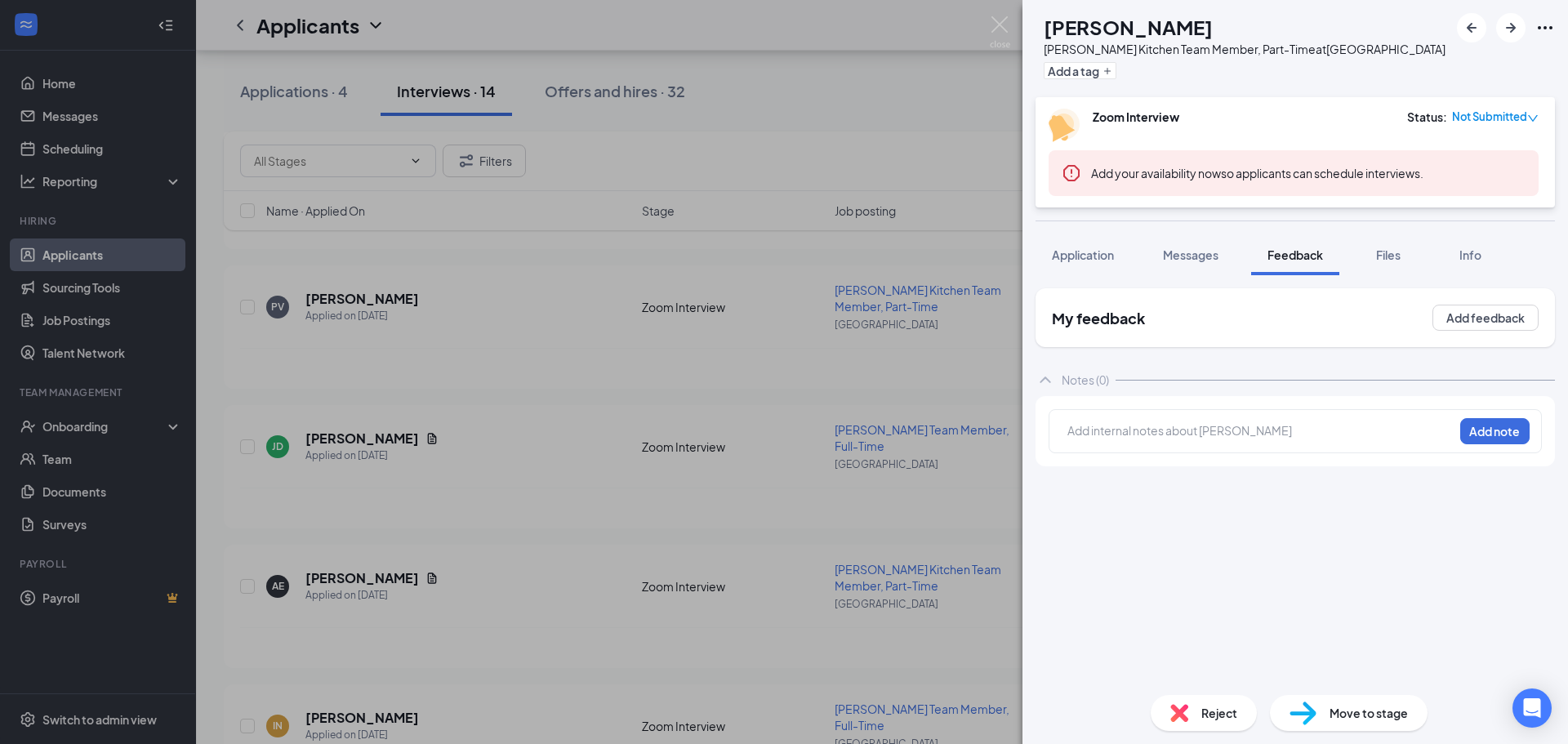
click at [736, 268] on div "TE [PERSON_NAME] [PERSON_NAME] Kitchen Team Member, Part-Time at [GEOGRAPHIC_DA…" at bounding box center [784, 372] width 1568 height 744
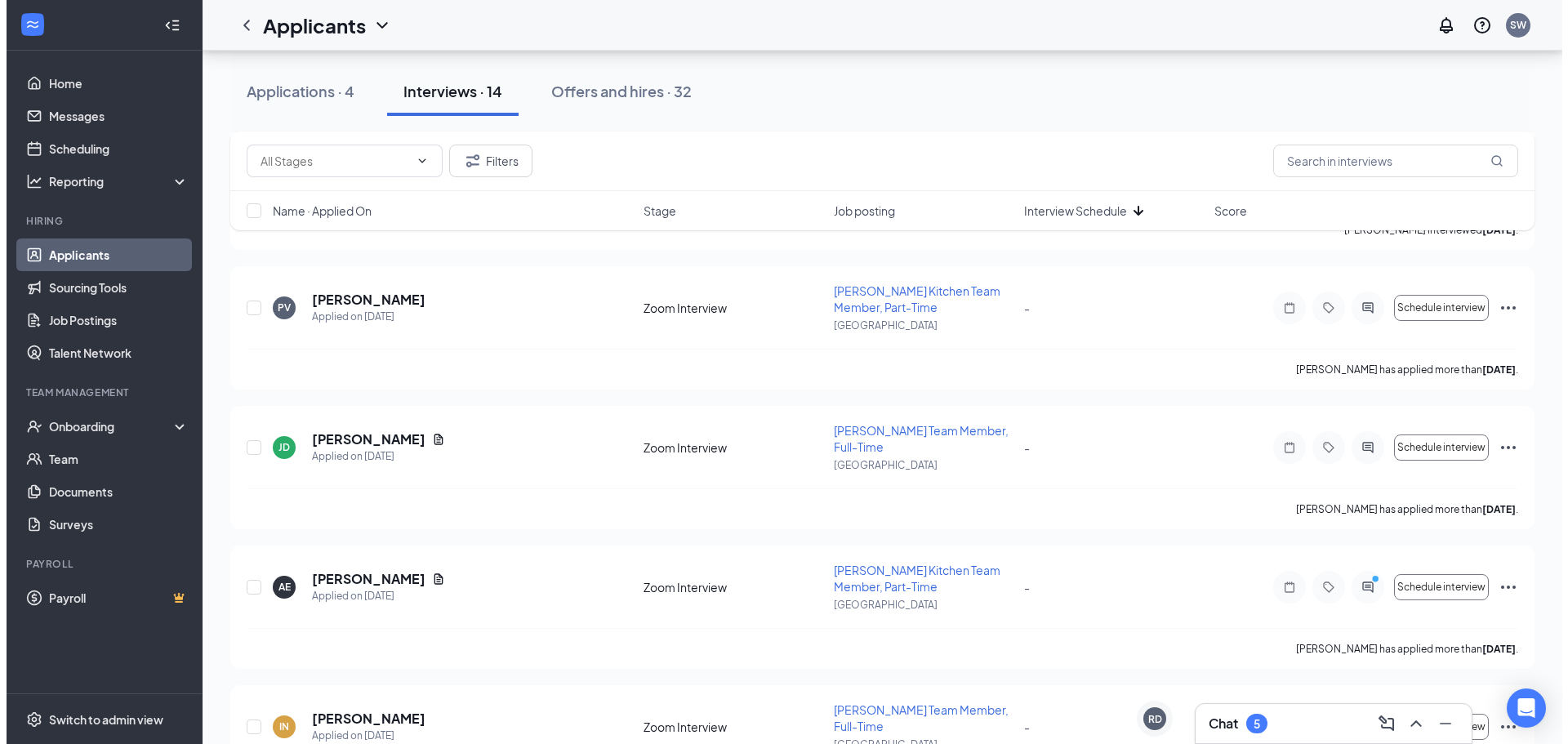
scroll to position [408, 0]
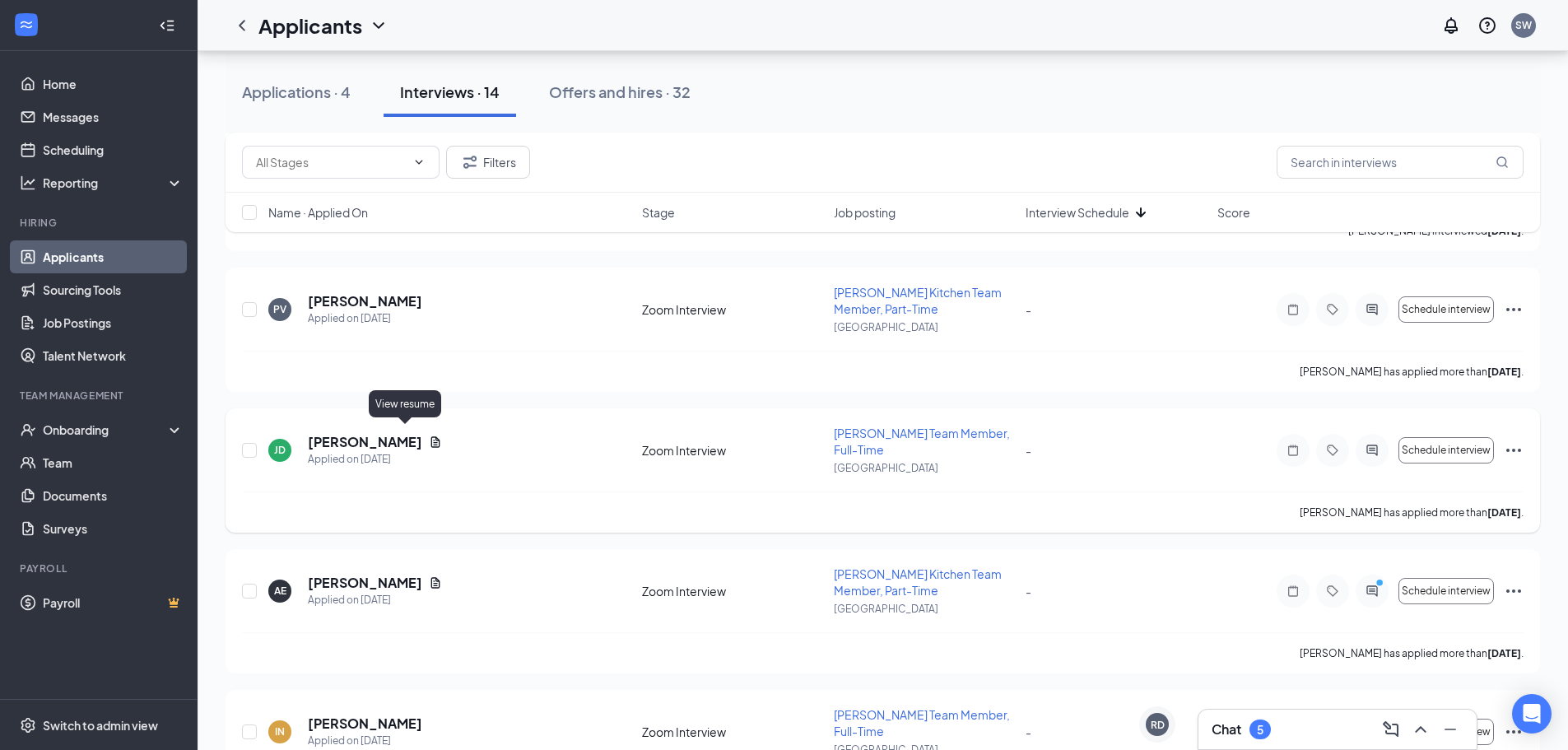
click at [429, 436] on icon "Document" at bounding box center [436, 443] width 14 height 14
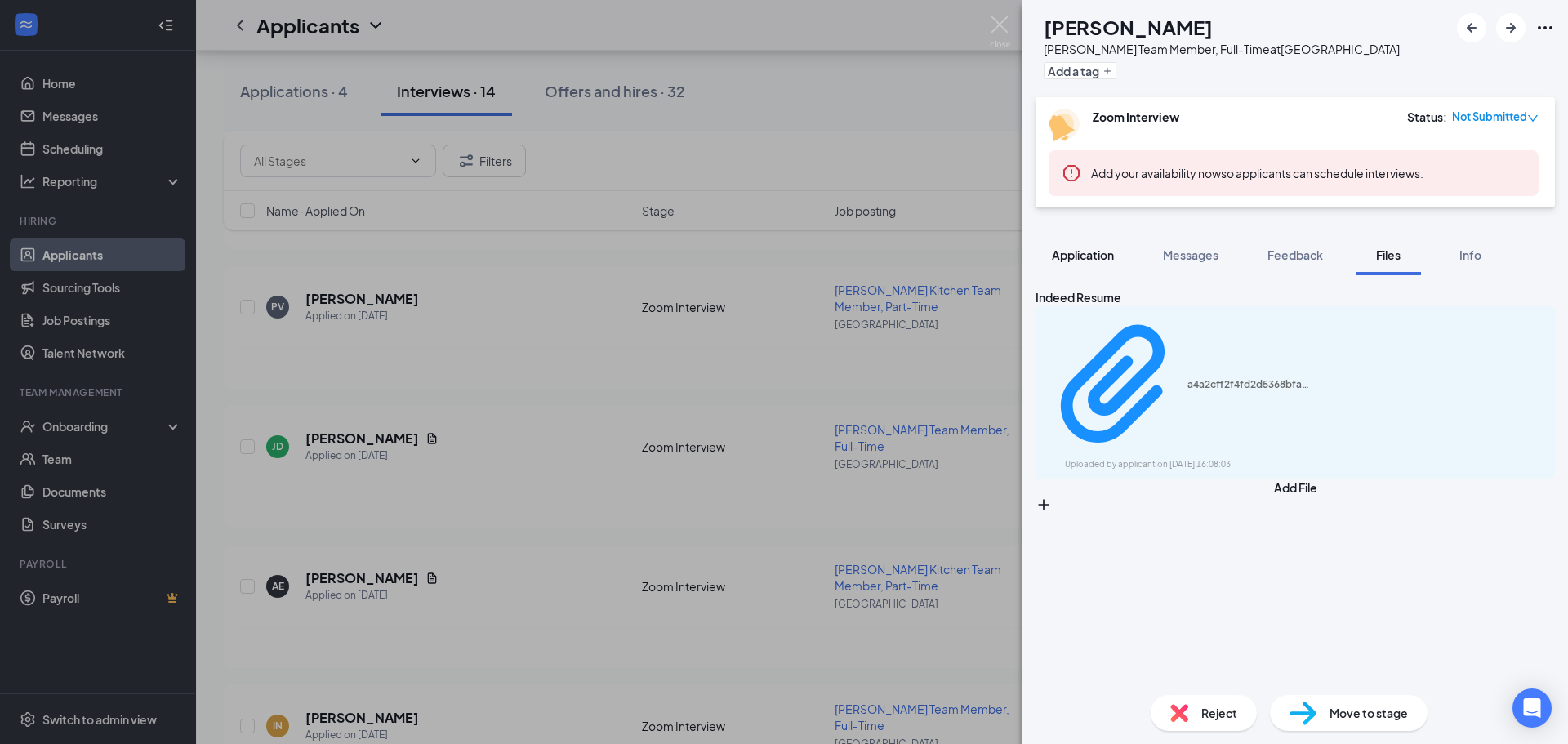
click at [1113, 248] on span "Application" at bounding box center [1083, 254] width 62 height 14
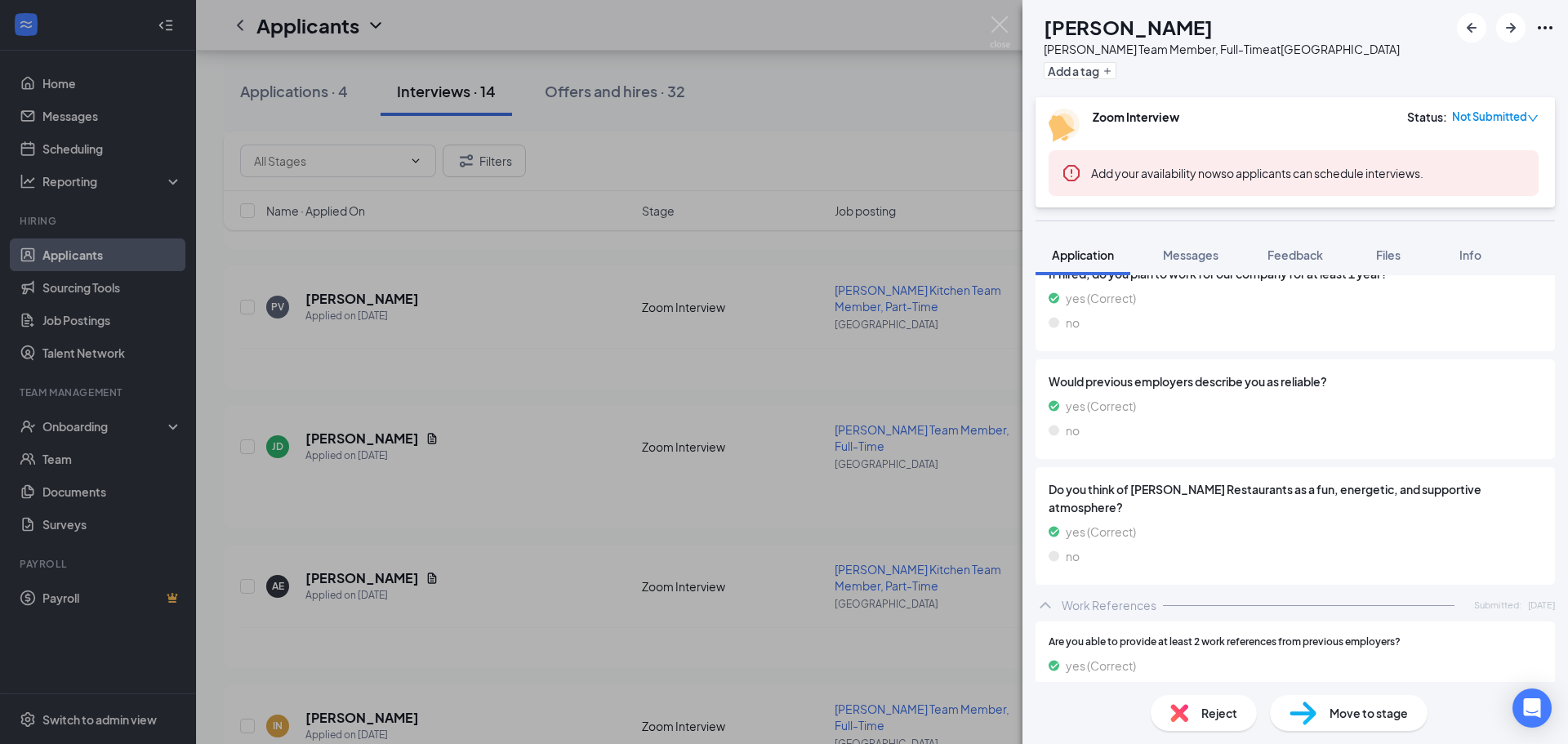
scroll to position [2133, 0]
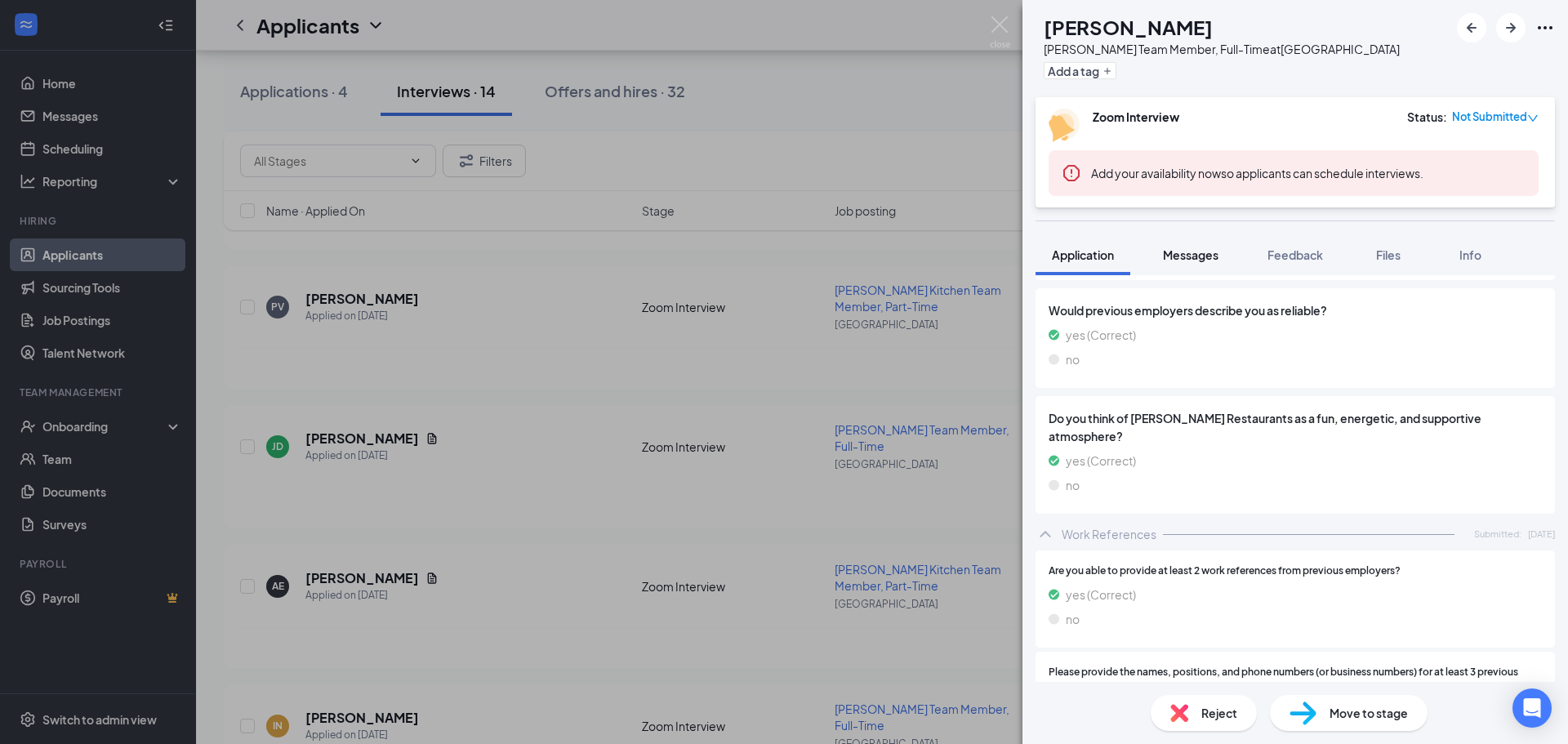
click at [1177, 254] on span "Messages" at bounding box center [1191, 254] width 56 height 14
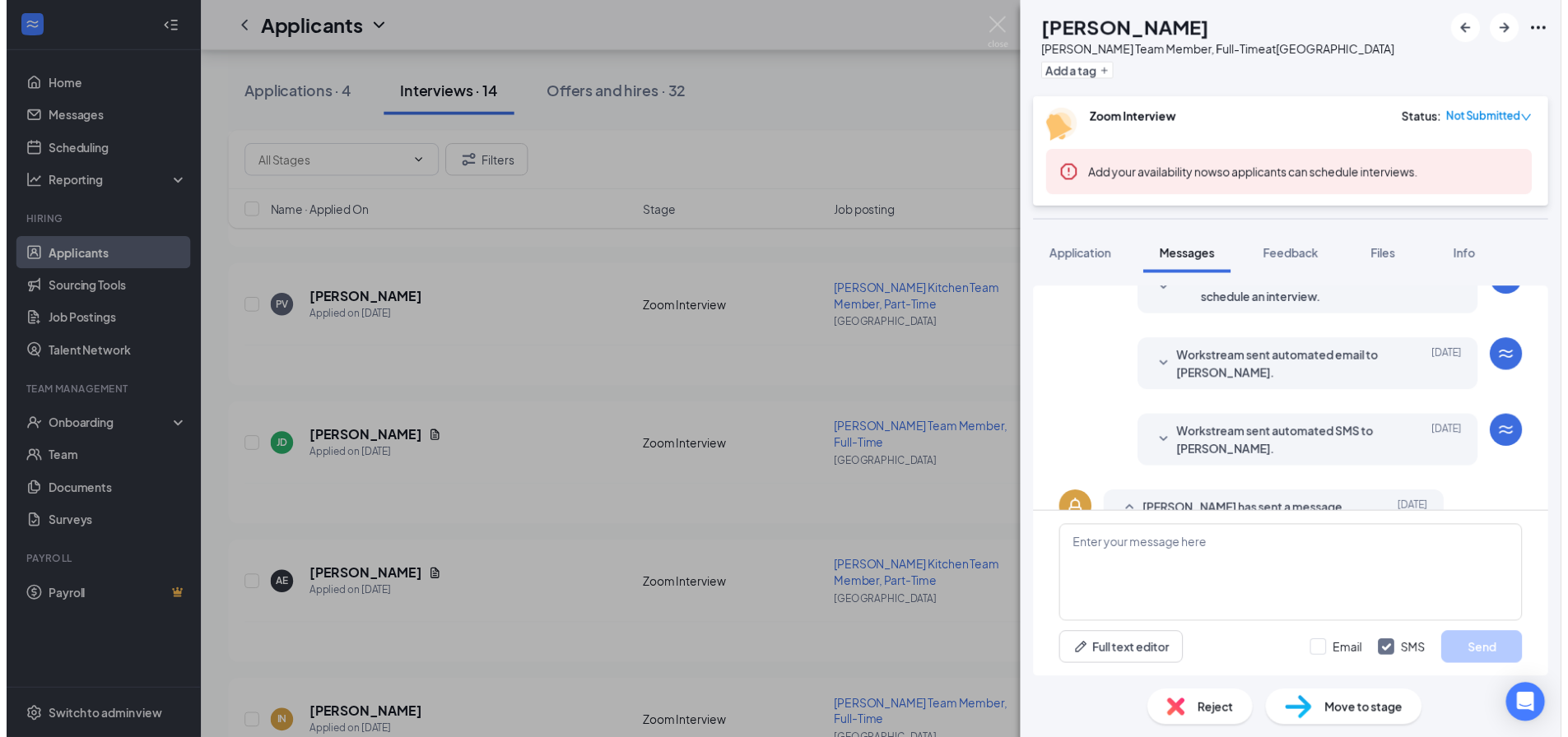
scroll to position [474, 0]
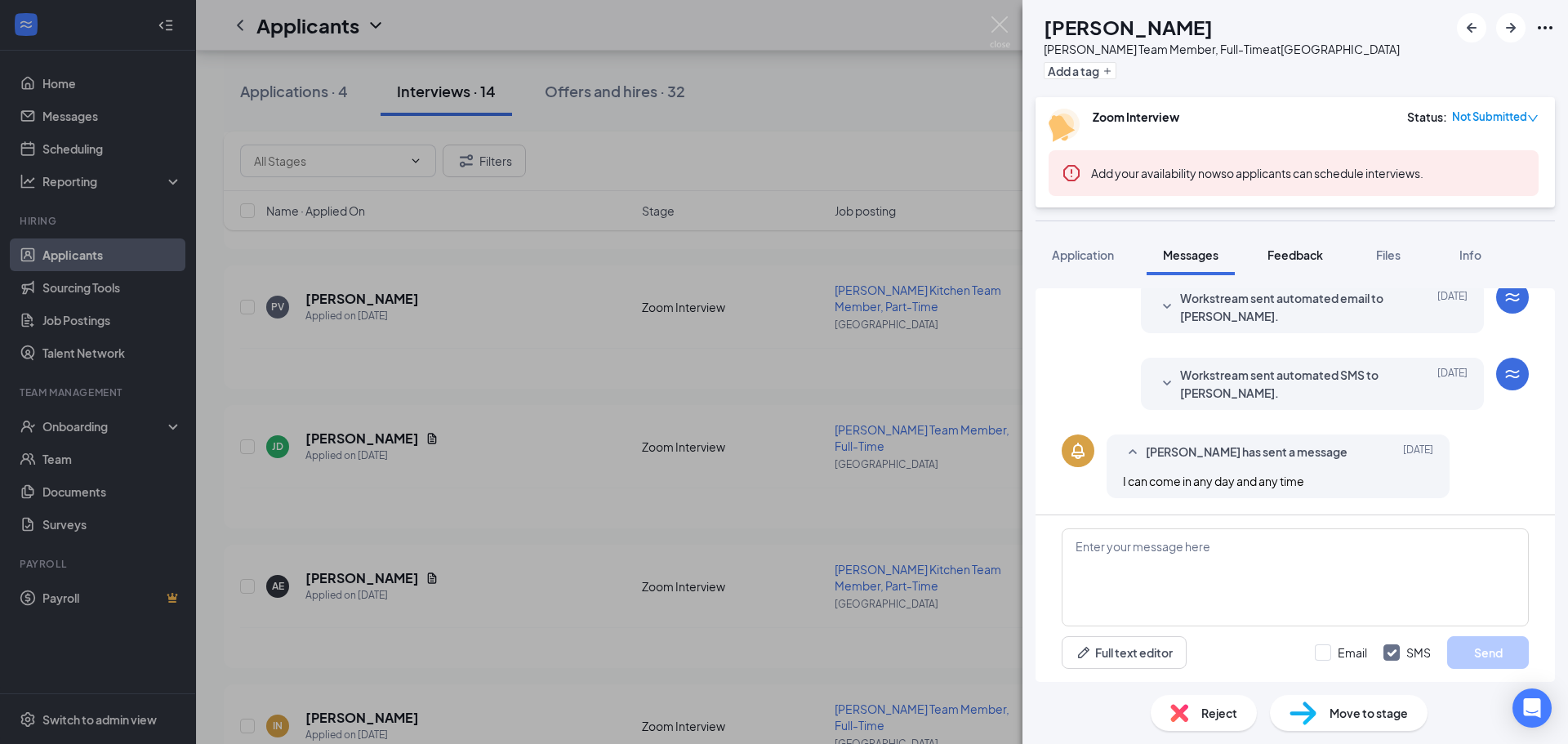
click at [1279, 248] on span "Feedback" at bounding box center [1296, 254] width 56 height 14
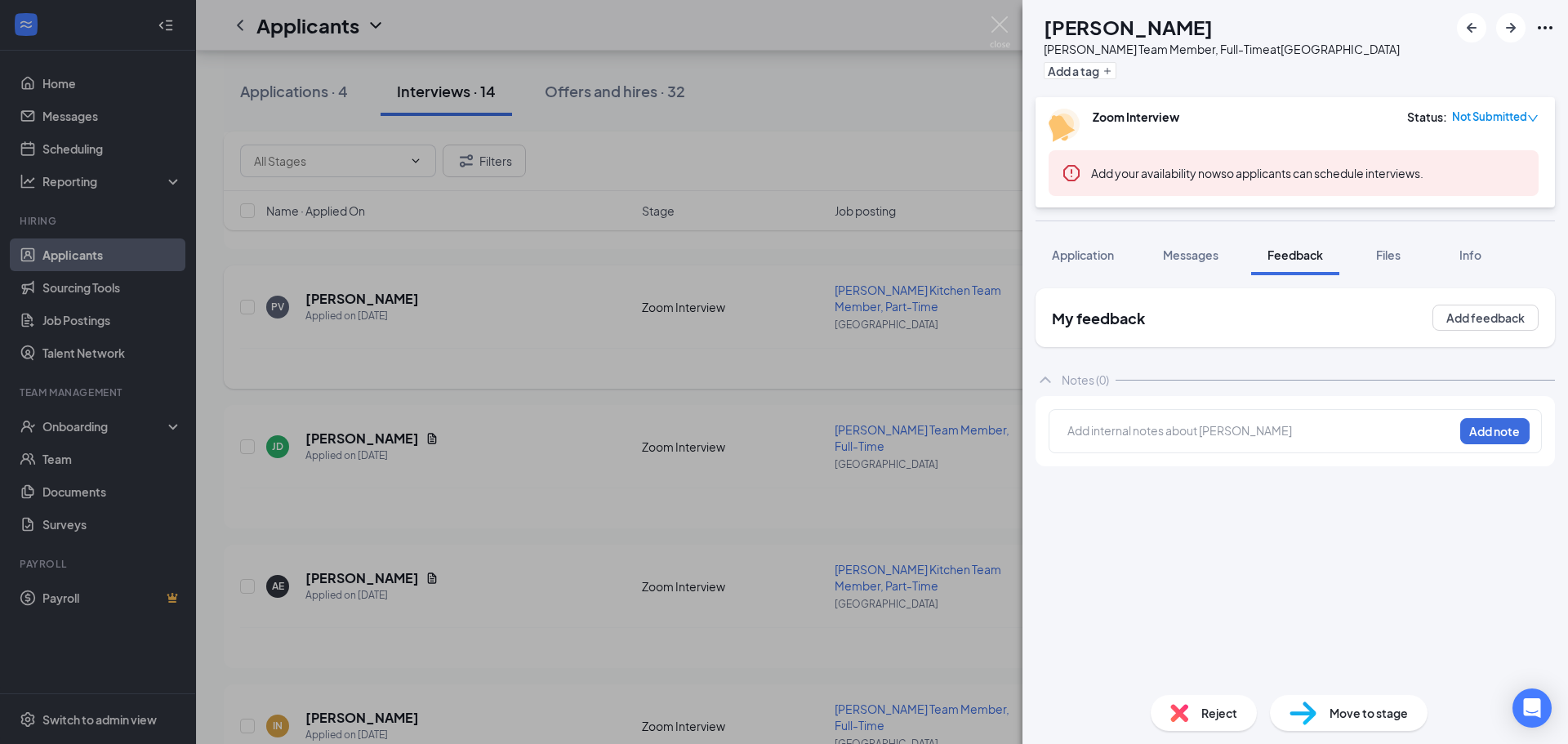
click at [827, 253] on div "[PERSON_NAME] [PERSON_NAME] Team Member, Full-Time at [GEOGRAPHIC_DATA] Add a t…" at bounding box center [784, 372] width 1568 height 744
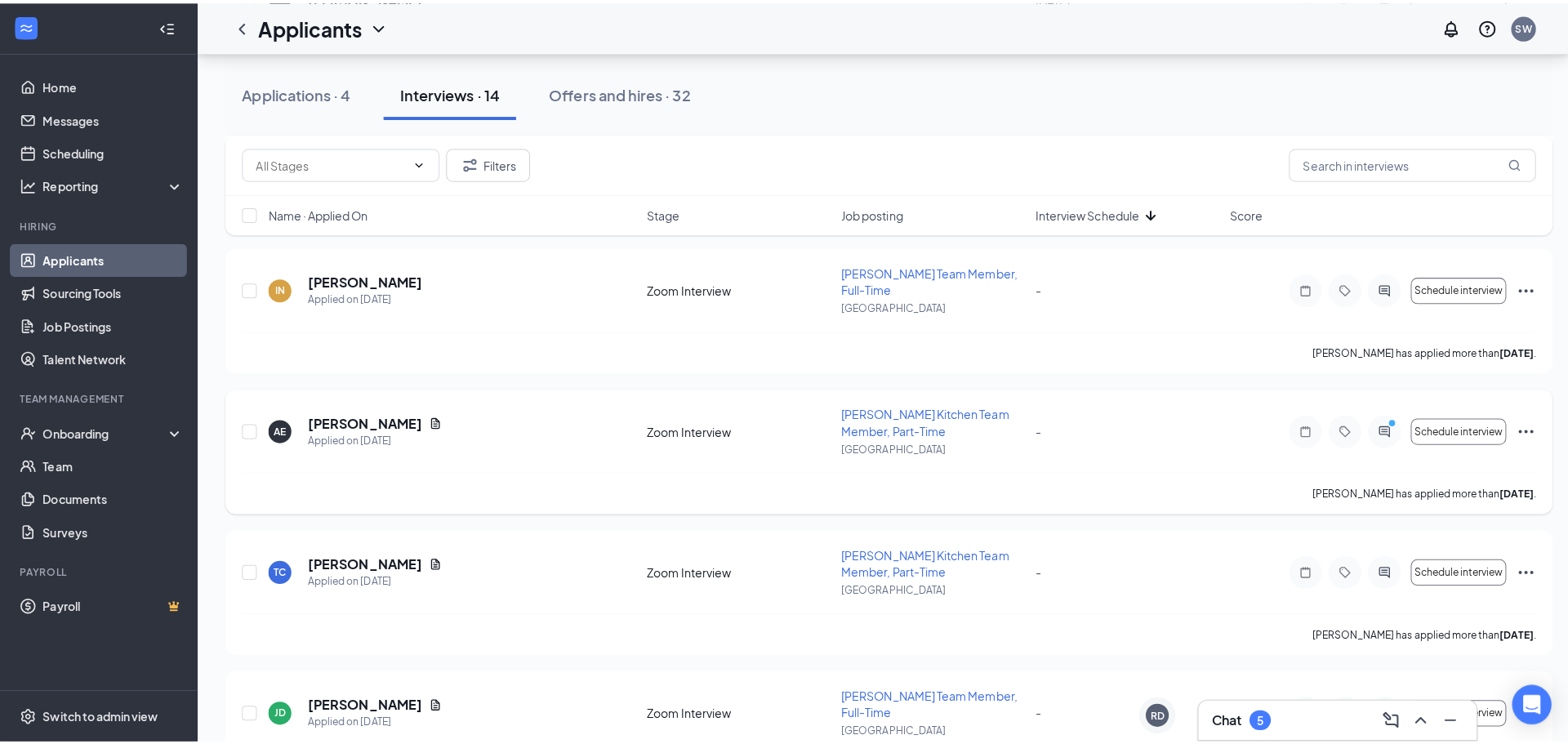
scroll to position [571, 0]
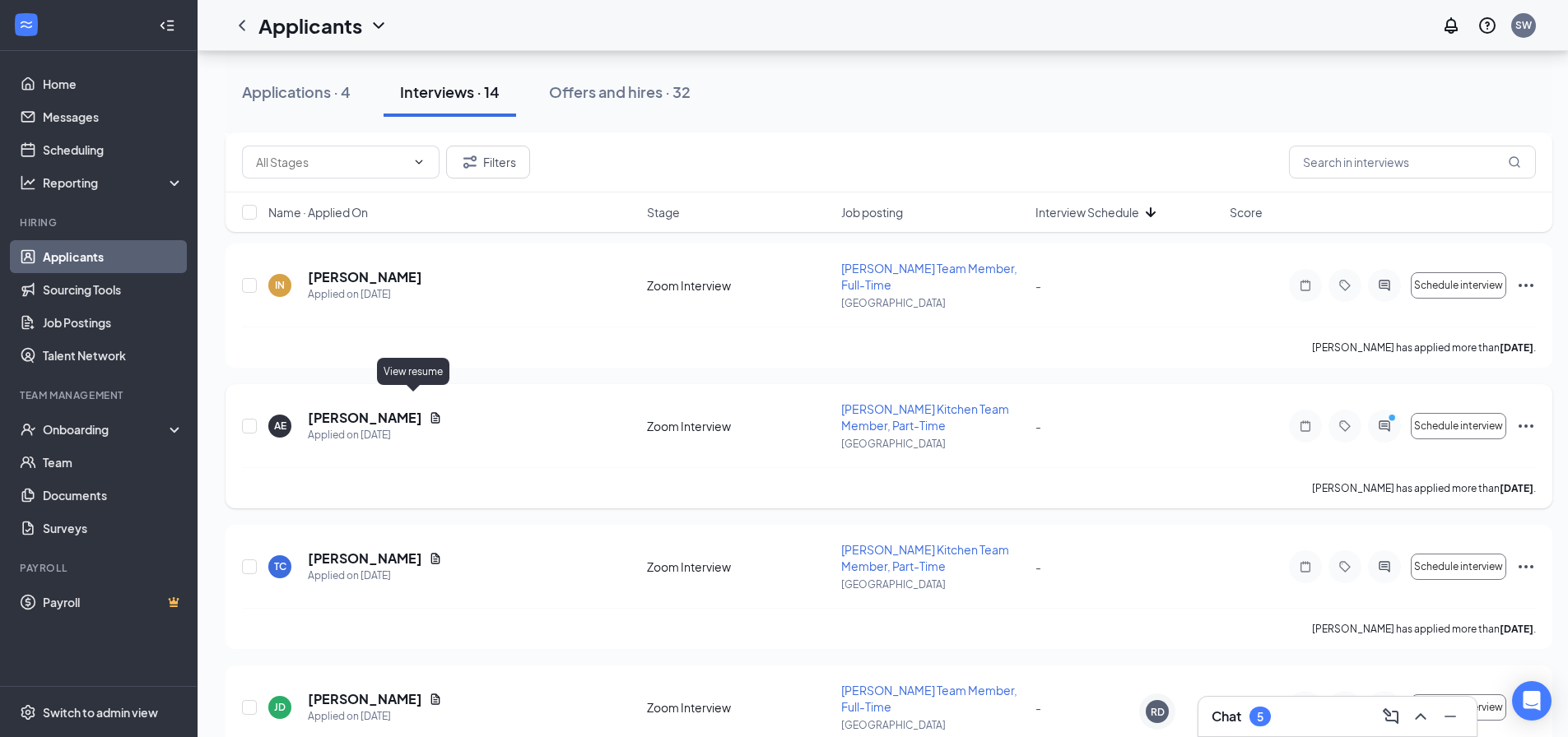
click at [429, 411] on icon "Document" at bounding box center [436, 418] width 14 height 14
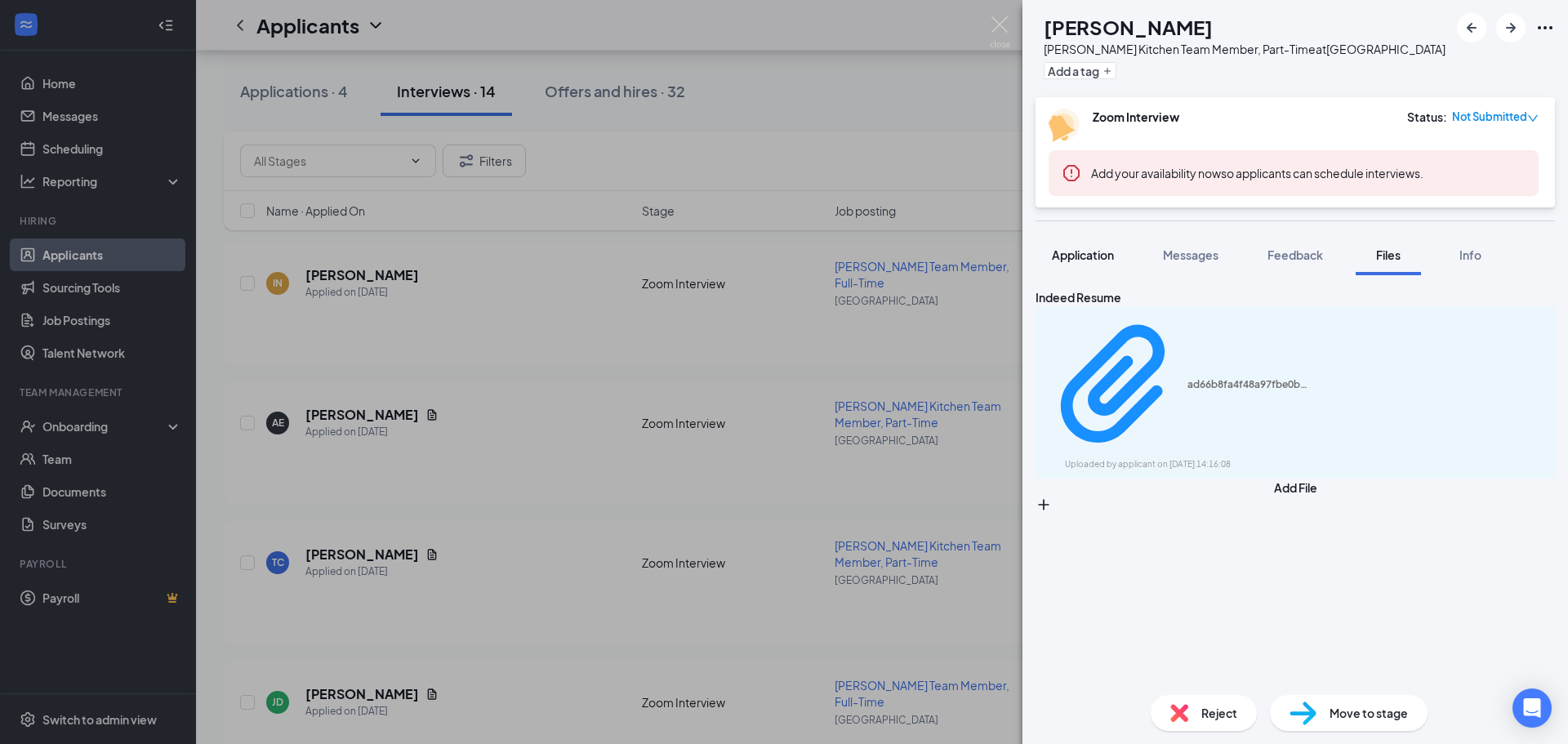
click at [1117, 263] on button "Application" at bounding box center [1083, 255] width 95 height 41
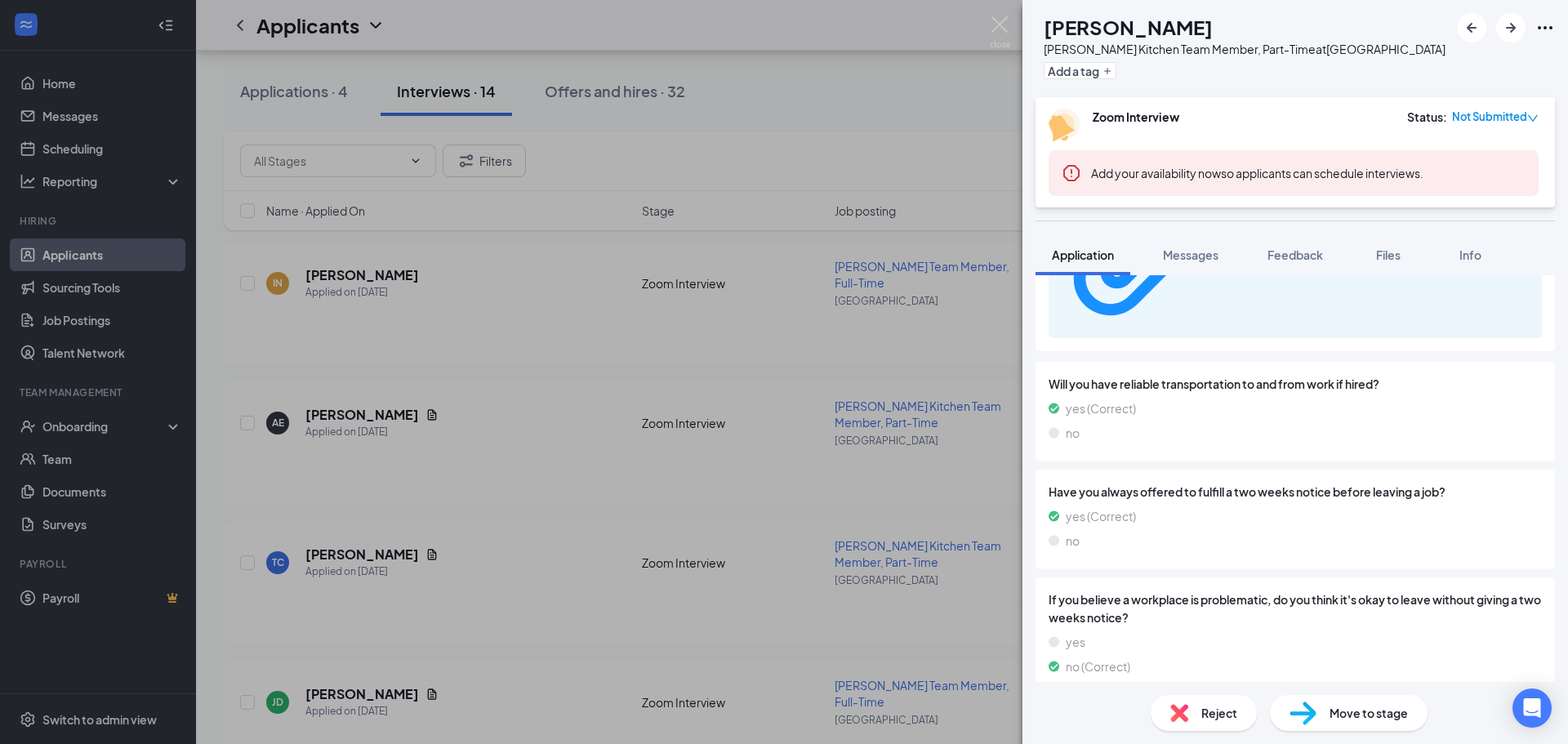
scroll to position [1218, 0]
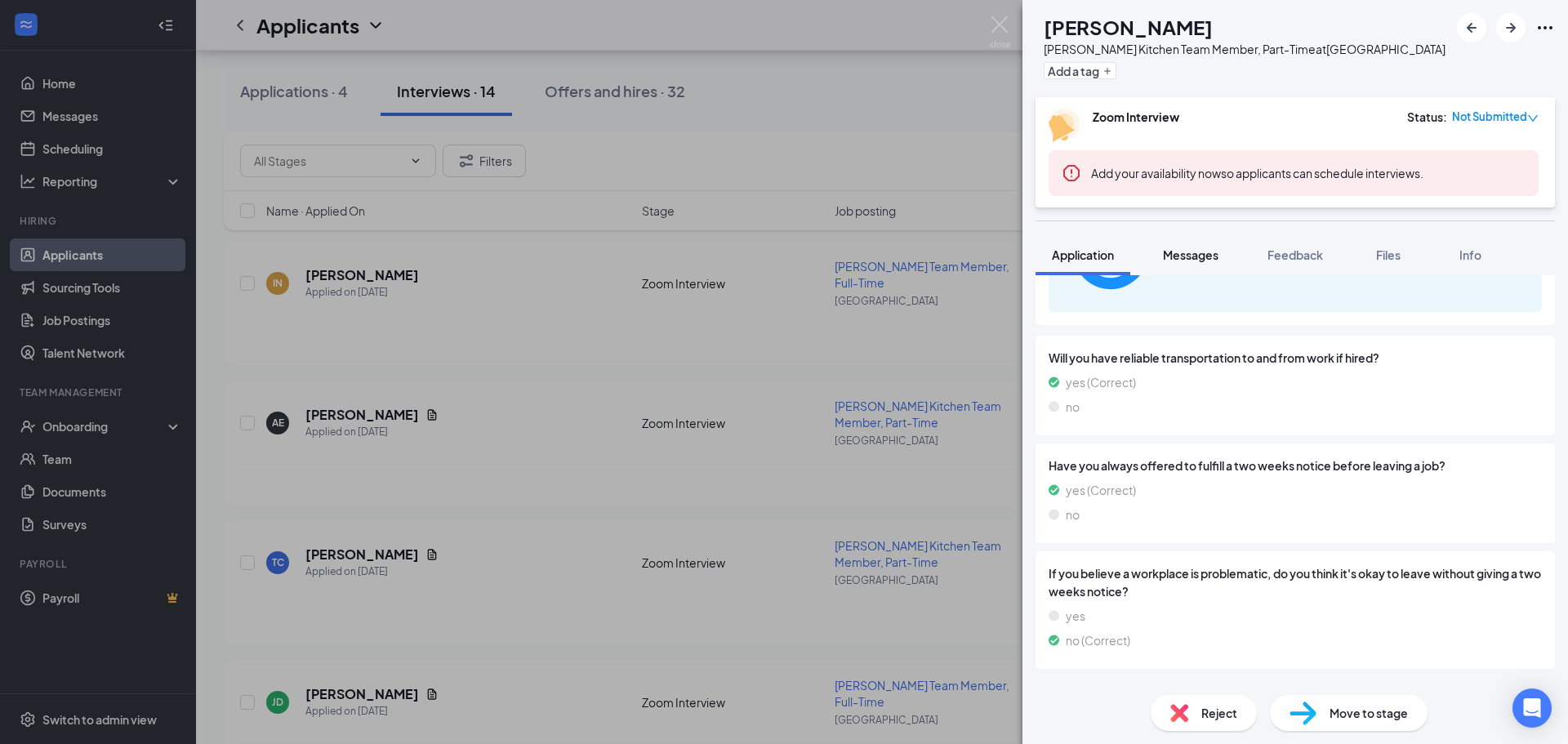
click at [1192, 258] on span "Messages" at bounding box center [1191, 254] width 56 height 14
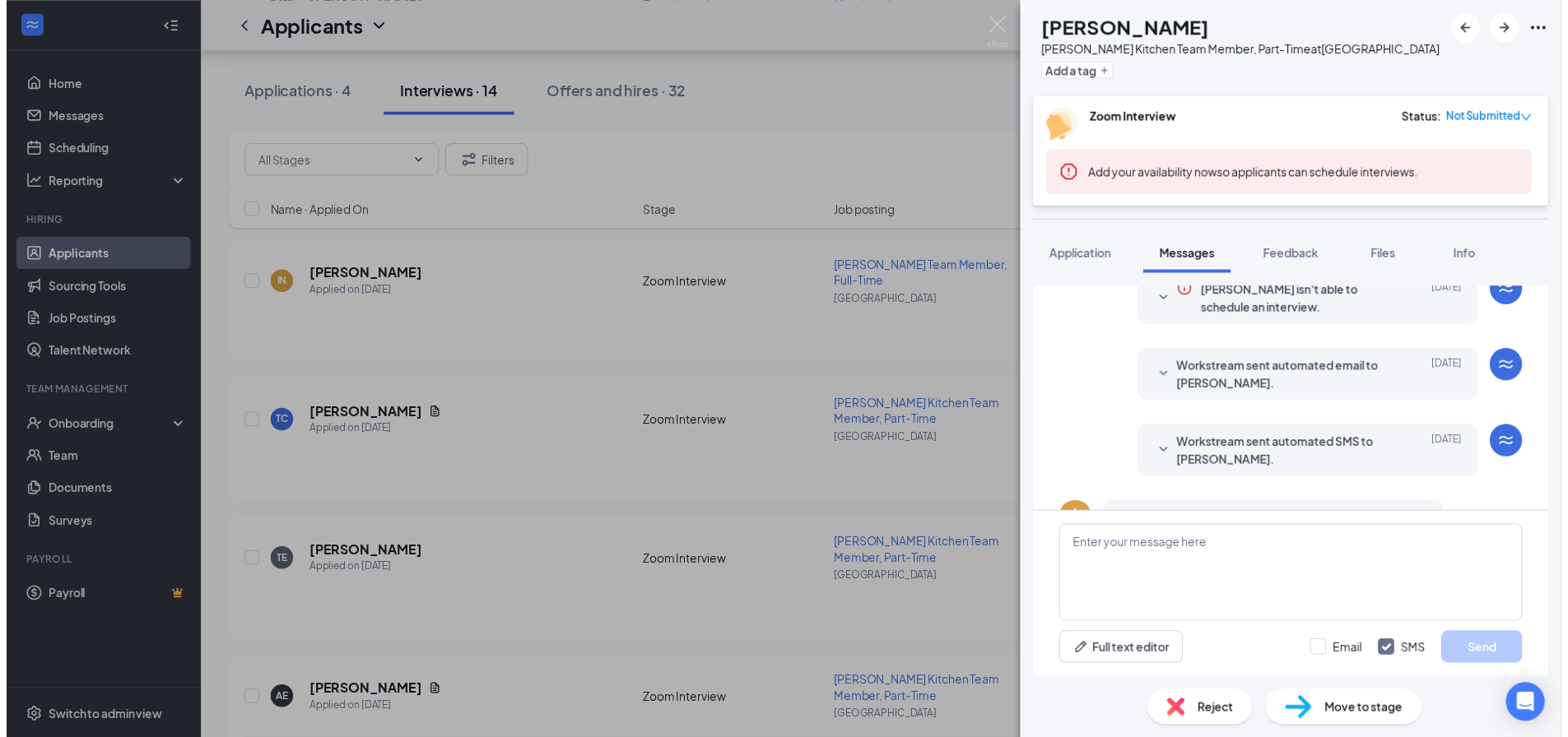
scroll to position [108, 0]
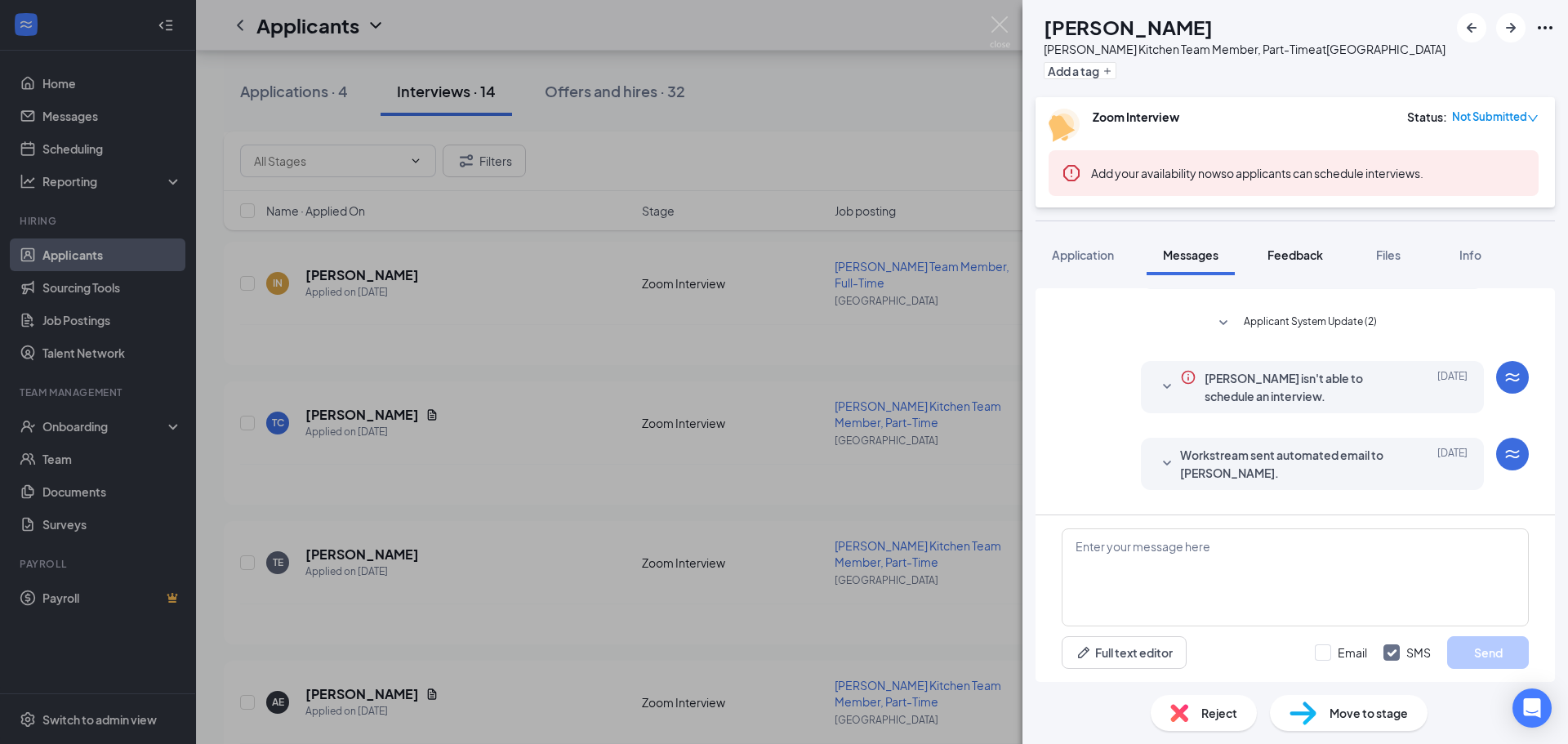
click at [1310, 254] on span "Feedback" at bounding box center [1296, 254] width 56 height 14
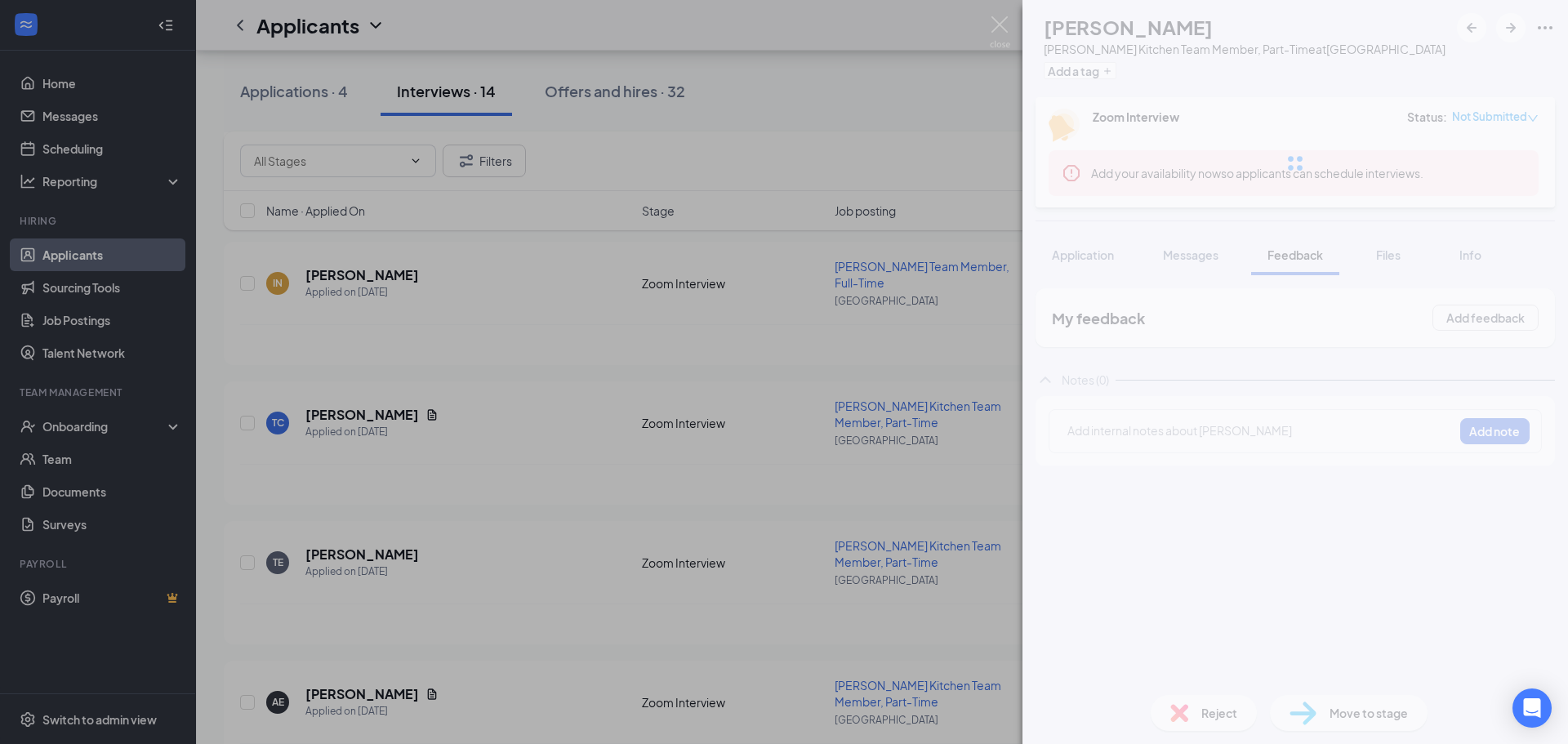
click at [784, 274] on div "AE [PERSON_NAME] Kitchen Team Member, Part-Time at [GEOGRAPHIC_DATA] Add a tag …" at bounding box center [784, 372] width 1568 height 744
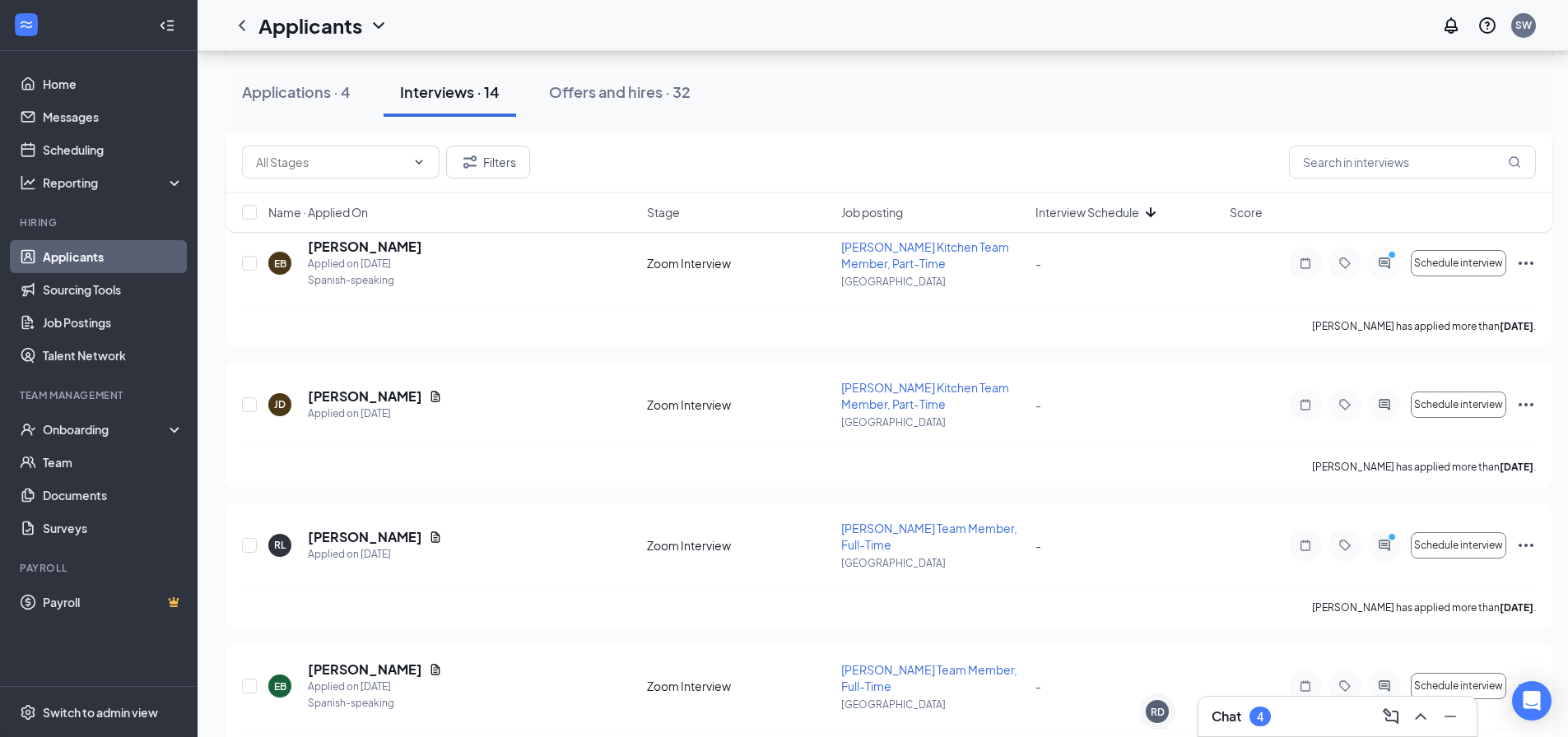
scroll to position [1589, 0]
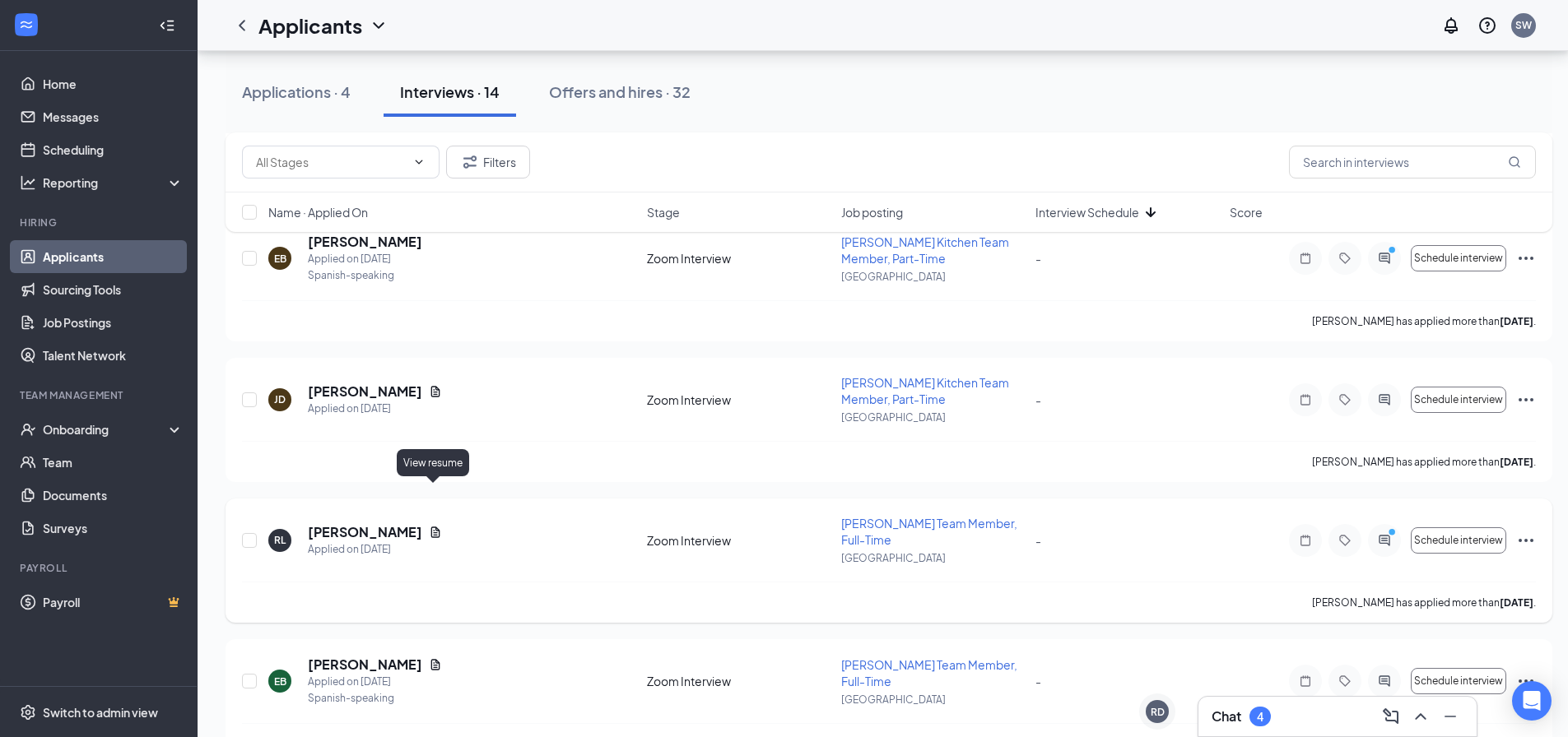
click at [431, 526] on icon "Document" at bounding box center [436, 533] width 14 height 14
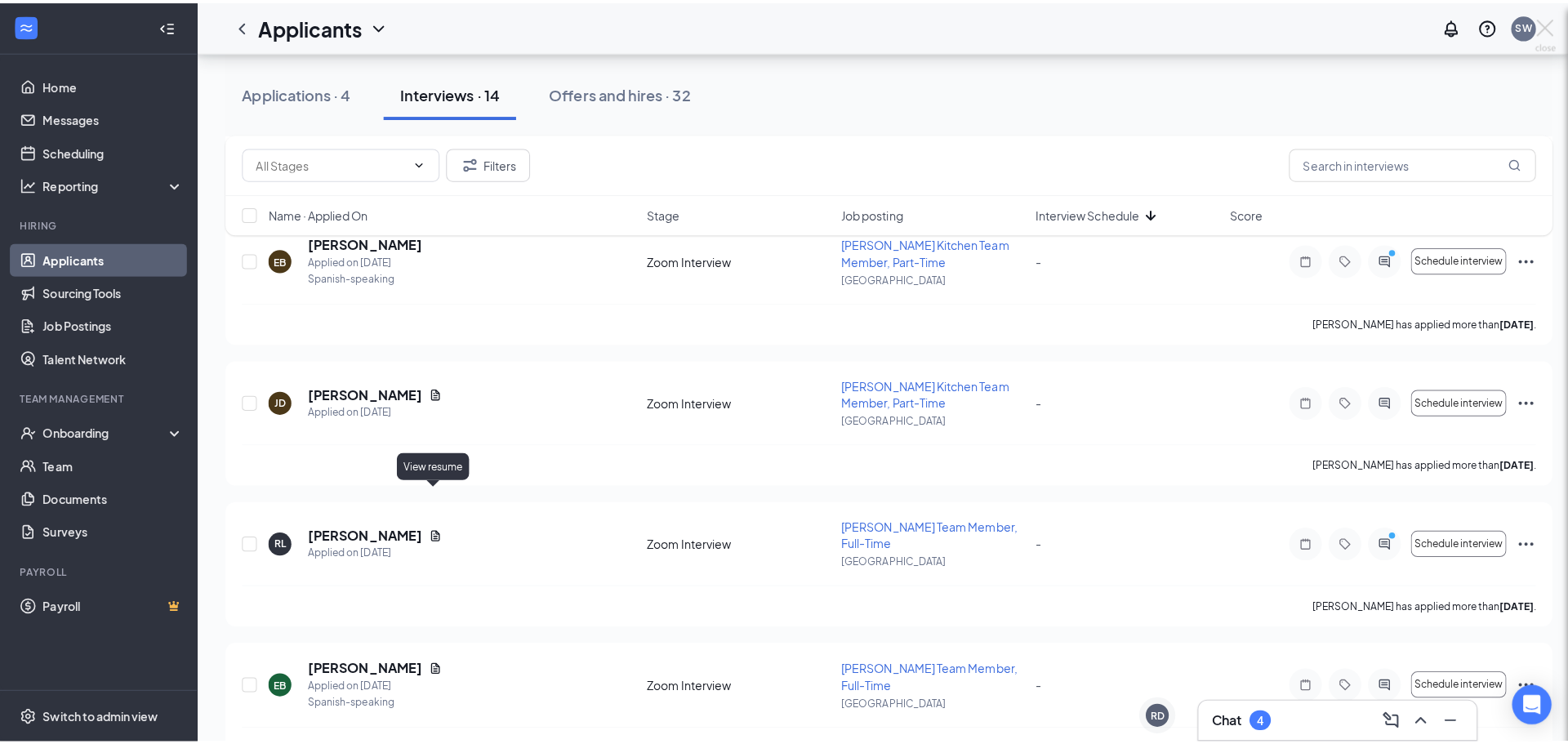
scroll to position [1565, 0]
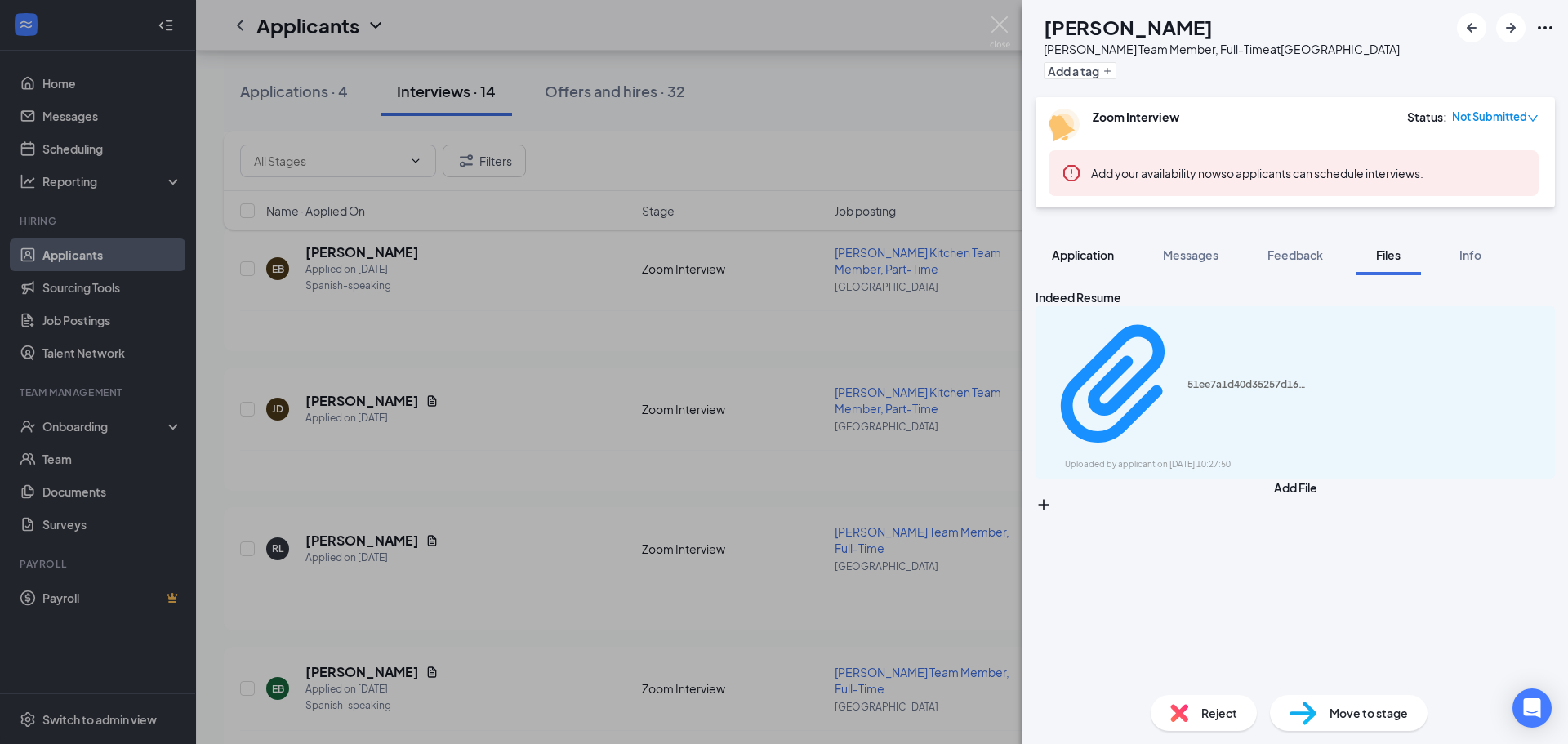
click at [1082, 256] on span "Application" at bounding box center [1083, 254] width 62 height 14
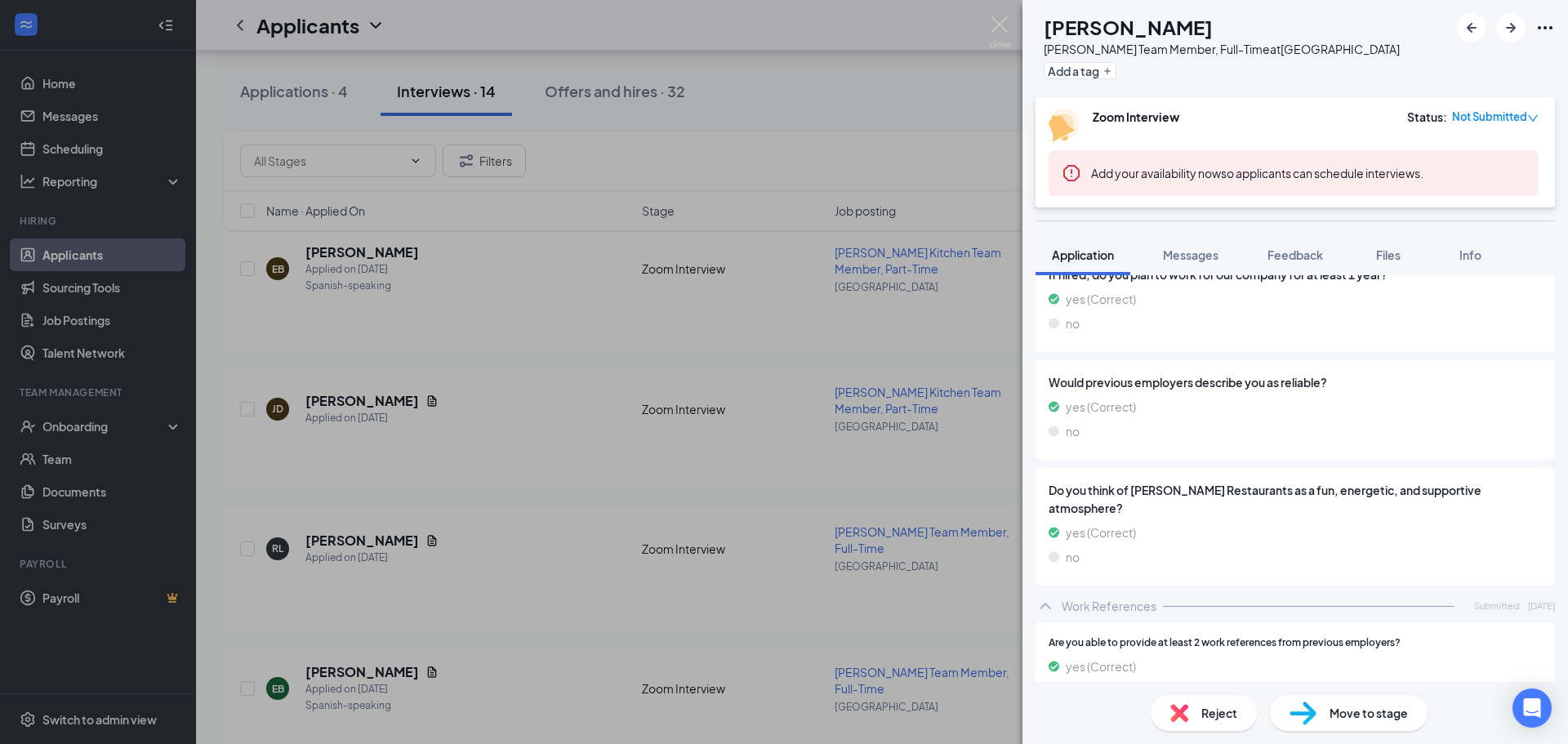
scroll to position [2097, 0]
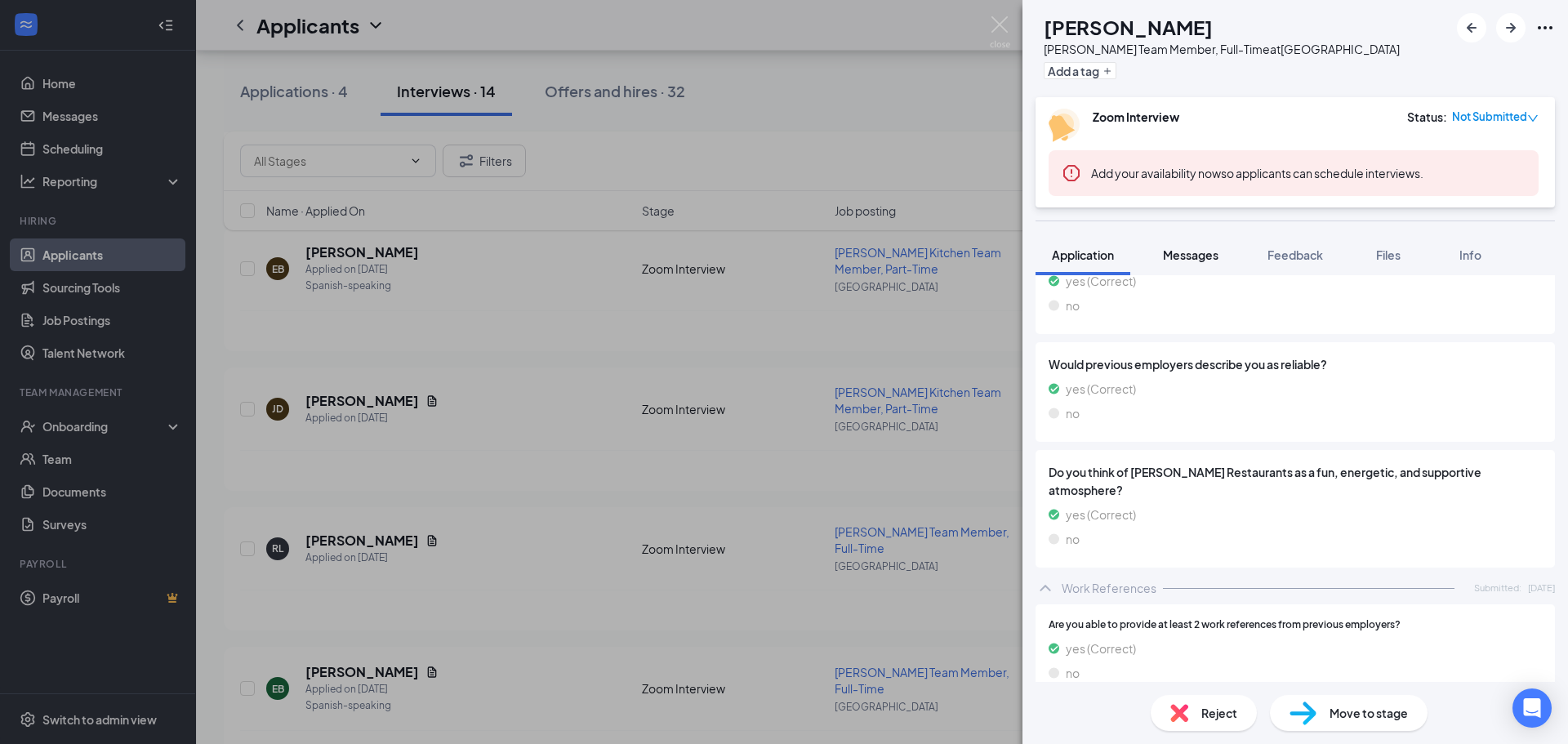
click at [1197, 262] on div "Messages" at bounding box center [1191, 255] width 56 height 16
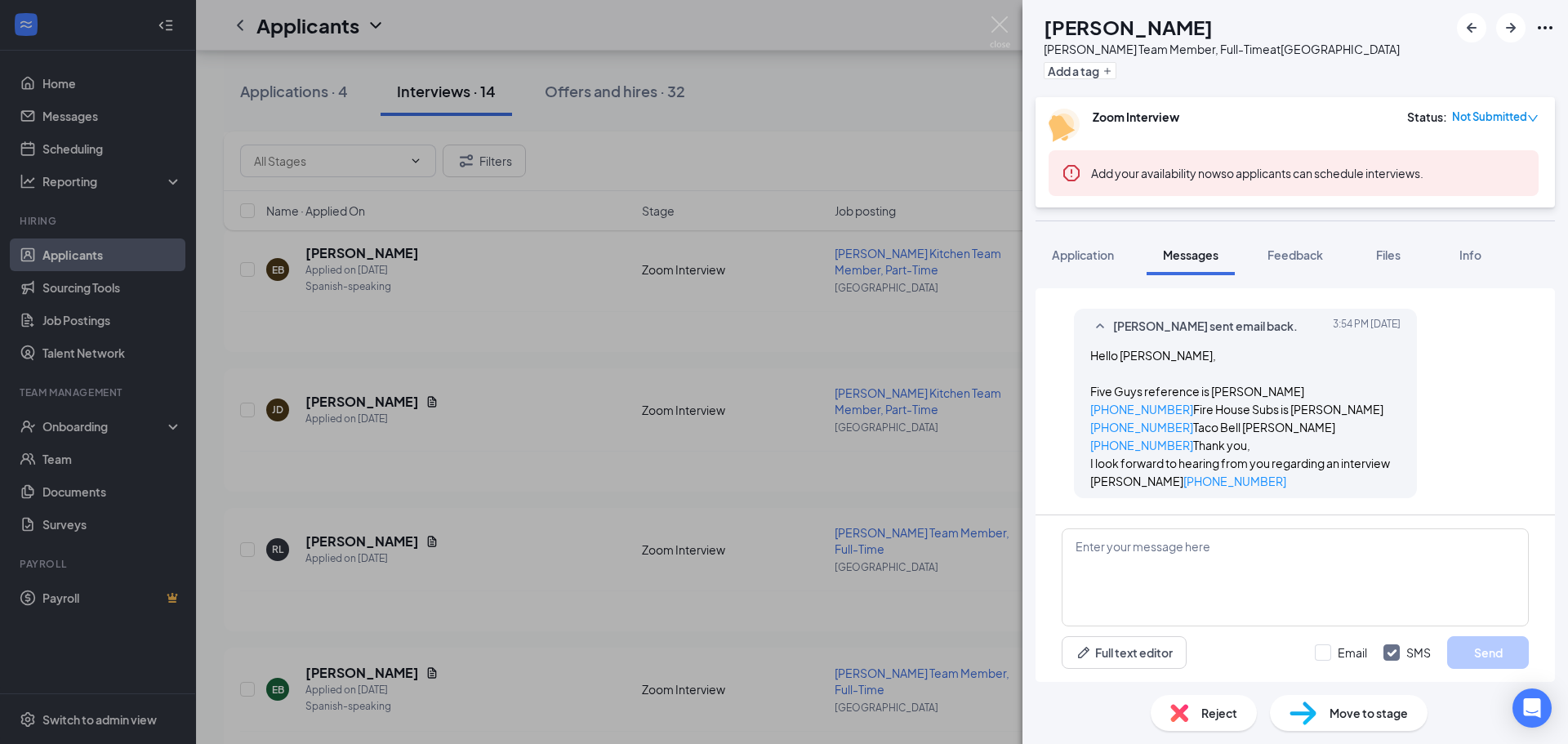
scroll to position [673, 0]
click at [872, 353] on div "[PERSON_NAME] [PERSON_NAME] Team Member, Full-Time at [GEOGRAPHIC_DATA] Add a t…" at bounding box center [784, 372] width 1568 height 744
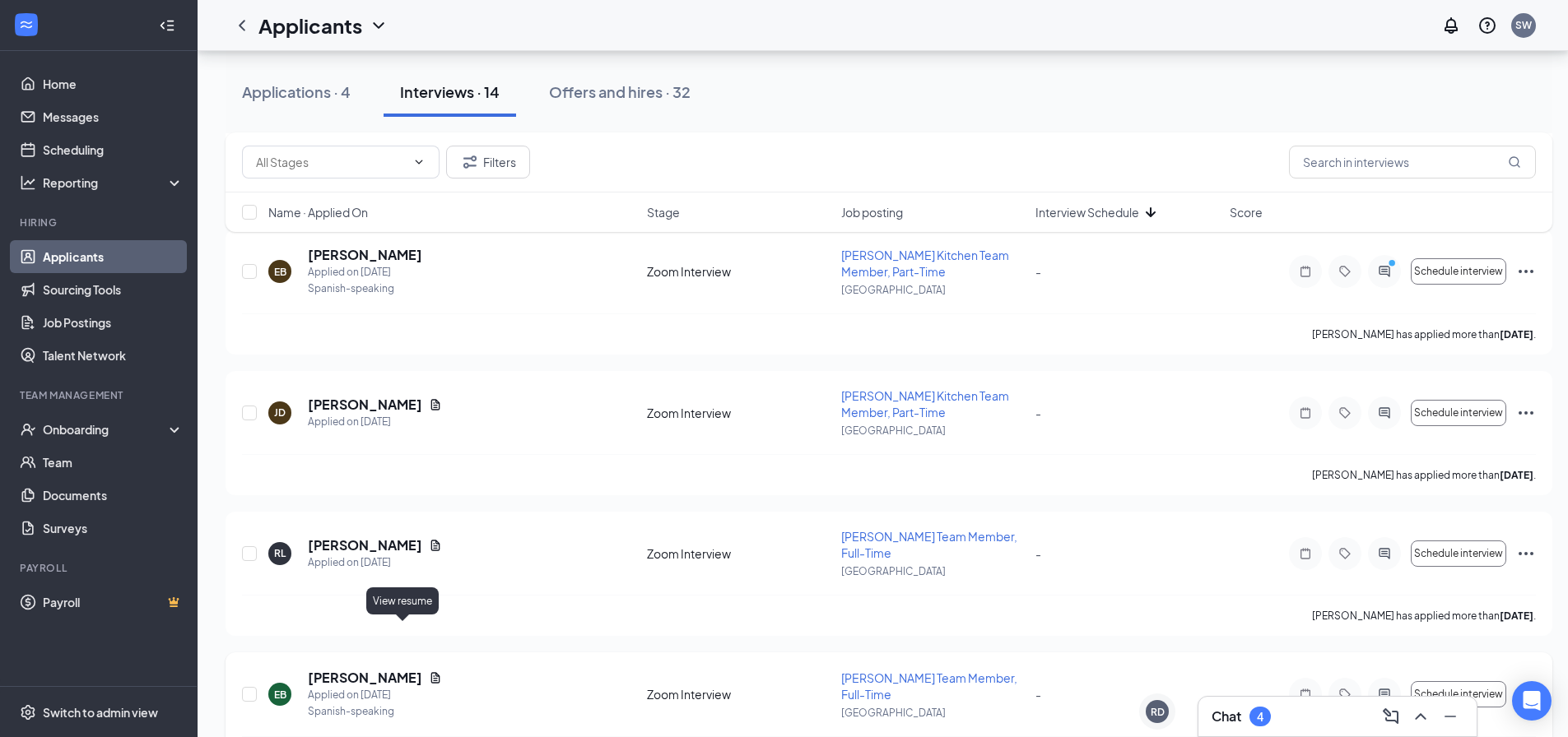
click at [431, 672] on icon "Document" at bounding box center [435, 677] width 9 height 11
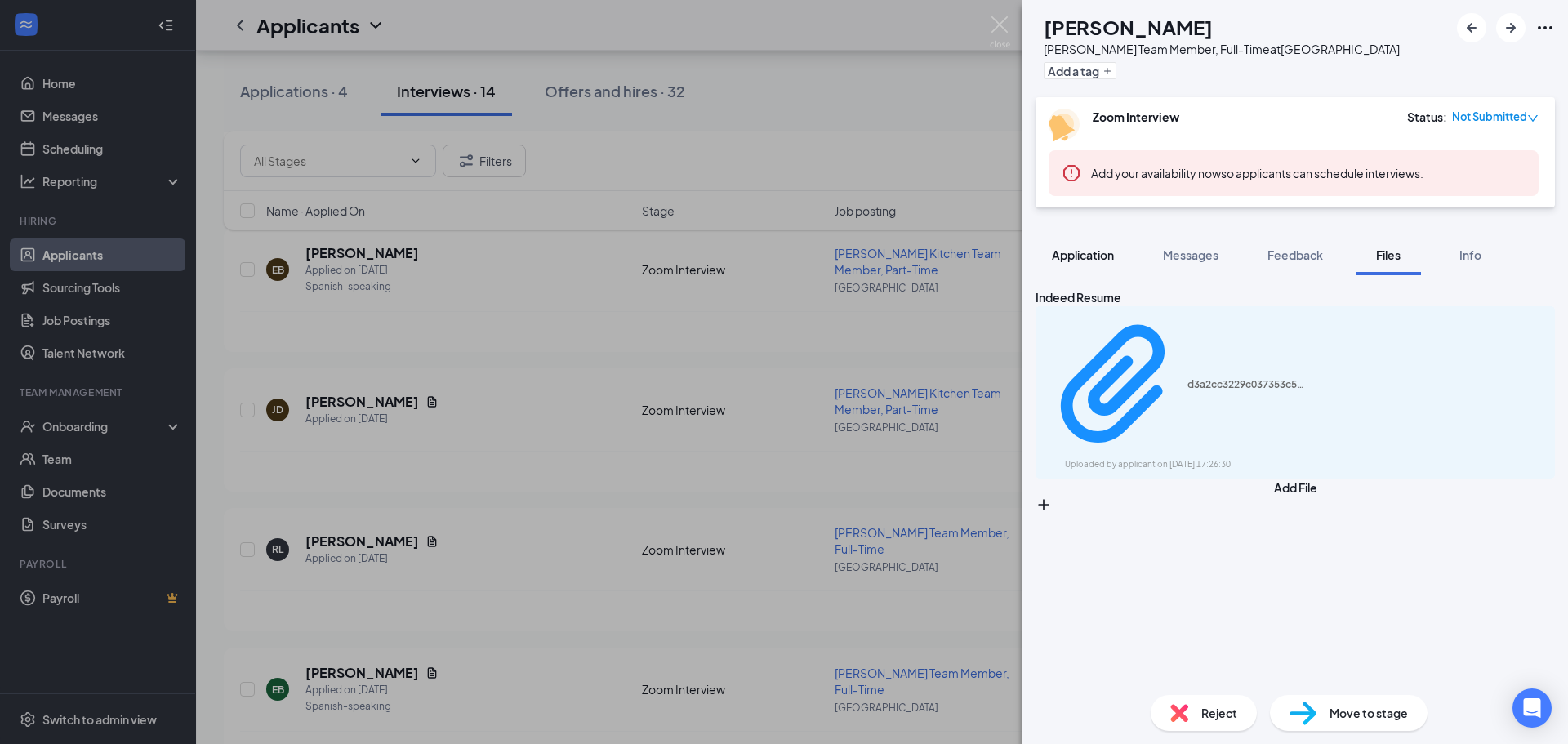
click at [1094, 270] on button "Application" at bounding box center [1083, 255] width 95 height 41
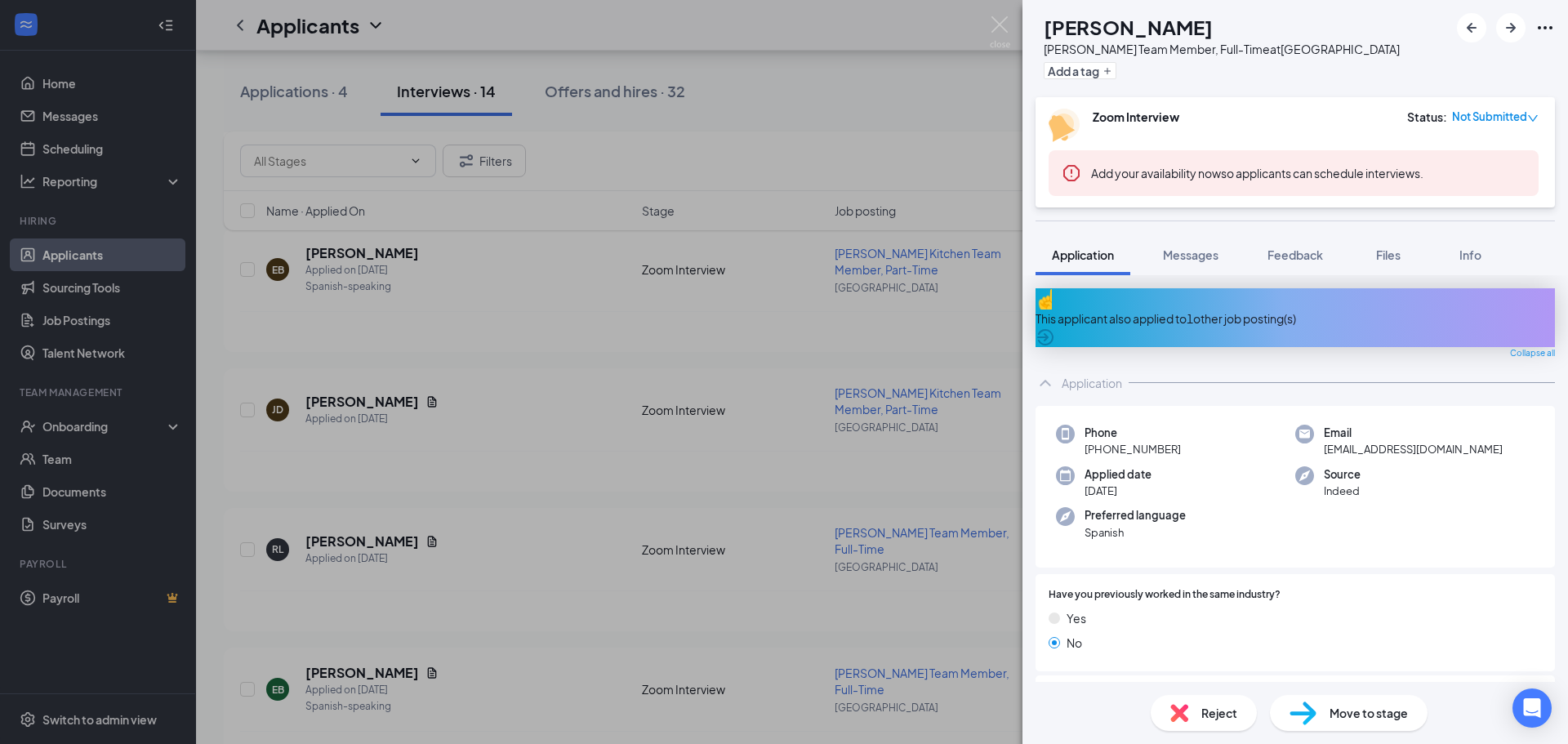
click at [1254, 310] on div "This applicant also applied to 1 other job posting(s)" at bounding box center [1295, 318] width 519 height 18
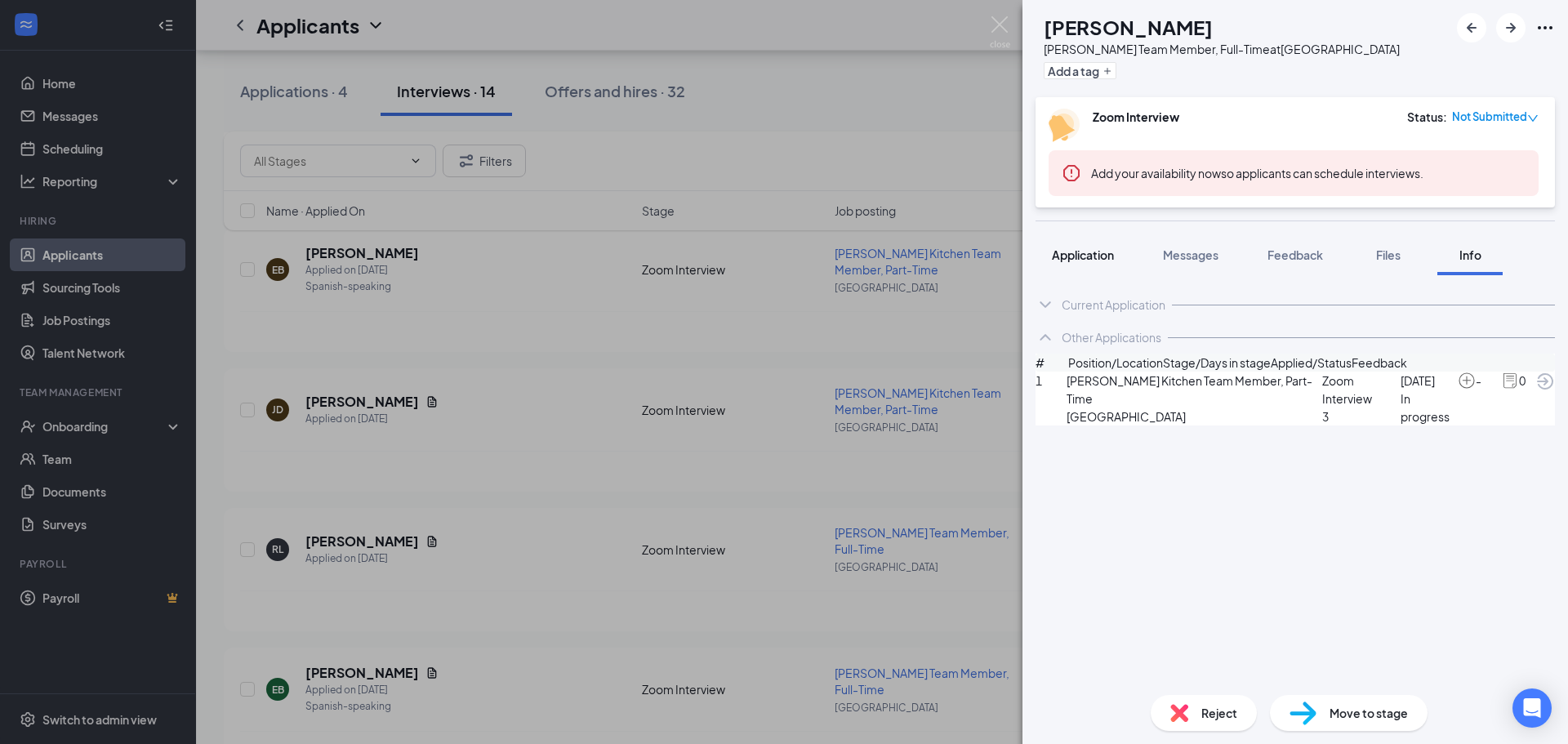
click at [1074, 258] on span "Application" at bounding box center [1083, 254] width 62 height 14
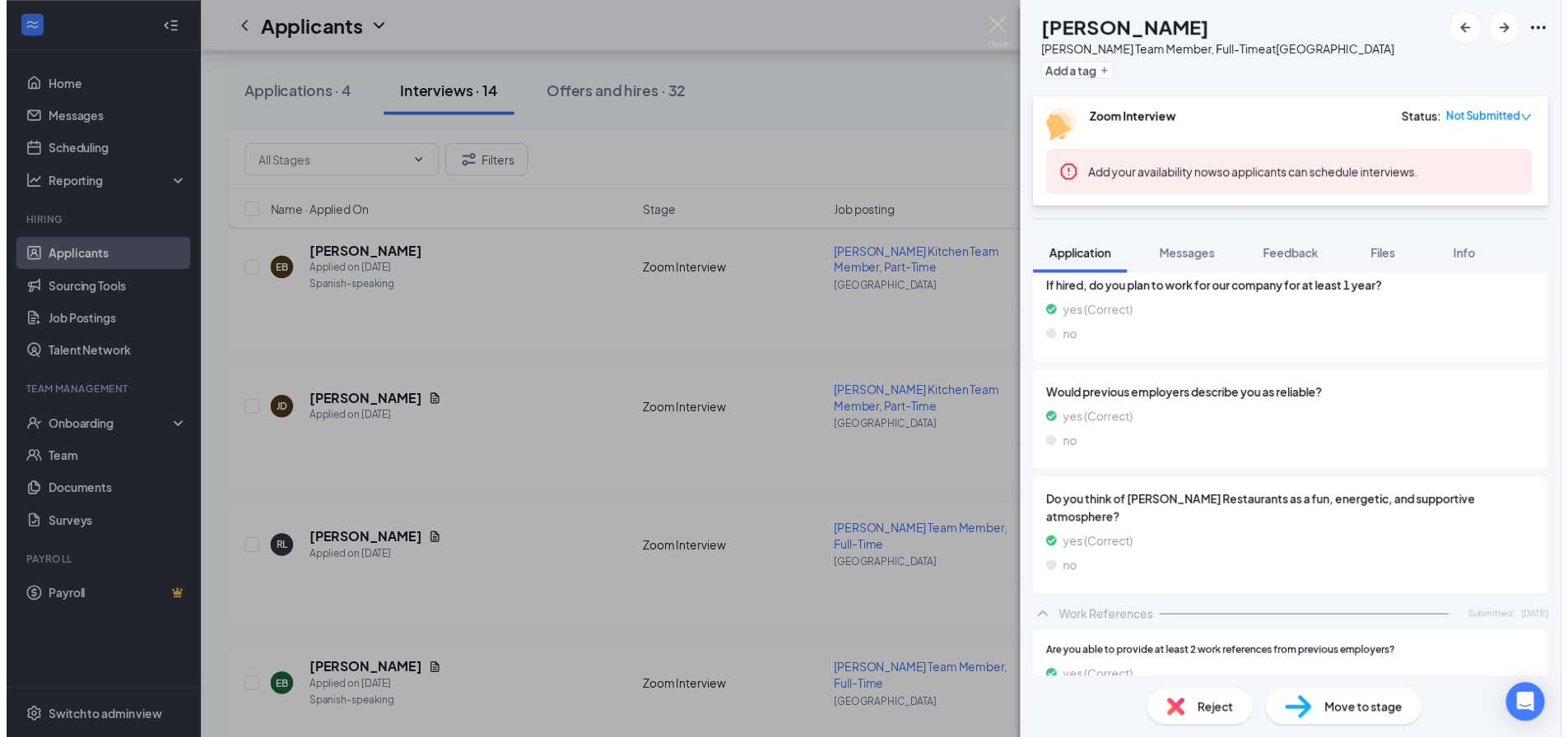
scroll to position [2158, 0]
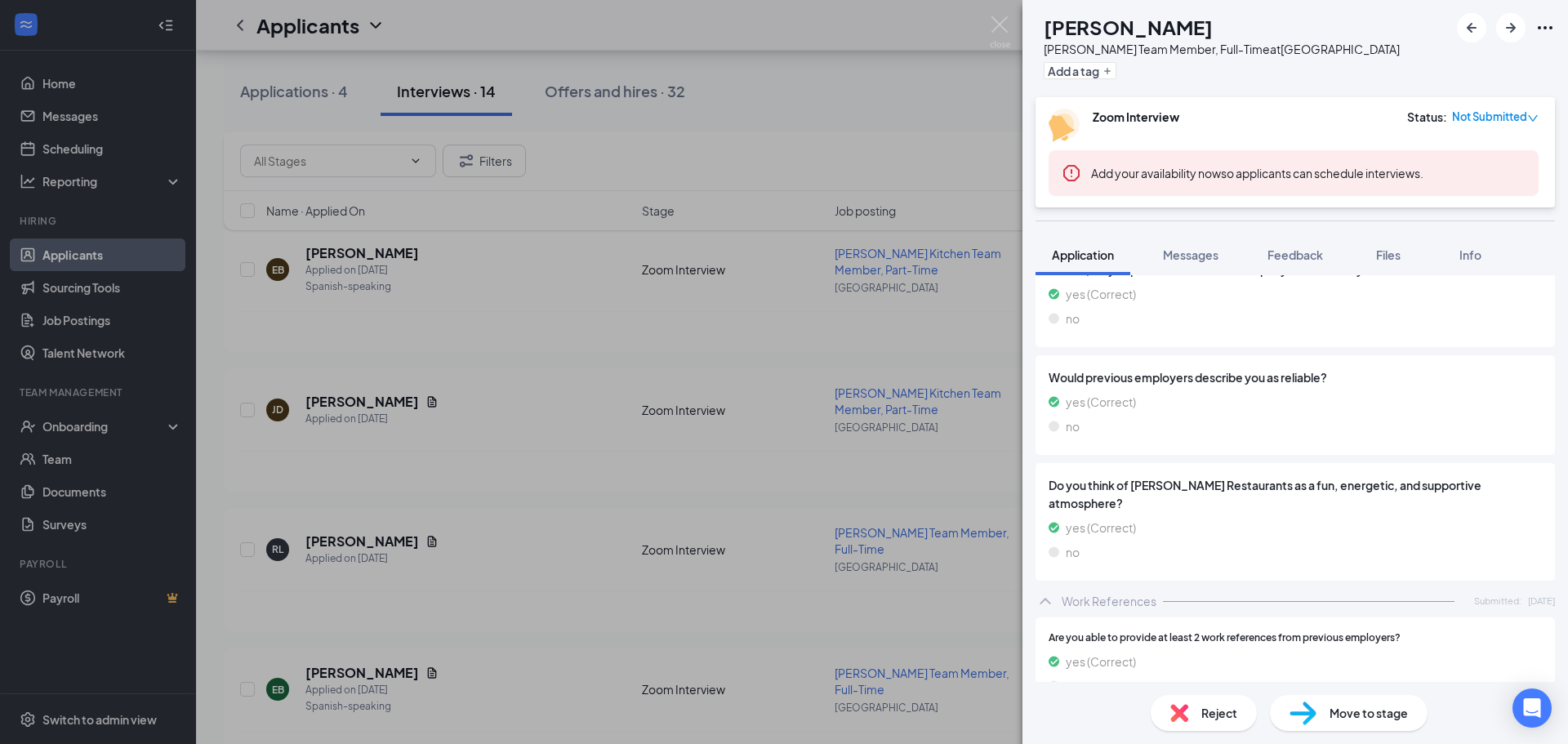
click at [425, 624] on div "EB [PERSON_NAME] Team Member, Full-Time at [GEOGRAPHIC_DATA] Add a tag Zoom Int…" at bounding box center [784, 372] width 1568 height 744
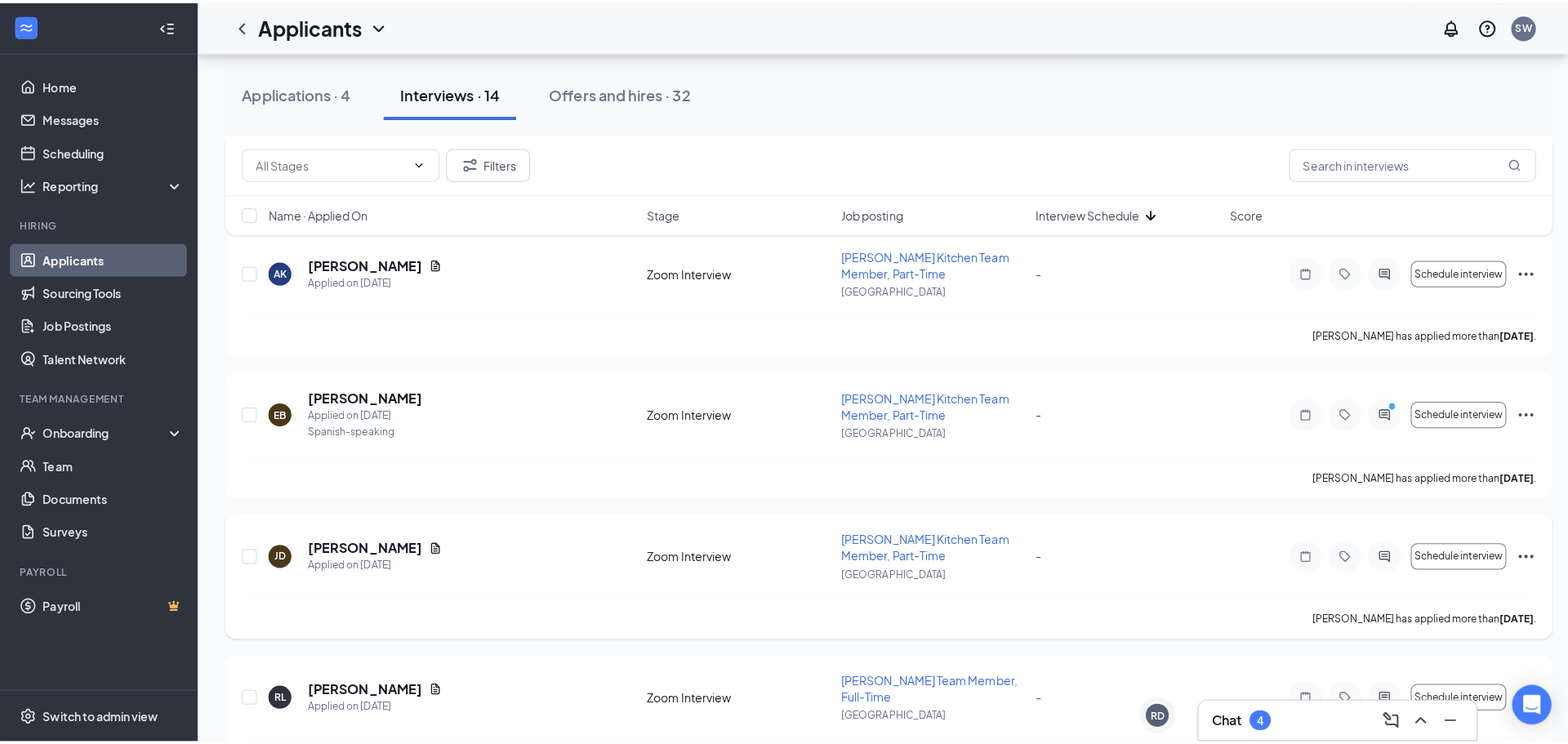
scroll to position [1401, 0]
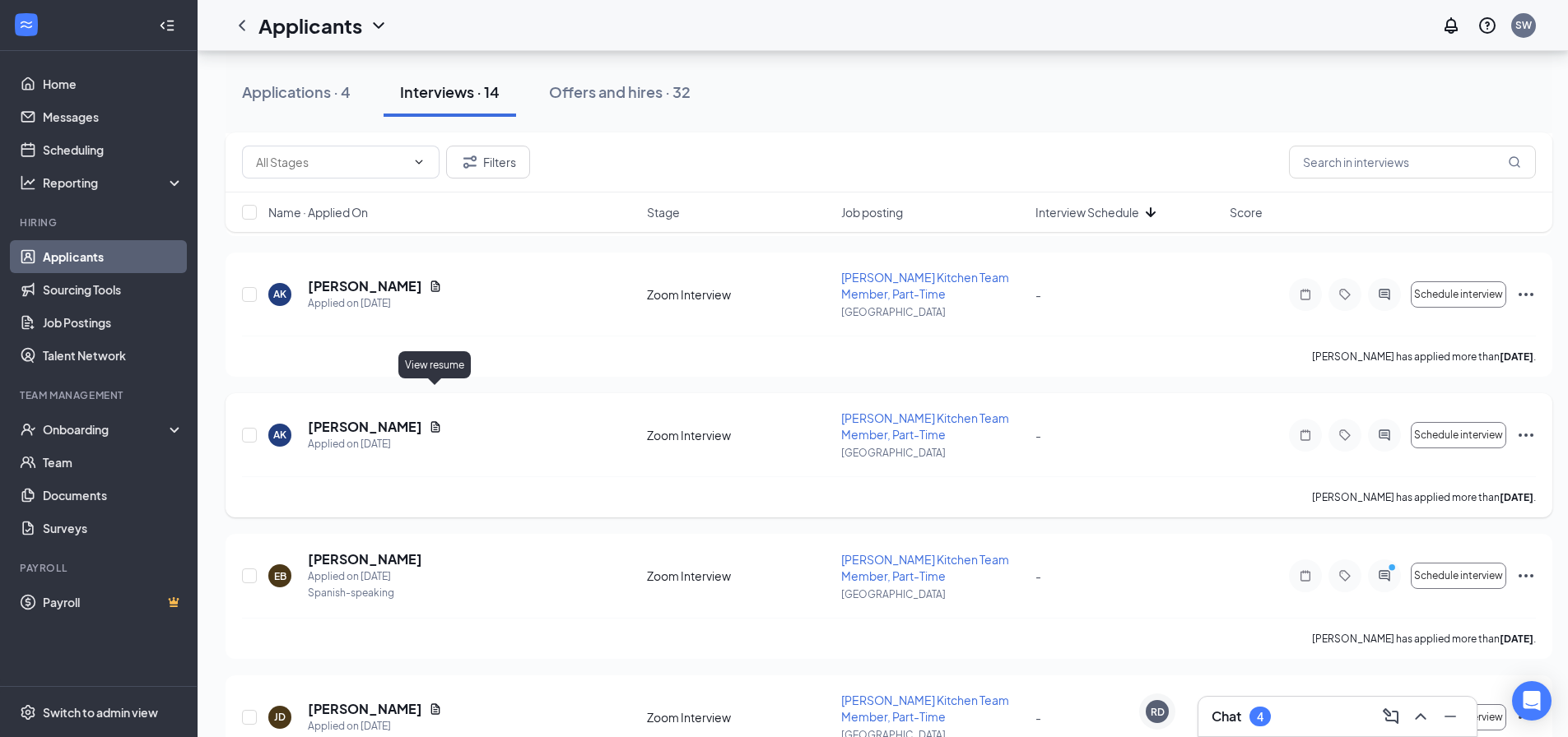
click at [431, 420] on icon "Document" at bounding box center [436, 427] width 14 height 14
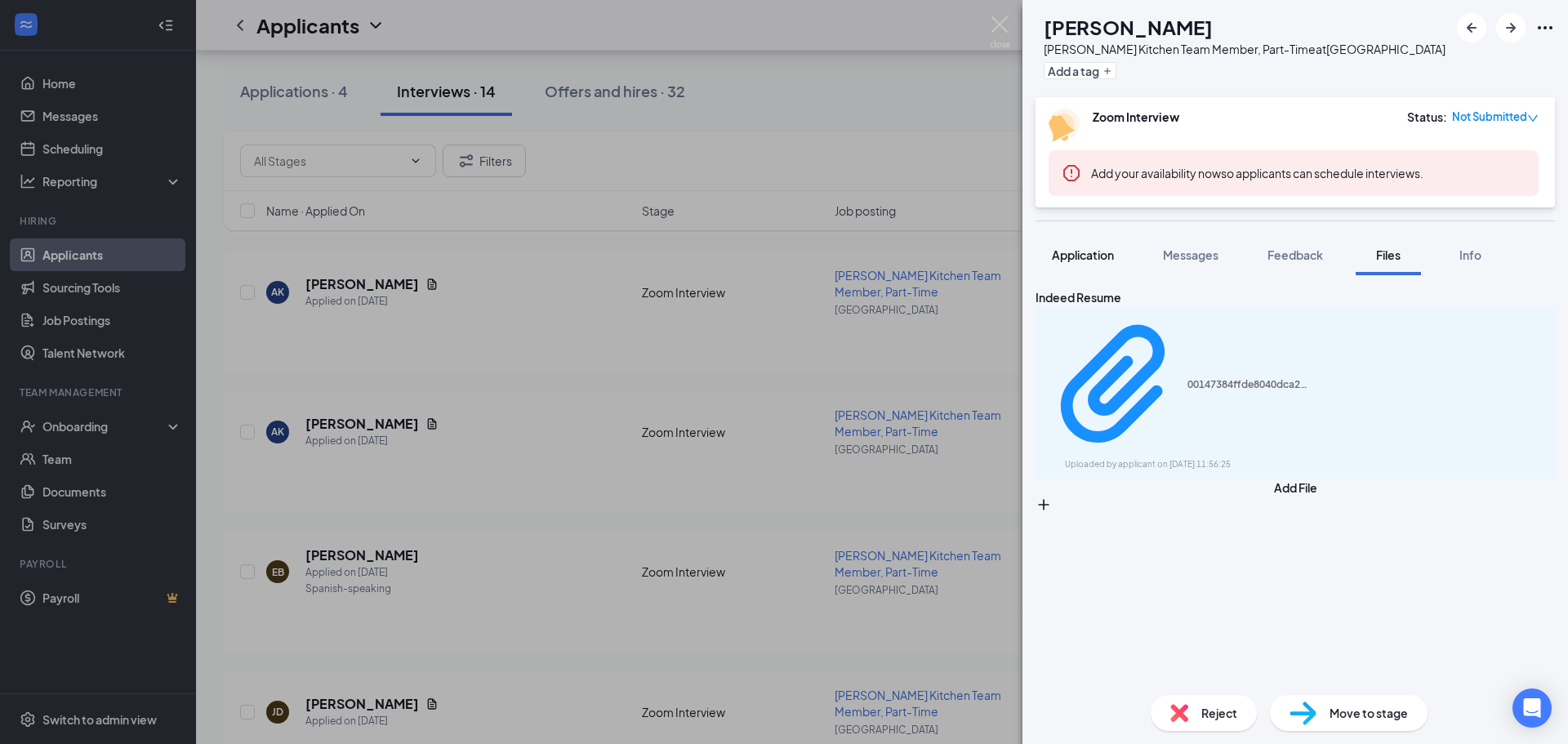
click at [1086, 253] on span "Application" at bounding box center [1083, 254] width 62 height 14
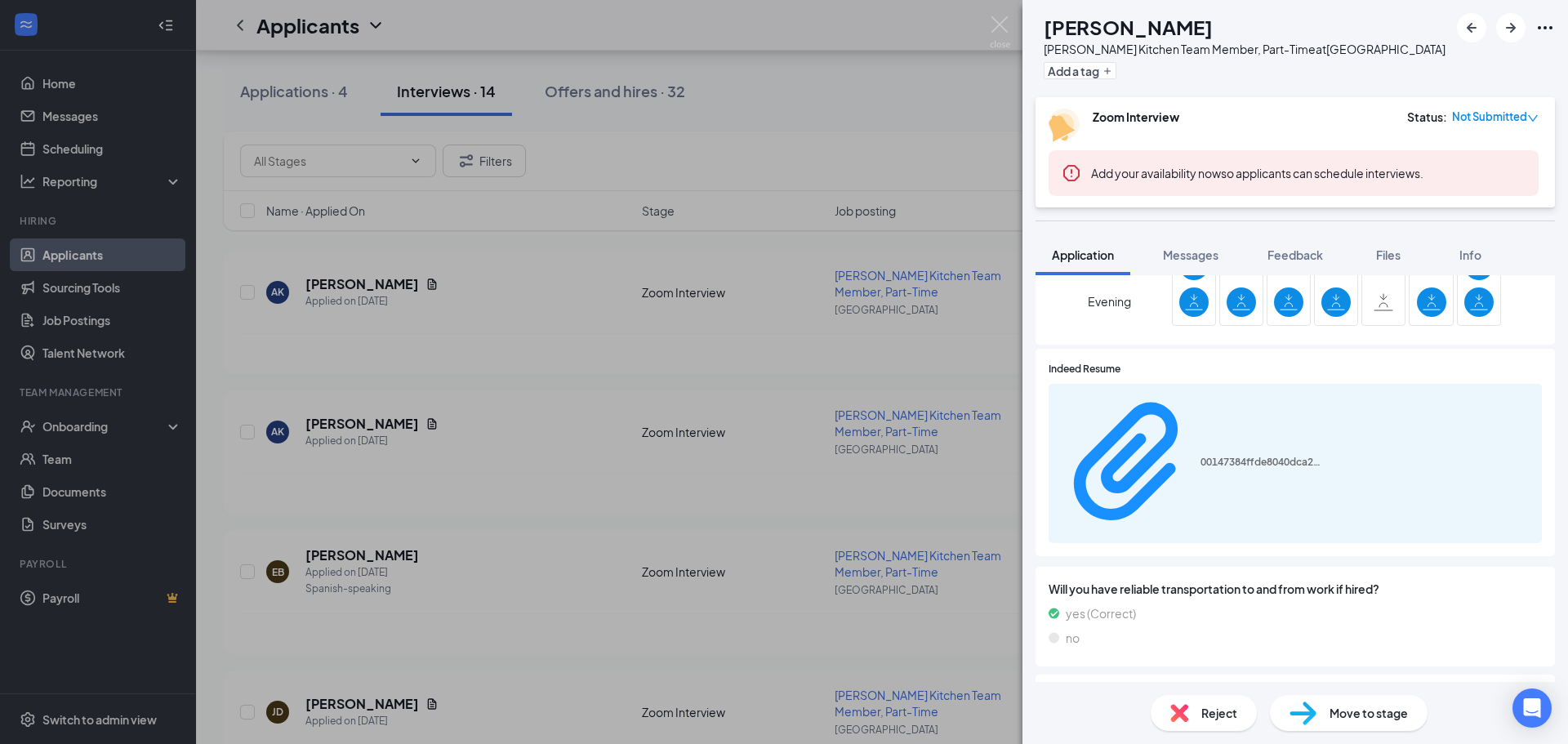
scroll to position [891, 0]
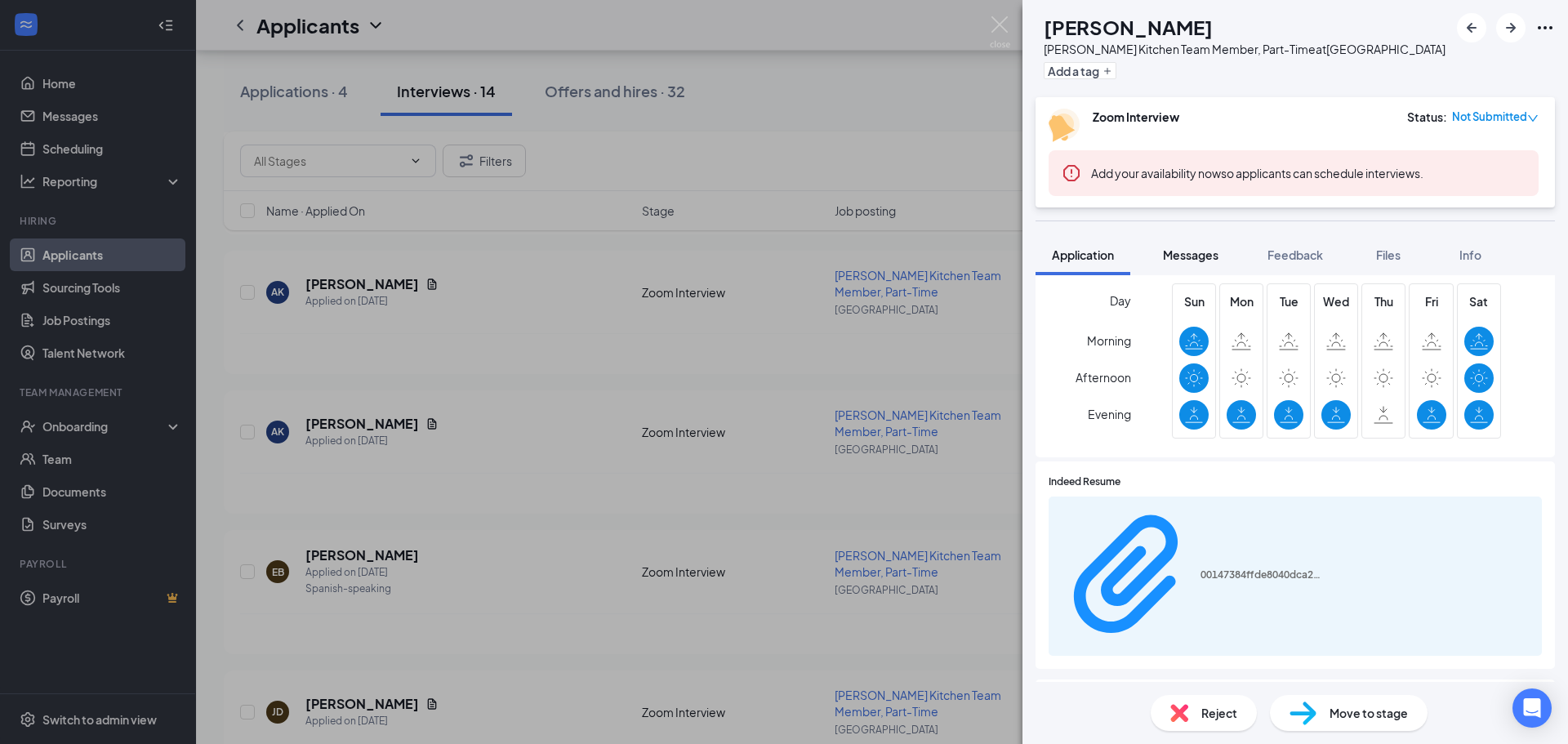
click at [1215, 254] on span "Messages" at bounding box center [1191, 254] width 56 height 14
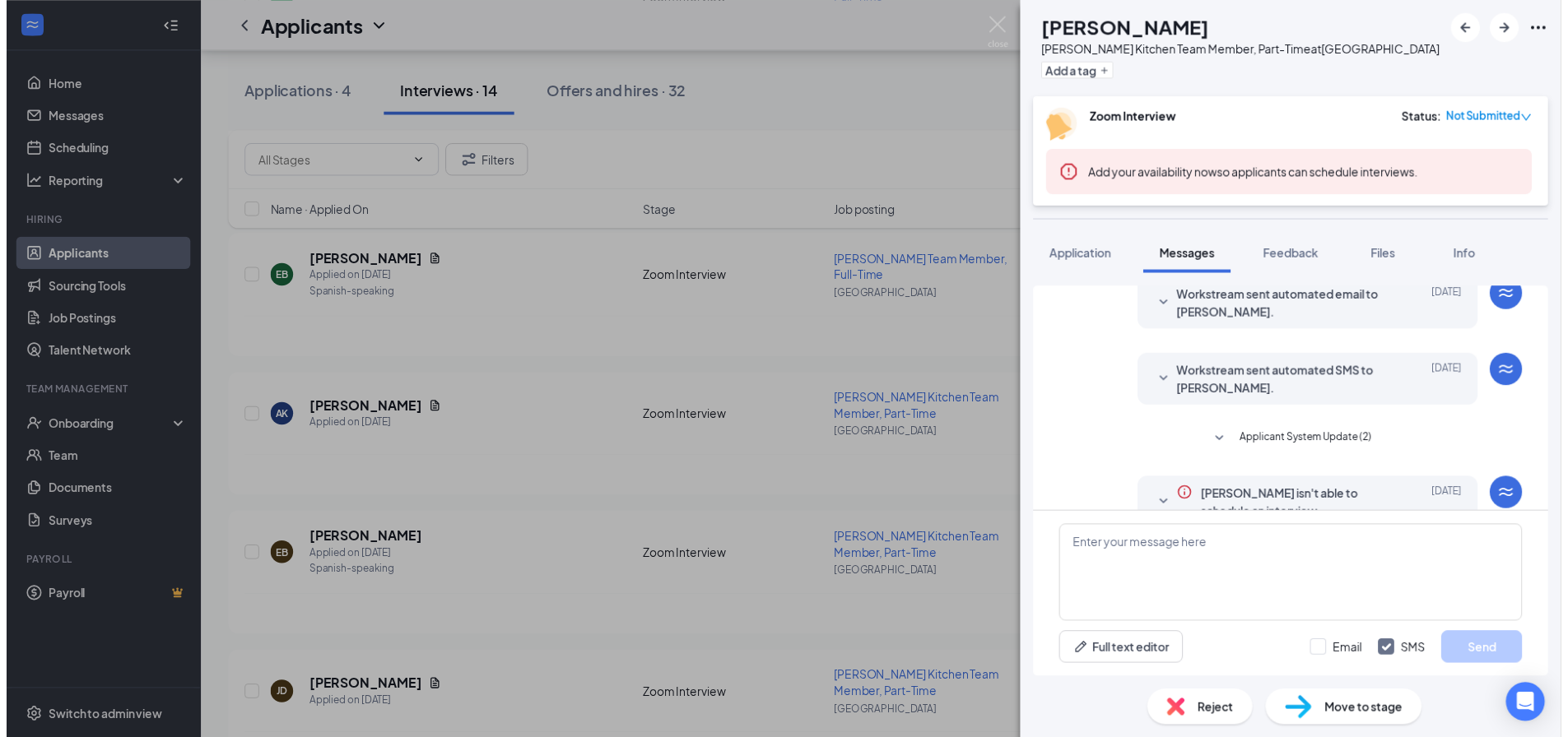
scroll to position [514, 0]
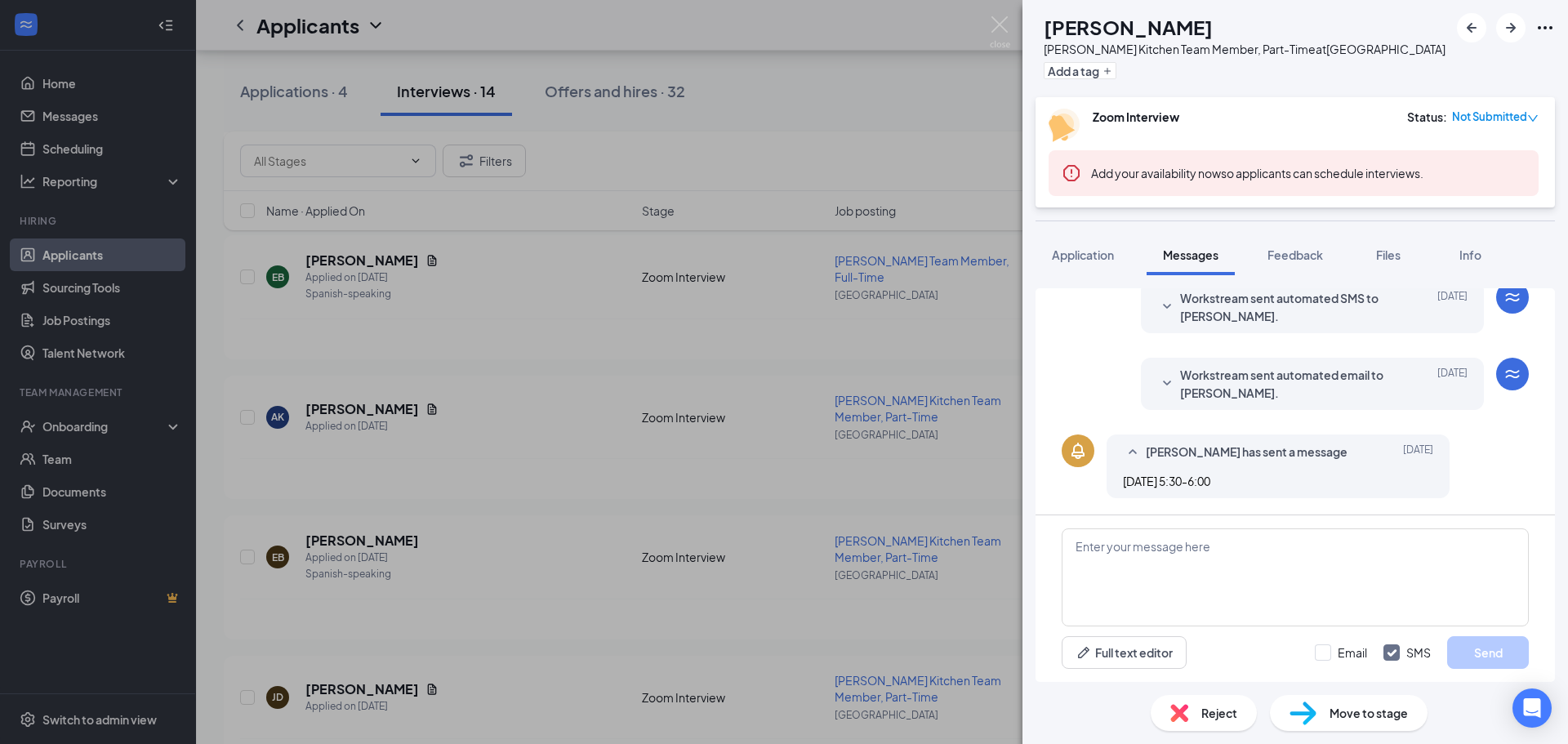
click at [641, 507] on div "AK [PERSON_NAME] Kitchen Team Member, Part-Time at [GEOGRAPHIC_DATA] Add a tag …" at bounding box center [784, 372] width 1568 height 744
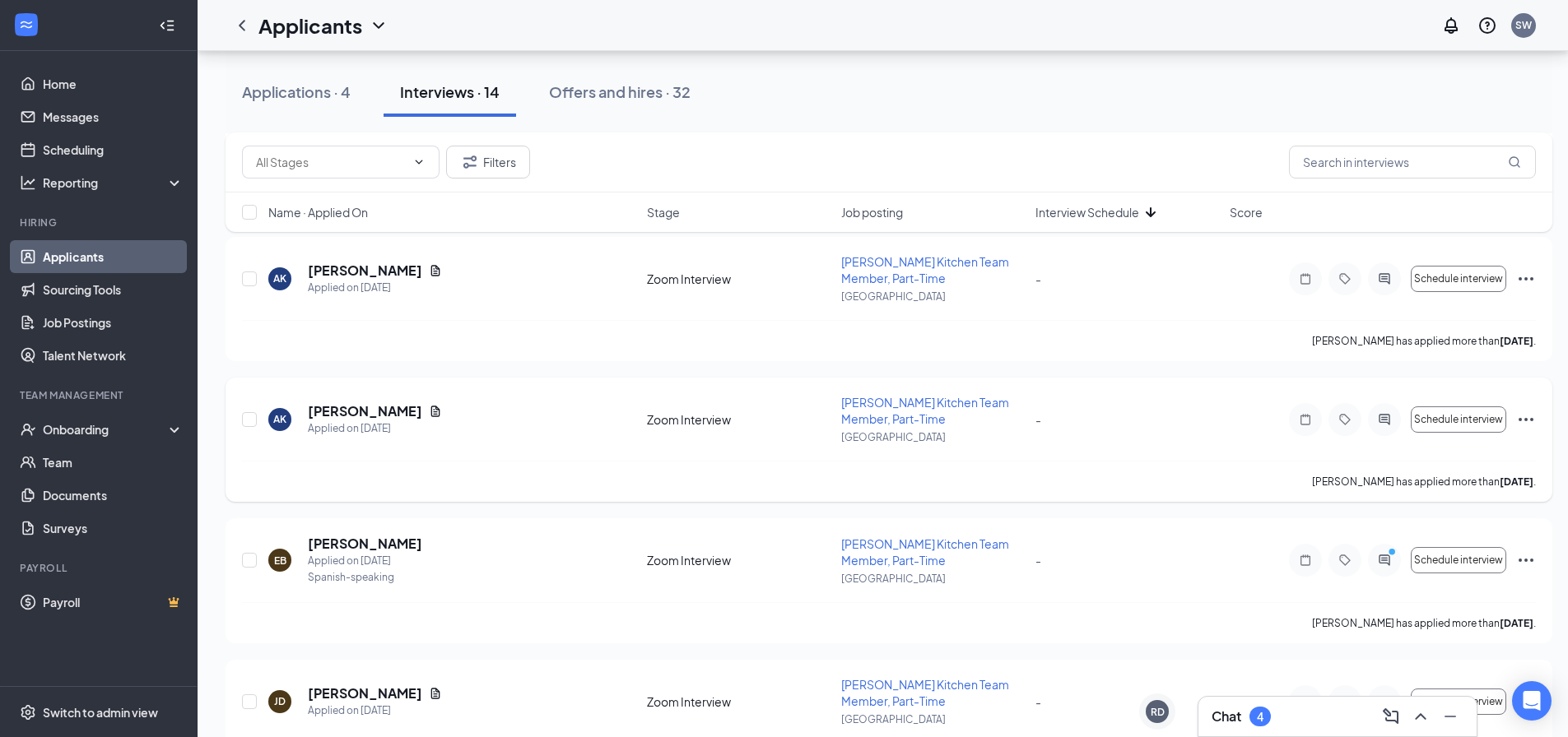
scroll to position [1412, 0]
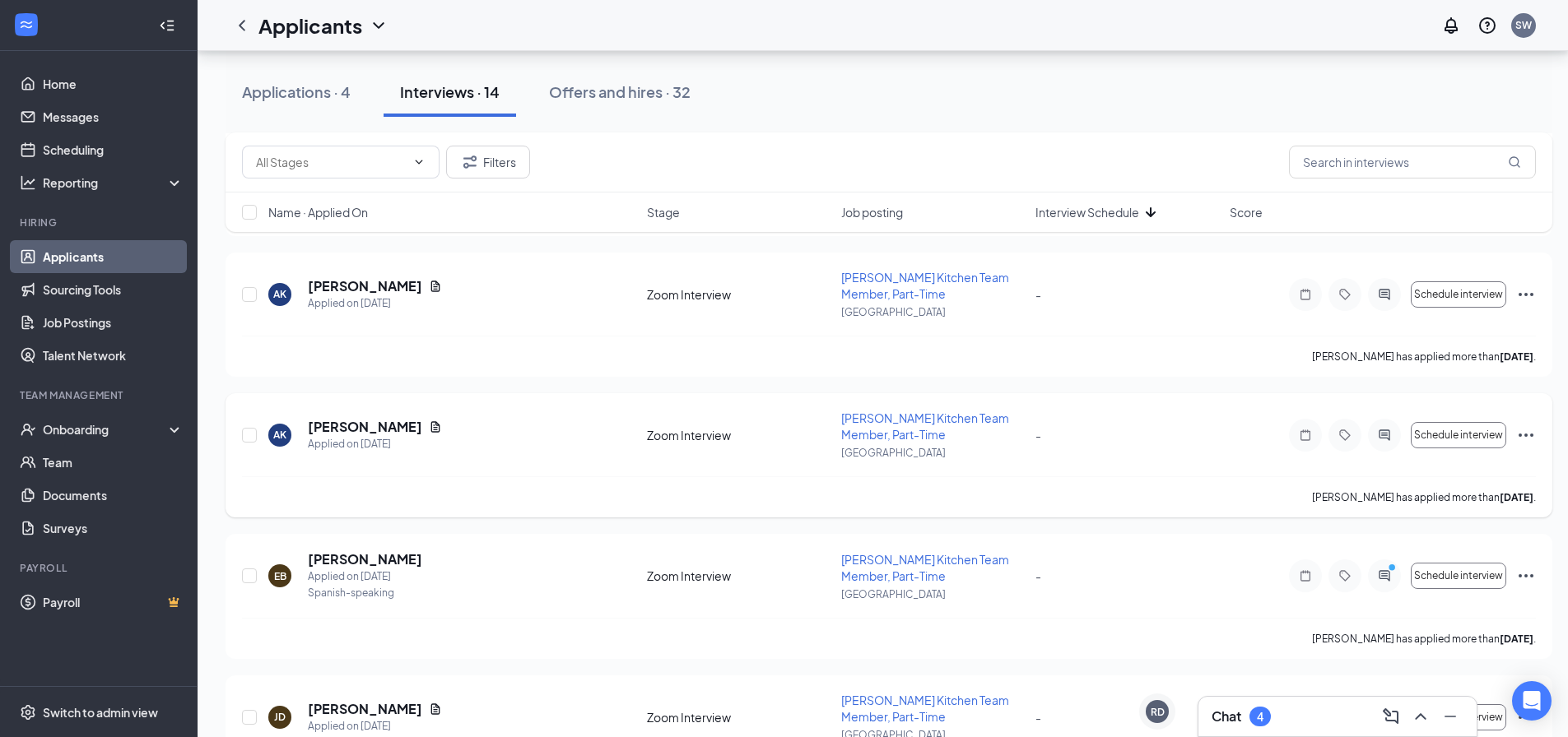
click at [1523, 426] on icon "Ellipses" at bounding box center [1526, 436] width 19 height 19
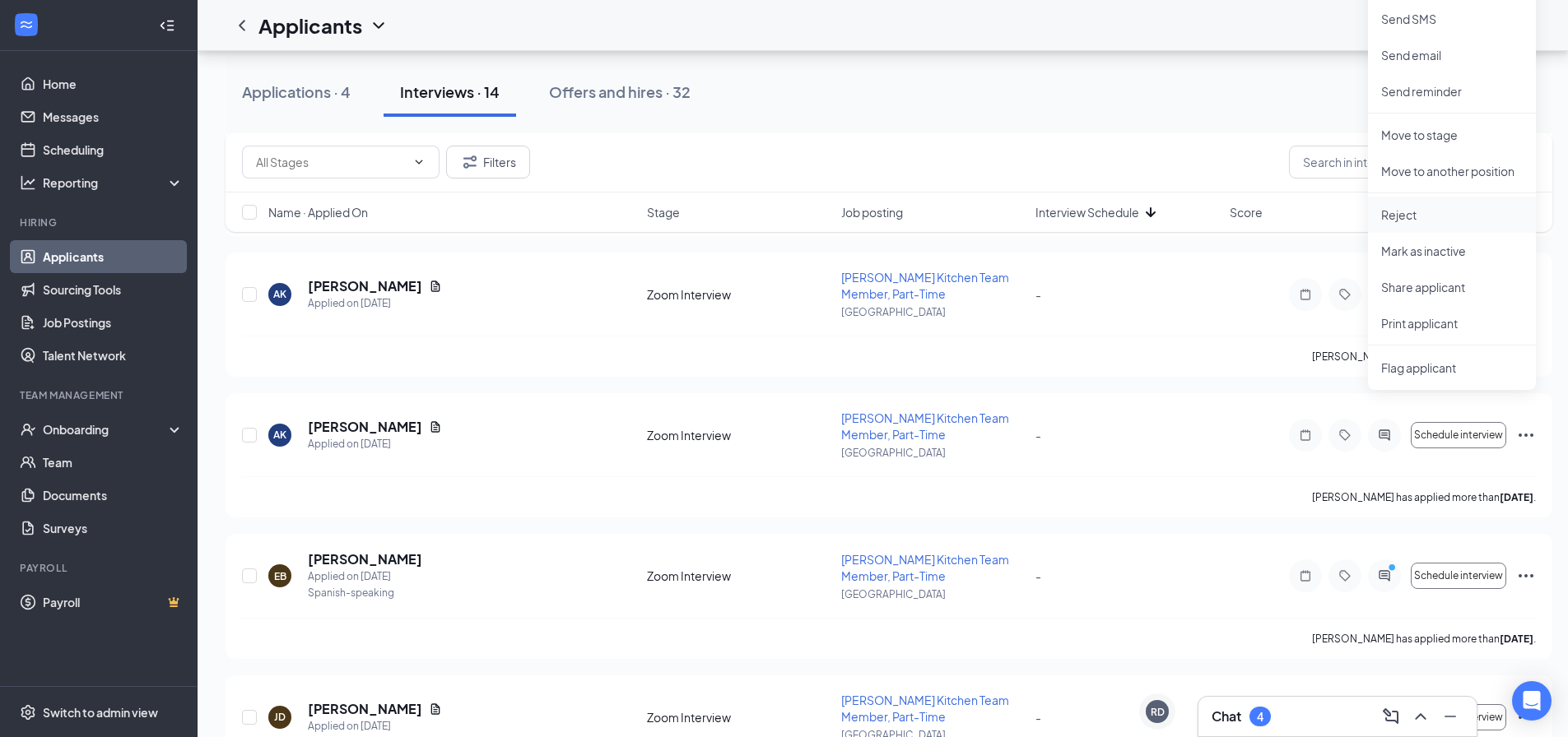
click at [1411, 218] on p "Reject" at bounding box center [1452, 214] width 142 height 17
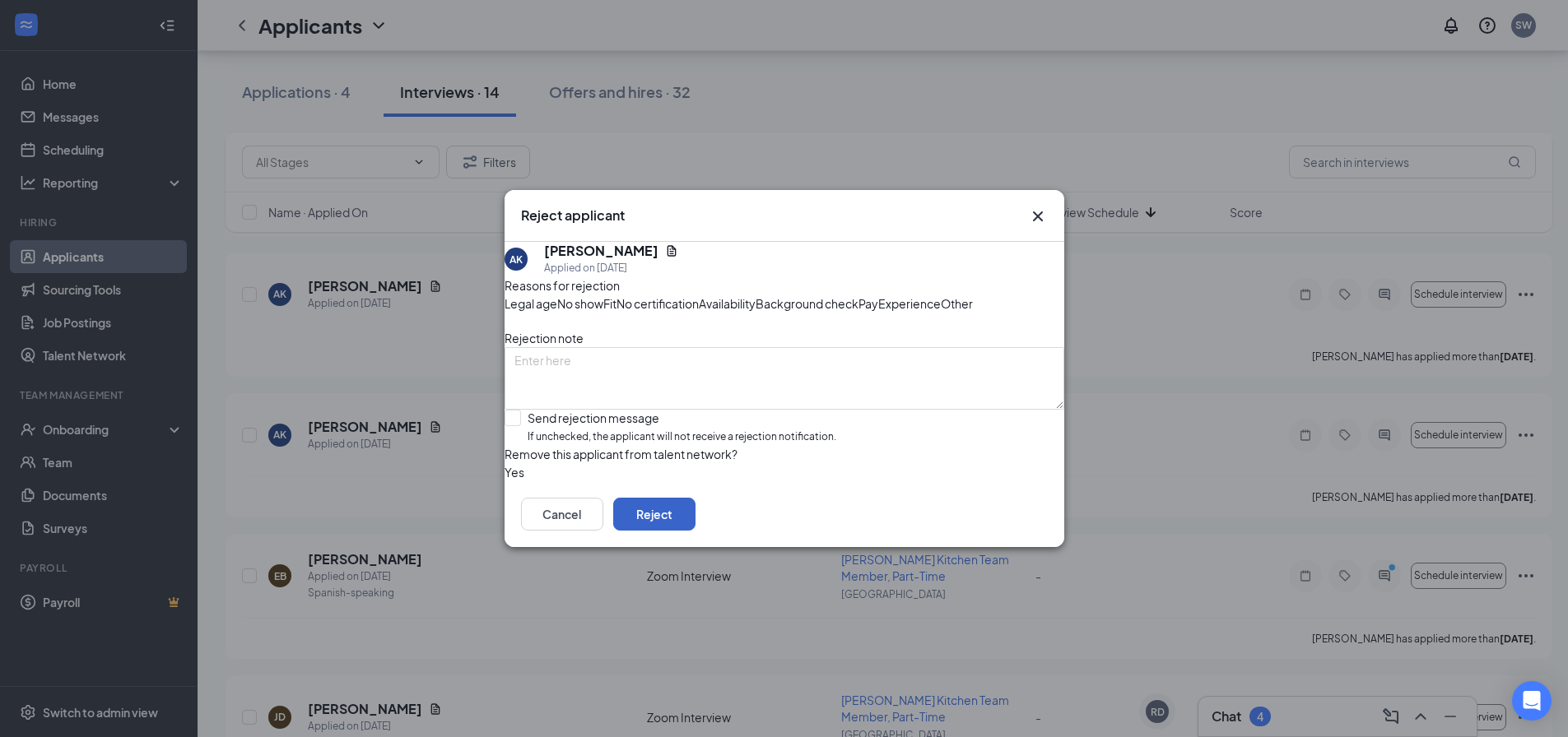
click at [695, 531] on button "Reject" at bounding box center [655, 514] width 83 height 33
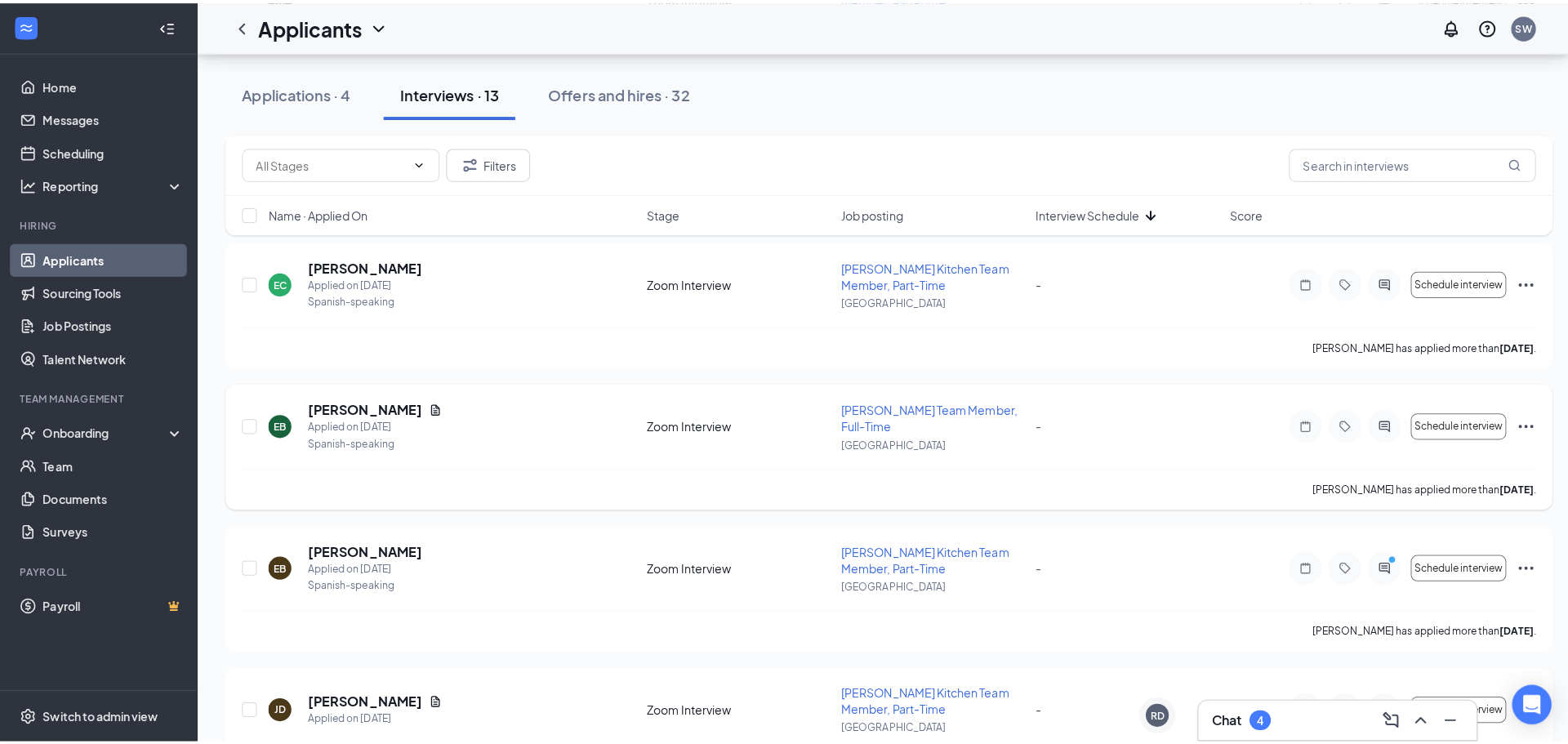
scroll to position [1193, 0]
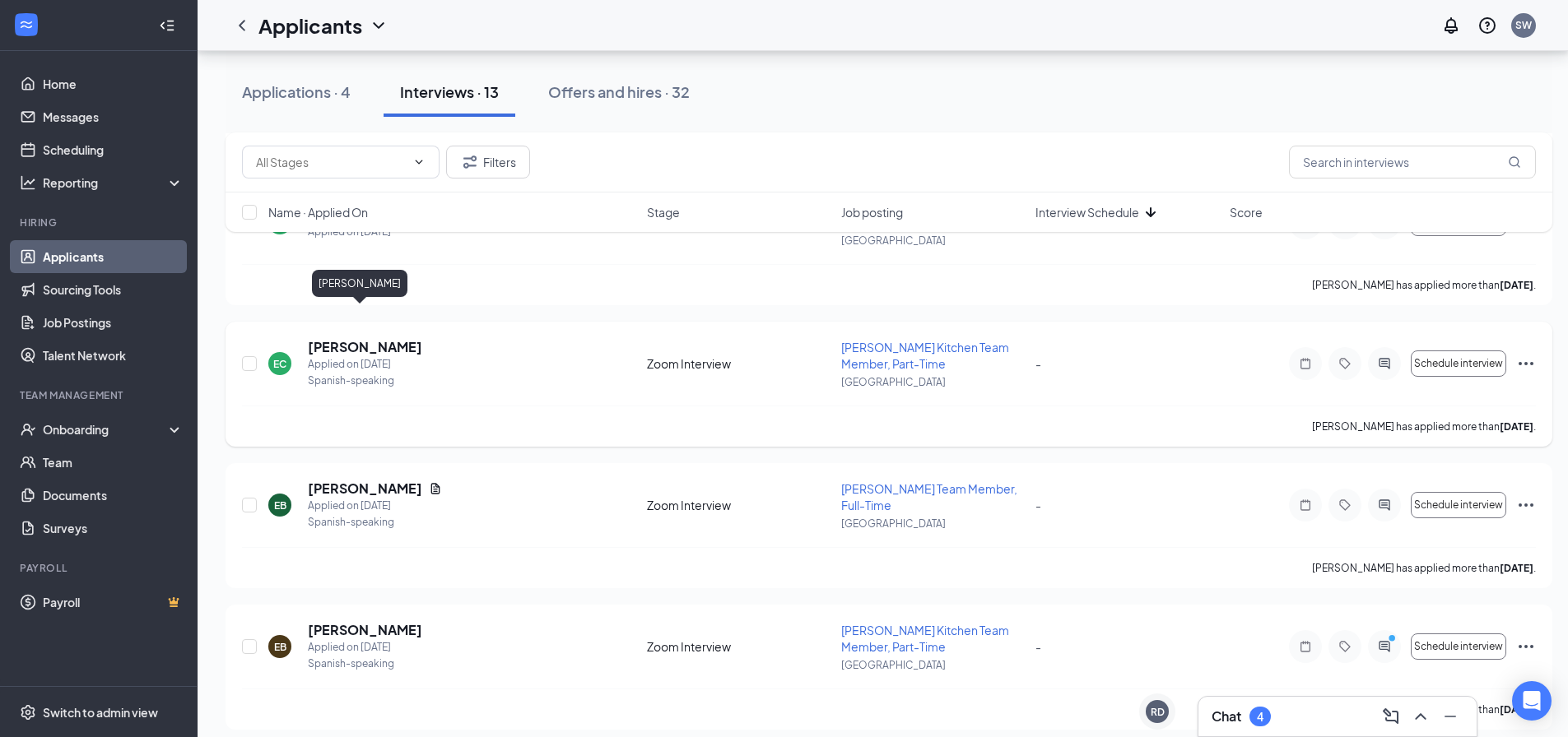
click at [355, 338] on h5 "[PERSON_NAME]" at bounding box center [366, 347] width 115 height 18
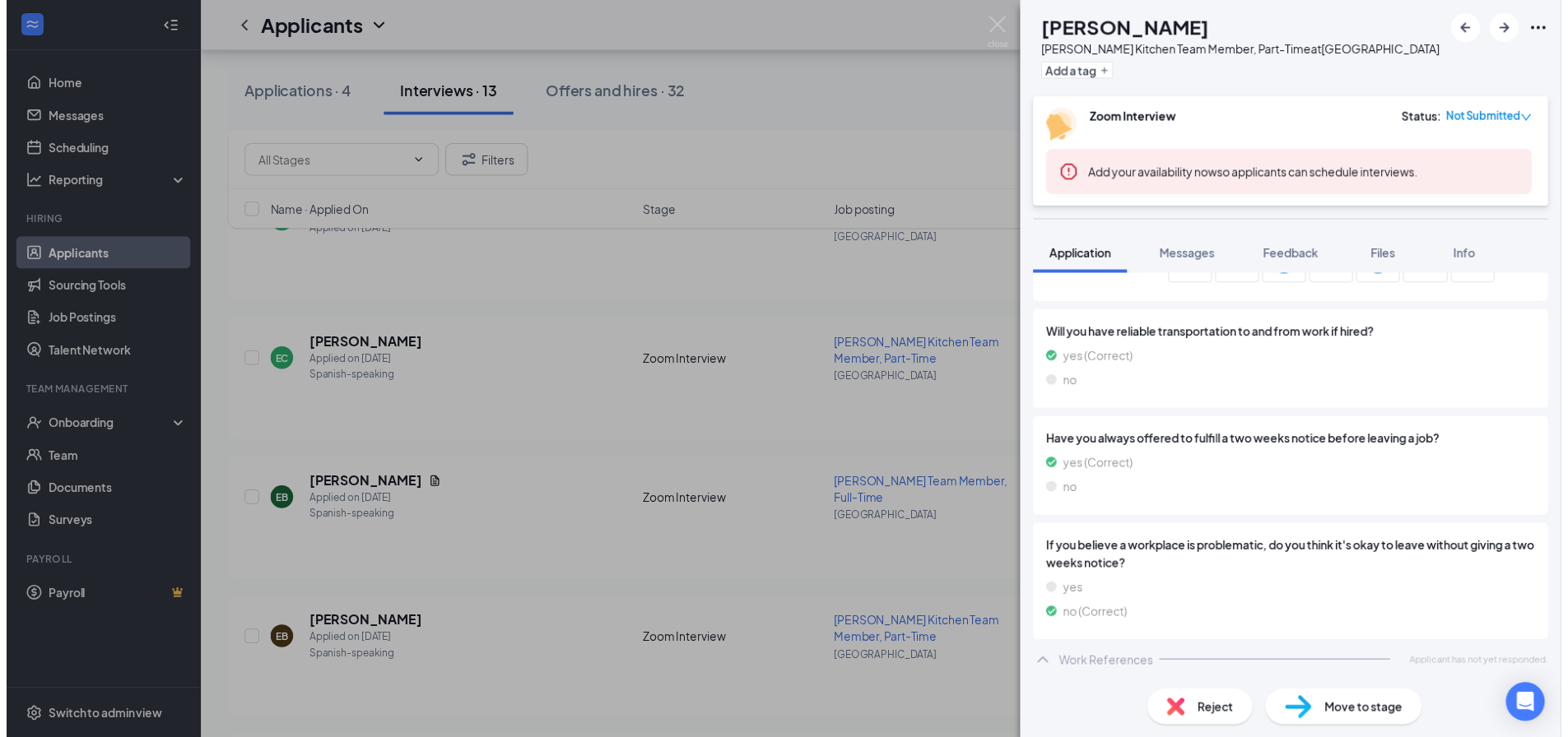
scroll to position [1070, 0]
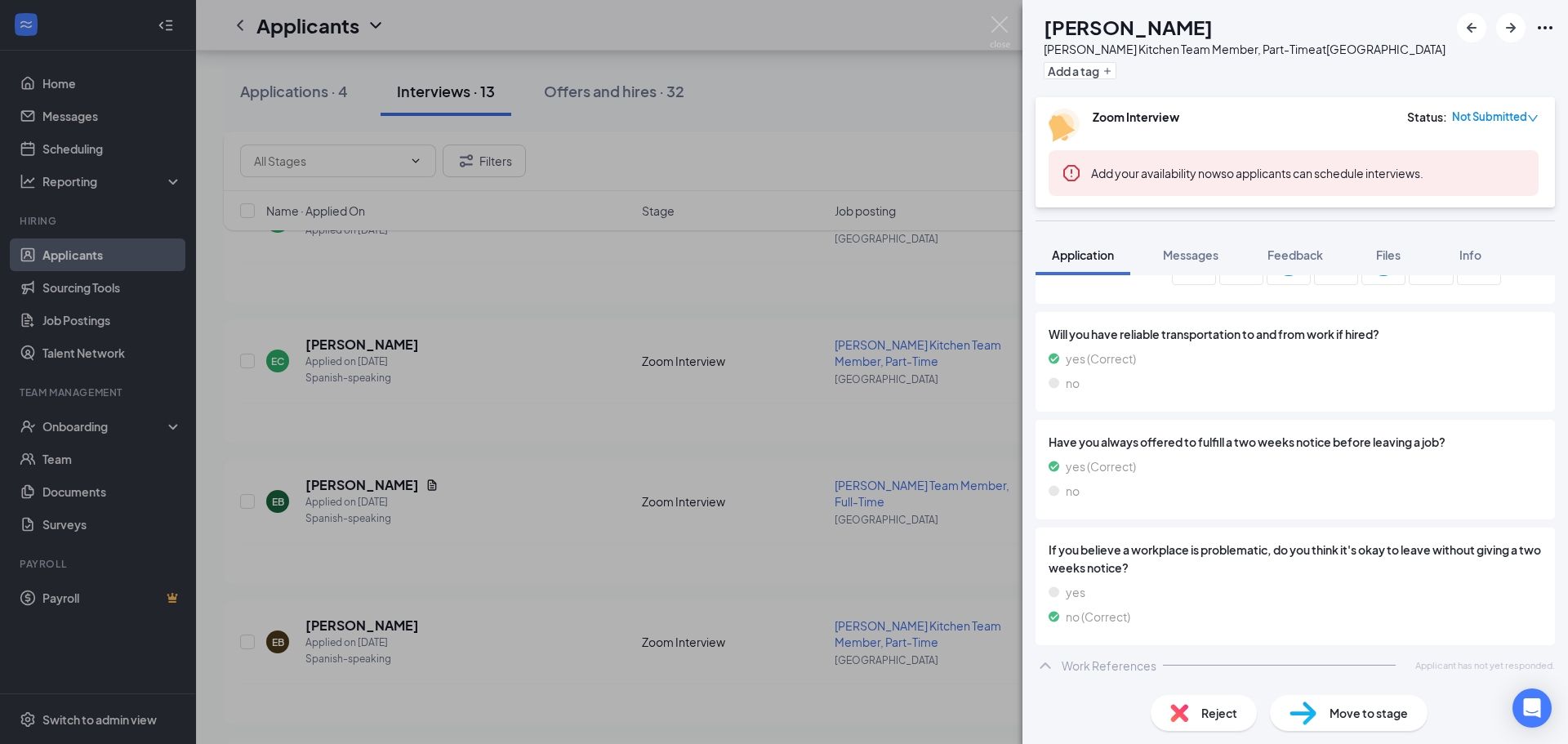
click at [535, 353] on div "EC [PERSON_NAME] Kitchen Team Member, Part-Time at [GEOGRAPHIC_DATA] Add a tag …" at bounding box center [784, 372] width 1568 height 744
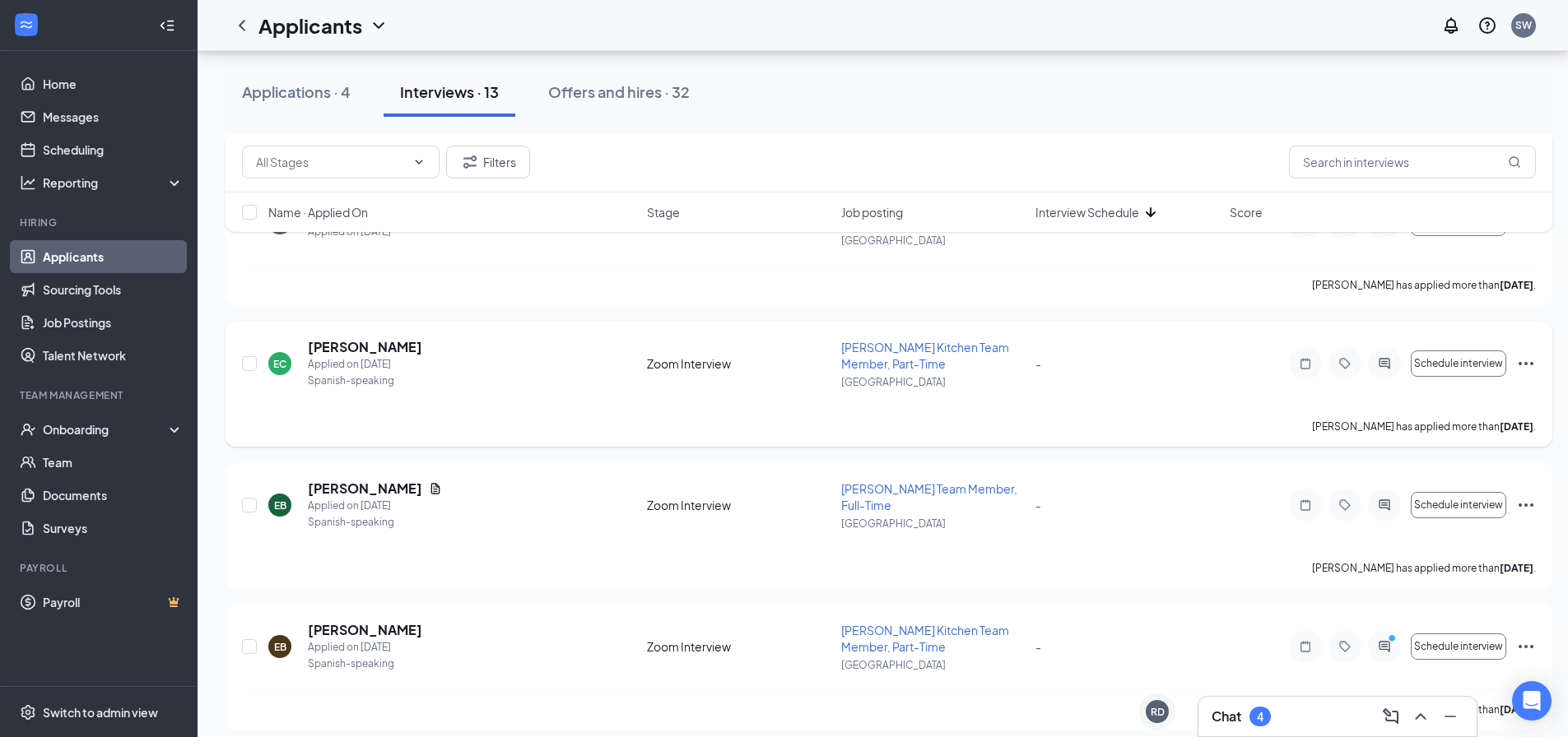
scroll to position [1186, 0]
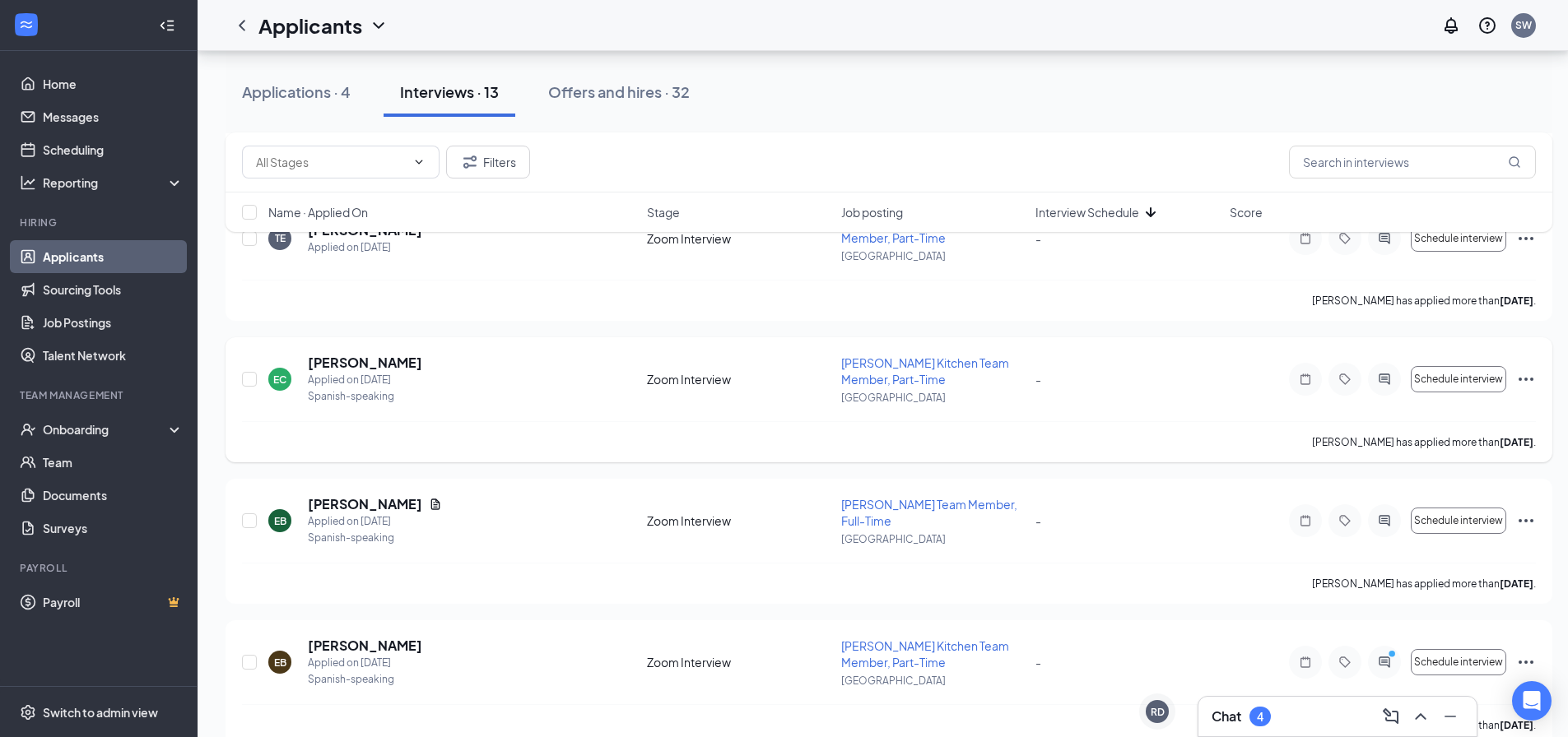
click at [1533, 354] on div "EC [PERSON_NAME] Applied on [DATE] Spanish-speaking Zoom Interview [PERSON_NAME…" at bounding box center [889, 387] width 1294 height 67
click at [1524, 369] on icon "Ellipses" at bounding box center [1526, 379] width 19 height 19
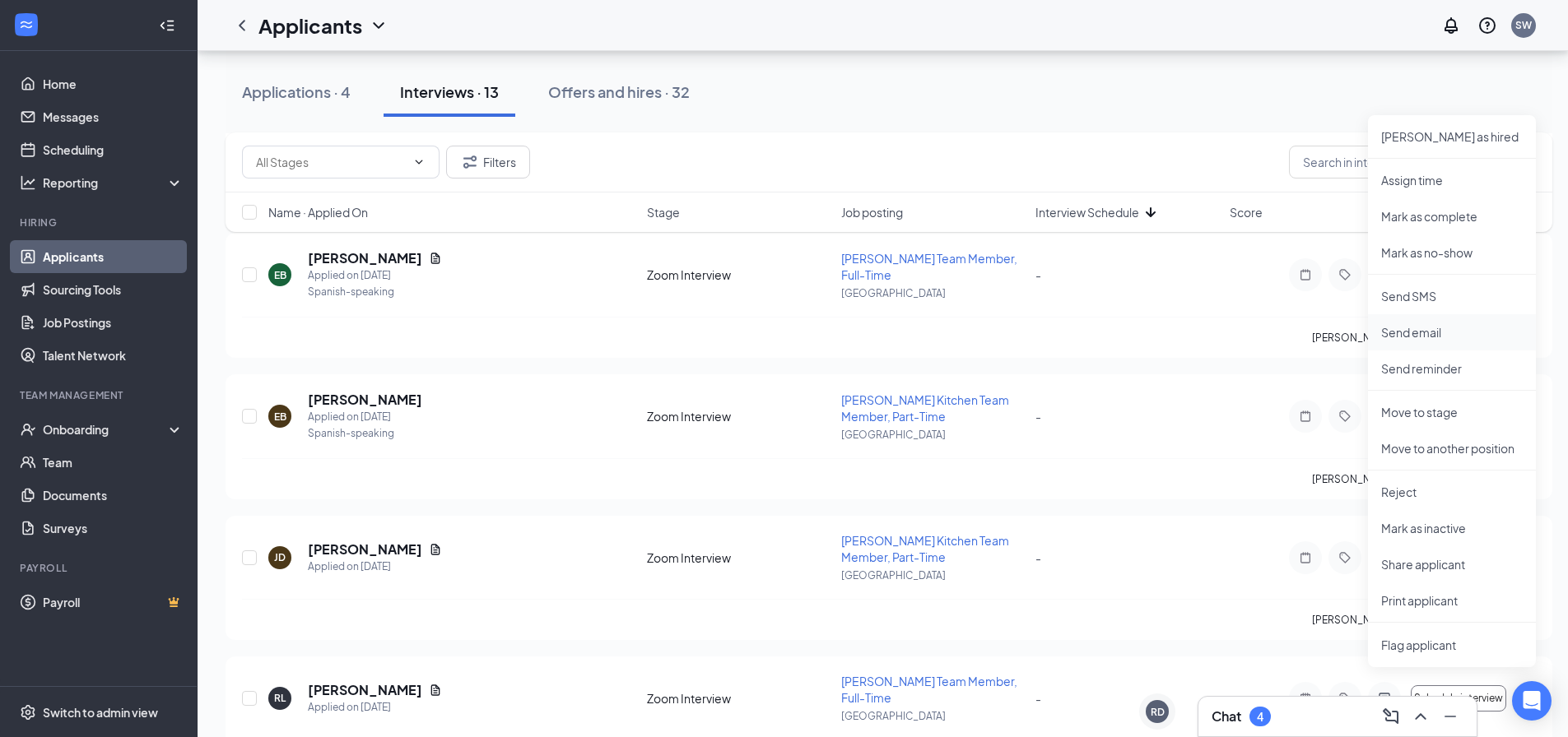
scroll to position [1432, 0]
click at [1403, 490] on p "Reject" at bounding box center [1452, 491] width 142 height 17
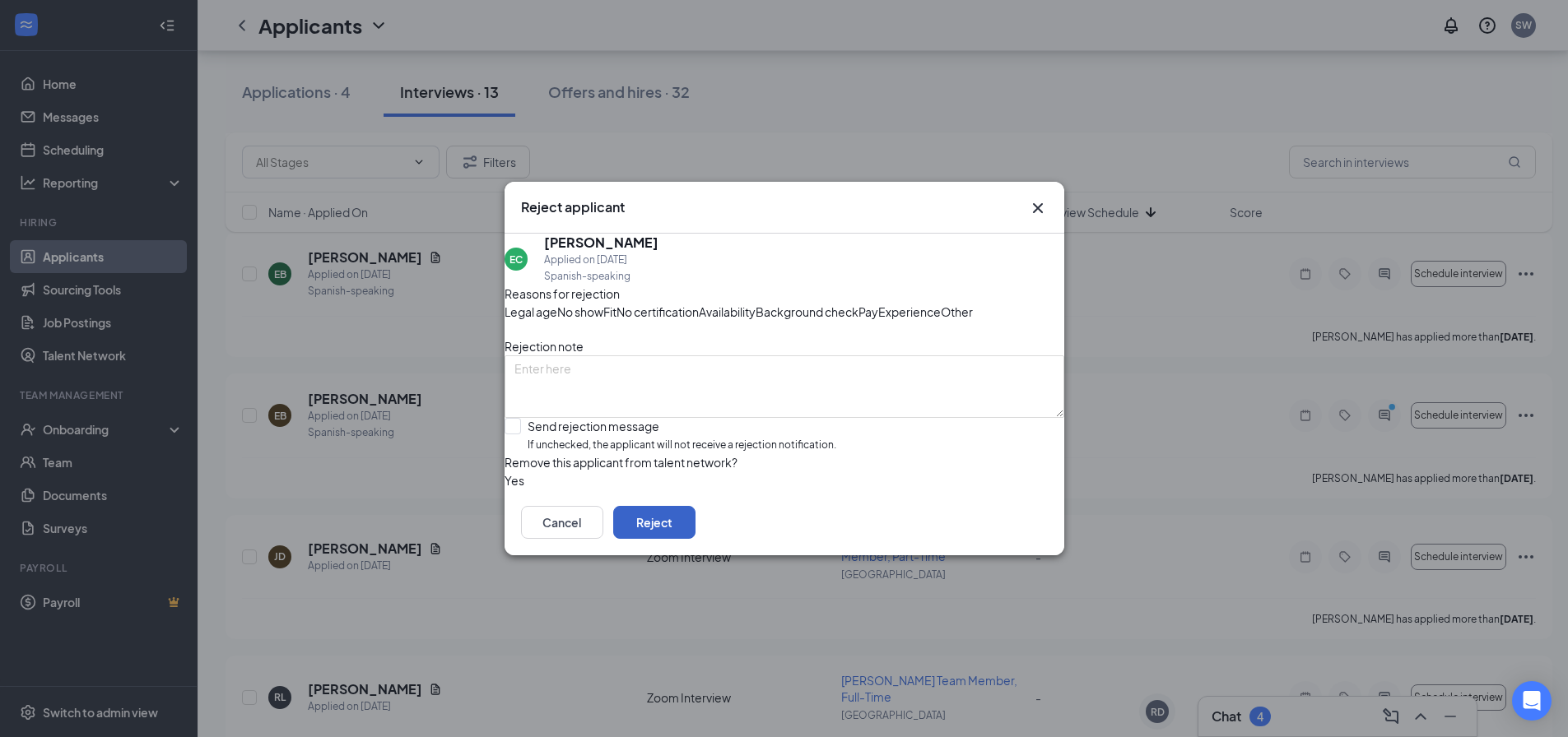
click at [695, 539] on button "Reject" at bounding box center [655, 522] width 83 height 33
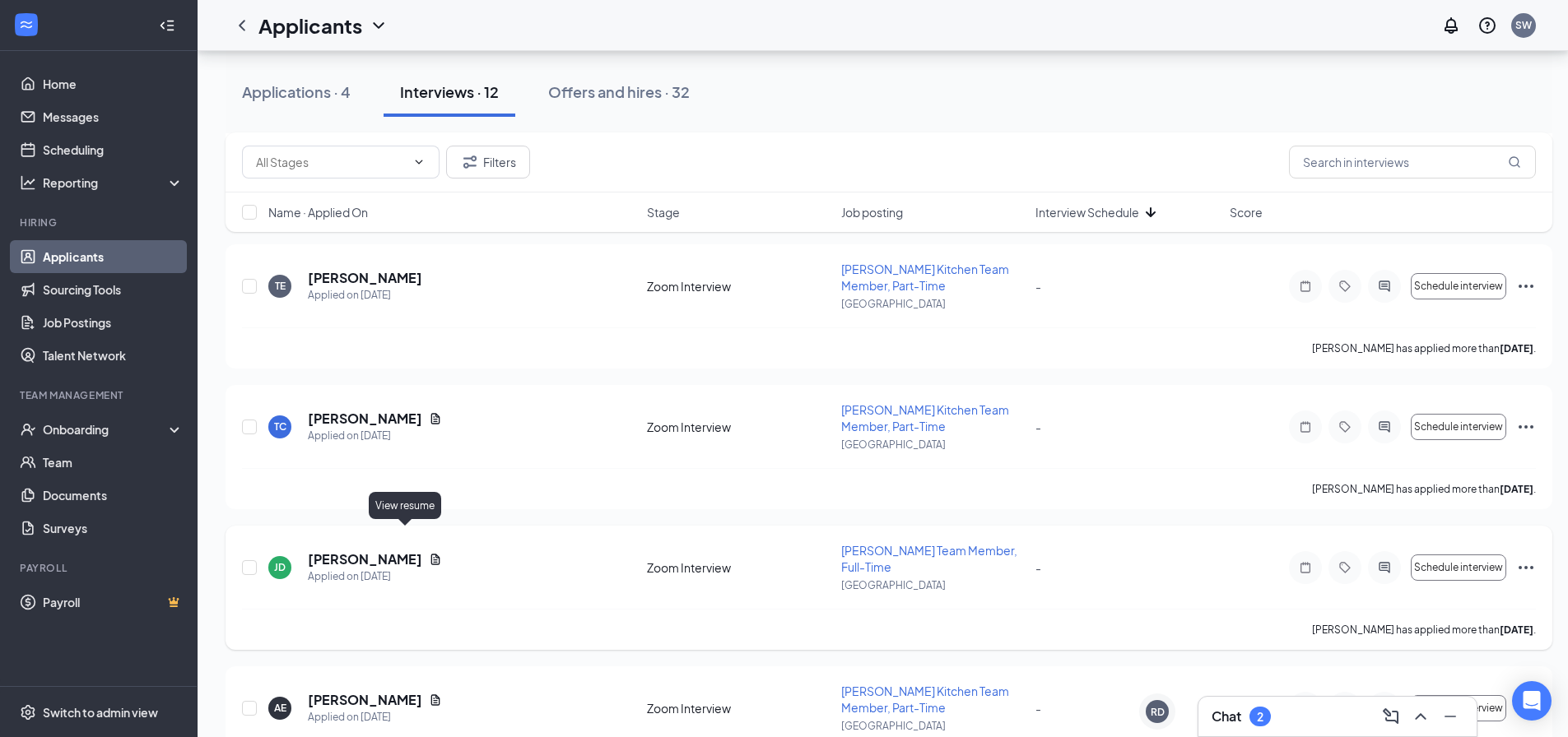
scroll to position [484, 0]
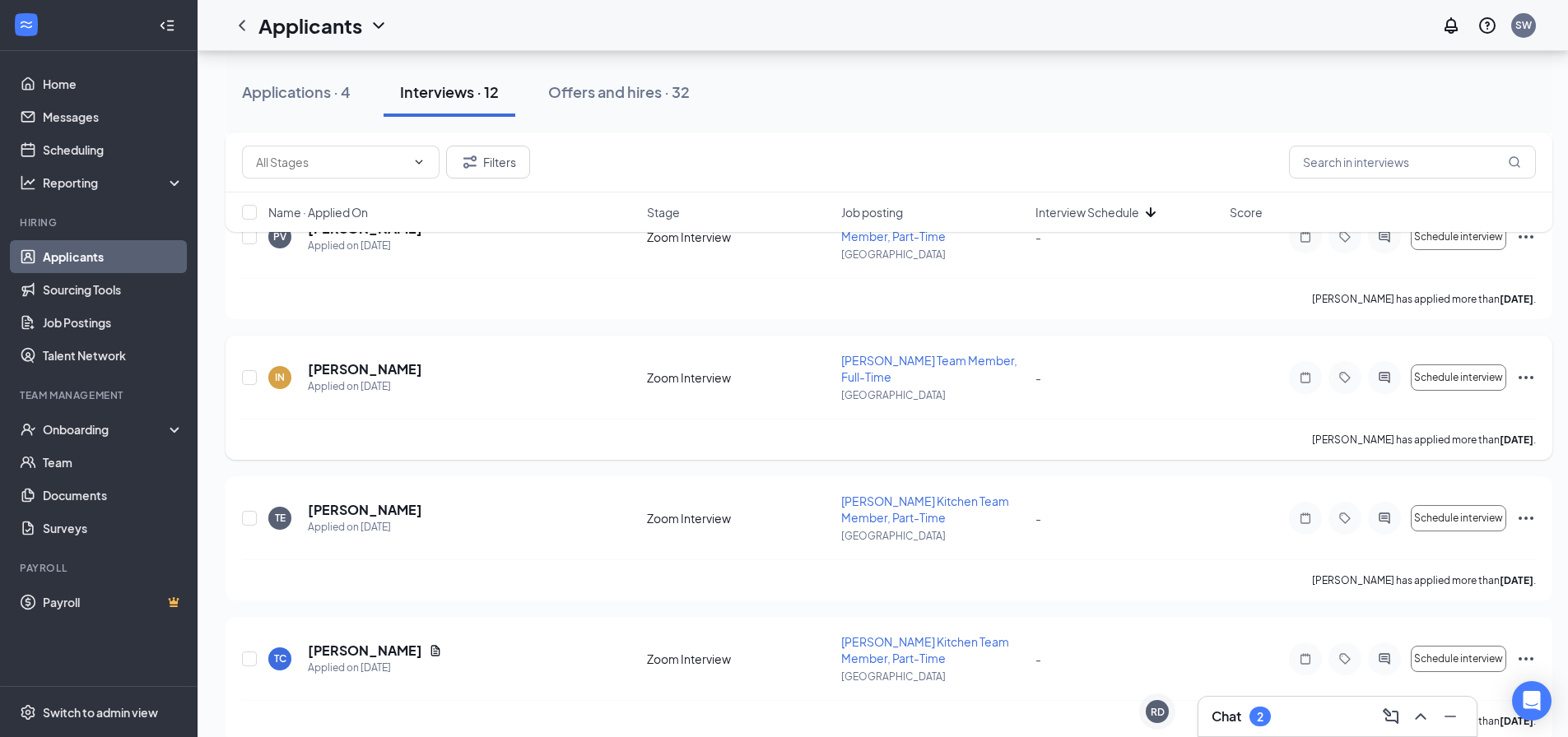
click at [1535, 368] on icon "Ellipses" at bounding box center [1526, 377] width 19 height 19
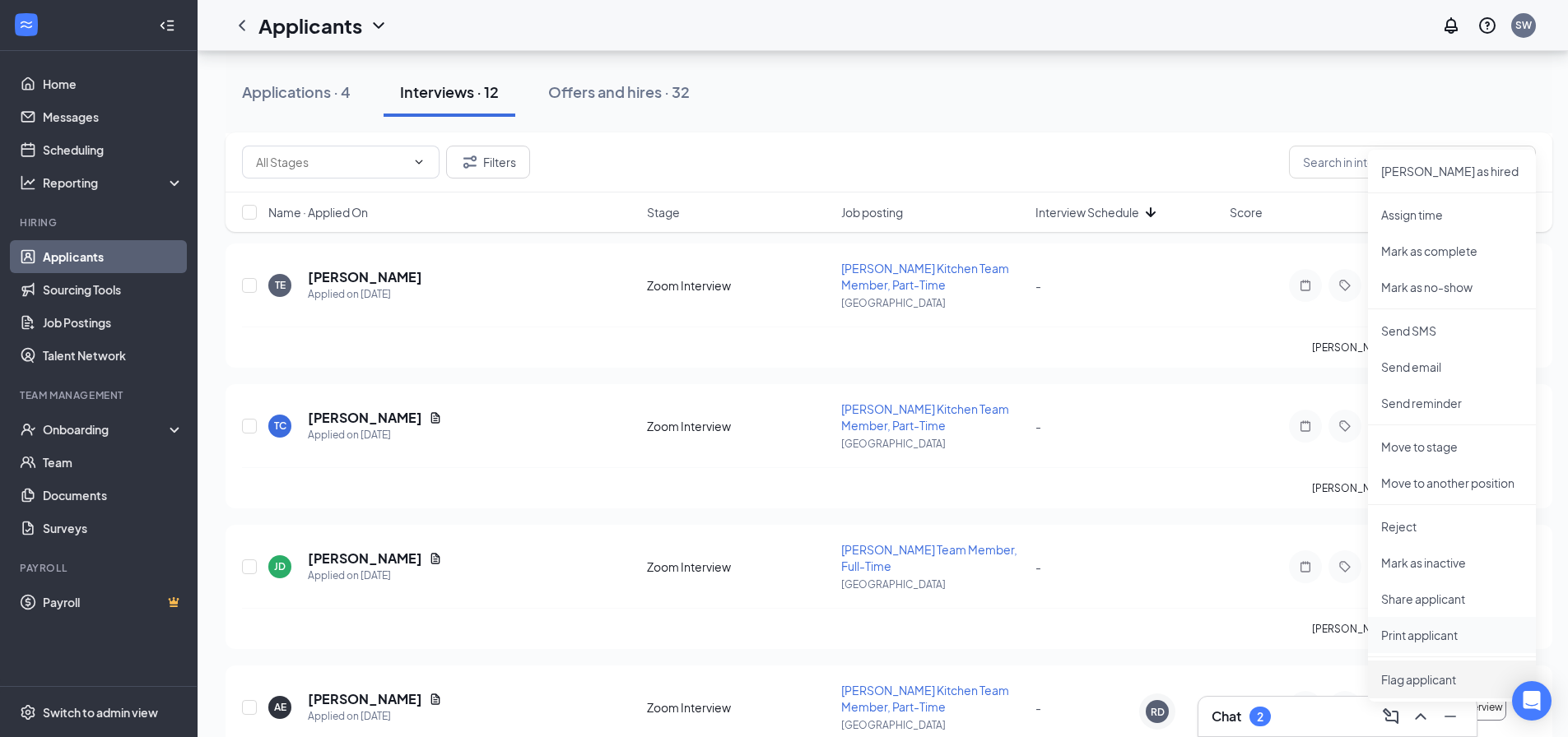
scroll to position [813, 0]
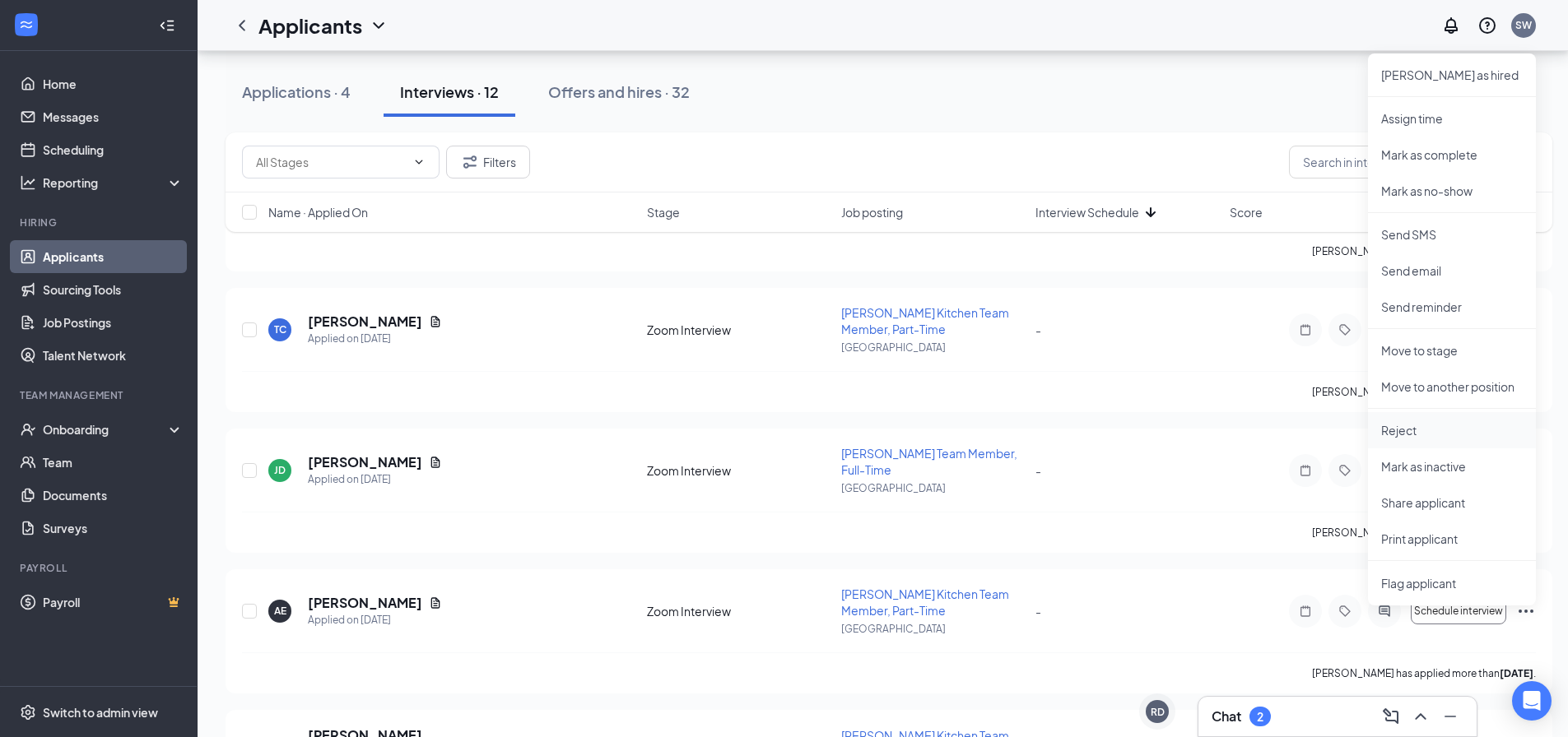
click at [1419, 427] on p "Reject" at bounding box center [1452, 430] width 142 height 17
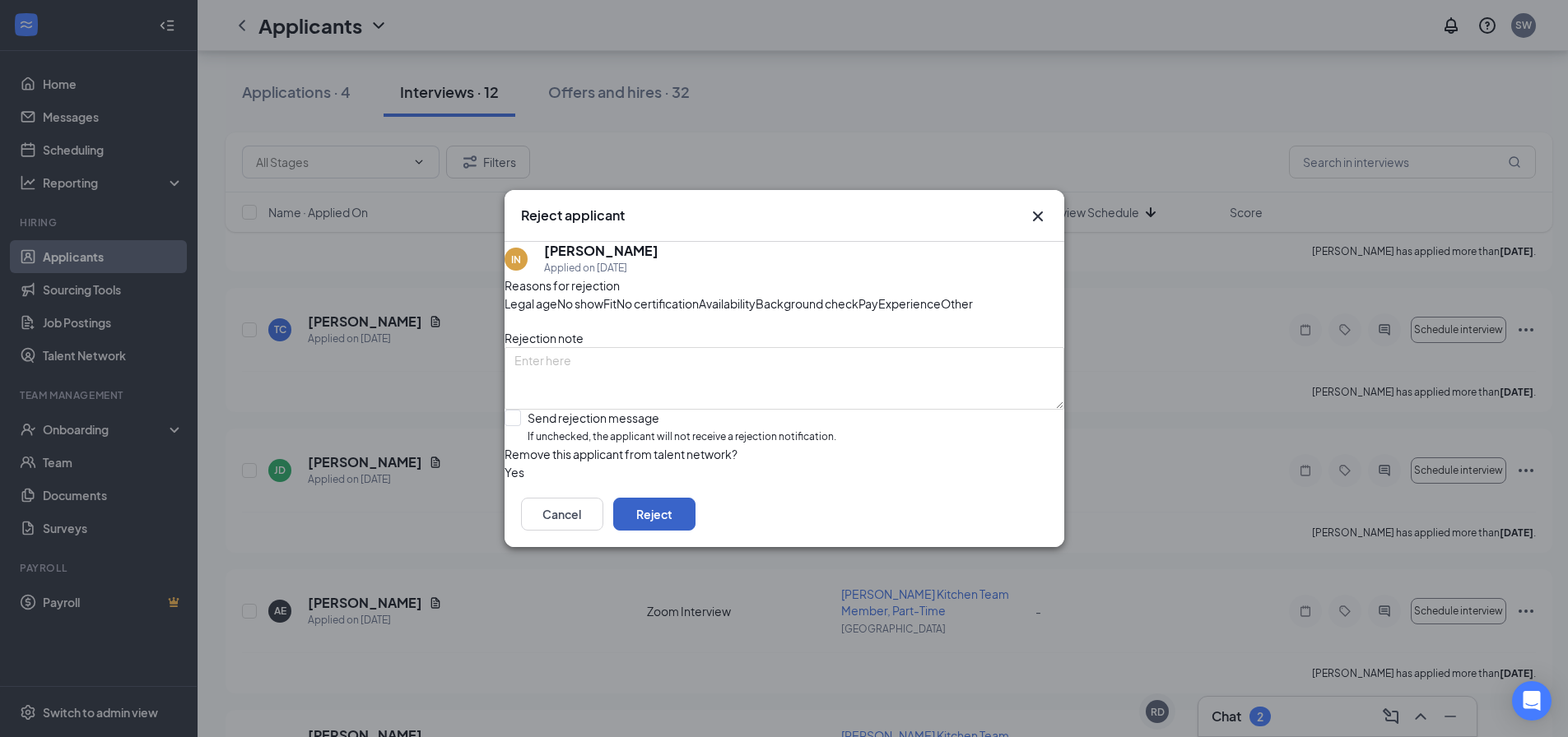
click at [695, 531] on button "Reject" at bounding box center [655, 514] width 83 height 33
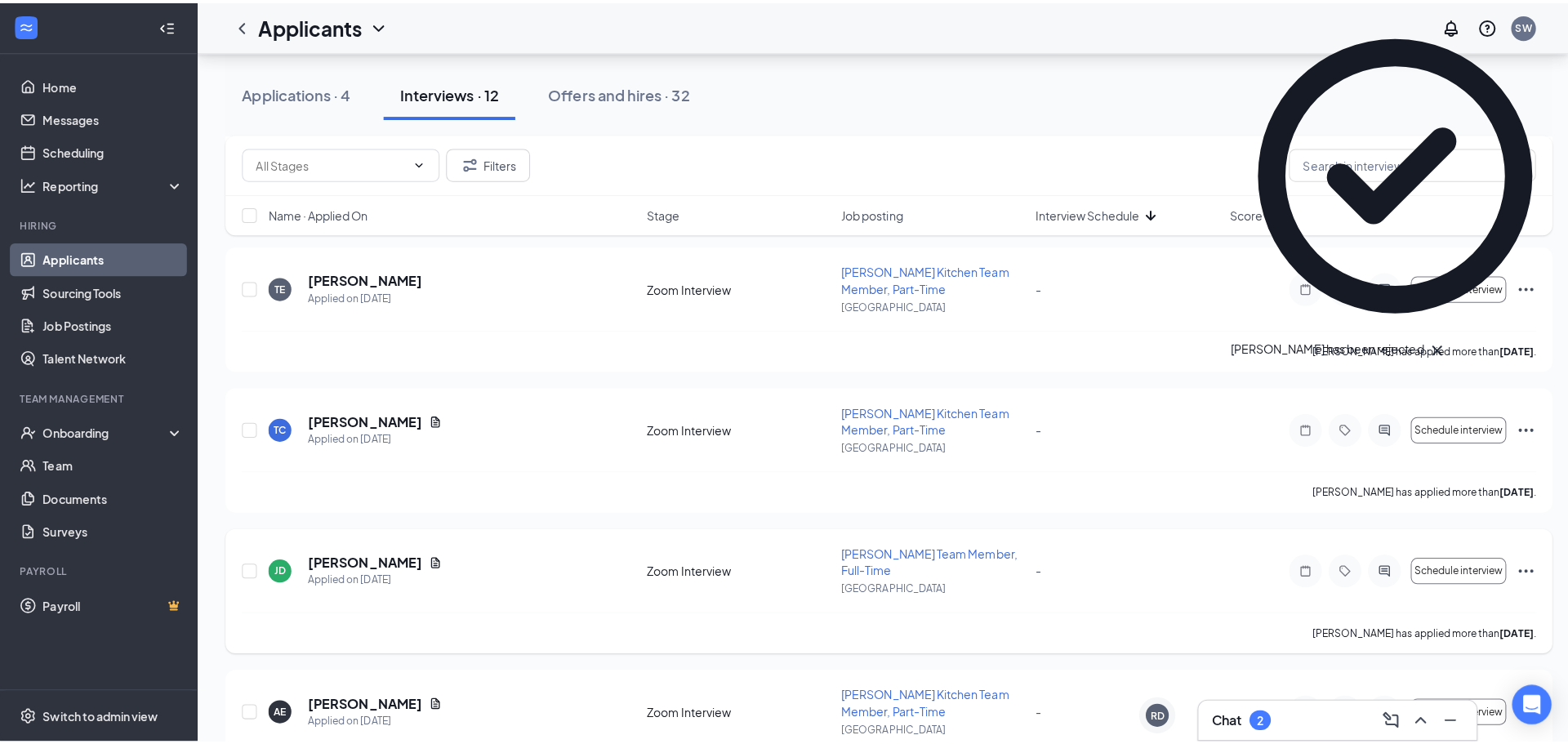
scroll to position [562, 0]
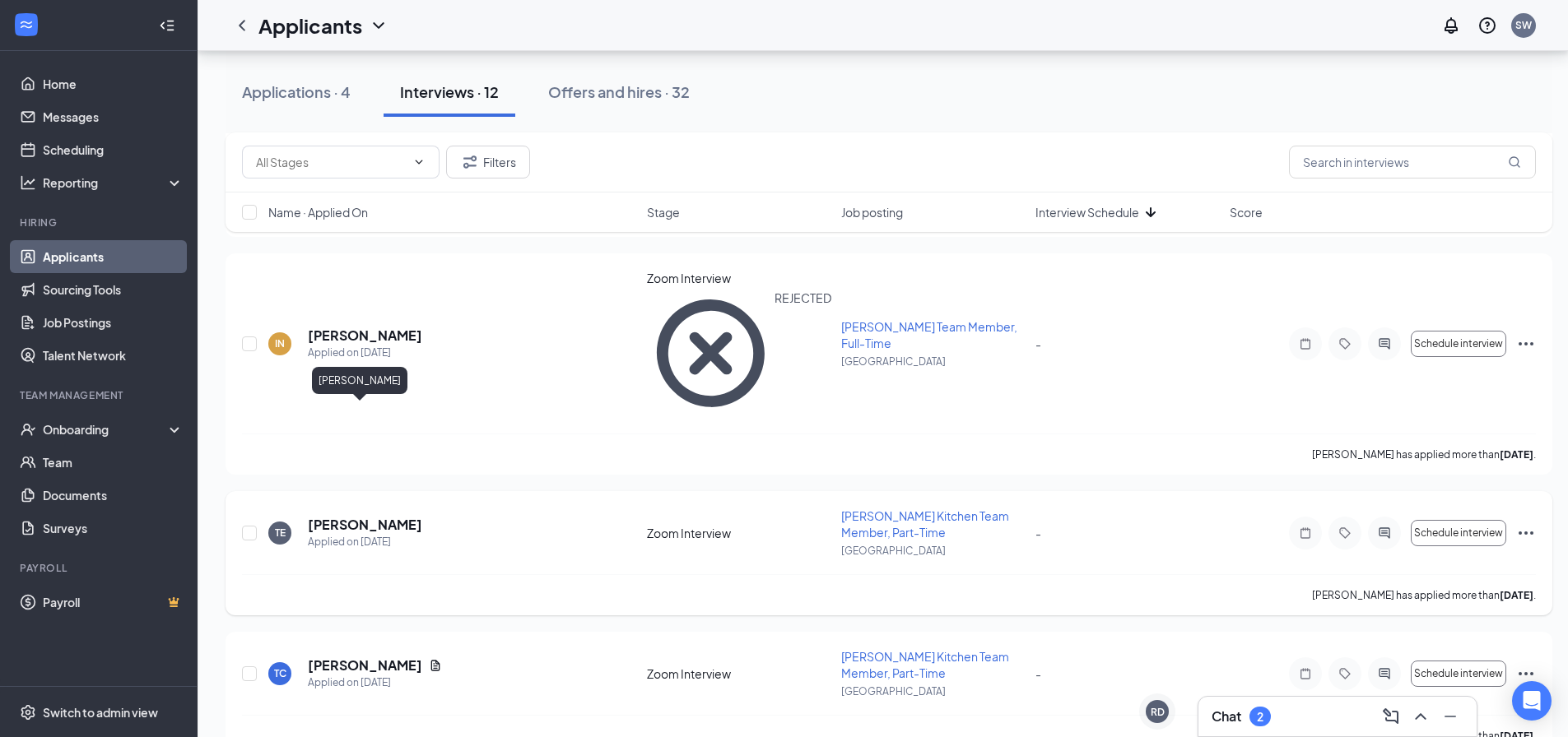
click at [353, 516] on h5 "[PERSON_NAME]" at bounding box center [366, 525] width 115 height 18
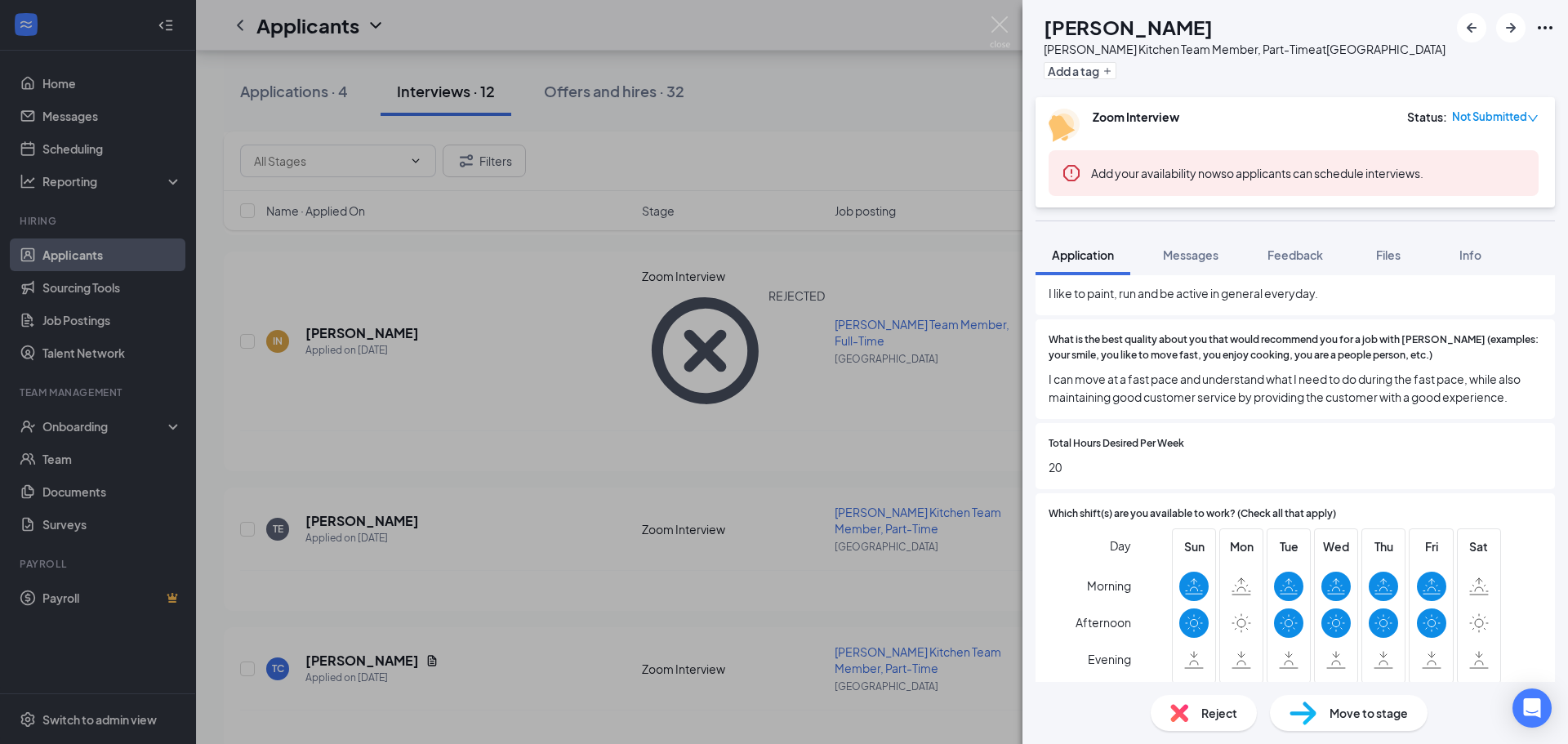
scroll to position [653, 0]
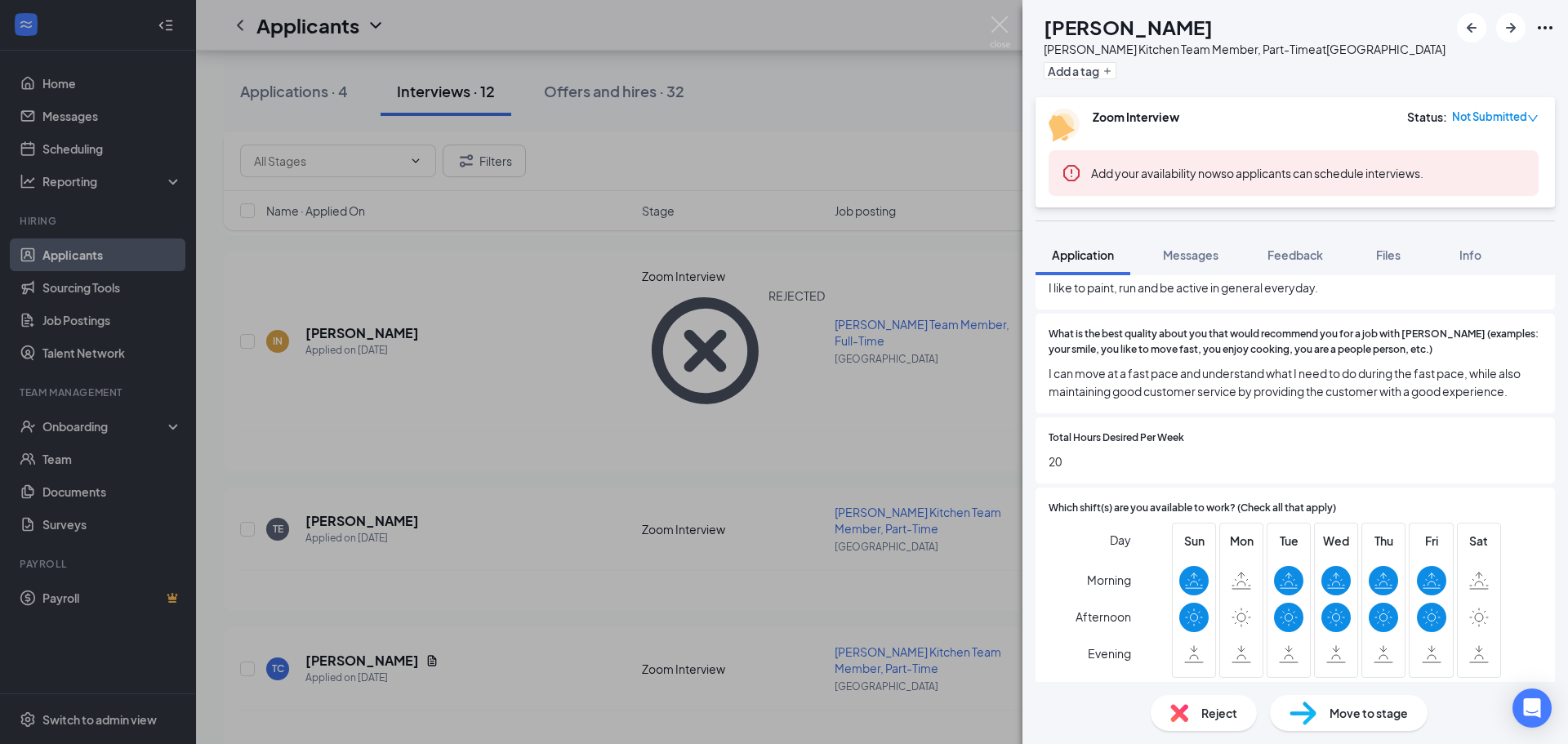
click at [713, 352] on div "TE [PERSON_NAME] [PERSON_NAME] Kitchen Team Member, Part-Time at [GEOGRAPHIC_DA…" at bounding box center [784, 372] width 1568 height 744
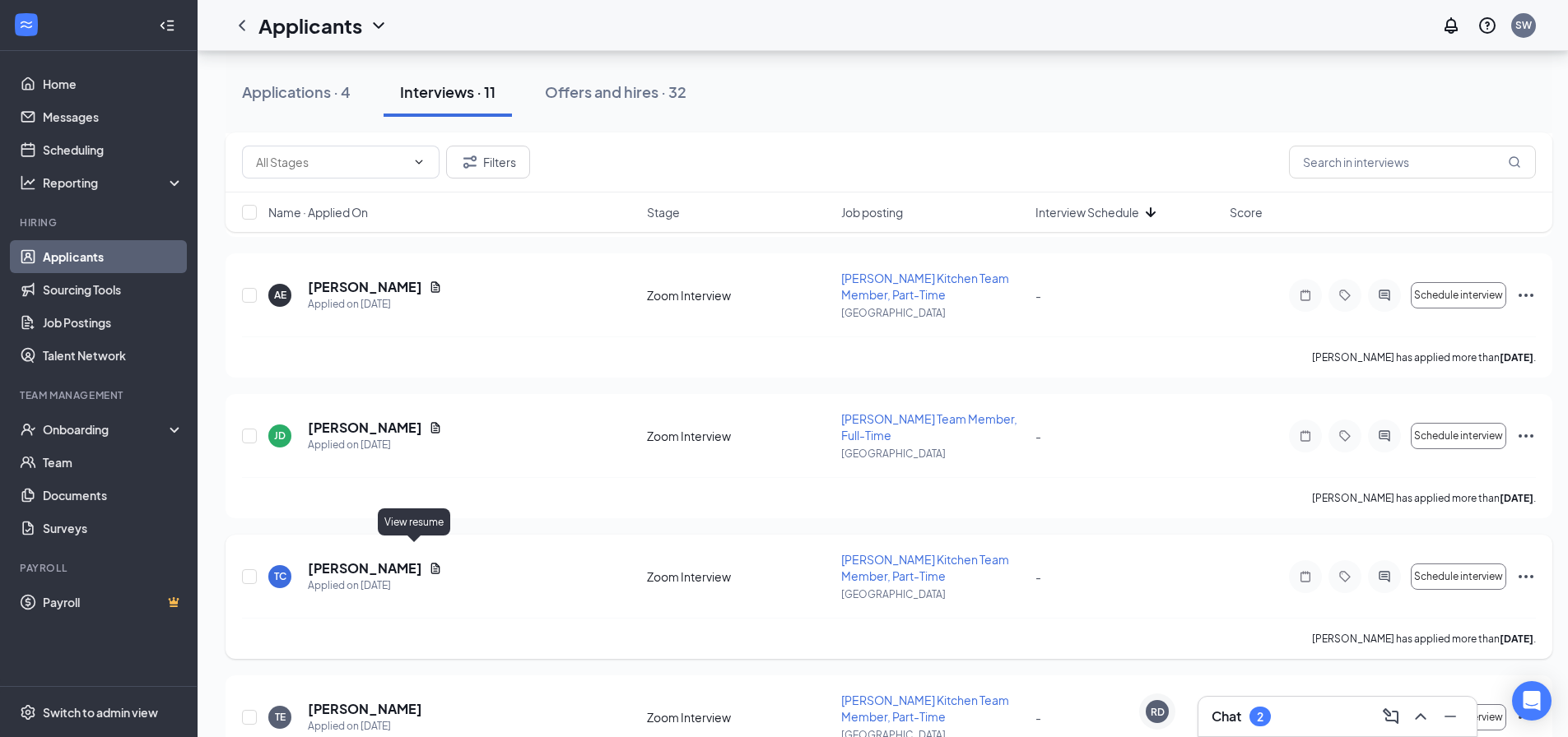
click at [429, 562] on icon "Document" at bounding box center [436, 569] width 14 height 14
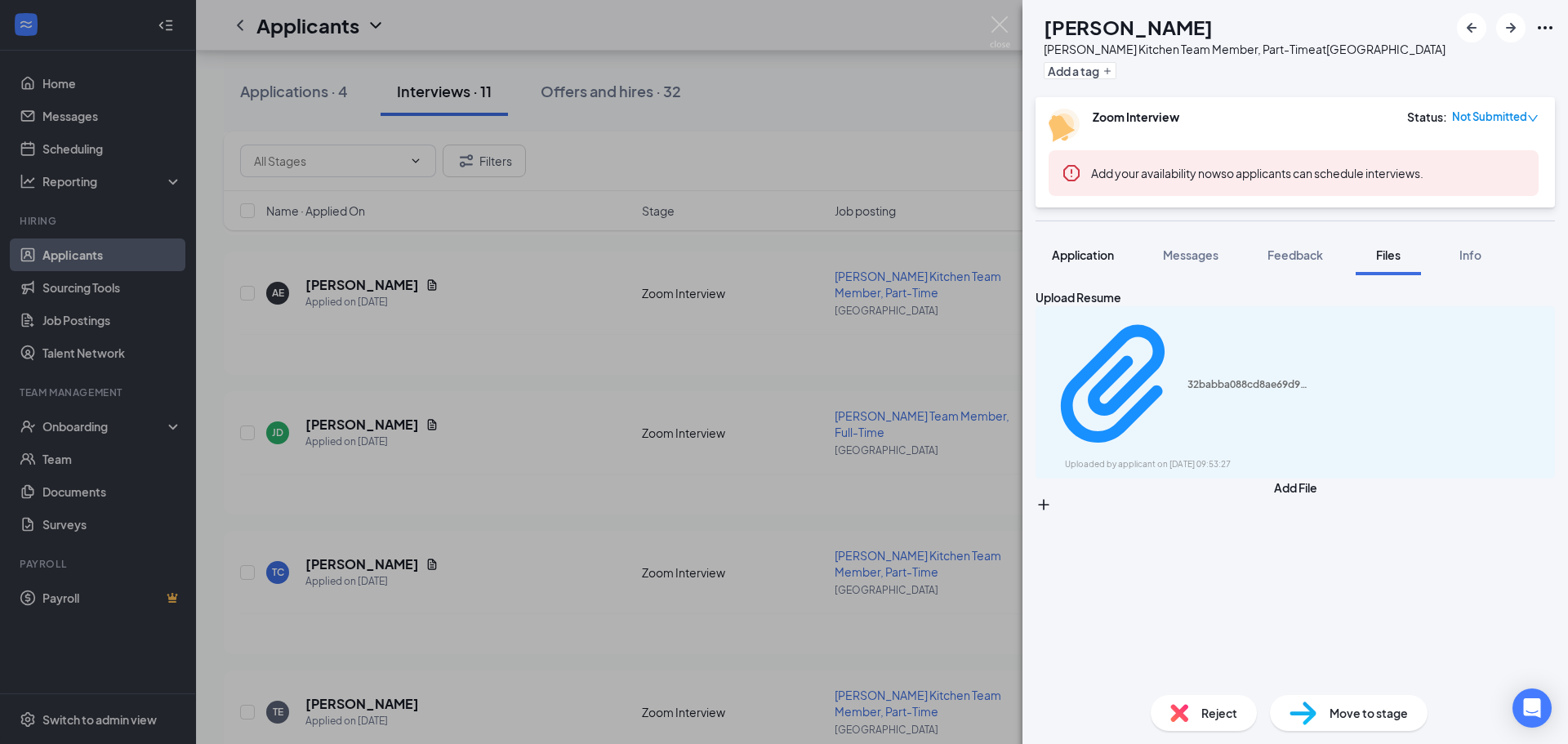
click at [1080, 252] on span "Application" at bounding box center [1083, 254] width 62 height 14
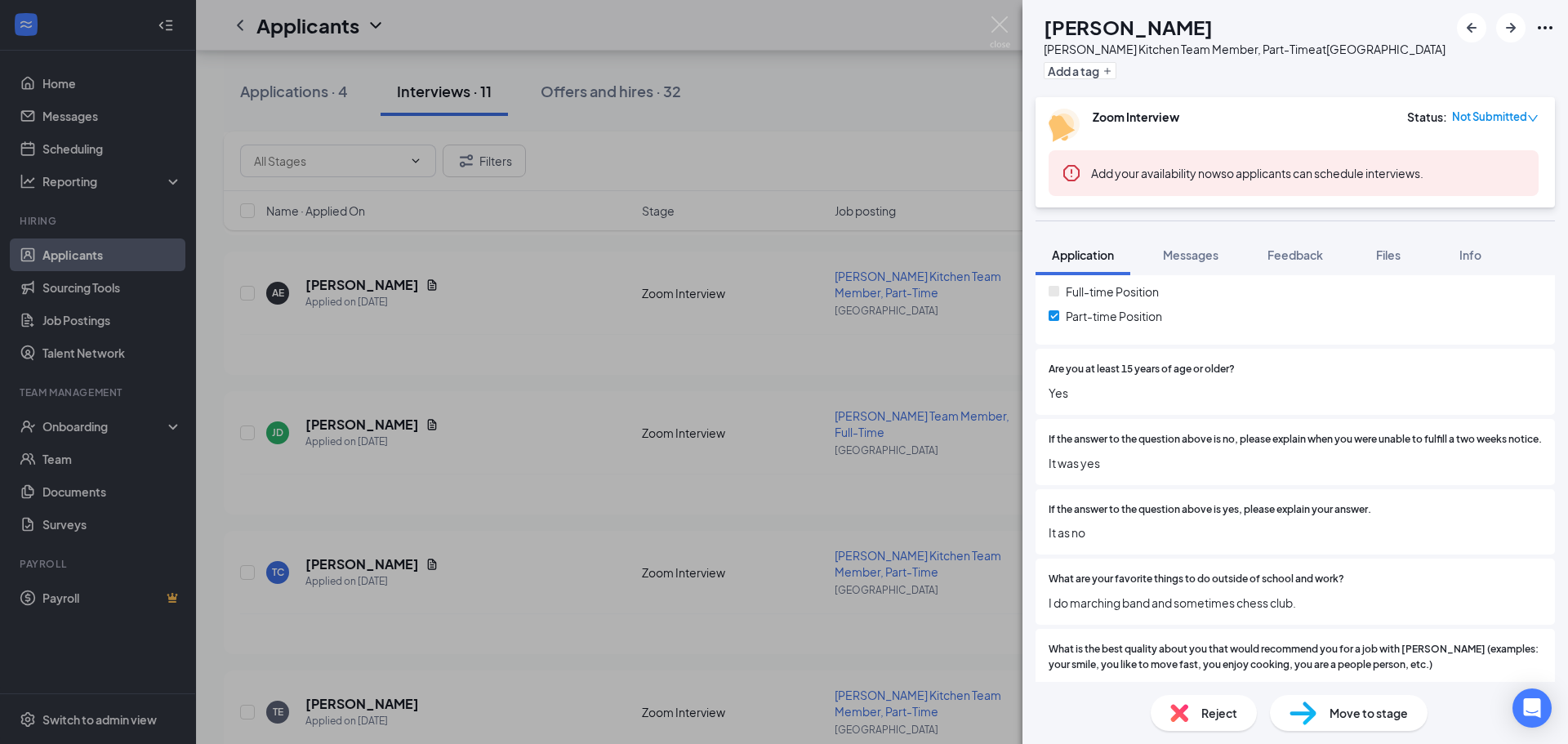
scroll to position [319, 0]
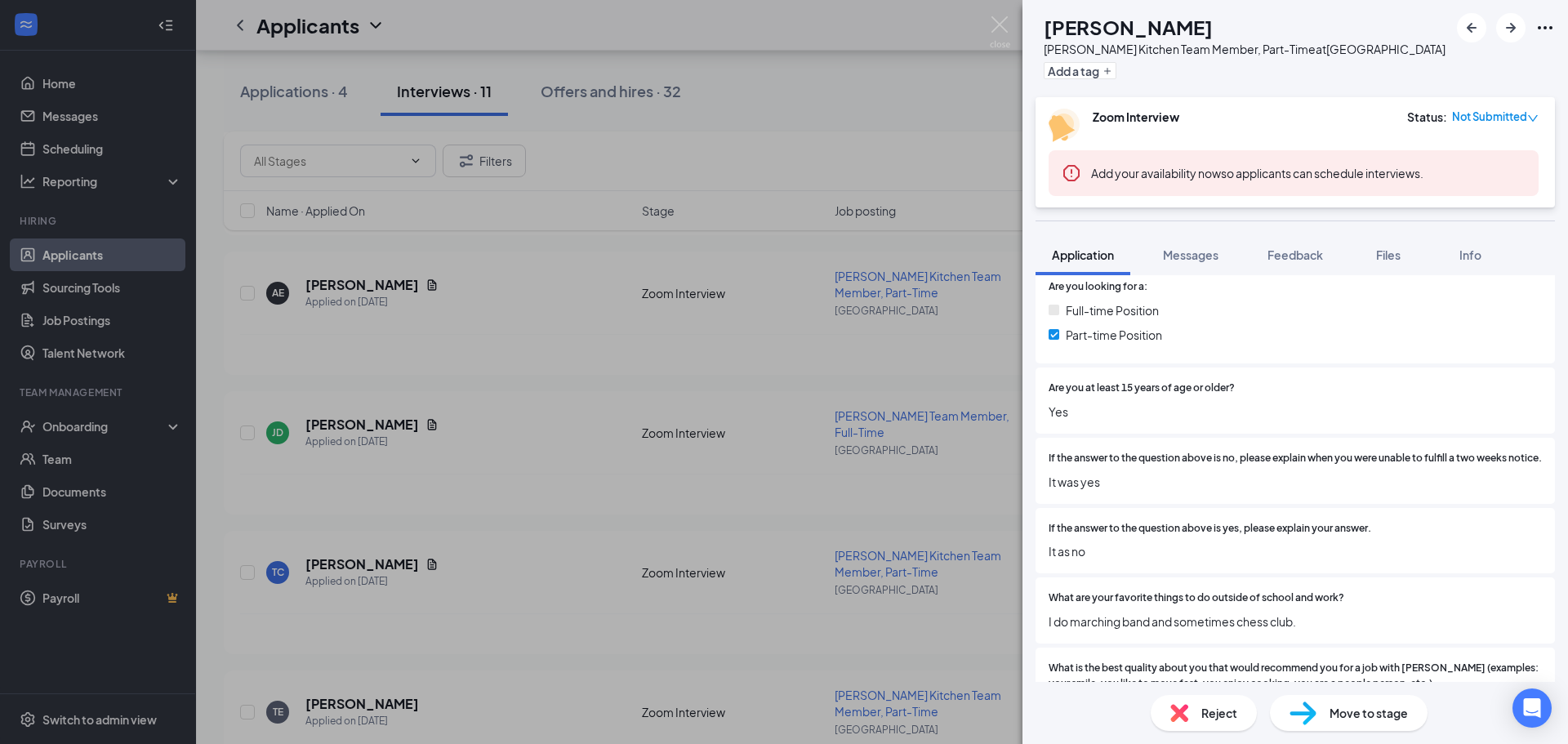
click at [433, 417] on div "TC [PERSON_NAME] Kitchen Team Member, Part-Time at [GEOGRAPHIC_DATA] Add a tag …" at bounding box center [784, 372] width 1568 height 744
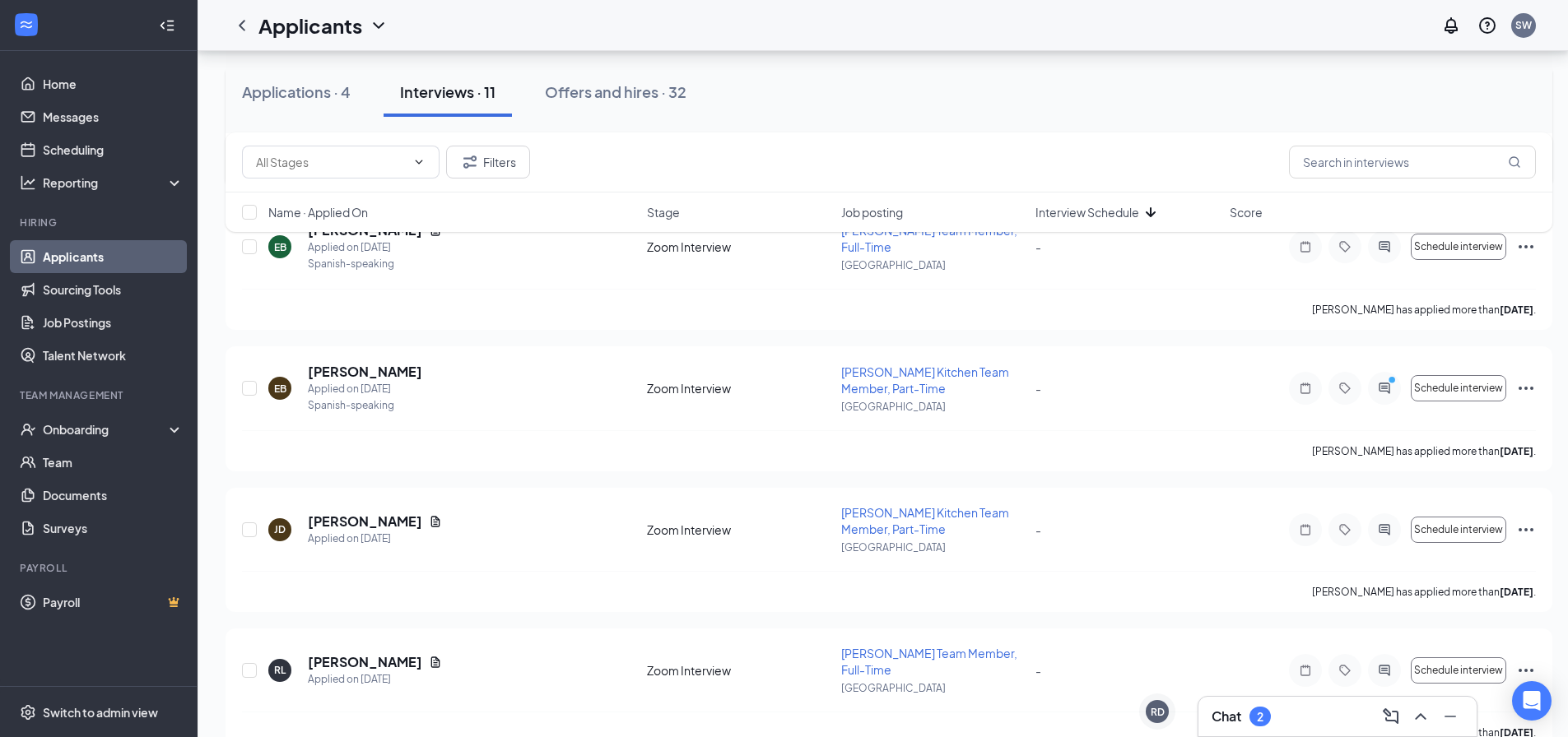
scroll to position [1181, 0]
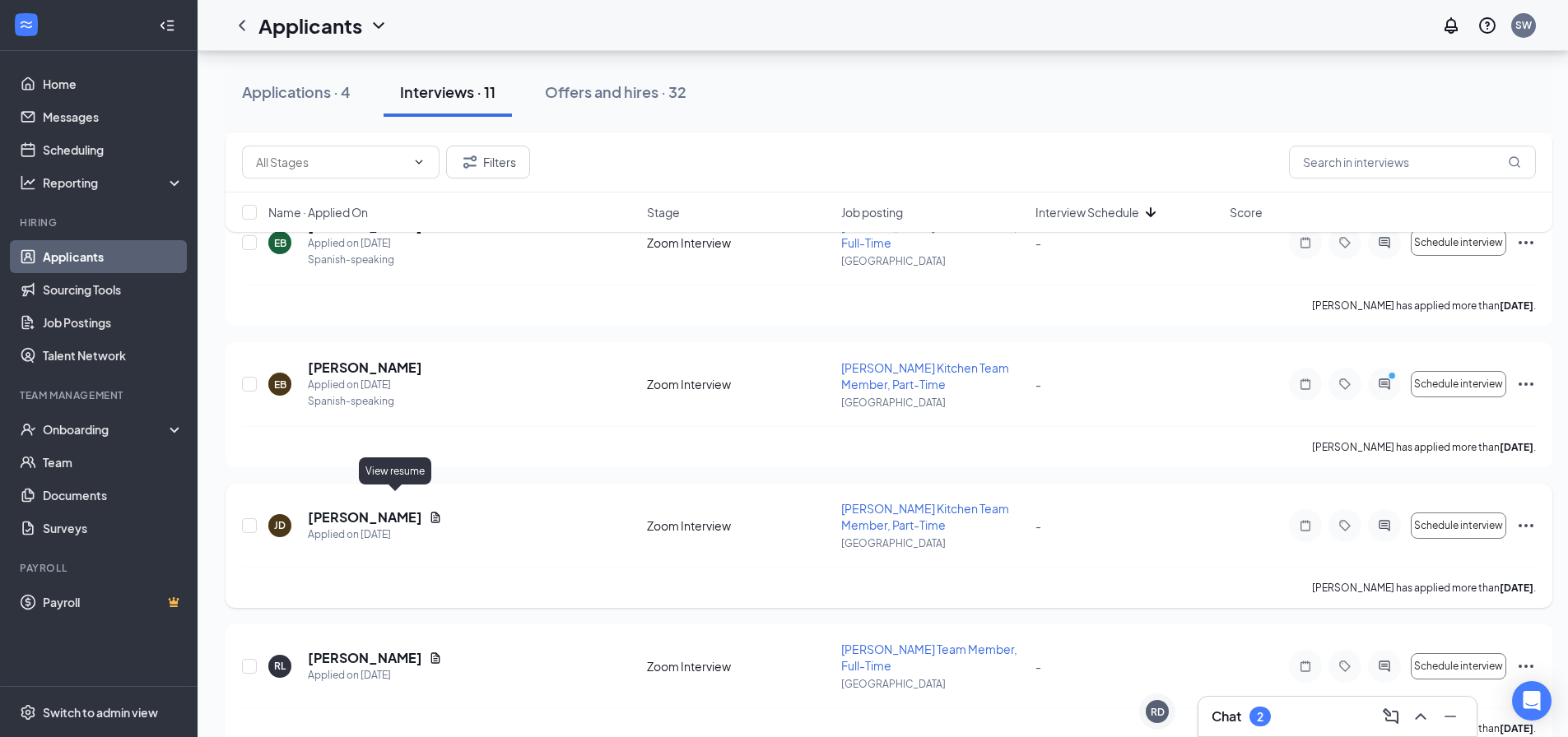
click at [429, 511] on icon "Document" at bounding box center [436, 518] width 14 height 14
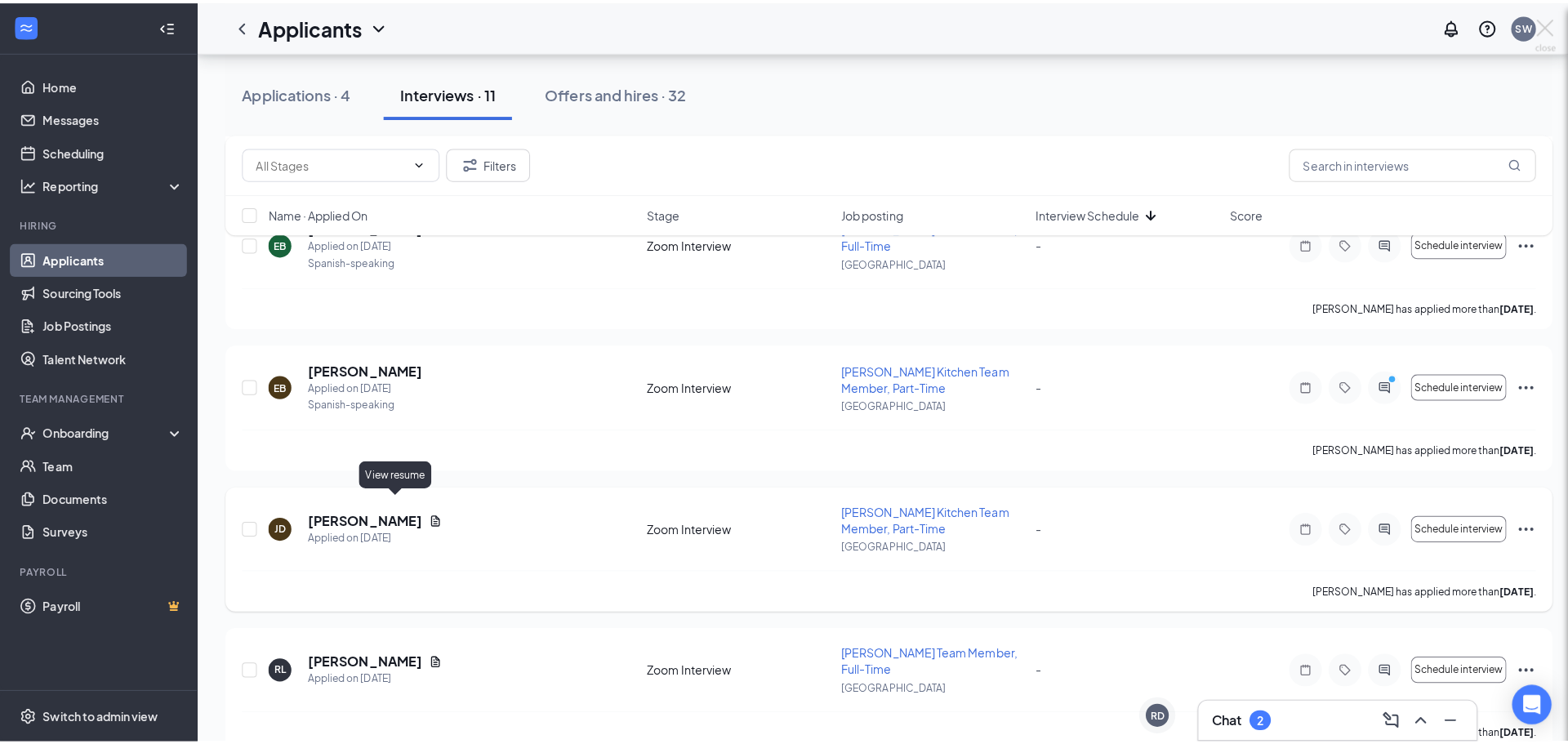
scroll to position [1161, 0]
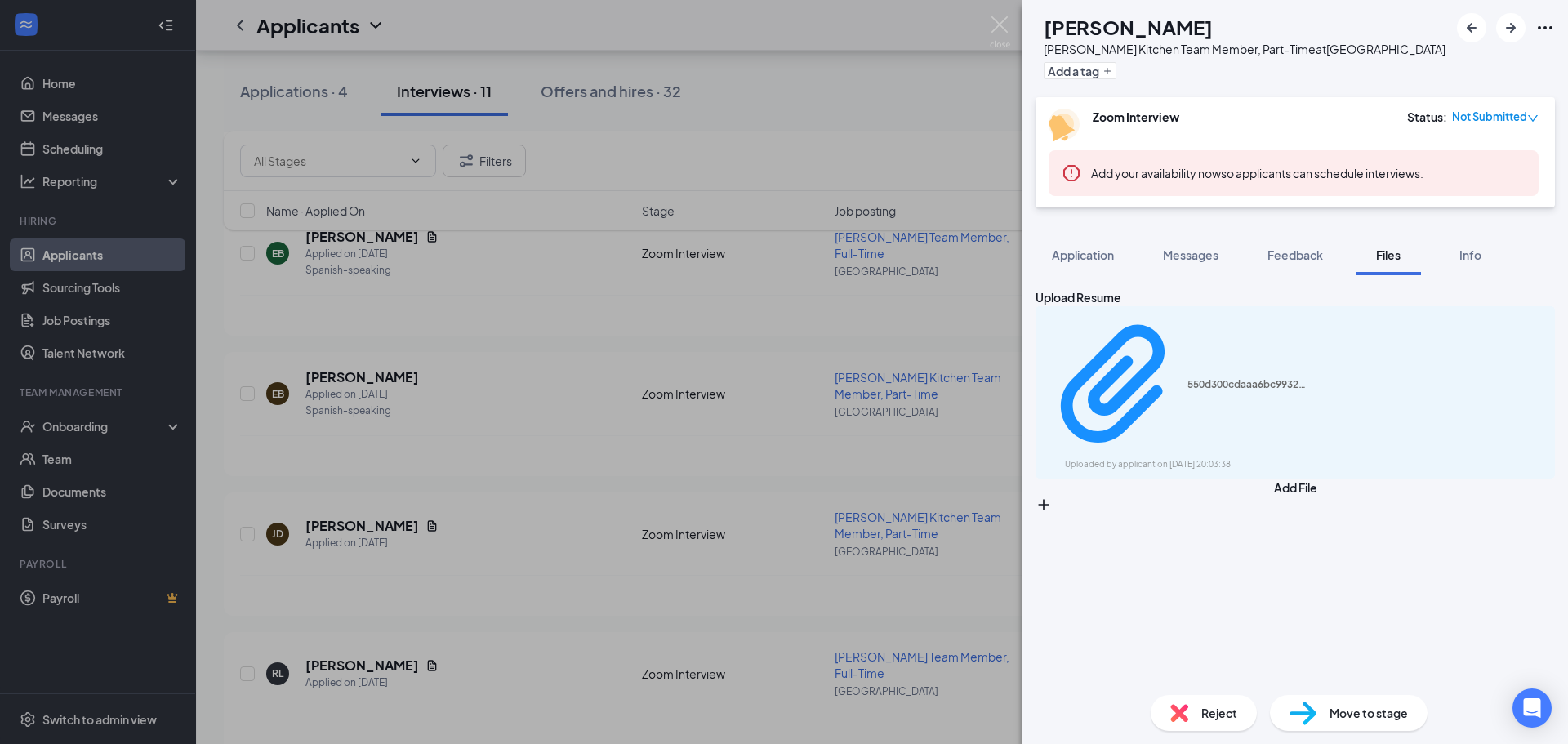
click at [1071, 234] on div "[PERSON_NAME] Jayden [PERSON_NAME] Kitchen Team Member, Part-Time at [GEOGRAPHI…" at bounding box center [1295, 372] width 545 height 744
click at [1072, 262] on span "Application" at bounding box center [1083, 254] width 62 height 14
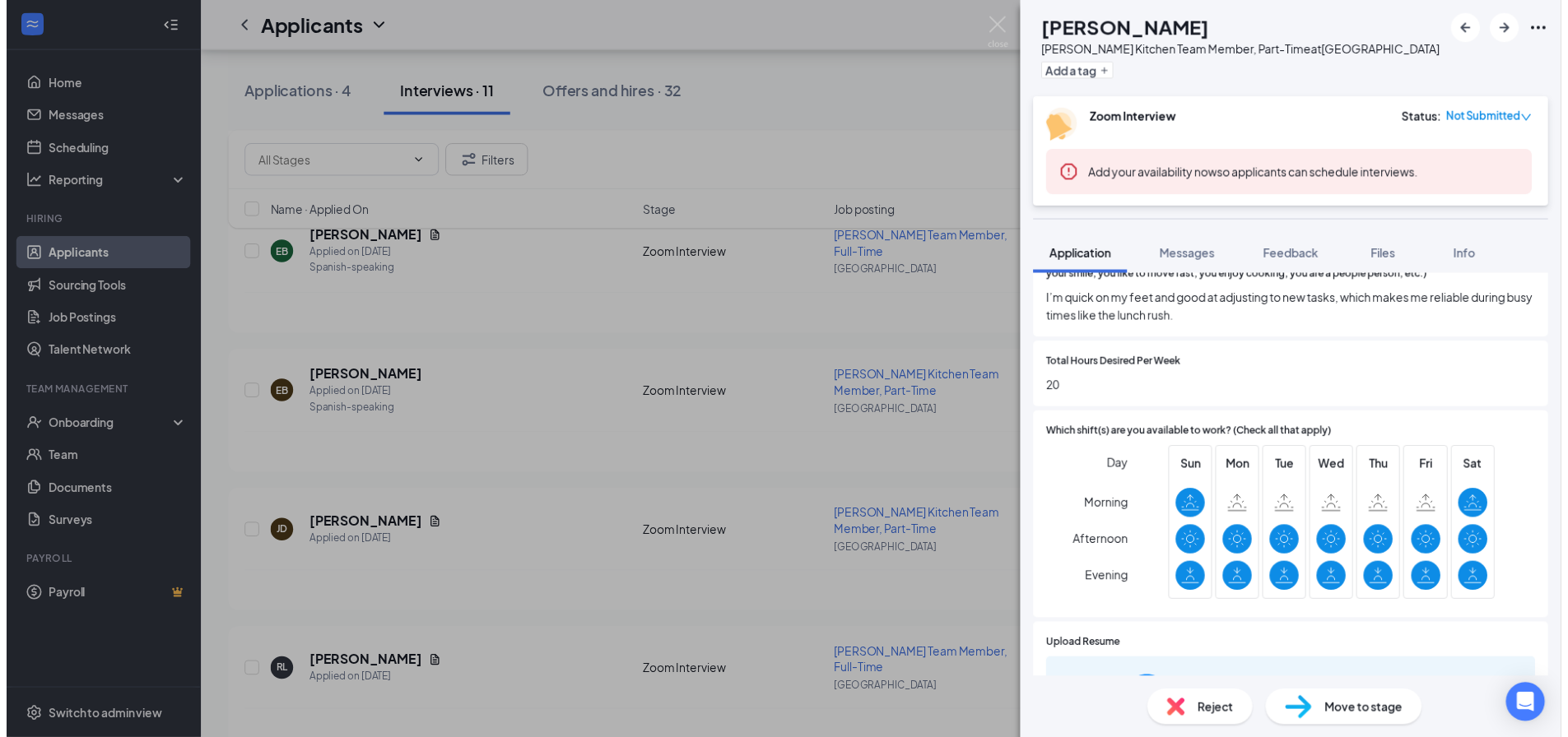
scroll to position [823, 0]
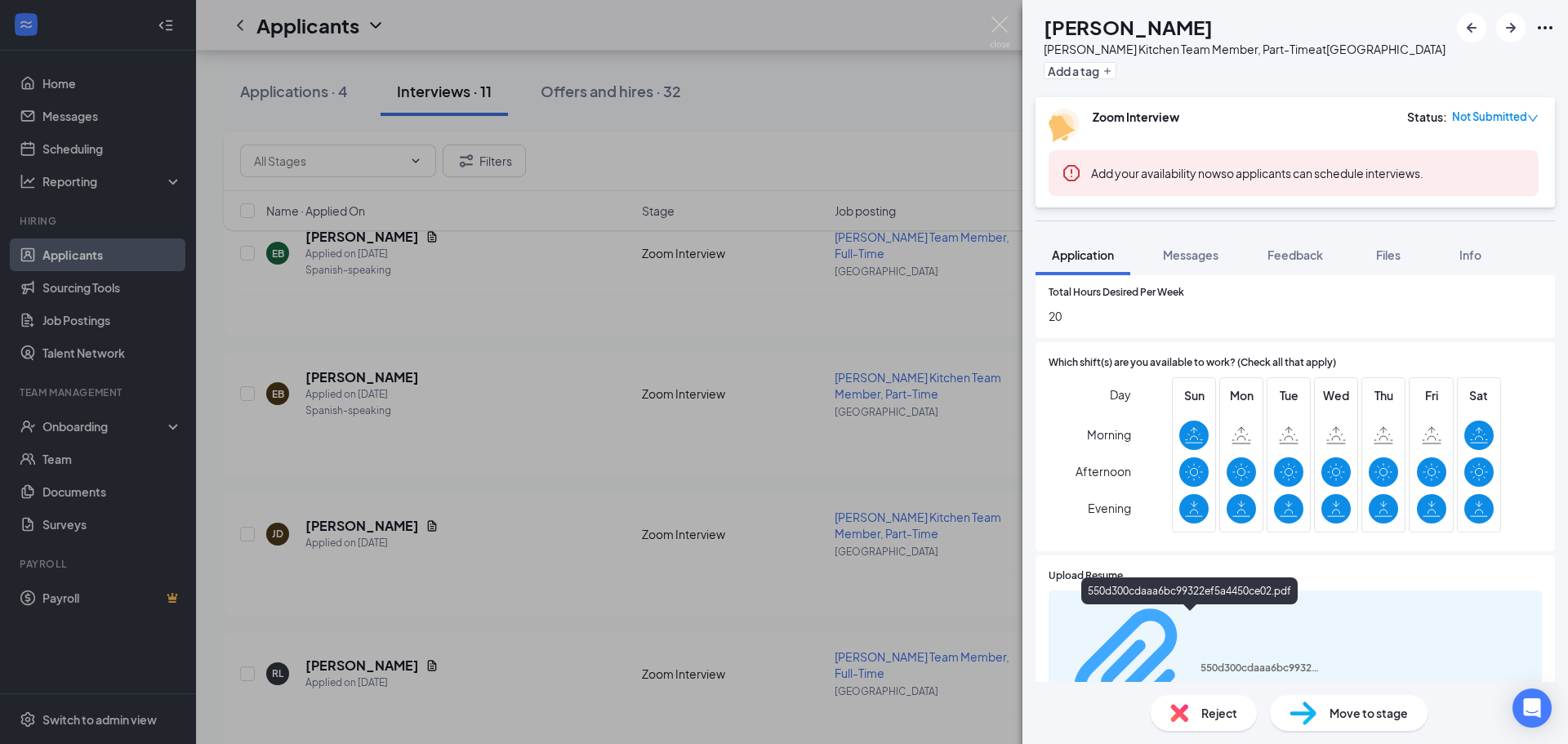
click at [1200, 662] on div "550d300cdaaa6bc99322ef5a4450ce02.pdf" at bounding box center [1261, 669] width 123 height 14
click at [577, 160] on div "[PERSON_NAME] Jayden [PERSON_NAME] Kitchen Team Member, Part-Time at [GEOGRAPHI…" at bounding box center [784, 372] width 1568 height 744
